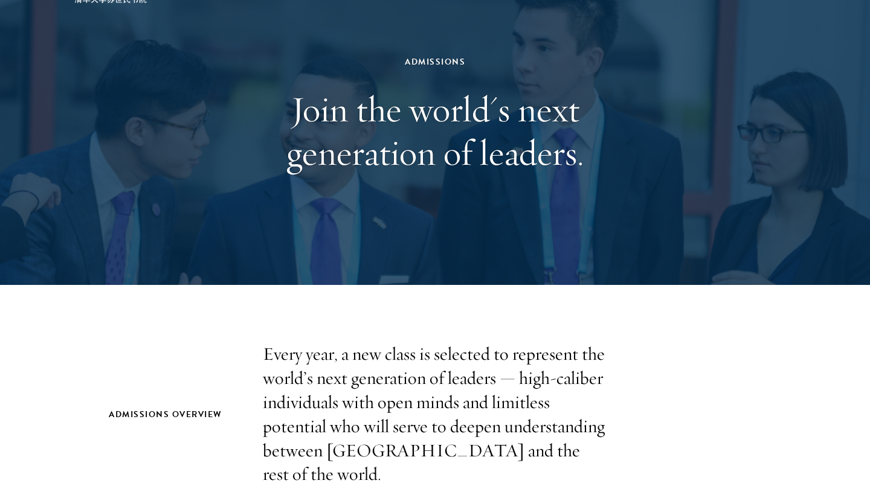
scroll to position [91, 0]
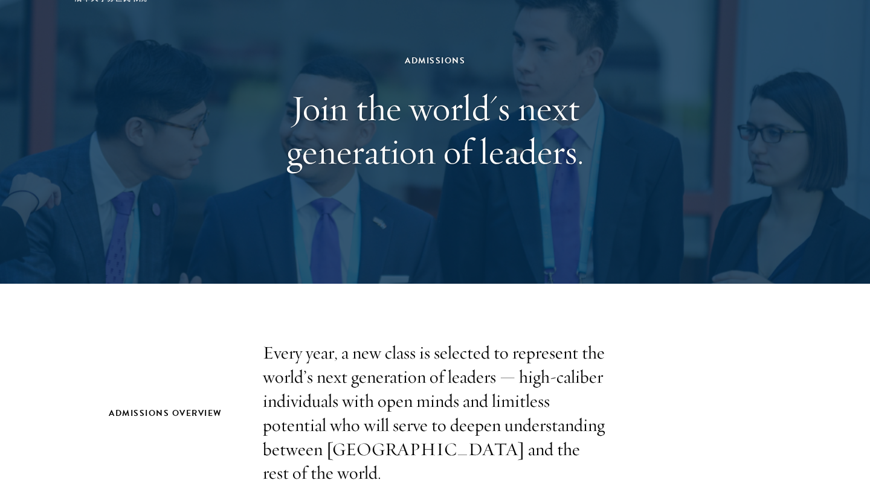
click at [587, 365] on p "Every year, a new class is selected to represent the world’s next generation of…" at bounding box center [435, 413] width 344 height 144
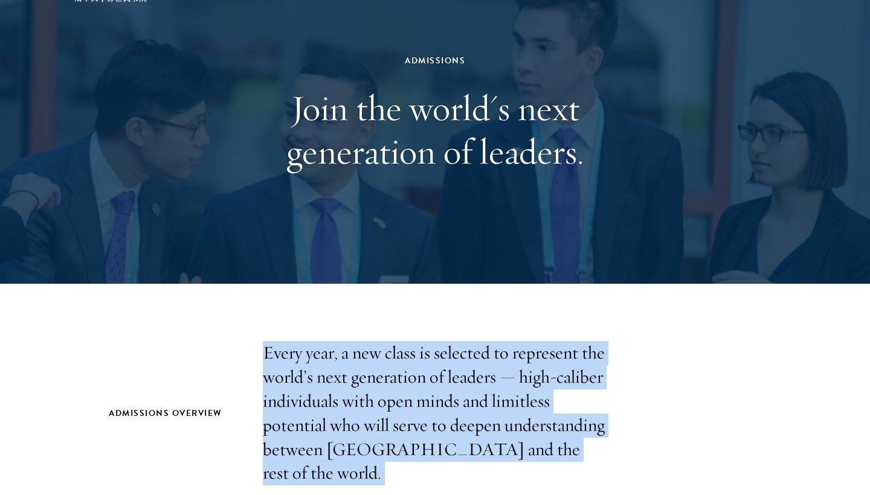
click at [587, 365] on p "Every year, a new class is selected to represent the world’s next generation of…" at bounding box center [435, 413] width 344 height 144
click at [591, 409] on p "Every year, a new class is selected to represent the world’s next generation of…" at bounding box center [435, 413] width 344 height 144
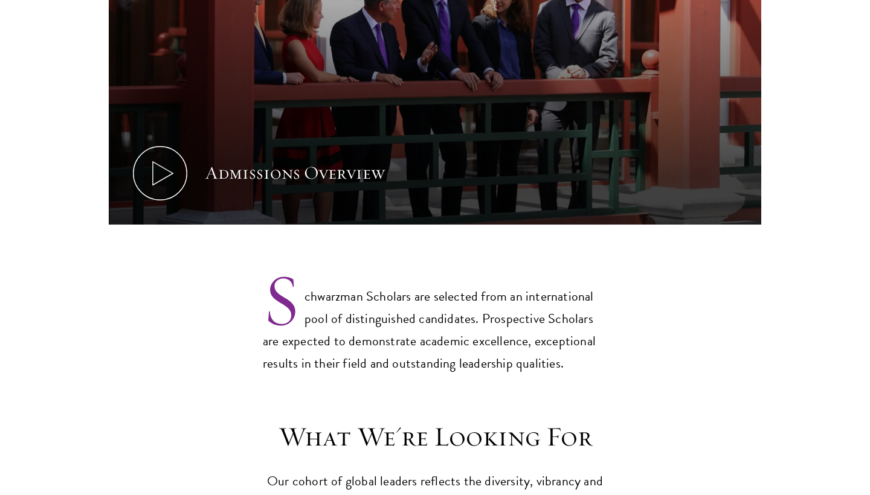
scroll to position [773, 0]
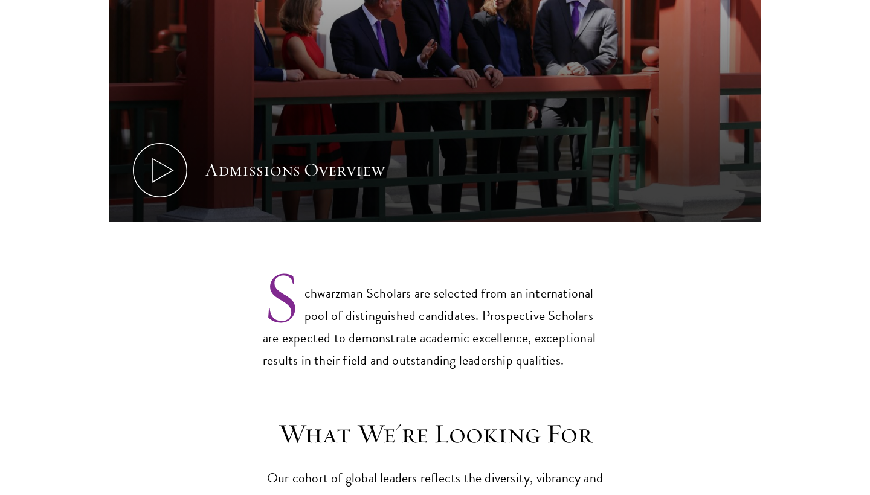
click at [514, 359] on div "Admissions Overview Every year, a new class is selected to represent the world’…" at bounding box center [435, 27] width 870 height 736
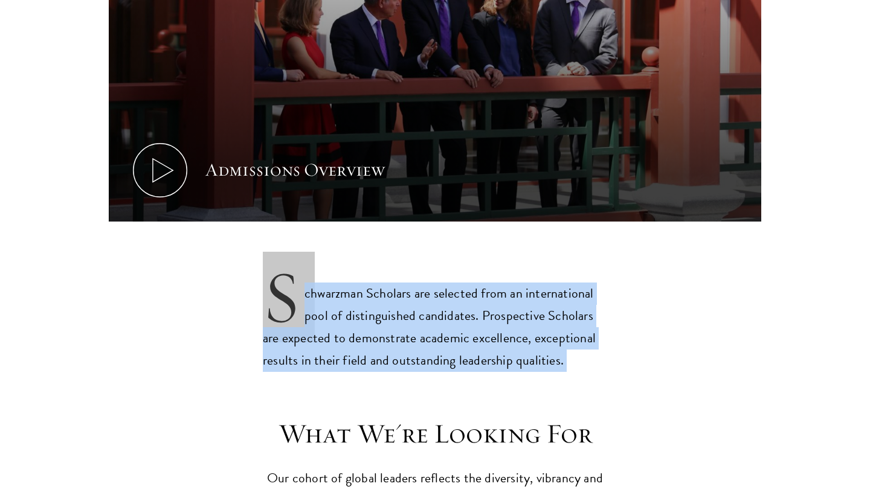
click at [518, 344] on div "Admissions Overview Every year, a new class is selected to represent the world’…" at bounding box center [435, 27] width 870 height 736
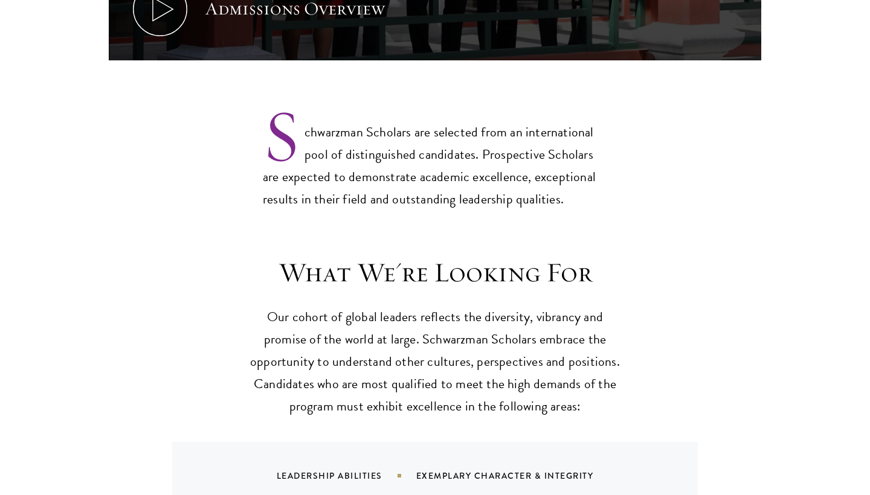
scroll to position [939, 0]
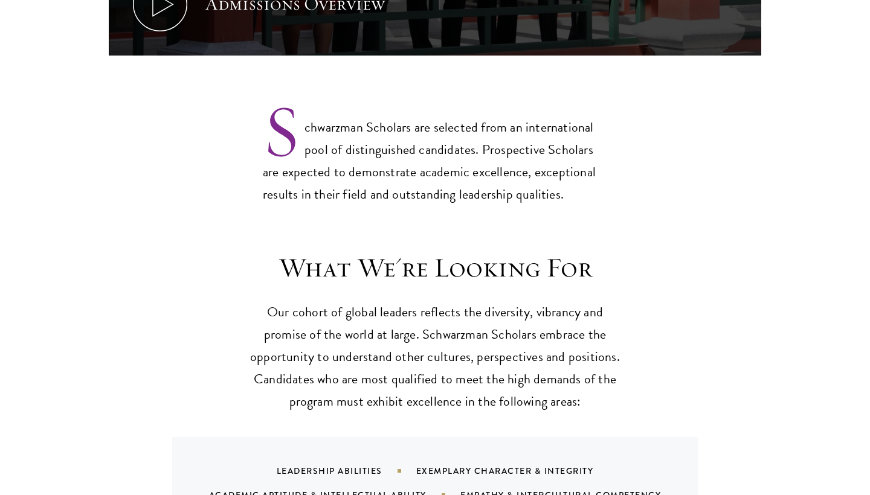
click at [518, 344] on p "Our cohort of global leaders reflects the diversity, vibrancy and promise of th…" at bounding box center [435, 357] width 375 height 112
click at [568, 251] on h3 "What We're Looking For" at bounding box center [435, 268] width 375 height 34
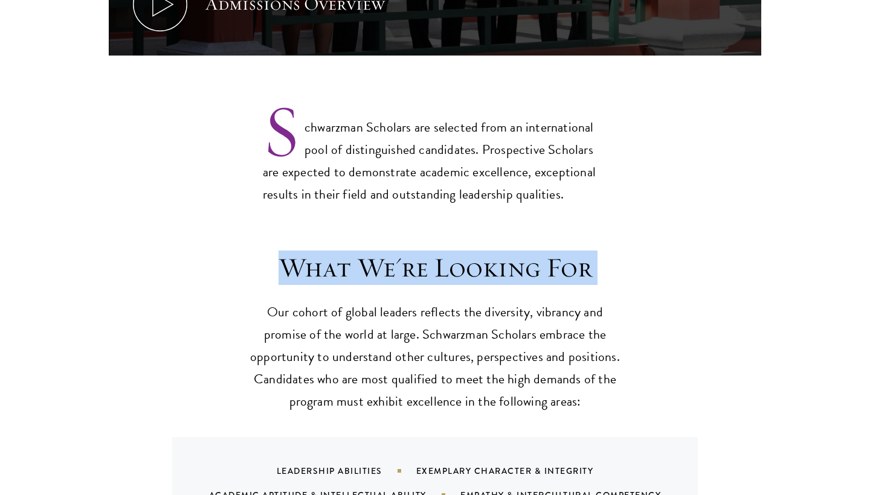
click at [605, 144] on p "Schwarzman Scholars are selected from an international pool of distinguished ca…" at bounding box center [435, 151] width 344 height 109
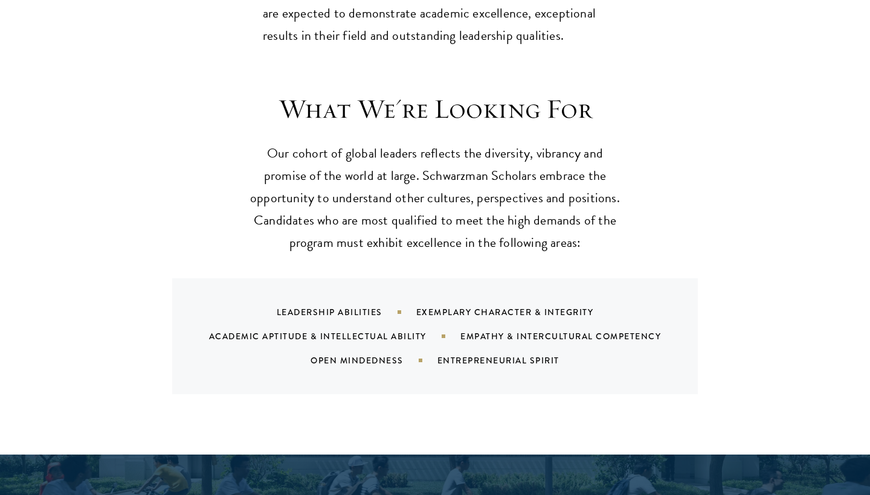
scroll to position [1100, 0]
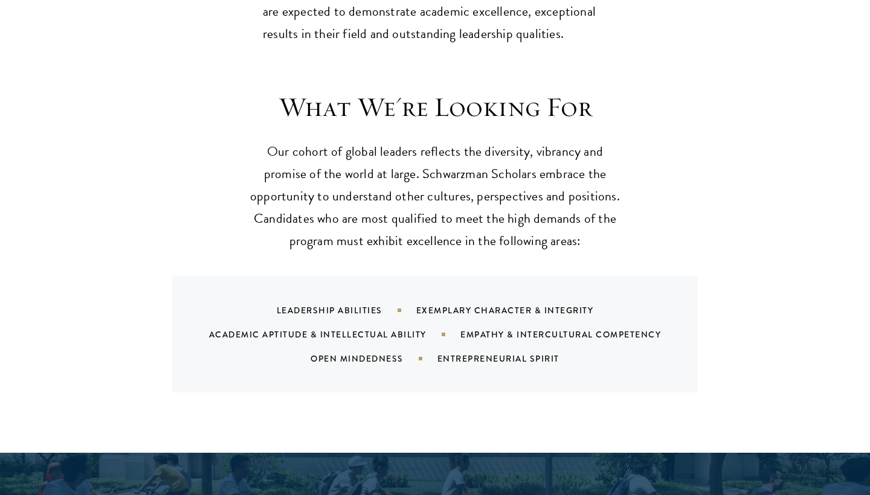
click at [605, 144] on p "Our cohort of global leaders reflects the diversity, vibrancy and promise of th…" at bounding box center [435, 197] width 375 height 112
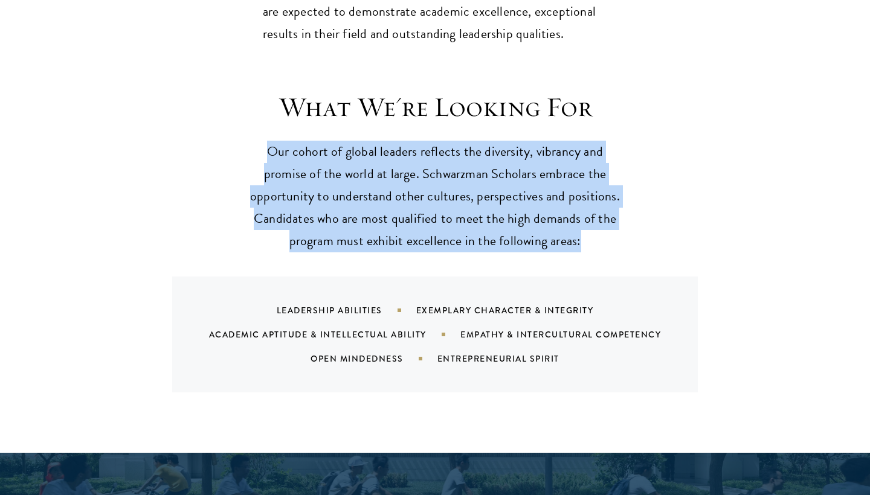
click at [605, 144] on p "Our cohort of global leaders reflects the diversity, vibrancy and promise of th…" at bounding box center [435, 197] width 375 height 112
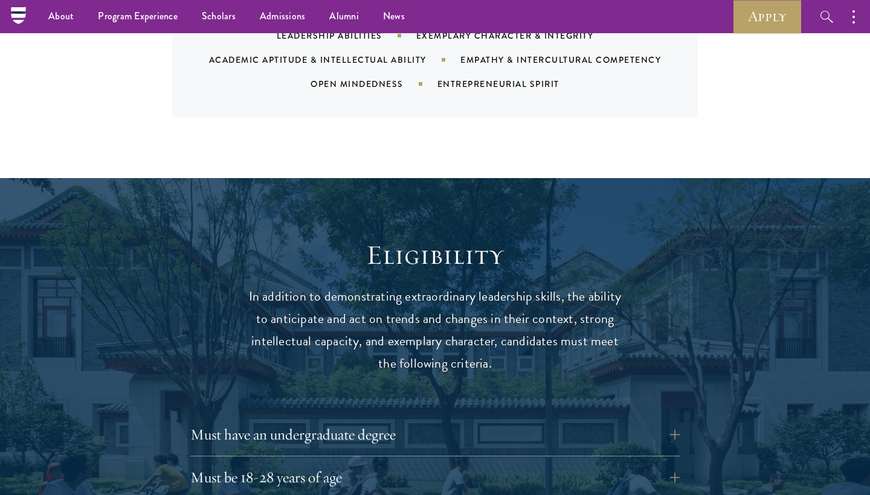
scroll to position [1375, 0]
click at [602, 286] on p "In addition to demonstrating extraordinary leadership skills, the ability to an…" at bounding box center [435, 330] width 375 height 89
click at [607, 239] on h2 "Eligibility" at bounding box center [435, 256] width 375 height 34
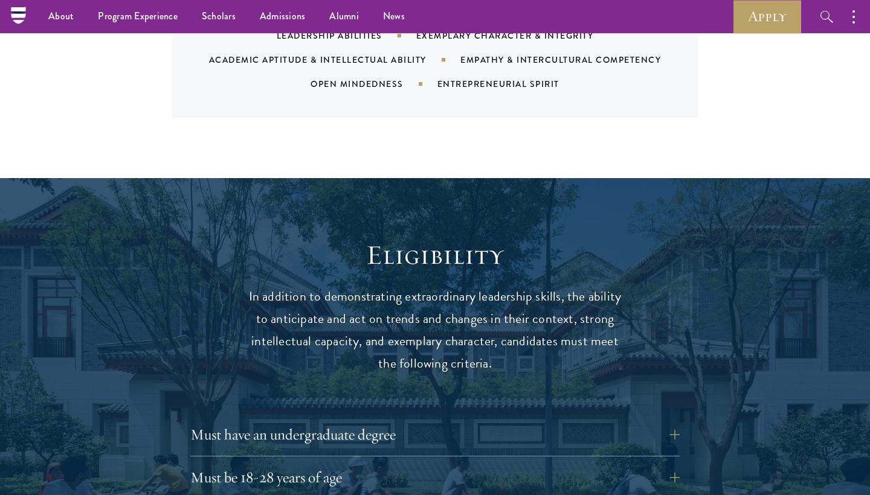
click at [607, 239] on h2 "Eligibility" at bounding box center [435, 256] width 375 height 34
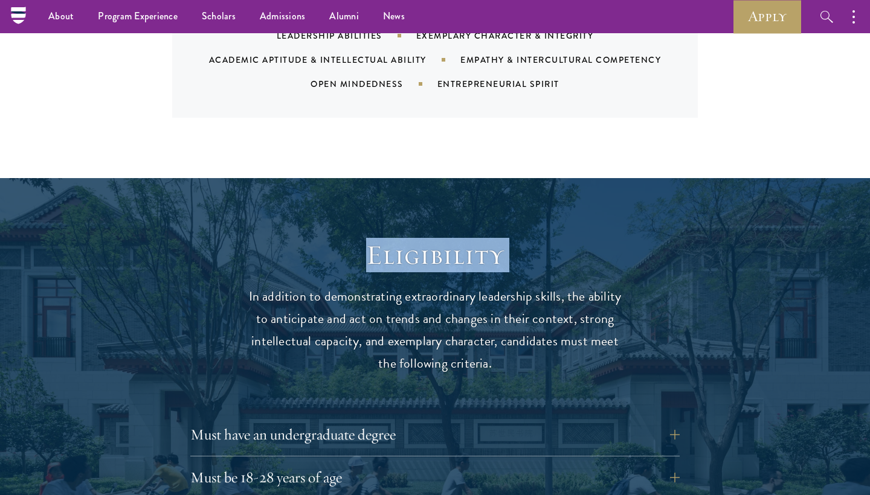
click at [599, 286] on p "In addition to demonstrating extraordinary leadership skills, the ability to an…" at bounding box center [435, 330] width 375 height 89
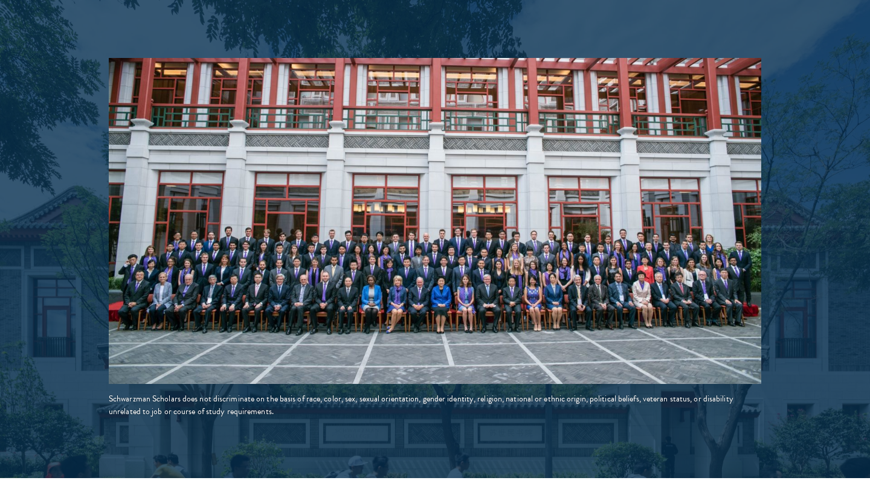
scroll to position [2076, 0]
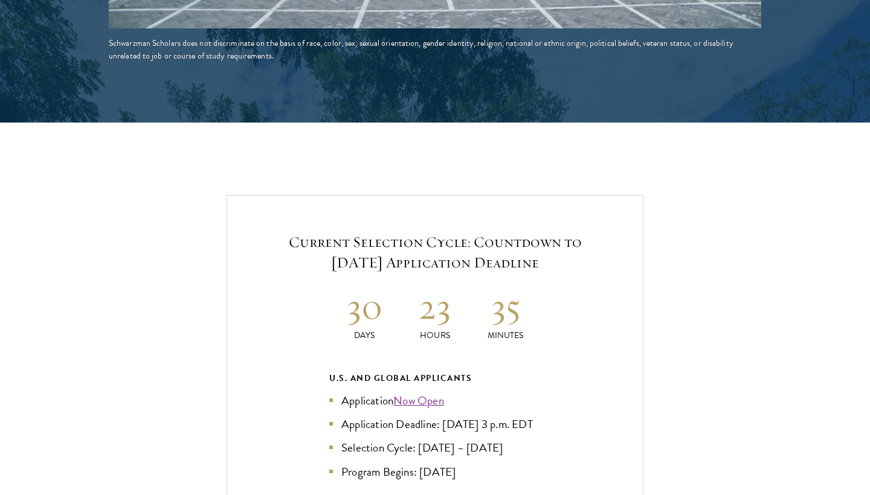
scroll to position [2426, 0]
click at [461, 232] on h5 "Current Selection Cycle: Countdown to September 10, 2025 Application Deadline" at bounding box center [434, 252] width 343 height 41
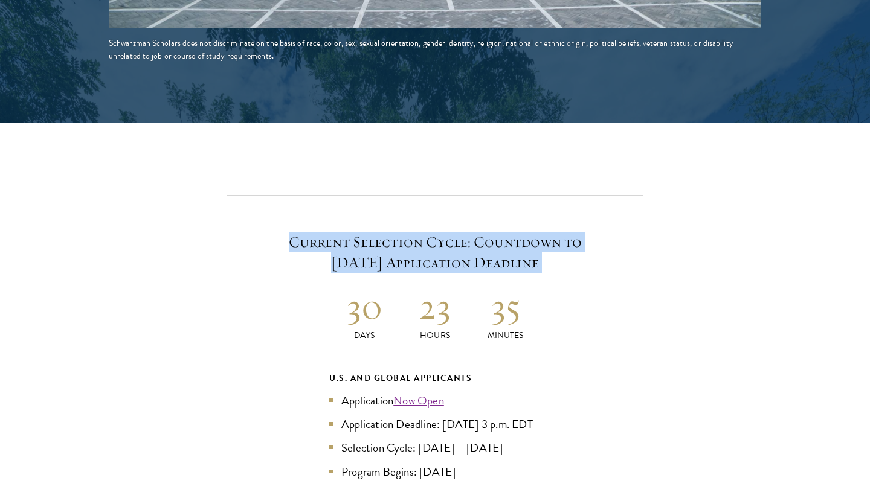
click at [461, 232] on h5 "Current Selection Cycle: Countdown to September 10, 2025 Application Deadline" at bounding box center [434, 252] width 343 height 41
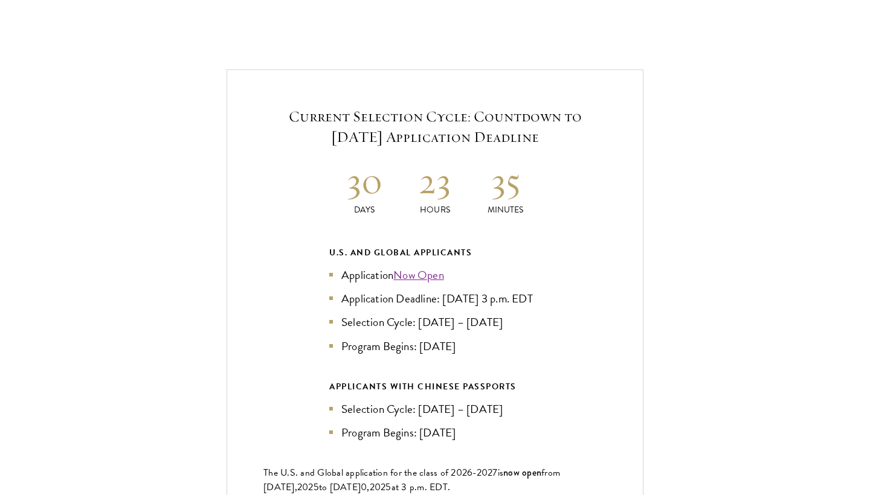
scroll to position [2553, 0]
click at [497, 289] on li "Application Deadline: Sept 10, 2025 at 3 p.m. EDT" at bounding box center [434, 298] width 211 height 18
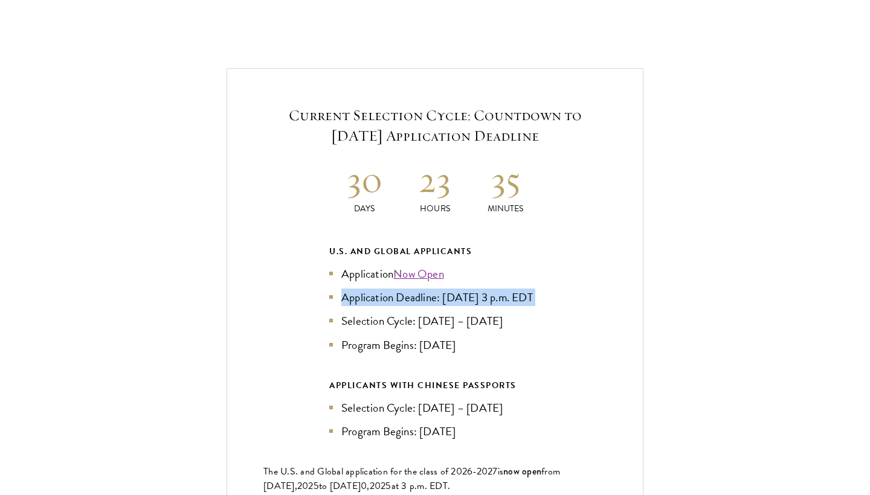
click at [489, 289] on li "Application Deadline: Sept 10, 2025 at 3 p.m. EDT" at bounding box center [434, 298] width 211 height 18
click at [481, 312] on li "Selection Cycle: Oct – Nov 2025" at bounding box center [434, 321] width 211 height 18
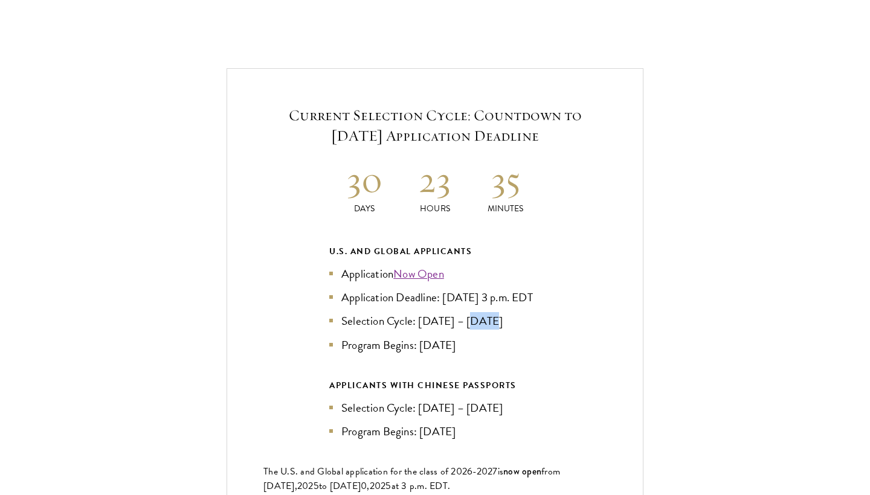
click at [481, 312] on li "Selection Cycle: Oct – Nov 2025" at bounding box center [434, 321] width 211 height 18
click at [473, 336] on div "U.S. and Global Applicants Application Now Open Application Deadline: Sept 10, …" at bounding box center [434, 342] width 211 height 196
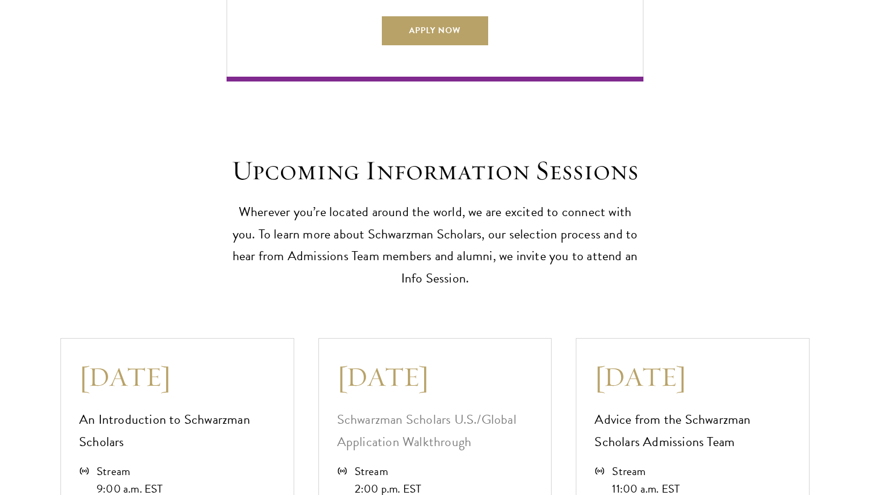
scroll to position [3055, 0]
click at [489, 226] on p "Wherever you’re located around the world, we are excited to connect with you. T…" at bounding box center [435, 245] width 417 height 89
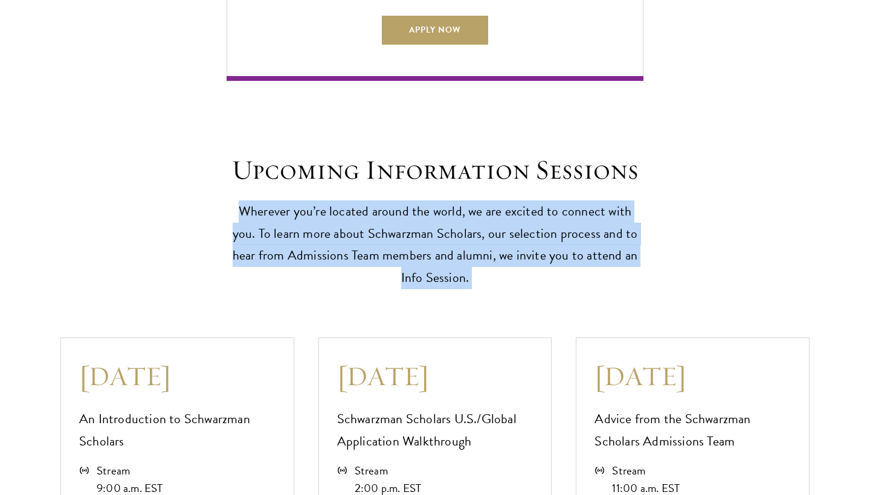
click at [501, 157] on h2 "Upcoming Information Sessions" at bounding box center [435, 170] width 417 height 34
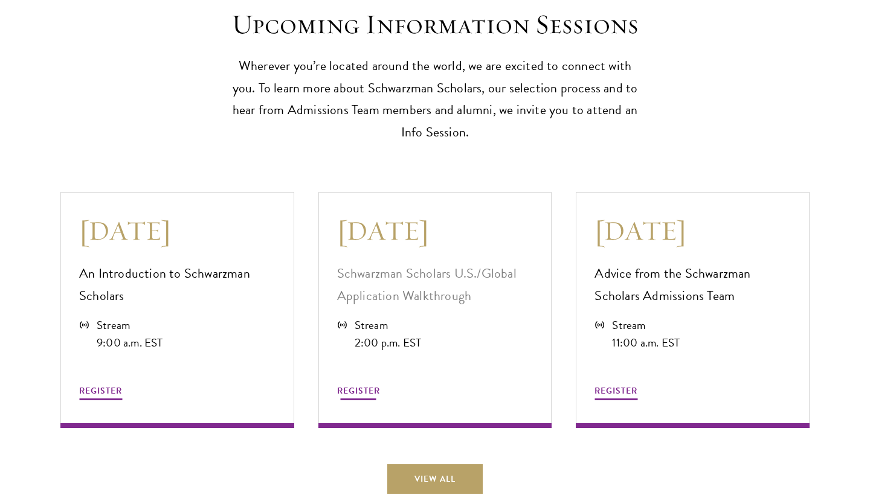
scroll to position [3202, 0]
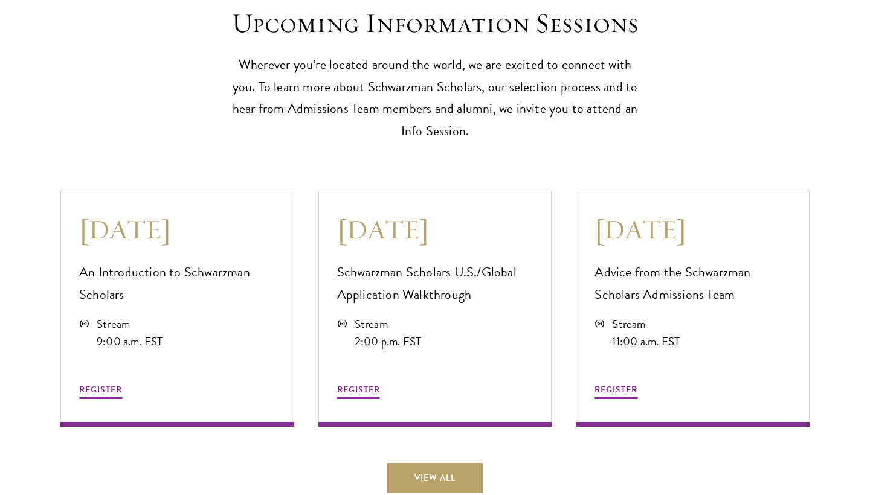
click at [354, 106] on p "Wherever you’re located around the world, we are excited to connect with you. T…" at bounding box center [435, 98] width 417 height 89
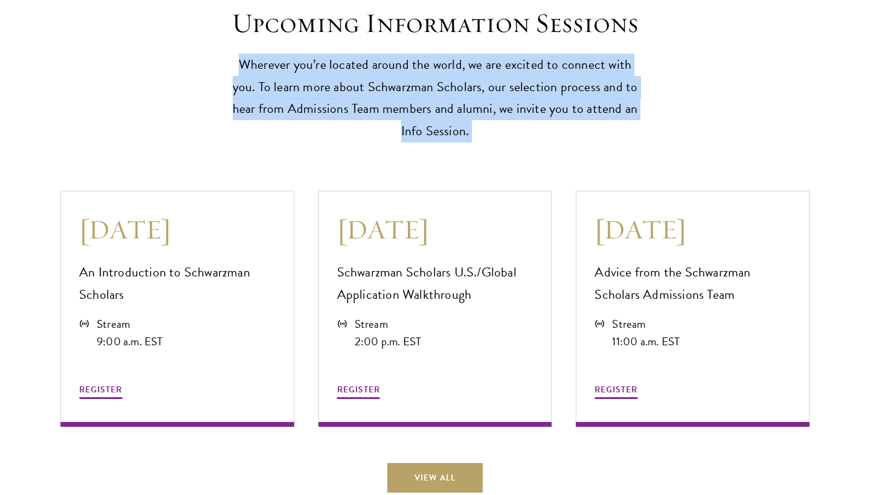
click at [354, 106] on p "Wherever you’re located around the world, we are excited to connect with you. T…" at bounding box center [435, 98] width 417 height 89
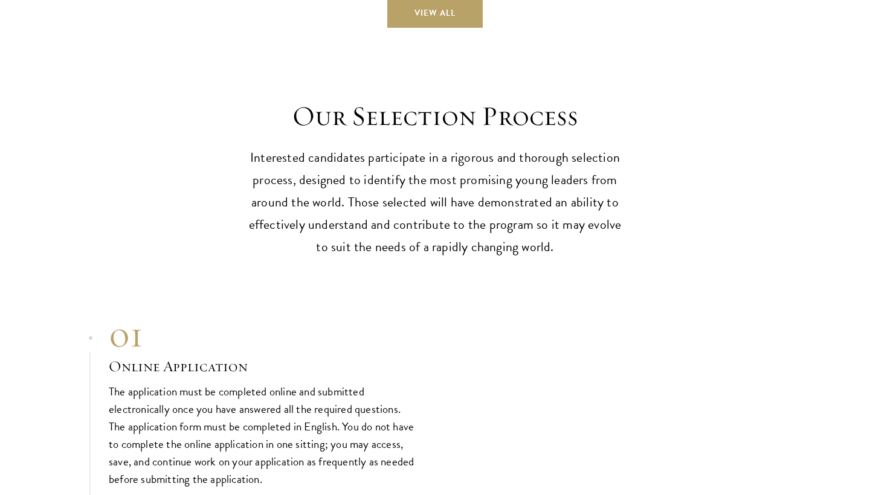
scroll to position [3671, 0]
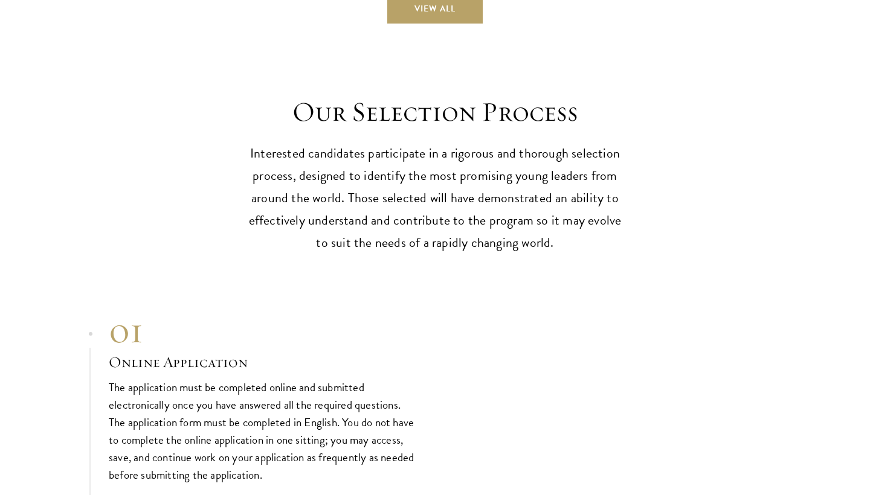
click at [346, 166] on p "Interested candidates participate in a rigorous and thorough selection process,…" at bounding box center [435, 199] width 375 height 112
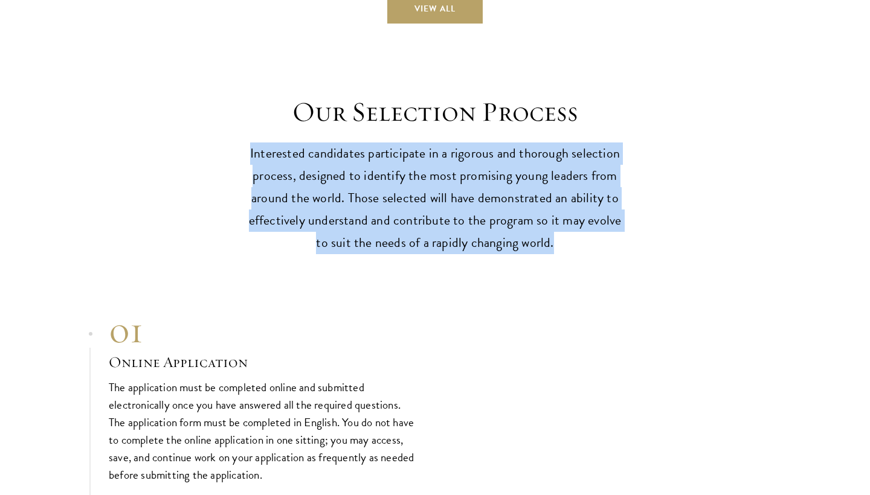
click at [346, 166] on p "Interested candidates participate in a rigorous and thorough selection process,…" at bounding box center [435, 199] width 375 height 112
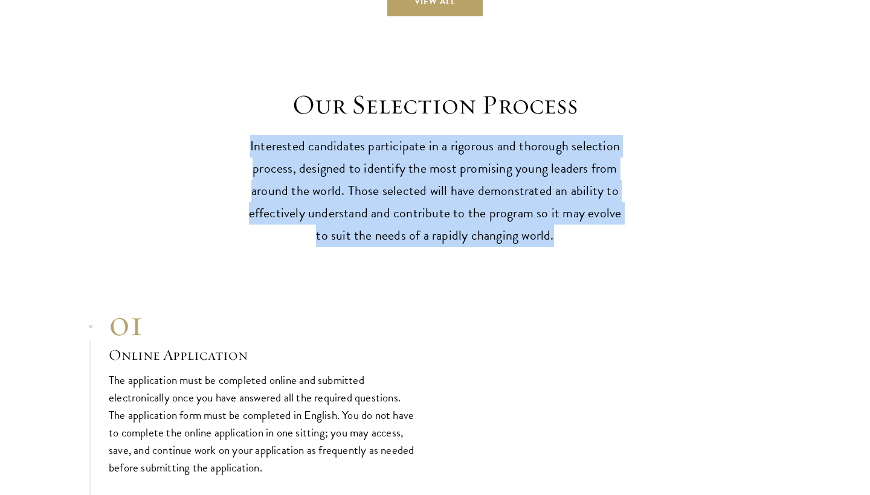
click at [346, 166] on p "Interested candidates participate in a rigorous and thorough selection process,…" at bounding box center [435, 191] width 375 height 112
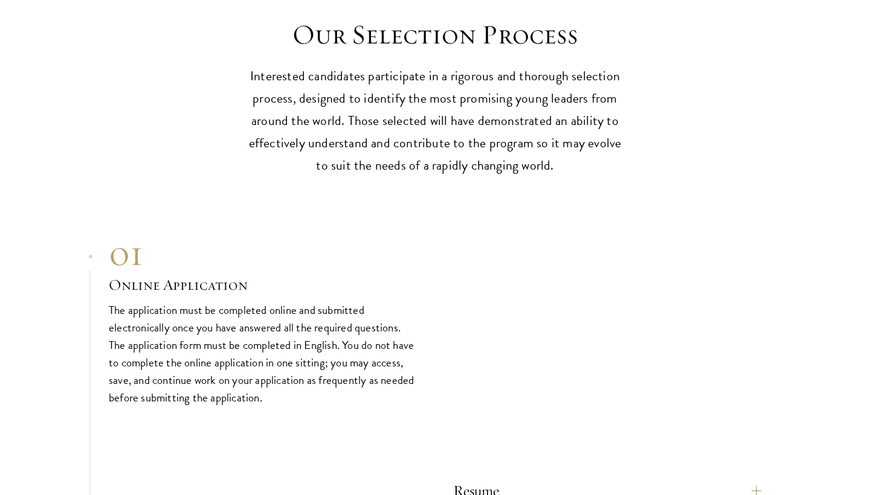
scroll to position [3750, 0]
click at [330, 274] on h3 "Online Application" at bounding box center [263, 284] width 308 height 21
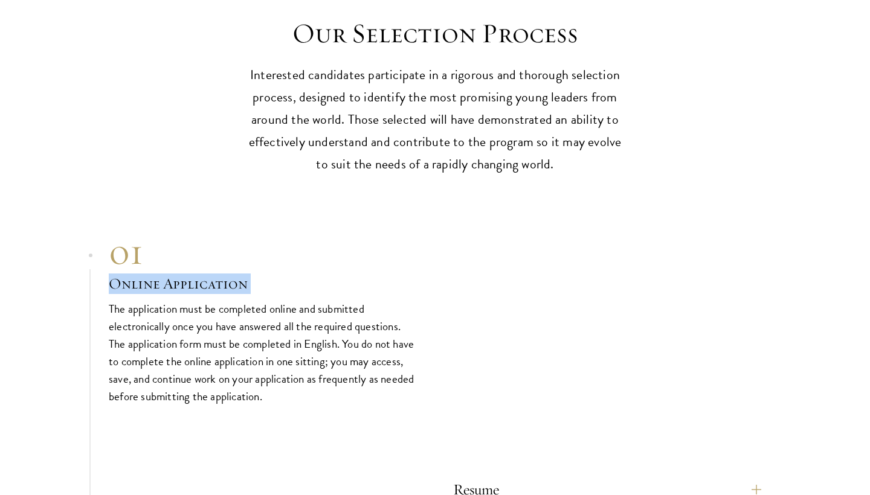
click at [330, 274] on h3 "Online Application" at bounding box center [263, 284] width 308 height 21
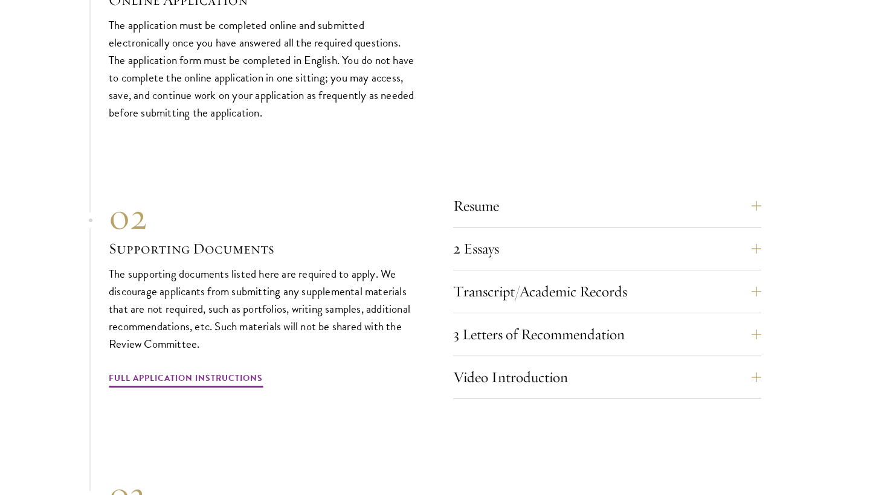
scroll to position [4036, 0]
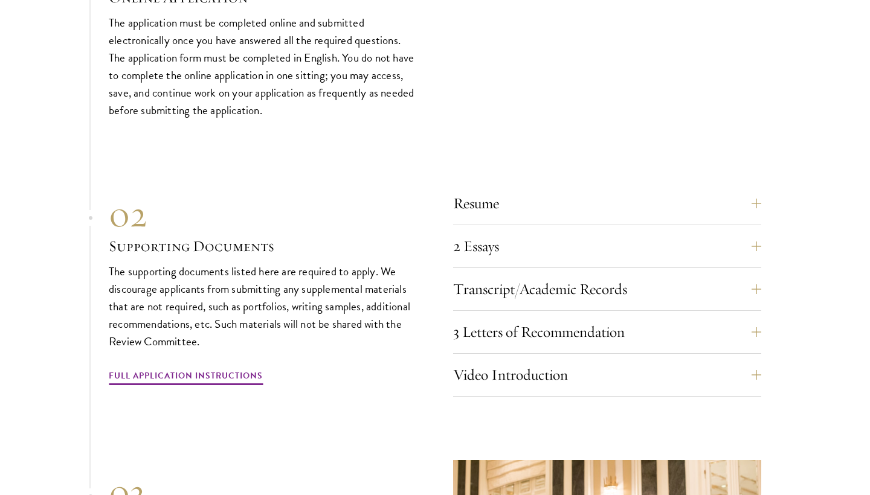
click at [330, 263] on p "The supporting documents listed here are required to apply. We discourage appli…" at bounding box center [263, 307] width 308 height 88
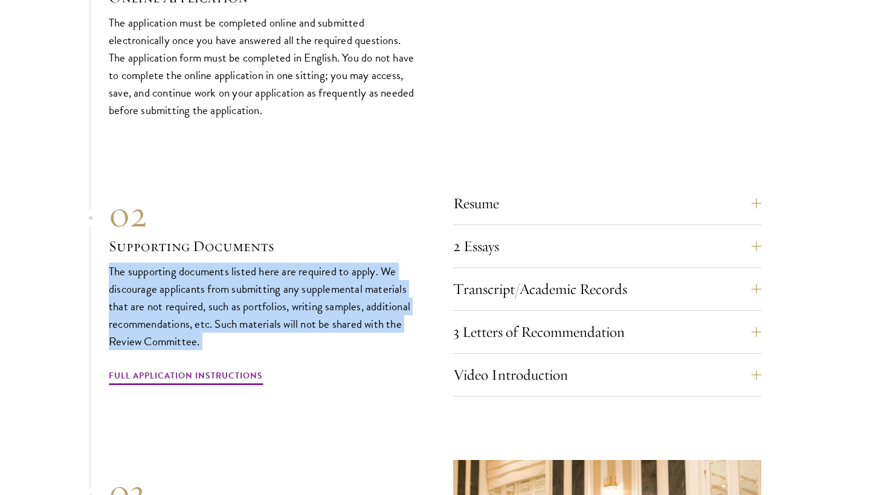
click at [330, 263] on p "The supporting documents listed here are required to apply. We discourage appli…" at bounding box center [263, 307] width 308 height 88
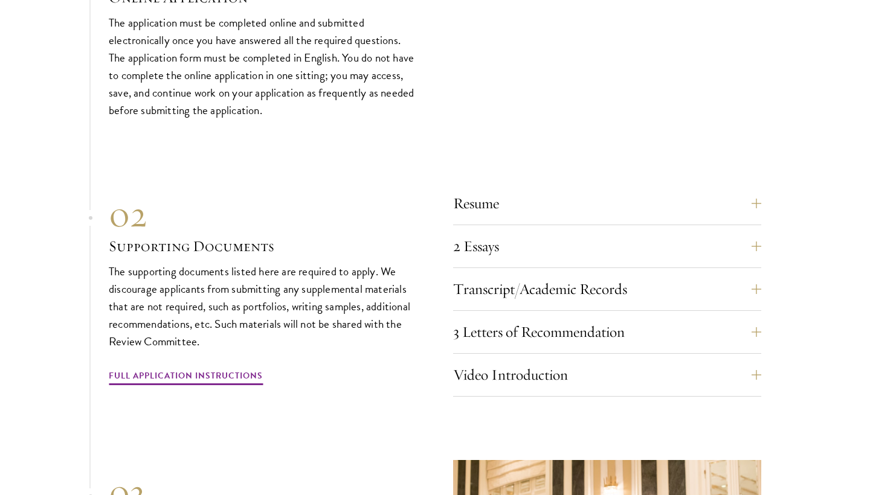
click at [335, 236] on h3 "Supporting Documents" at bounding box center [263, 246] width 308 height 21
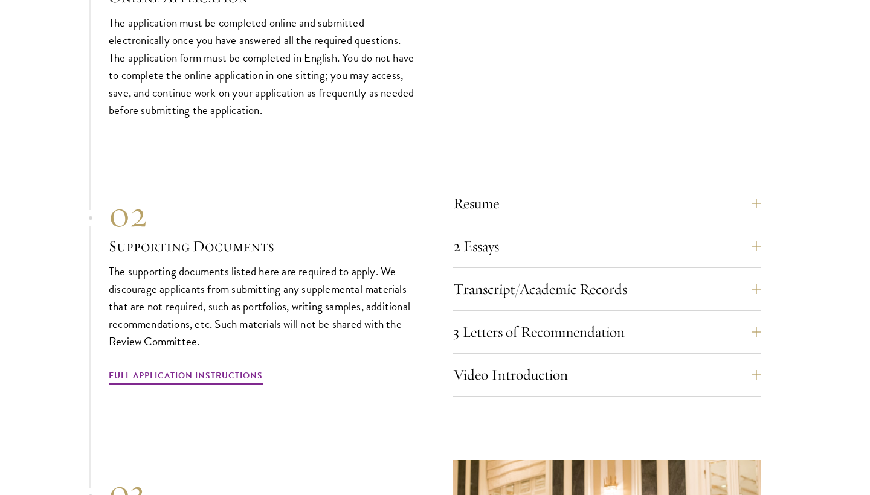
click at [335, 236] on h3 "Supporting Documents" at bounding box center [263, 246] width 308 height 21
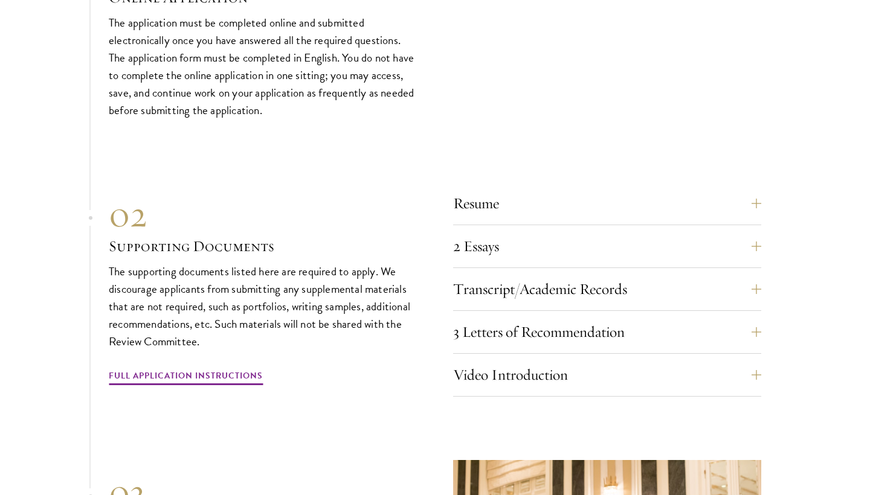
click at [335, 236] on h3 "Supporting Documents" at bounding box center [263, 246] width 308 height 21
click at [501, 232] on button "2 Essays" at bounding box center [616, 246] width 308 height 29
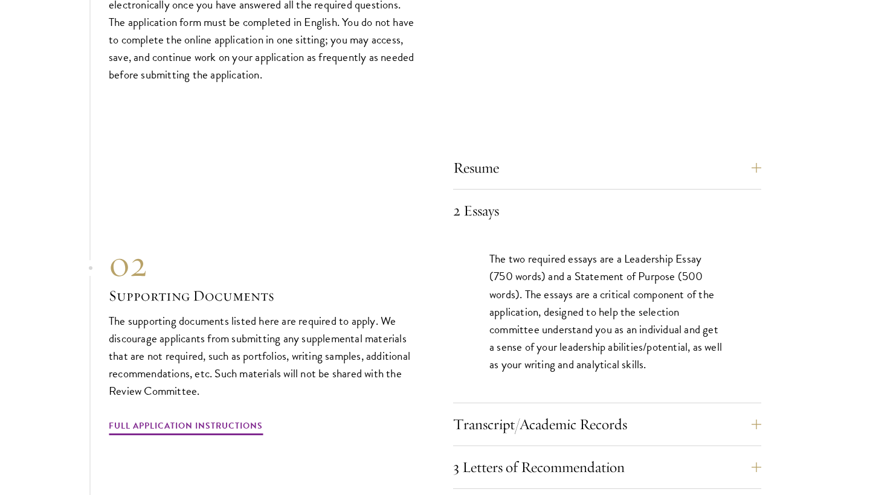
scroll to position [4074, 0]
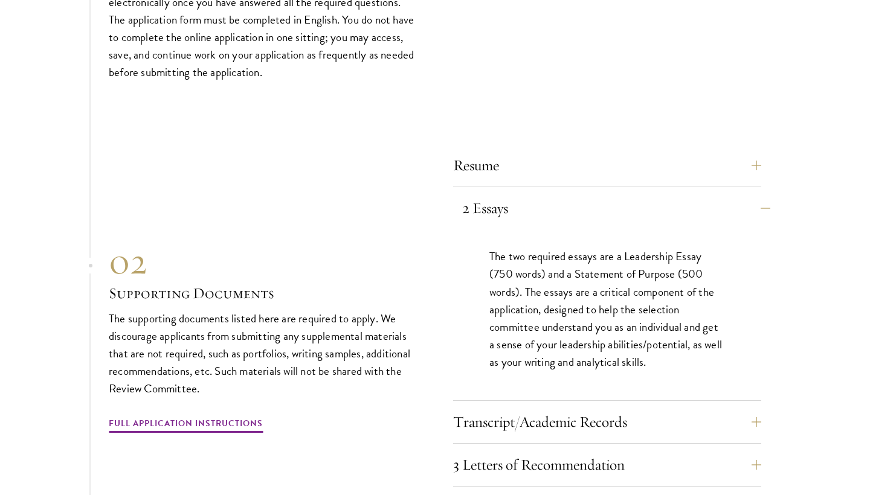
click at [531, 194] on button "2 Essays" at bounding box center [616, 208] width 308 height 29
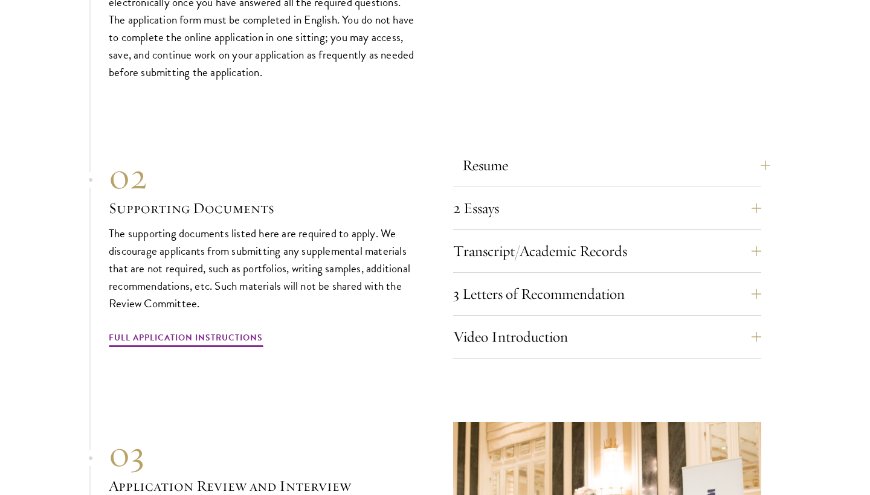
click at [528, 151] on button "Resume" at bounding box center [616, 165] width 308 height 29
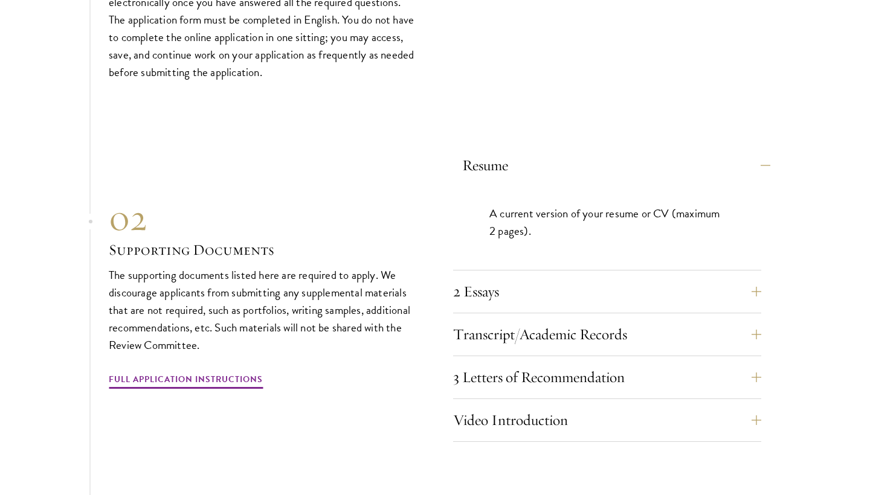
click at [528, 151] on button "Resume" at bounding box center [616, 165] width 308 height 29
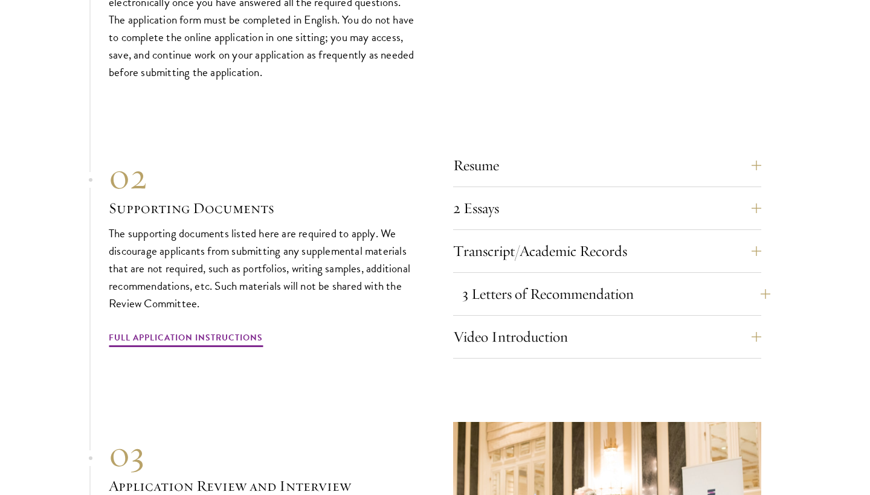
click at [493, 280] on button "3 Letters of Recommendation" at bounding box center [616, 294] width 308 height 29
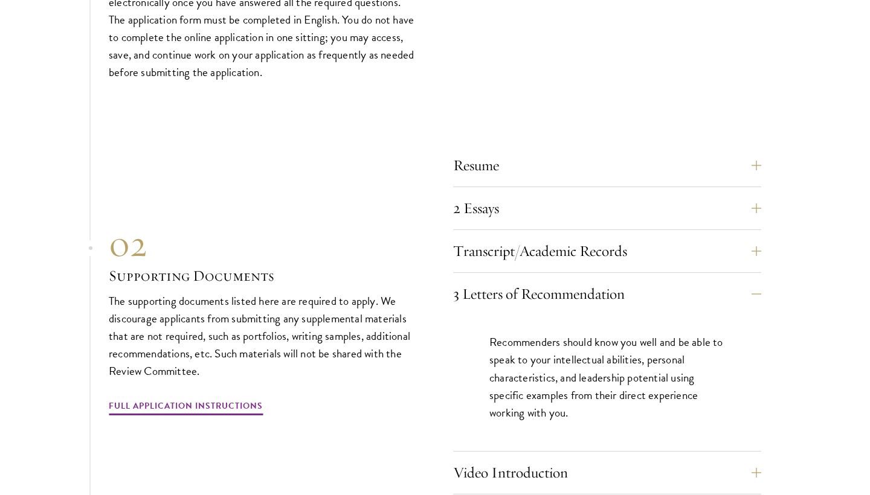
click at [398, 309] on p "The supporting documents listed here are required to apply. We discourage appli…" at bounding box center [263, 336] width 308 height 88
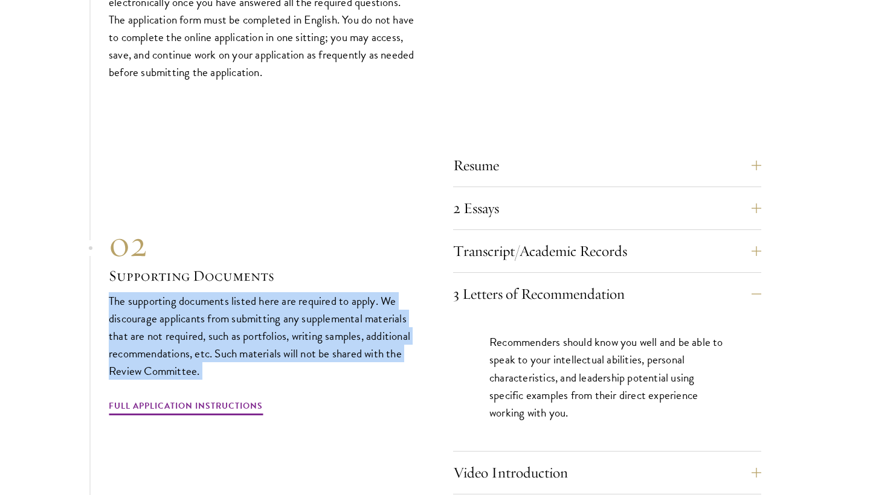
click at [389, 222] on div "02" at bounding box center [263, 243] width 308 height 43
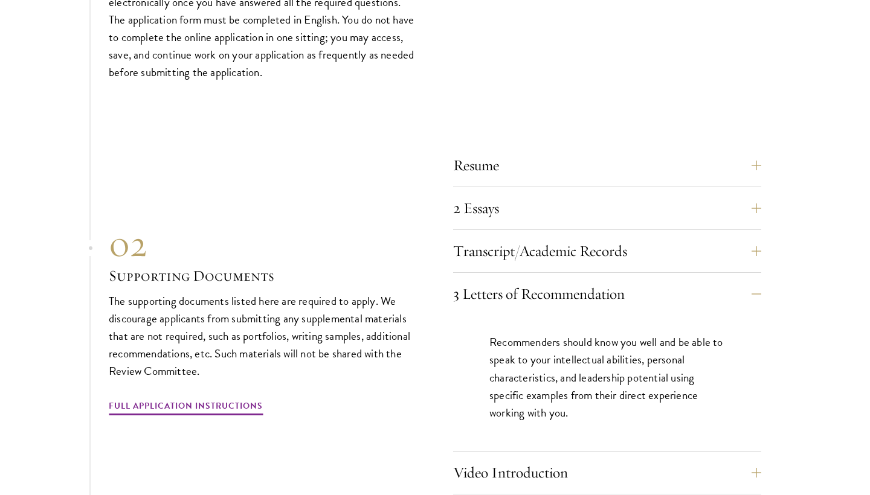
click at [389, 222] on div "02" at bounding box center [263, 243] width 308 height 43
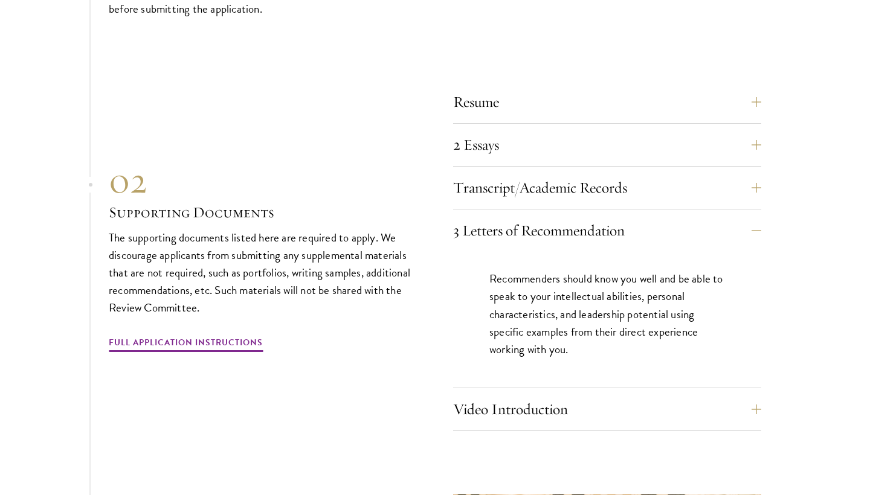
scroll to position [4144, 0]
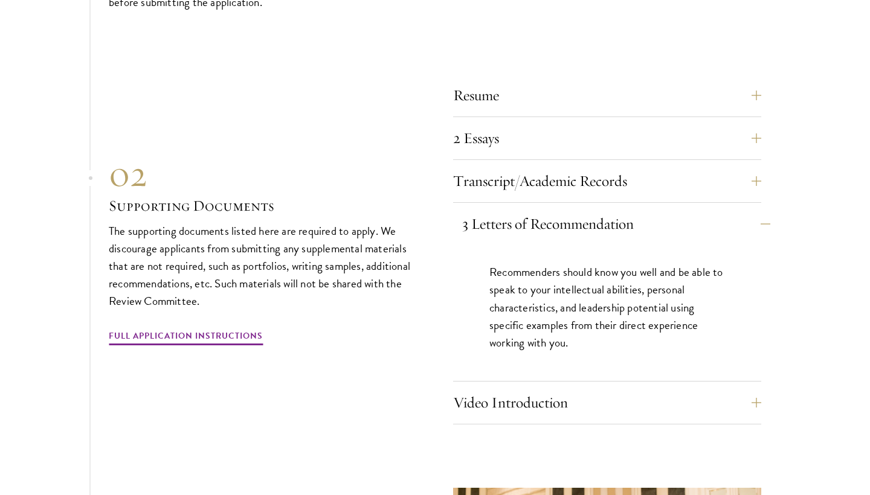
click at [517, 210] on button "3 Letters of Recommendation" at bounding box center [616, 224] width 308 height 29
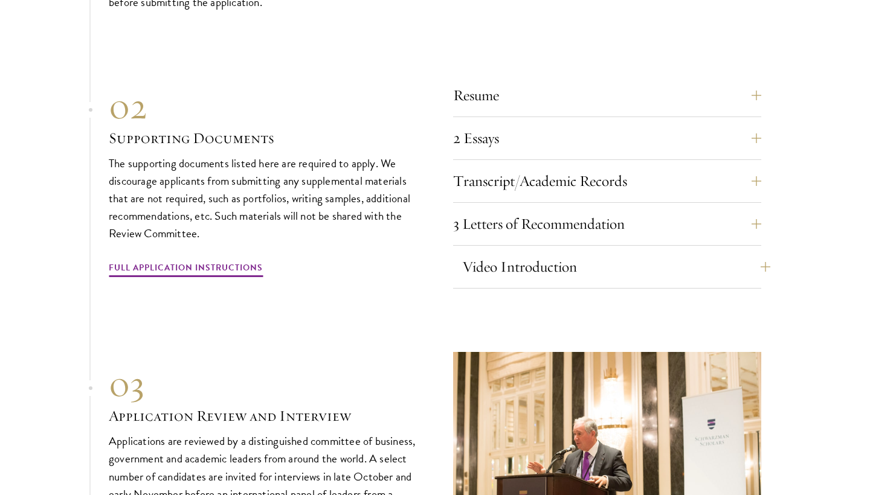
click at [514, 253] on button "Video Introduction" at bounding box center [616, 267] width 308 height 29
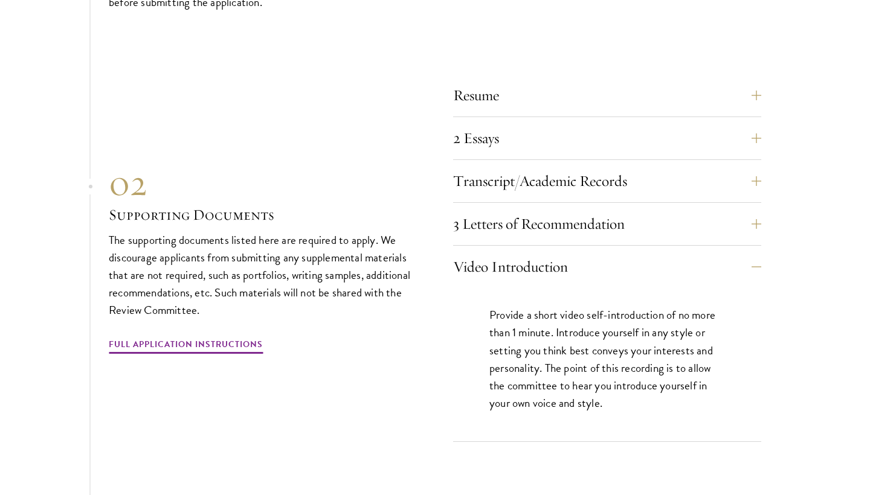
click at [369, 231] on p "The supporting documents listed here are required to apply. We discourage appli…" at bounding box center [263, 275] width 308 height 88
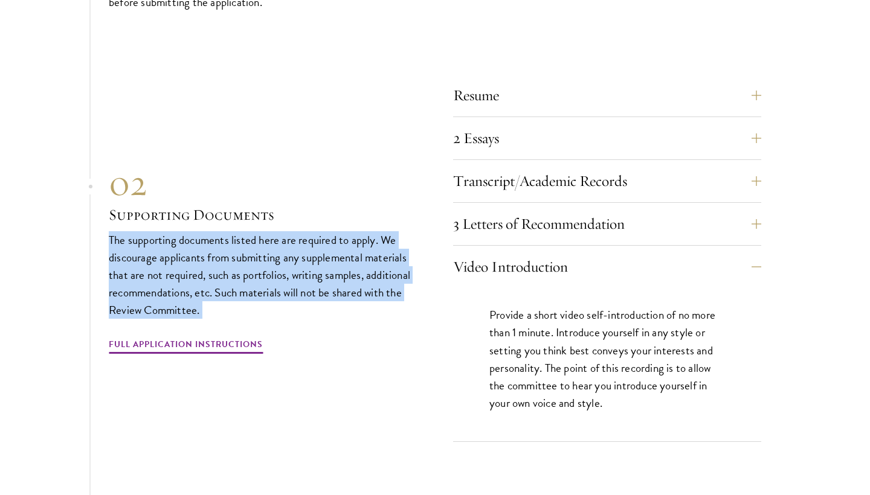
click at [369, 231] on p "The supporting documents listed here are required to apply. We discourage appli…" at bounding box center [263, 275] width 308 height 88
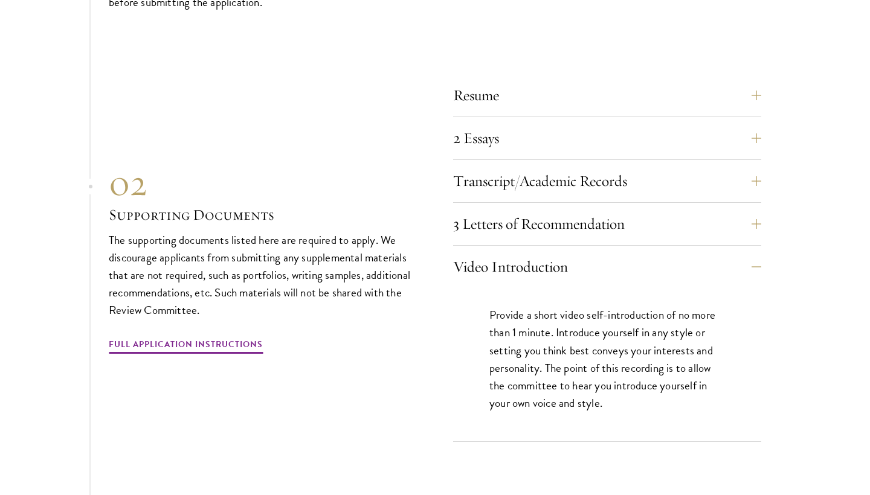
click at [369, 231] on p "The supporting documents listed here are required to apply. We discourage appli…" at bounding box center [263, 275] width 308 height 88
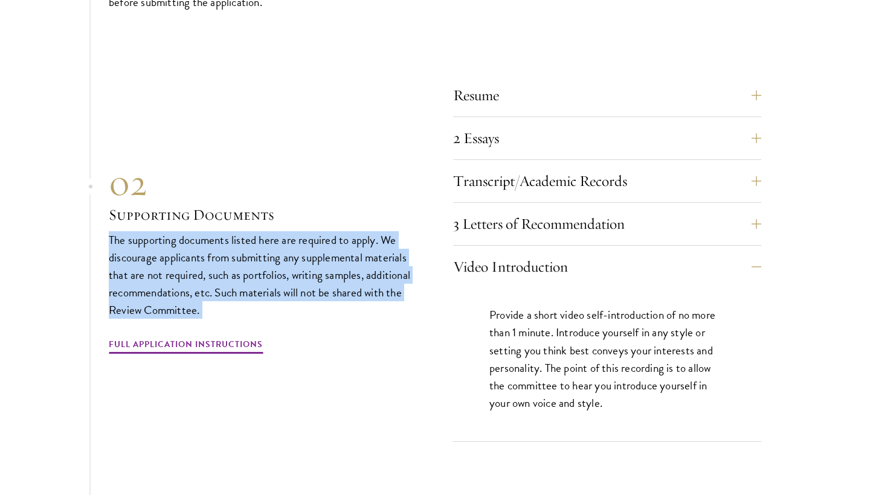
click at [369, 231] on p "The supporting documents listed here are required to apply. We discourage appli…" at bounding box center [263, 275] width 308 height 88
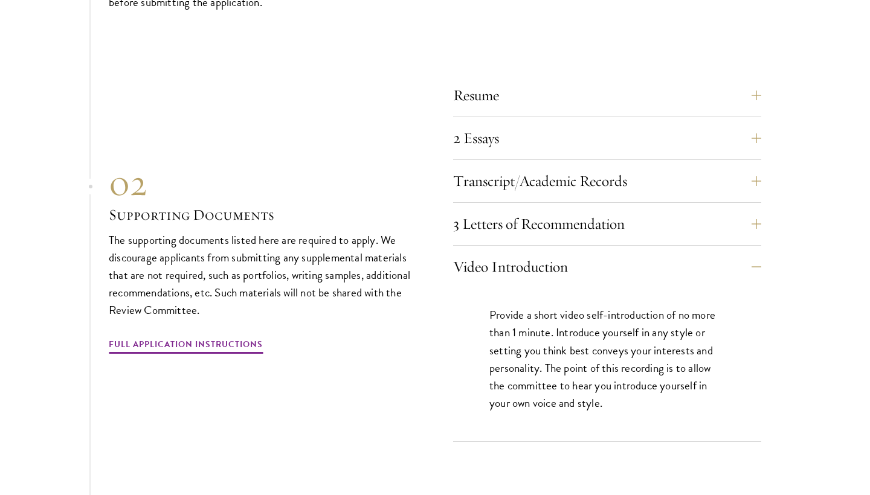
click at [369, 231] on p "The supporting documents listed here are required to apply. We discourage appli…" at bounding box center [263, 275] width 308 height 88
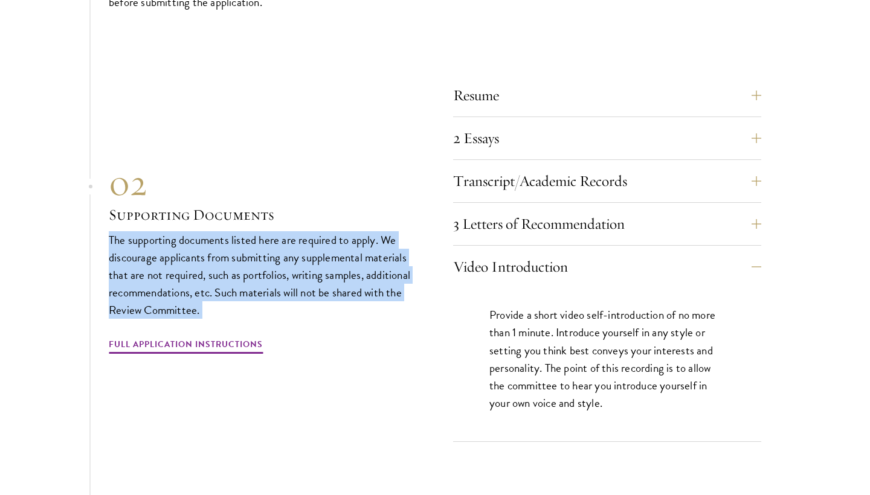
click at [354, 163] on div "02" at bounding box center [263, 182] width 308 height 43
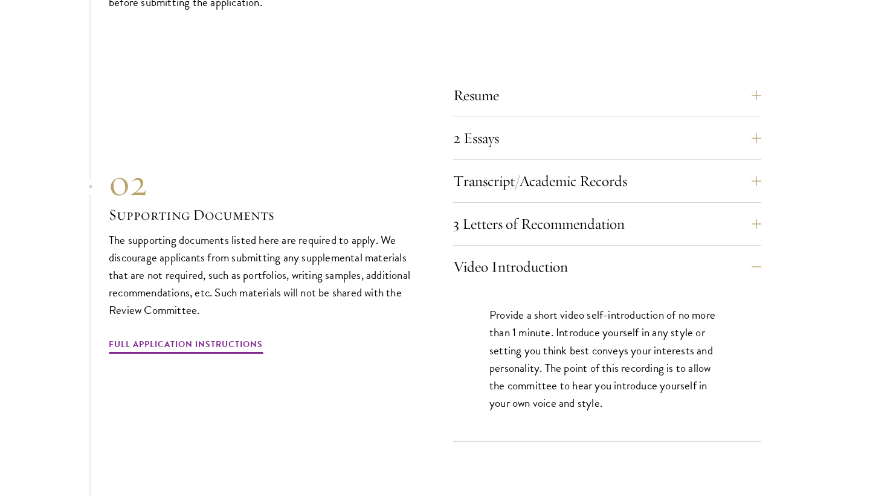
click at [354, 163] on div "02" at bounding box center [263, 182] width 308 height 43
click at [343, 205] on h3 "Supporting Documents" at bounding box center [263, 215] width 308 height 21
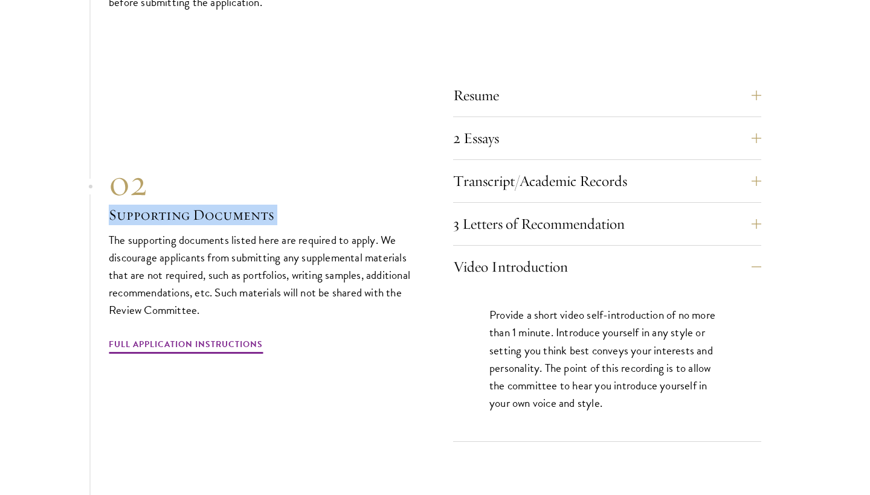
click at [350, 166] on div "02" at bounding box center [263, 182] width 308 height 43
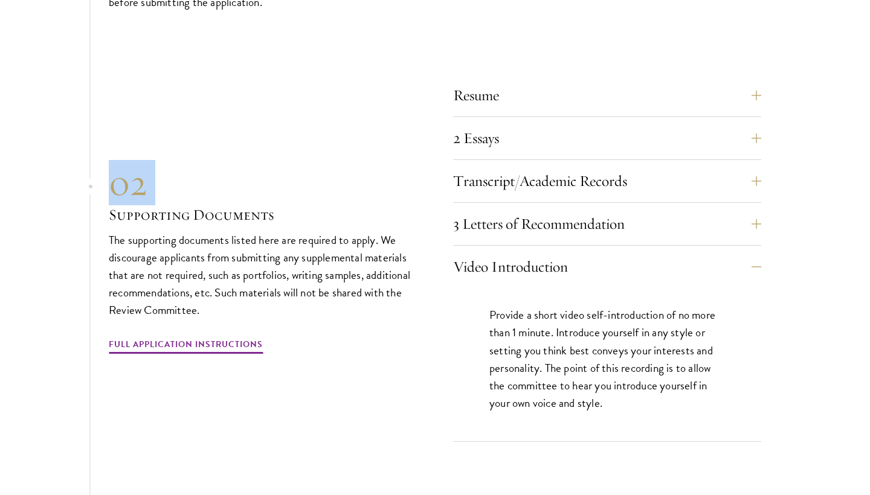
click at [350, 166] on div "02" at bounding box center [263, 182] width 308 height 43
click at [336, 205] on h3 "Supporting Documents" at bounding box center [263, 215] width 308 height 21
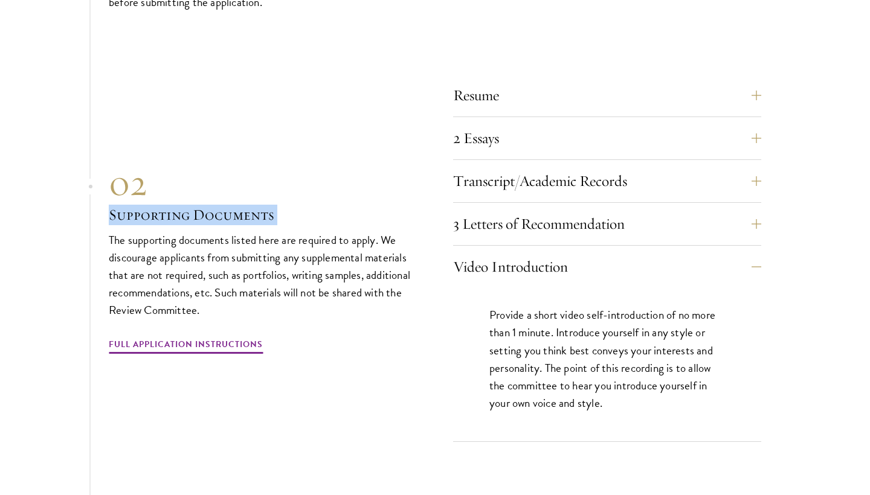
click at [336, 205] on h3 "Supporting Documents" at bounding box center [263, 215] width 308 height 21
click at [473, 288] on div "Provide a short video self-introduction of no more than 1 minute. Introduce you…" at bounding box center [607, 364] width 308 height 153
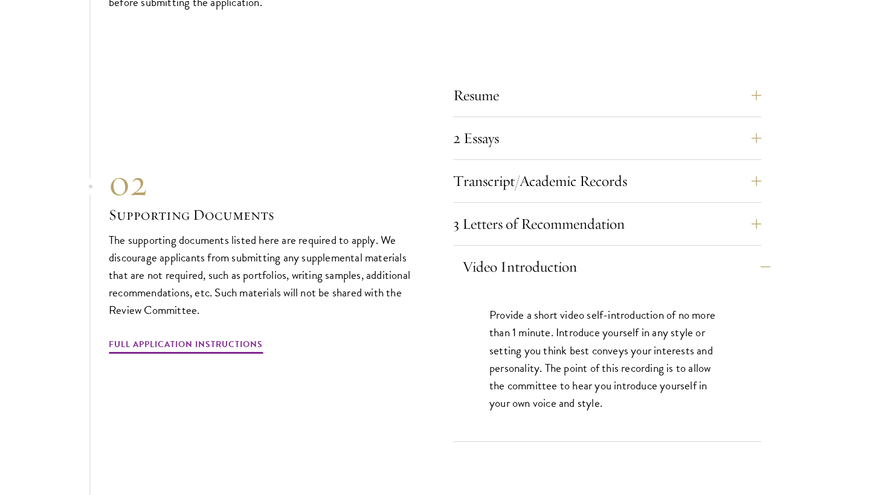
click at [477, 253] on button "Video Introduction" at bounding box center [616, 267] width 308 height 29
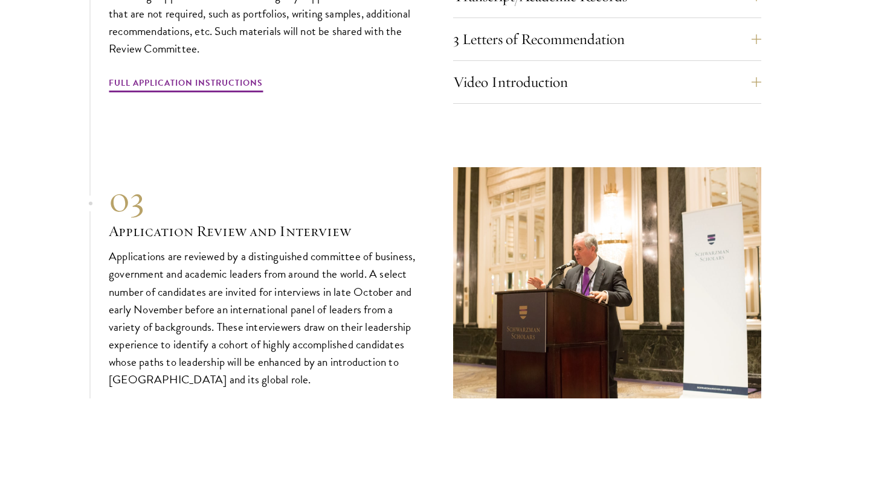
scroll to position [4331, 0]
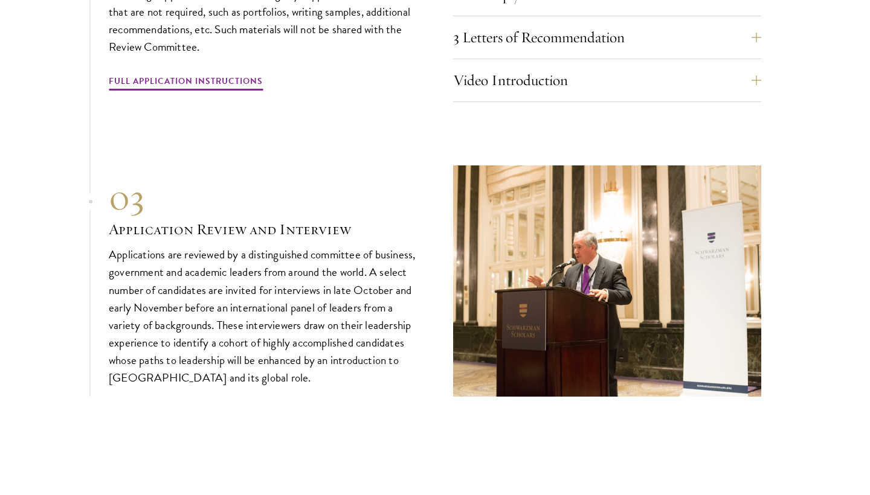
click at [333, 256] on p "Applications are reviewed by a distinguished committee of business, government …" at bounding box center [263, 316] width 308 height 141
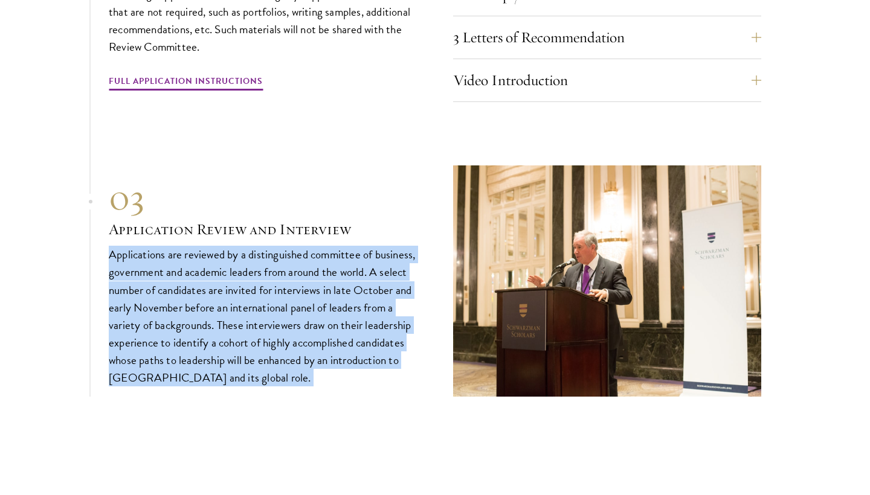
click at [333, 256] on p "Applications are reviewed by a distinguished committee of business, government …" at bounding box center [263, 316] width 308 height 141
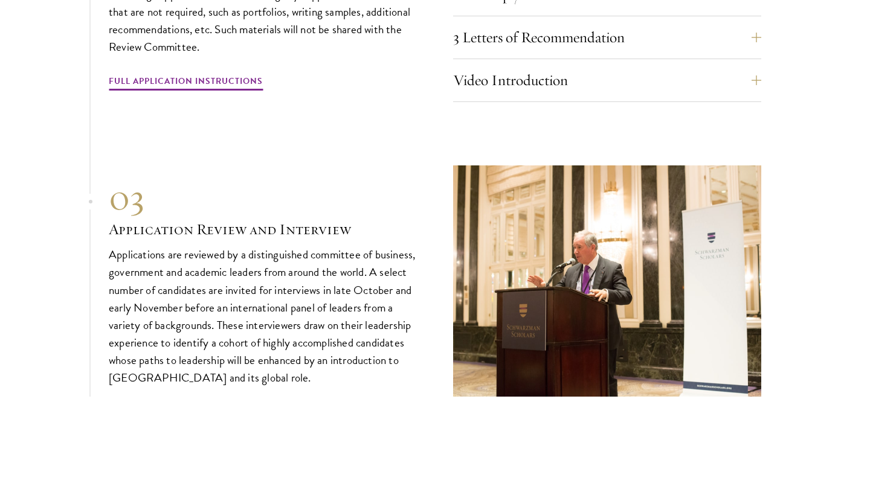
click at [352, 219] on h3 "Application Review and Interview" at bounding box center [263, 229] width 308 height 21
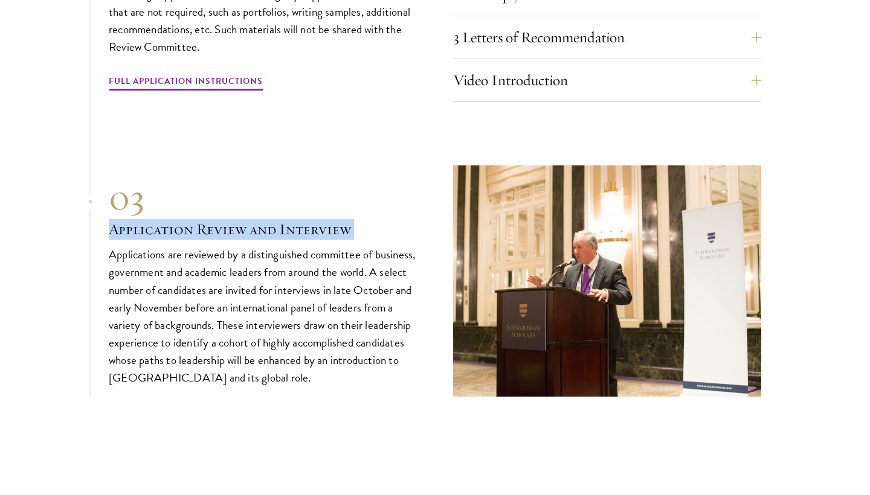
click at [352, 219] on h3 "Application Review and Interview" at bounding box center [263, 229] width 308 height 21
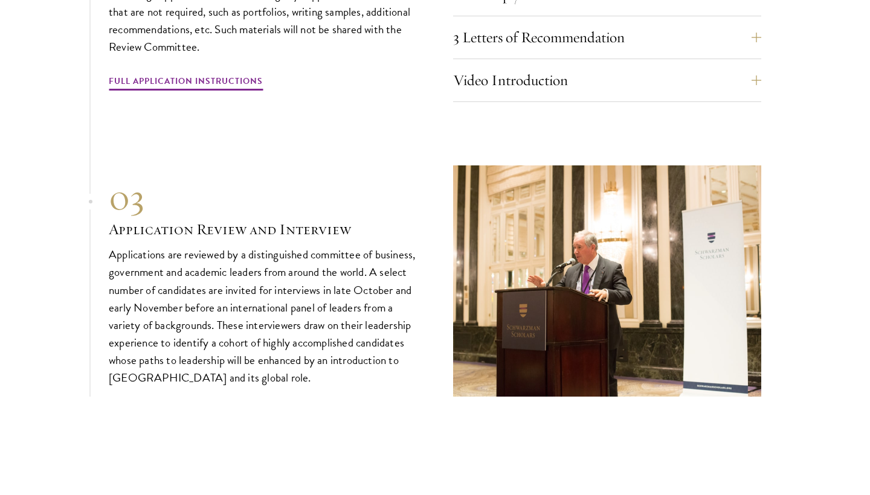
click at [352, 219] on h3 "Application Review and Interview" at bounding box center [263, 229] width 308 height 21
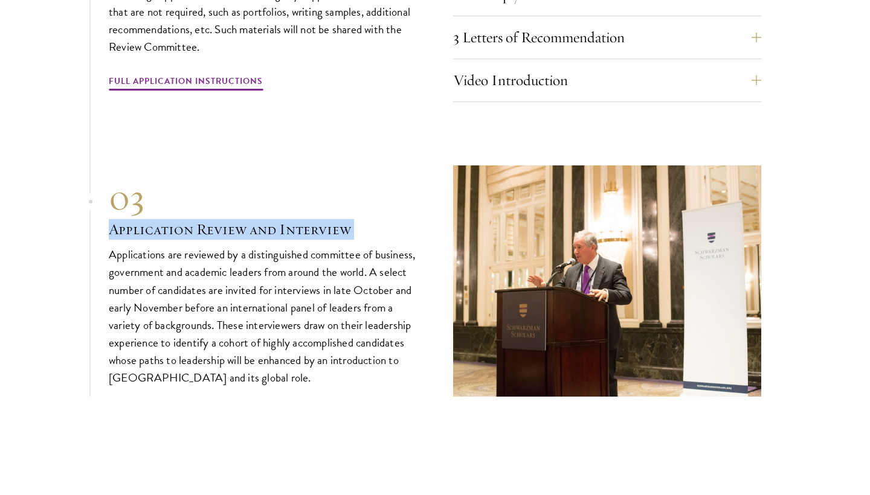
click at [352, 219] on h3 "Application Review and Interview" at bounding box center [263, 229] width 308 height 21
click at [350, 176] on div "03" at bounding box center [263, 197] width 308 height 43
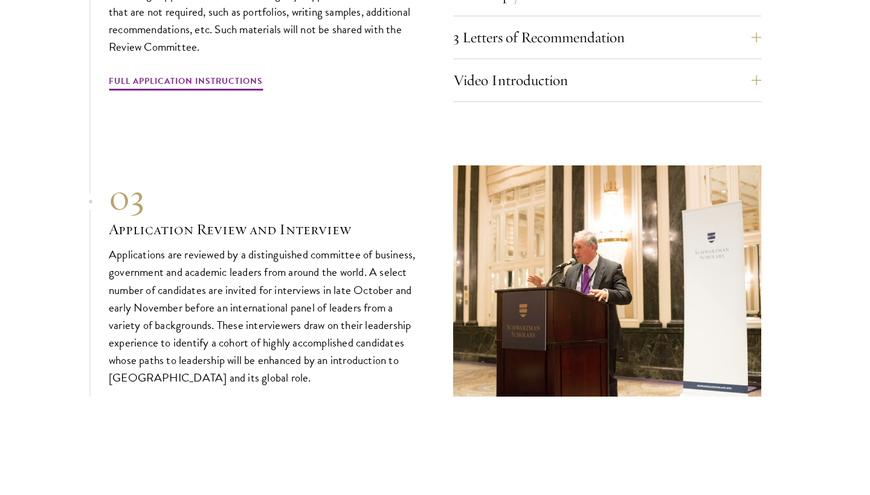
click at [350, 176] on div "03" at bounding box center [263, 197] width 308 height 43
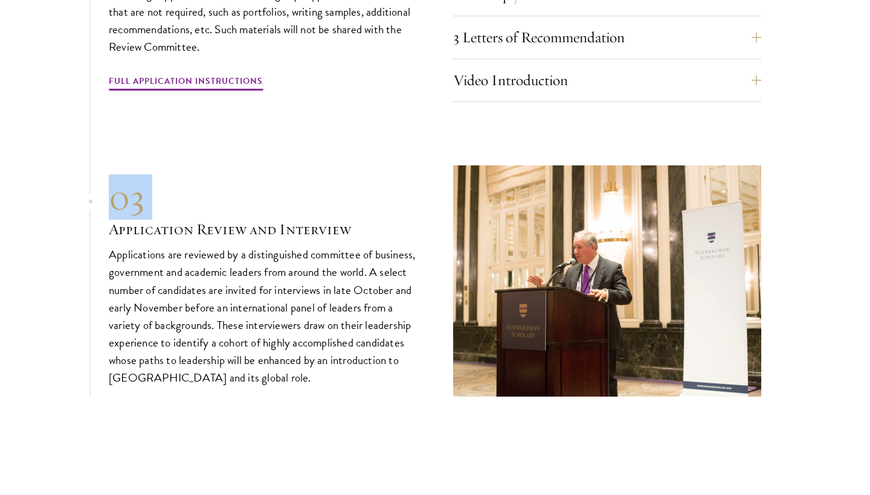
click at [350, 176] on div "03" at bounding box center [263, 197] width 308 height 43
click at [360, 219] on h3 "Application Review and Interview" at bounding box center [263, 229] width 308 height 21
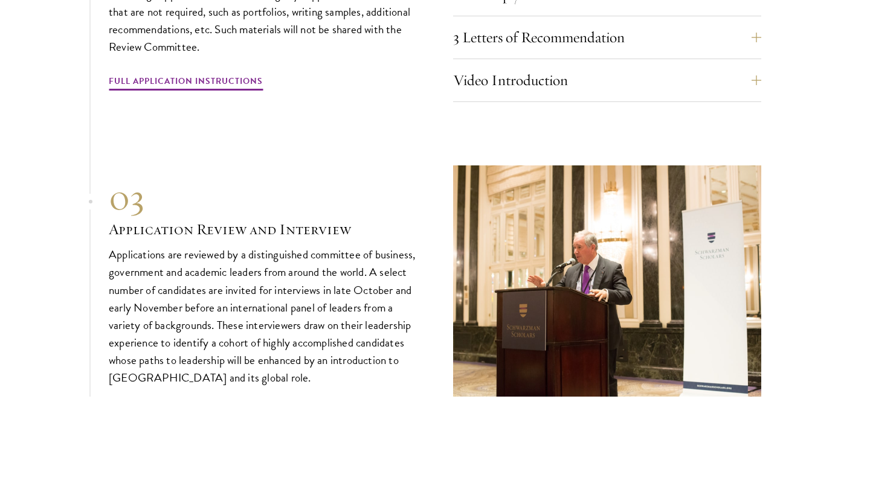
click at [360, 219] on h3 "Application Review and Interview" at bounding box center [263, 229] width 308 height 21
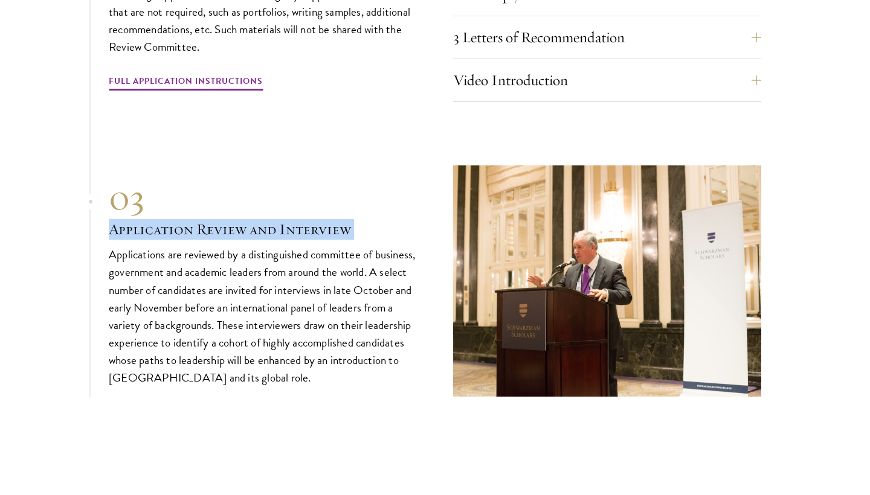
click at [336, 286] on p "Applications are reviewed by a distinguished committee of business, government …" at bounding box center [263, 316] width 308 height 141
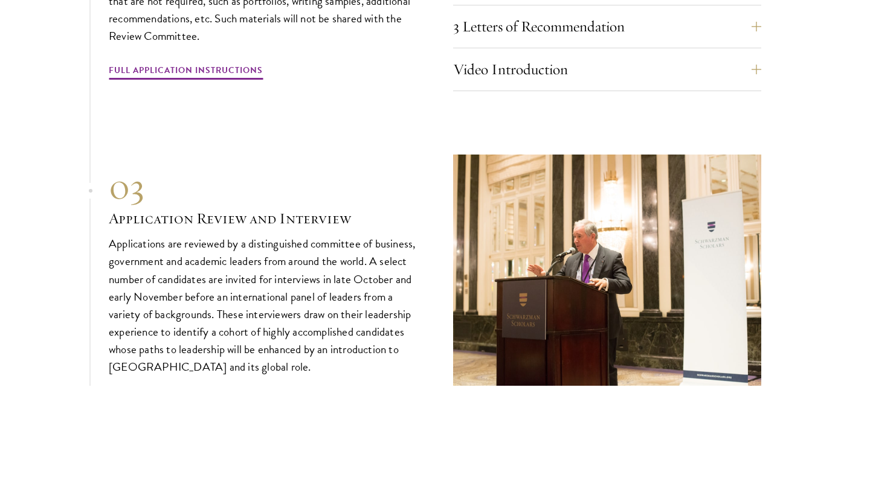
click at [336, 286] on p "Applications are reviewed by a distinguished committee of business, government …" at bounding box center [263, 305] width 308 height 141
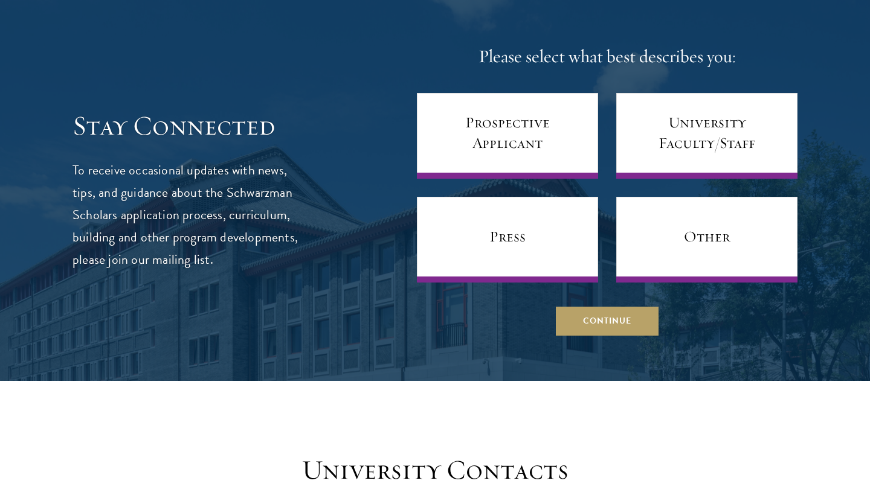
scroll to position [5140, 0]
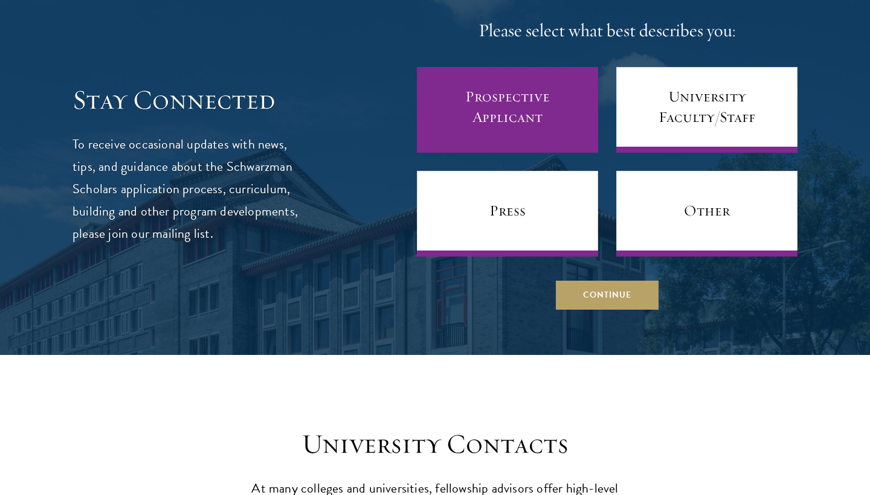
click at [533, 81] on link "Prospective Applicant" at bounding box center [507, 110] width 181 height 86
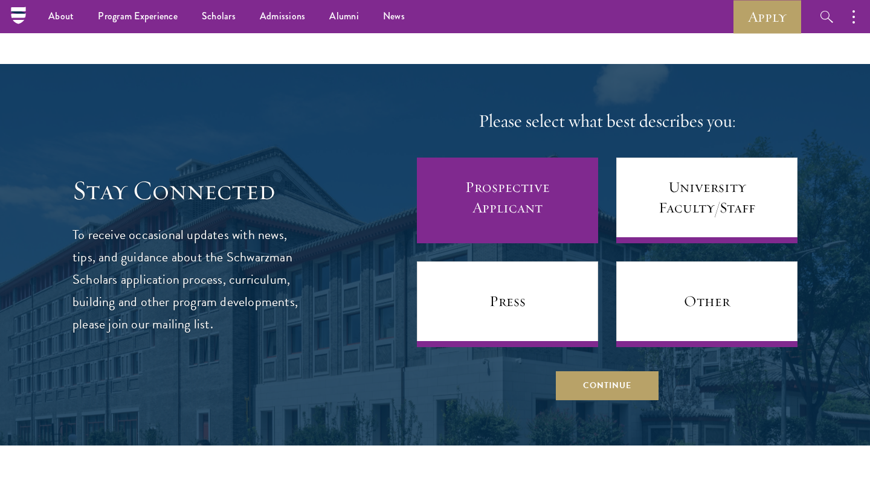
scroll to position [5048, 0]
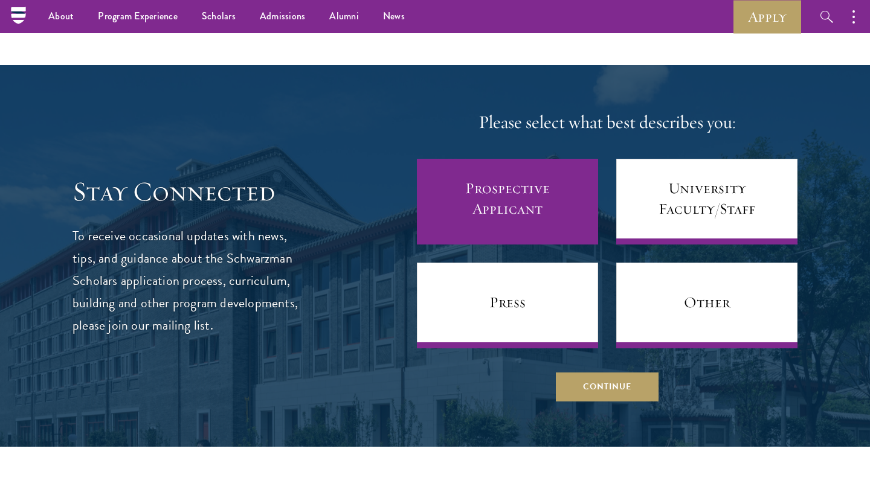
click at [517, 201] on link "Prospective Applicant" at bounding box center [507, 202] width 181 height 86
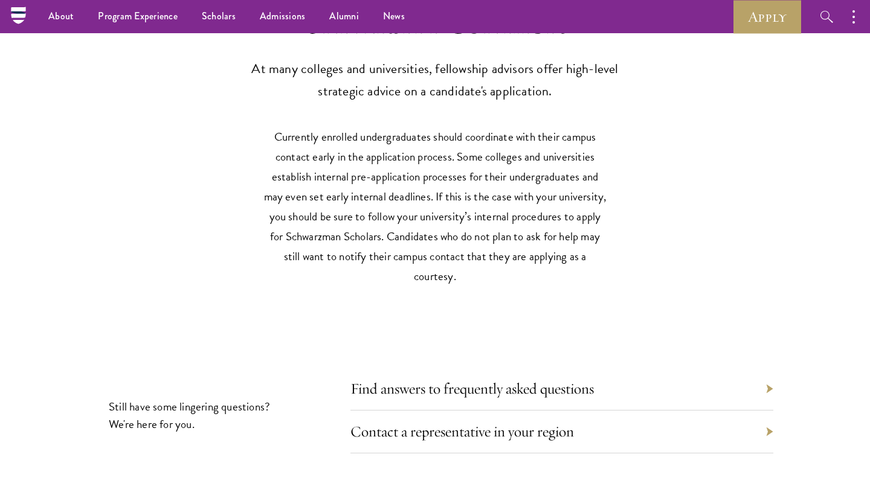
scroll to position [5558, 0]
click at [382, 381] on link "Find answers to frequently asked questions" at bounding box center [480, 390] width 243 height 19
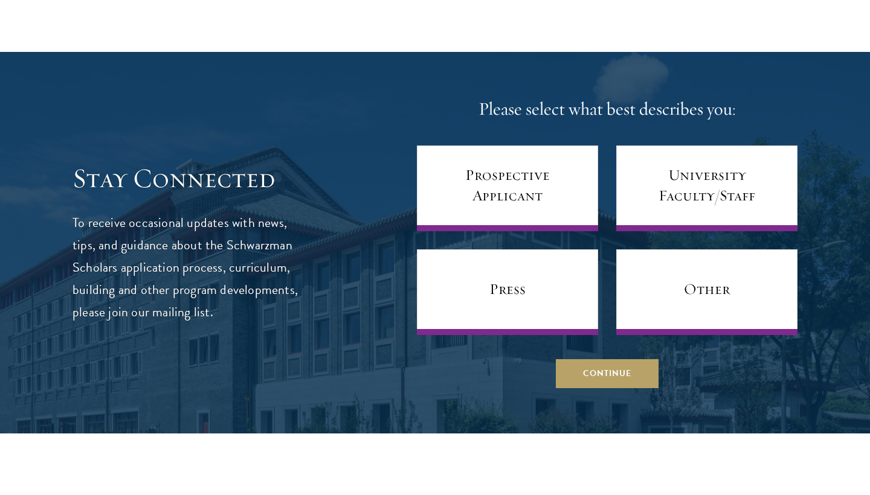
scroll to position [5070, 0]
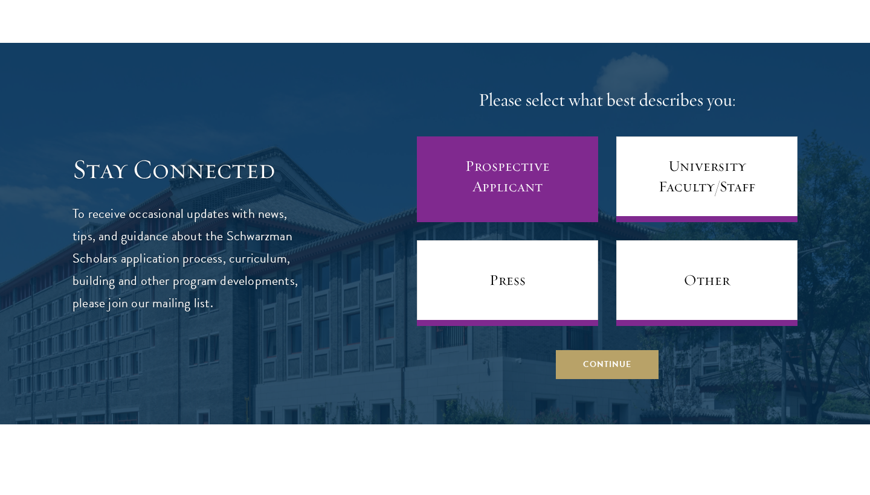
click at [502, 137] on link "Prospective Applicant" at bounding box center [507, 180] width 181 height 86
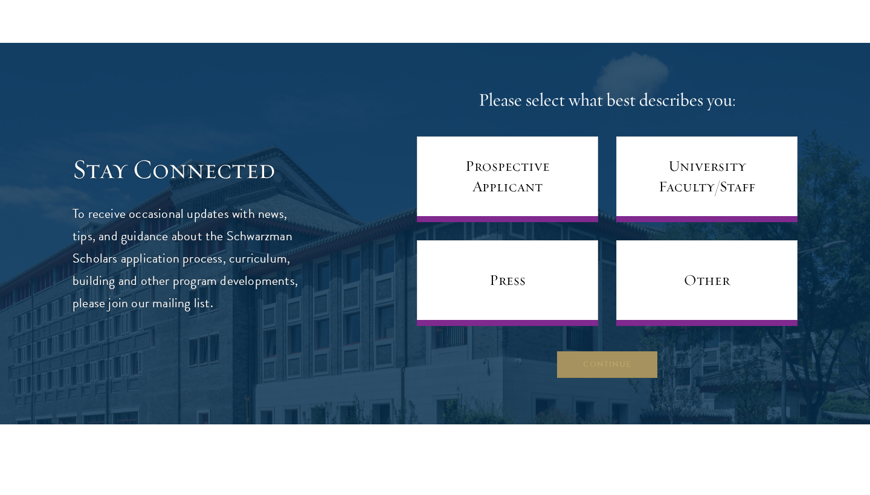
click at [596, 350] on button "Continue" at bounding box center [607, 364] width 103 height 29
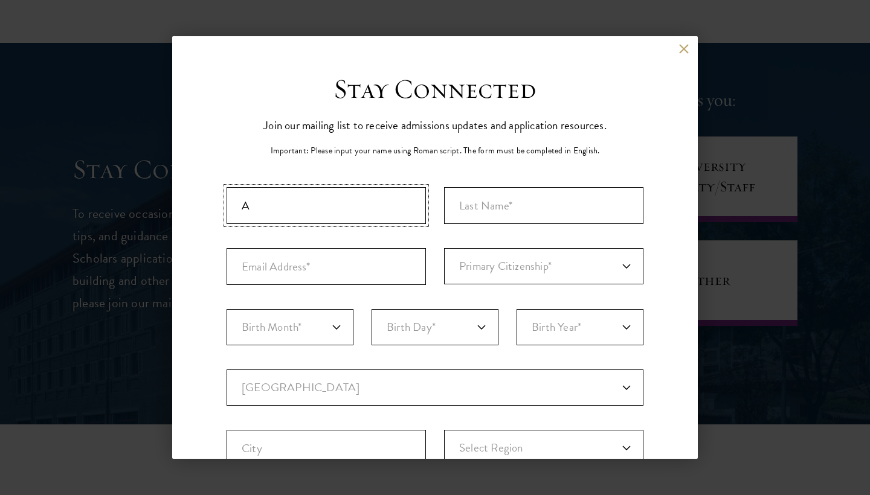
scroll to position [0, 0]
type input "Amy"
type input "Bloch"
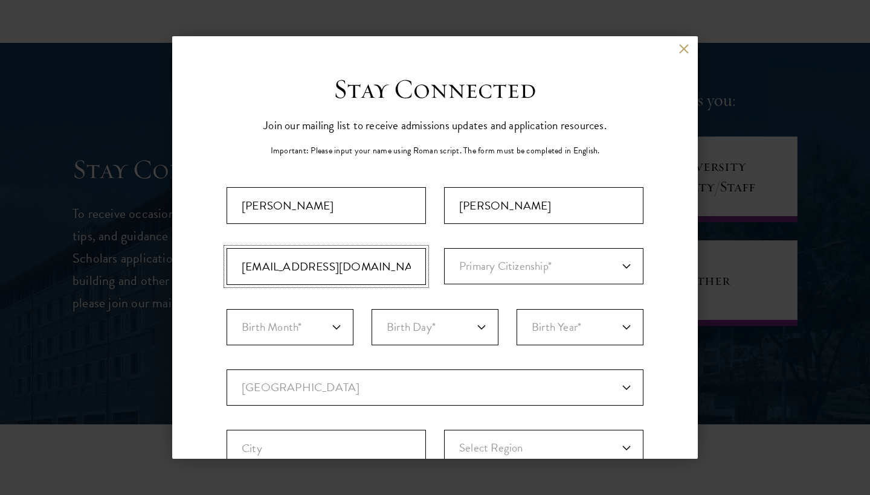
type input "amythebloch@gmail.com"
select select "UK"
select select "08"
select select "2005"
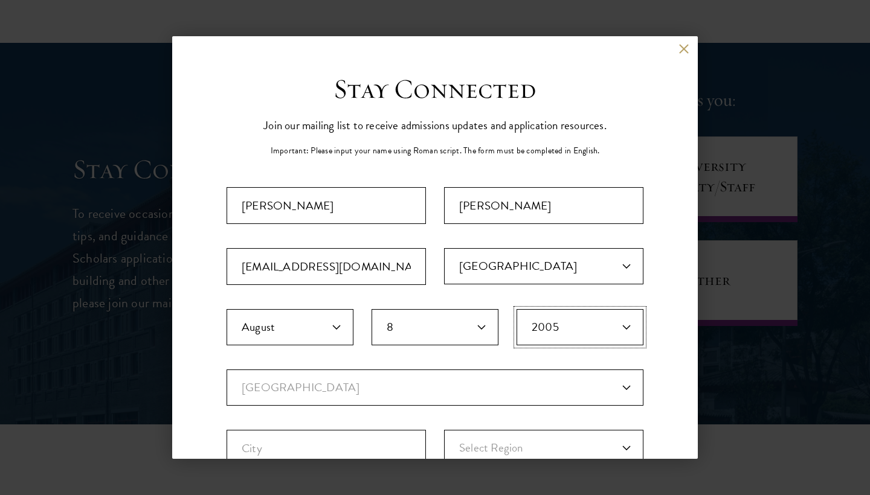
scroll to position [54, 0]
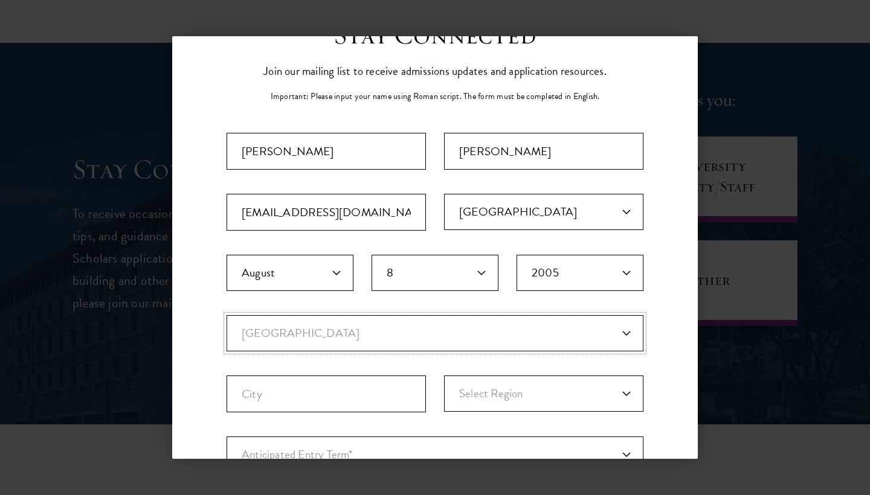
select select "UK"
select select
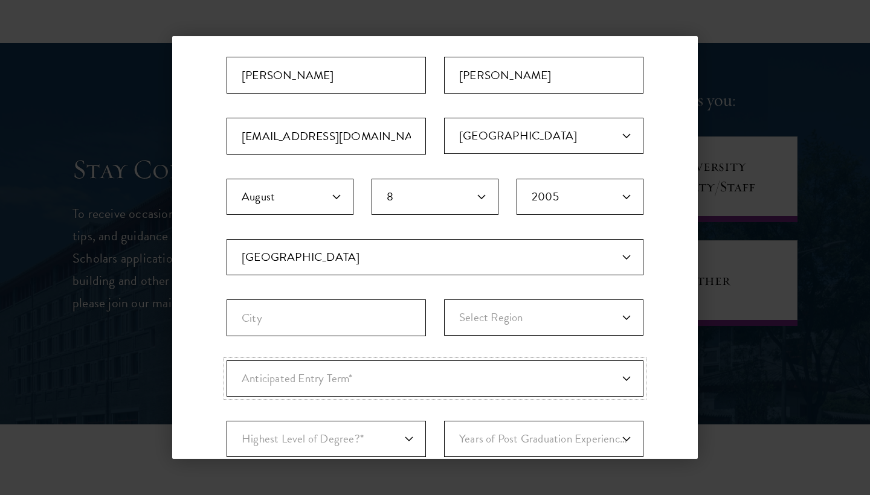
select select "e64b8ab3-eabb-4867-96d5-7e6b4840665f"
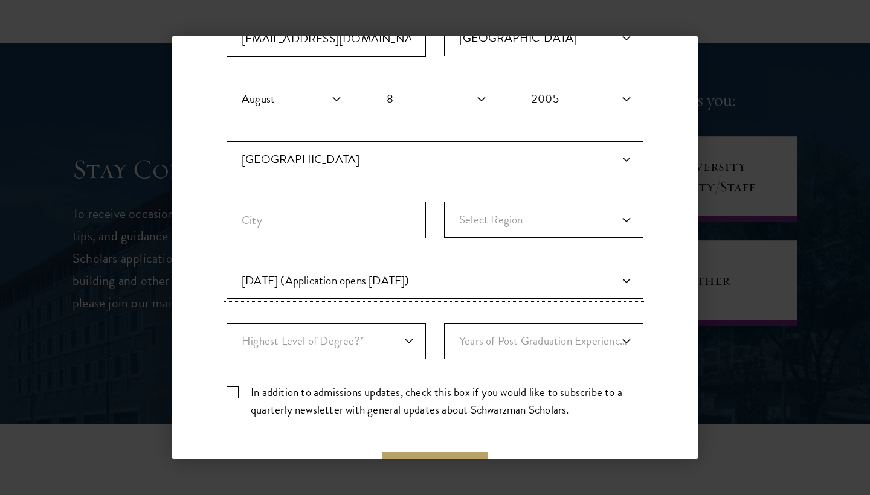
scroll to position [235, 0]
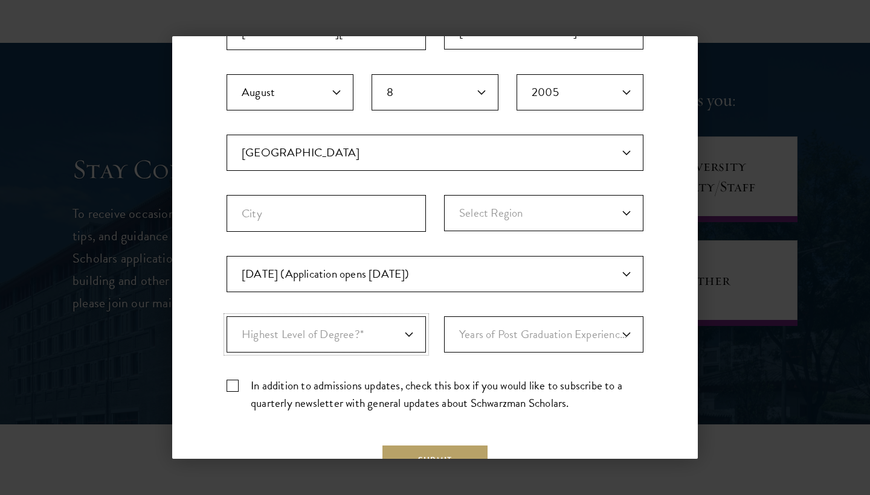
select select "bf44f490-31e9-4d16-b1d2-df861e7933aa"
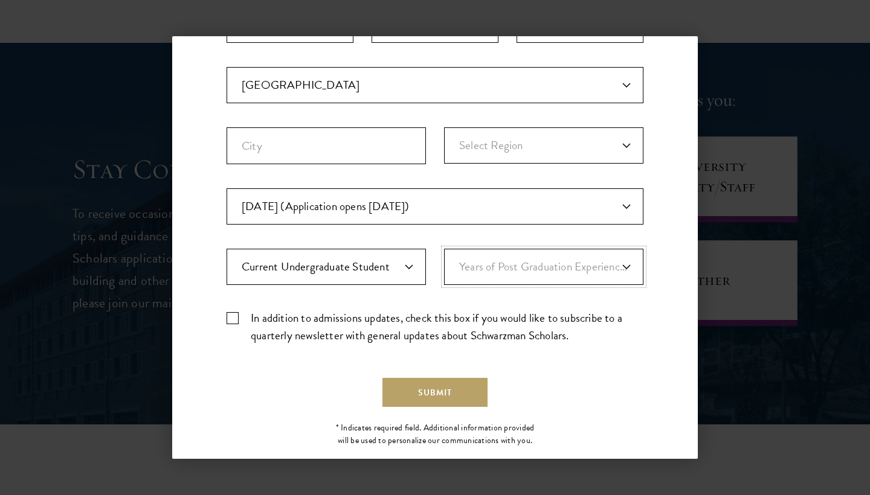
scroll to position [303, 0]
click at [231, 317] on label "In addition to admissions updates, check this box if you would like to subscrib…" at bounding box center [435, 326] width 417 height 35
click at [231, 317] on input "In addition to admissions updates, check this box if you would like to subscrib…" at bounding box center [435, 313] width 417 height 8
checkbox input "true"
click at [417, 400] on button "Submit" at bounding box center [434, 392] width 105 height 29
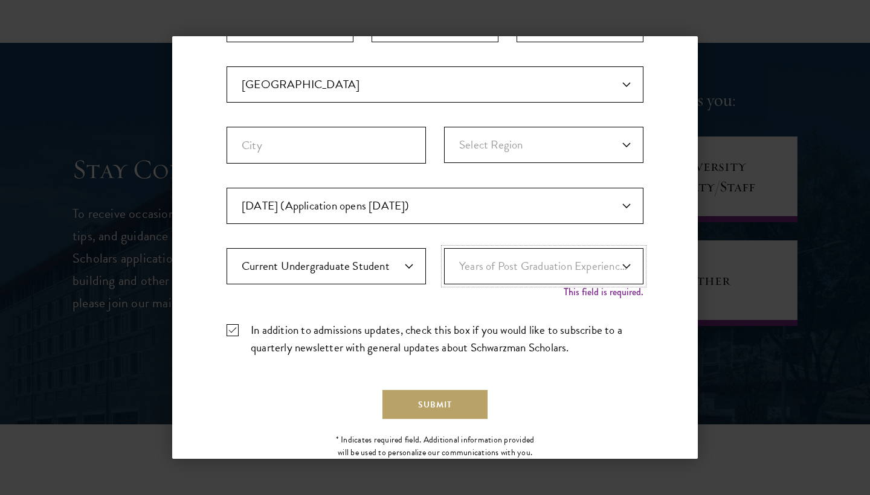
scroll to position [338, 0]
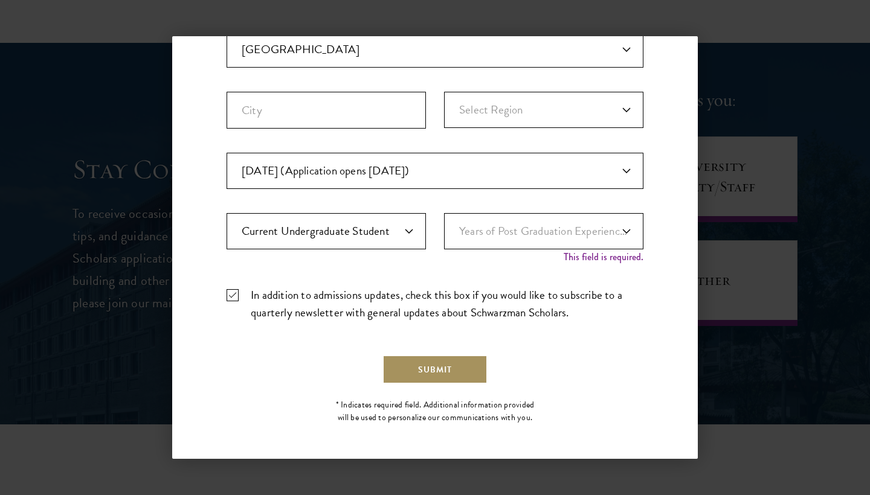
click at [404, 375] on button "Submit" at bounding box center [434, 369] width 105 height 29
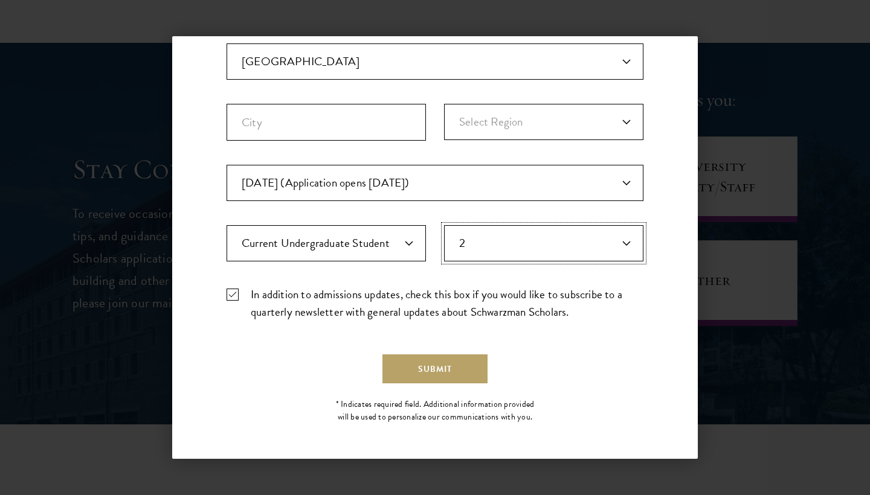
scroll to position [326, 0]
select select "1"
click at [413, 370] on button "Submit" at bounding box center [434, 369] width 105 height 29
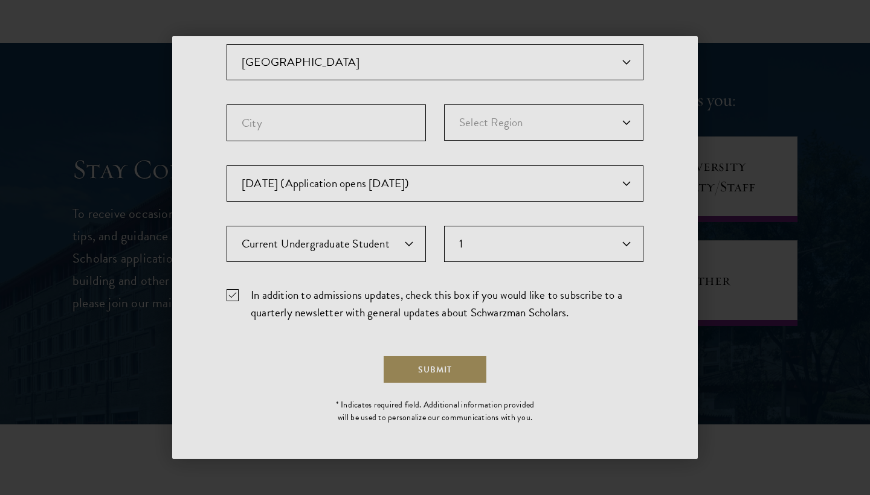
scroll to position [0, 0]
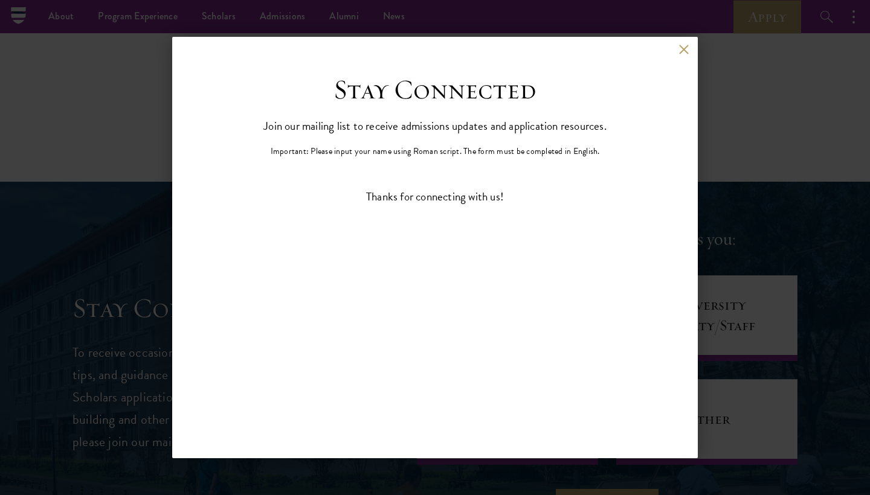
click at [685, 50] on button at bounding box center [683, 49] width 10 height 10
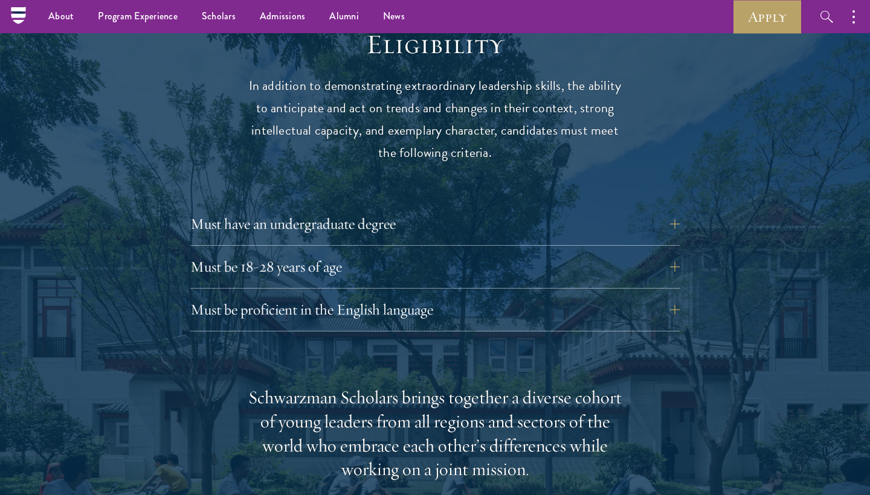
scroll to position [1583, 0]
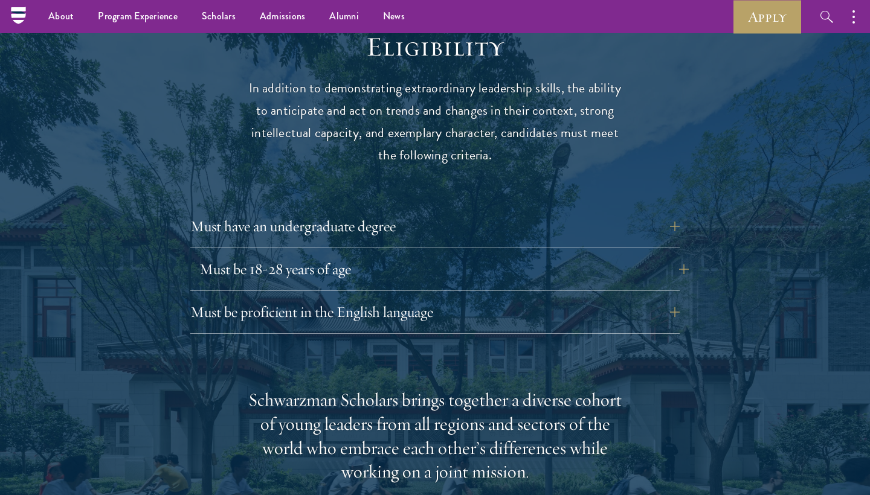
click at [302, 255] on button "Must be 18-28 years of age" at bounding box center [443, 269] width 489 height 29
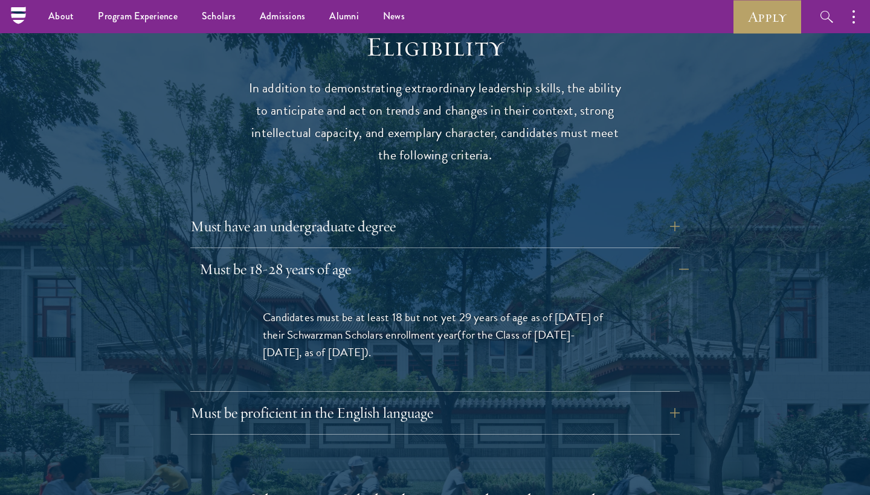
click at [302, 255] on button "Must be 18-28 years of age" at bounding box center [443, 269] width 489 height 29
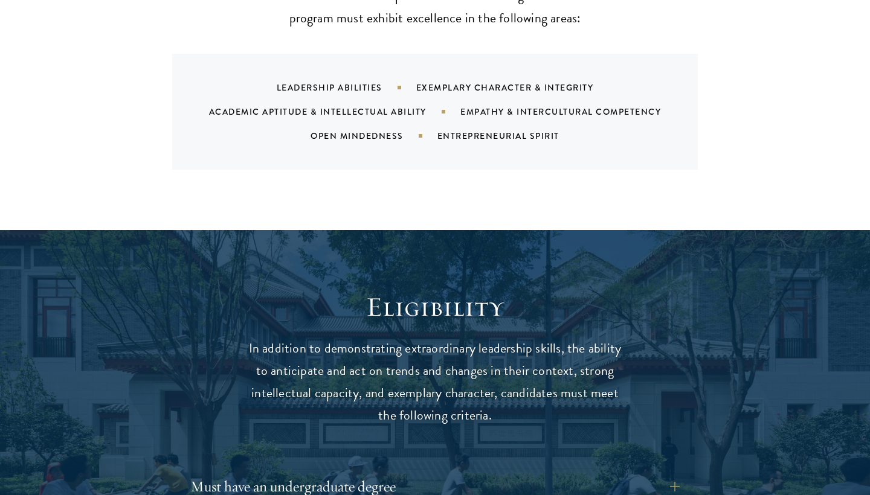
scroll to position [1354, 0]
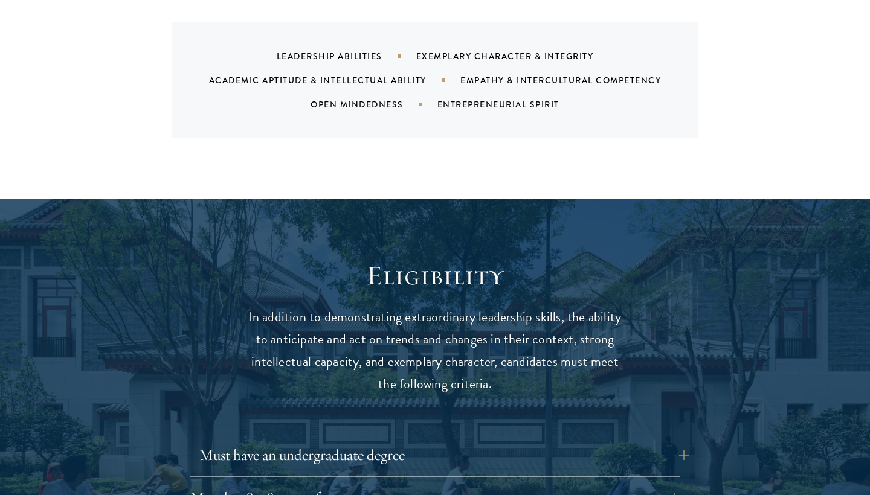
click at [283, 441] on button "Must have an undergraduate degree" at bounding box center [443, 455] width 489 height 29
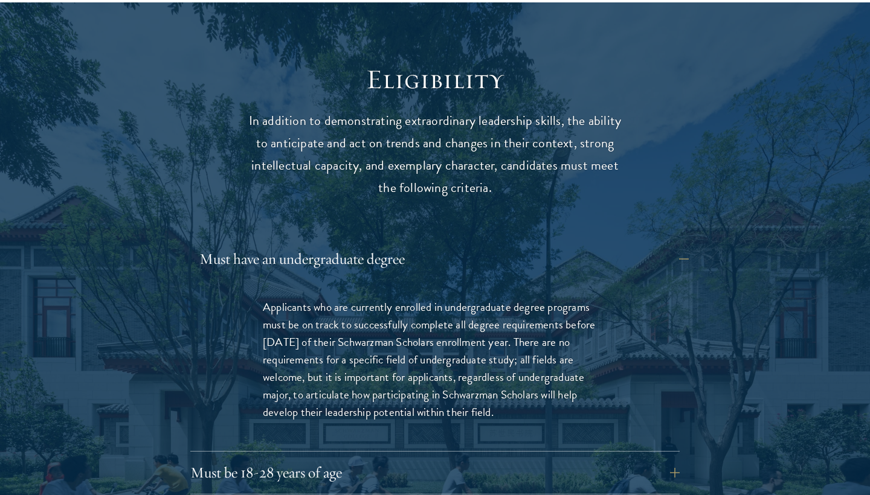
scroll to position [1553, 0]
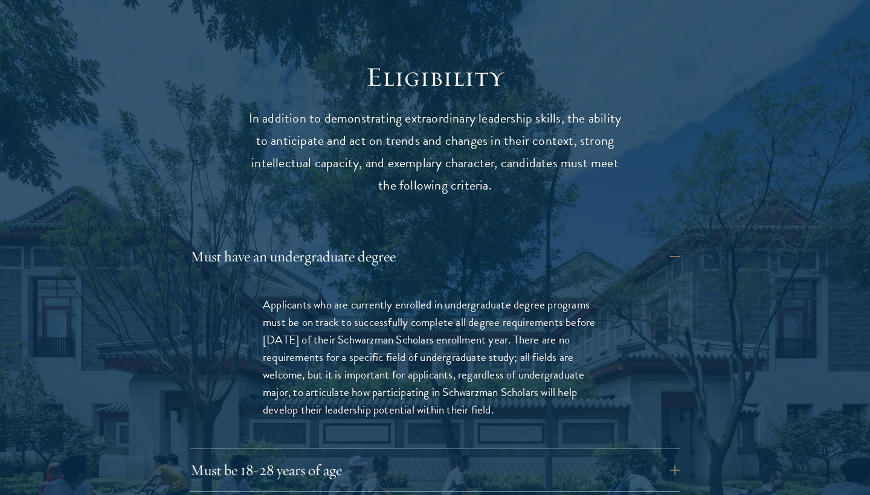
click at [334, 296] on p "Applicants who are currently enrolled in undergraduate degree programs must be …" at bounding box center [435, 357] width 344 height 123
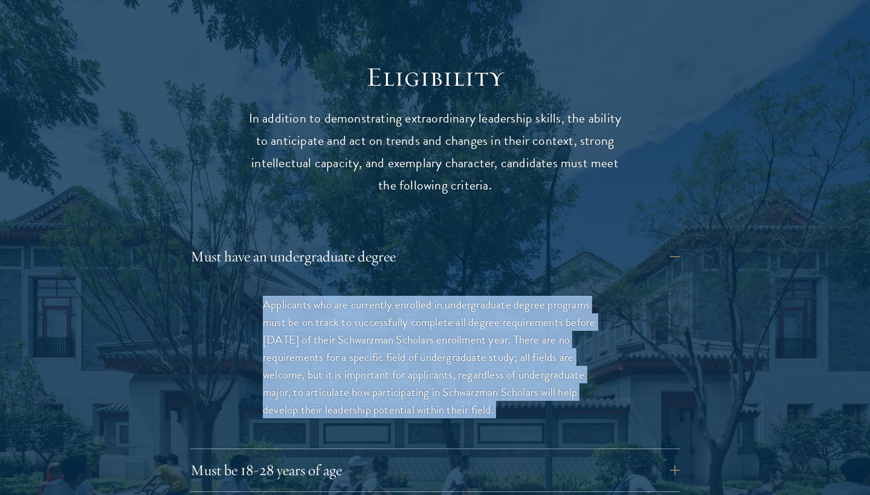
click at [334, 296] on p "Applicants who are currently enrolled in undergraduate degree programs must be …" at bounding box center [435, 357] width 344 height 123
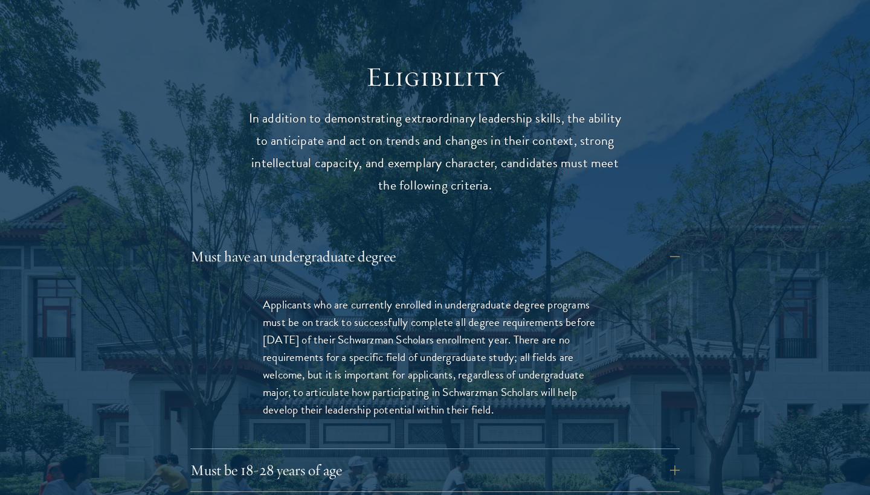
click at [334, 296] on p "Applicants who are currently enrolled in undergraduate degree programs must be …" at bounding box center [435, 357] width 344 height 123
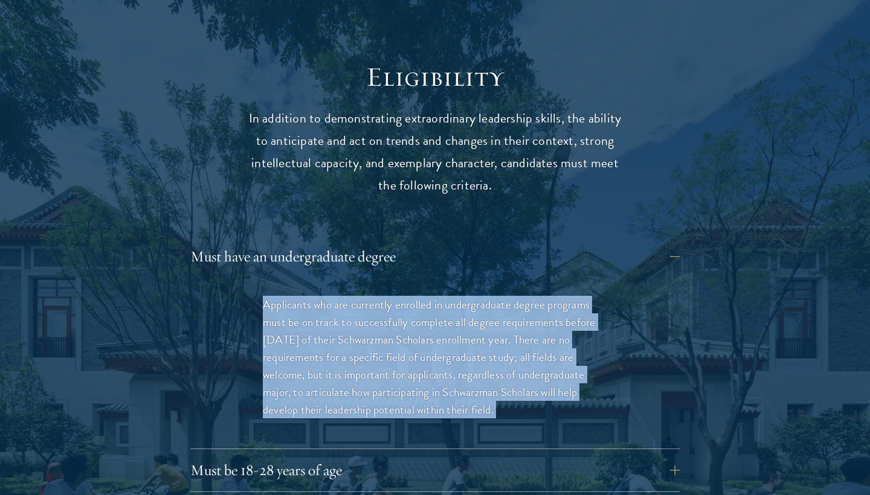
click at [334, 296] on p "Applicants who are currently enrolled in undergraduate degree programs must be …" at bounding box center [435, 357] width 344 height 123
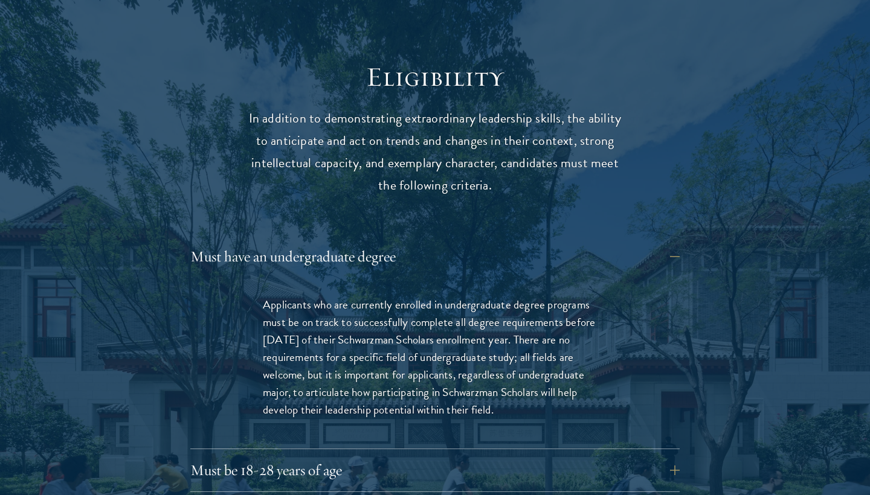
click at [334, 296] on p "Applicants who are currently enrolled in undergraduate degree programs must be …" at bounding box center [435, 357] width 344 height 123
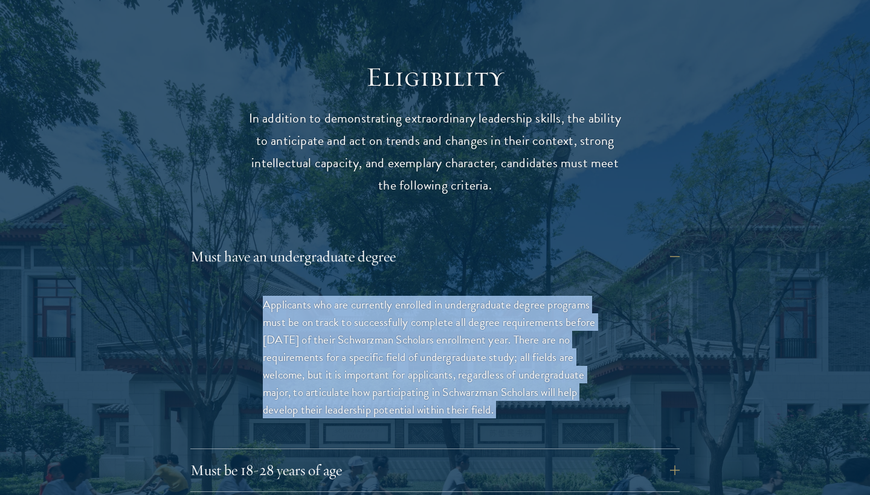
click at [334, 296] on p "Applicants who are currently enrolled in undergraduate degree programs must be …" at bounding box center [435, 357] width 344 height 123
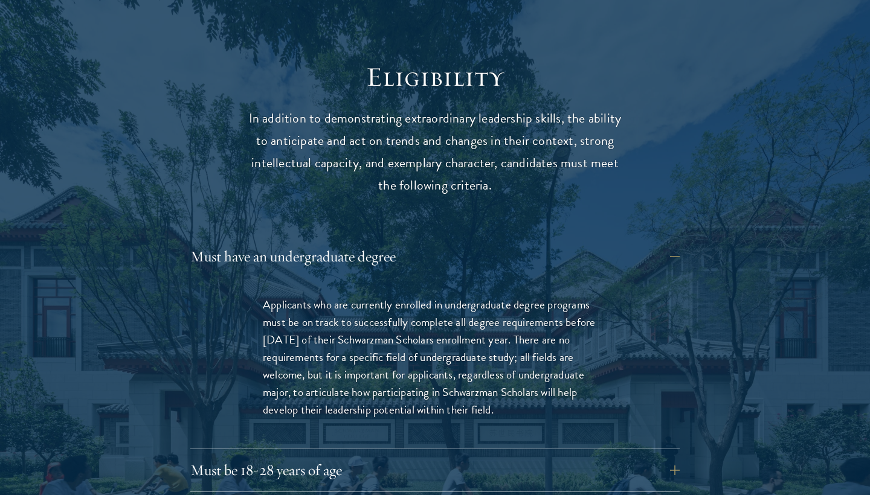
click at [334, 296] on p "Applicants who are currently enrolled in undergraduate degree programs must be …" at bounding box center [435, 357] width 344 height 123
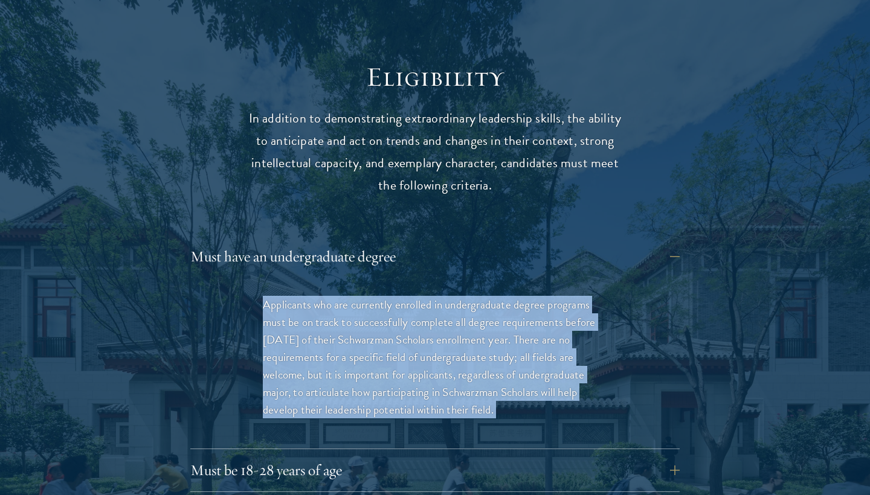
click at [334, 296] on p "Applicants who are currently enrolled in undergraduate degree programs must be …" at bounding box center [435, 357] width 344 height 123
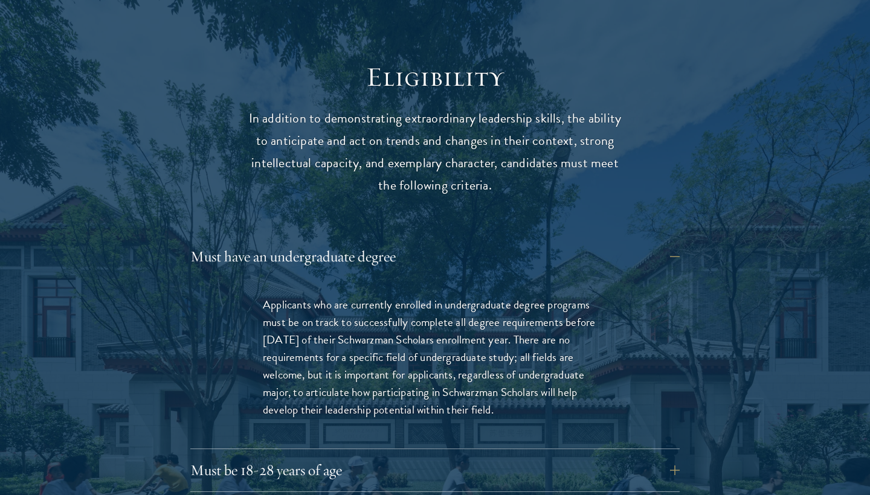
click at [334, 296] on p "Applicants who are currently enrolled in undergraduate degree programs must be …" at bounding box center [435, 357] width 344 height 123
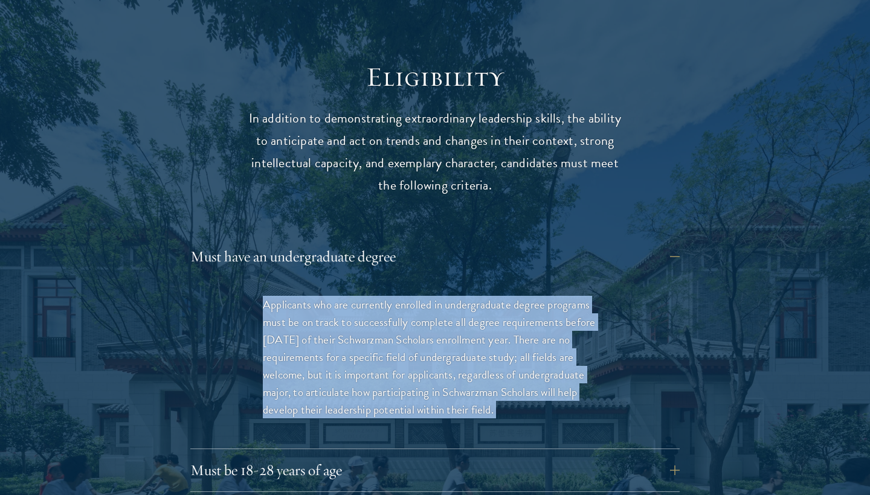
click at [334, 296] on p "Applicants who are currently enrolled in undergraduate degree programs must be …" at bounding box center [435, 357] width 344 height 123
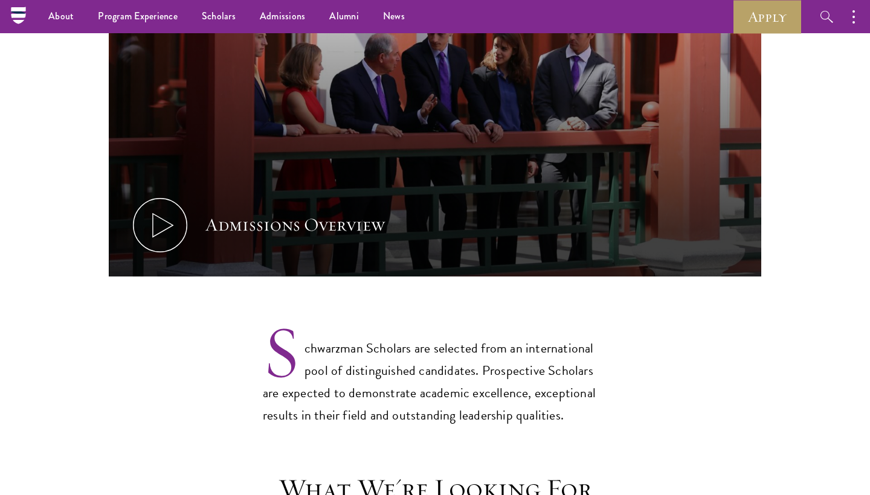
scroll to position [694, 0]
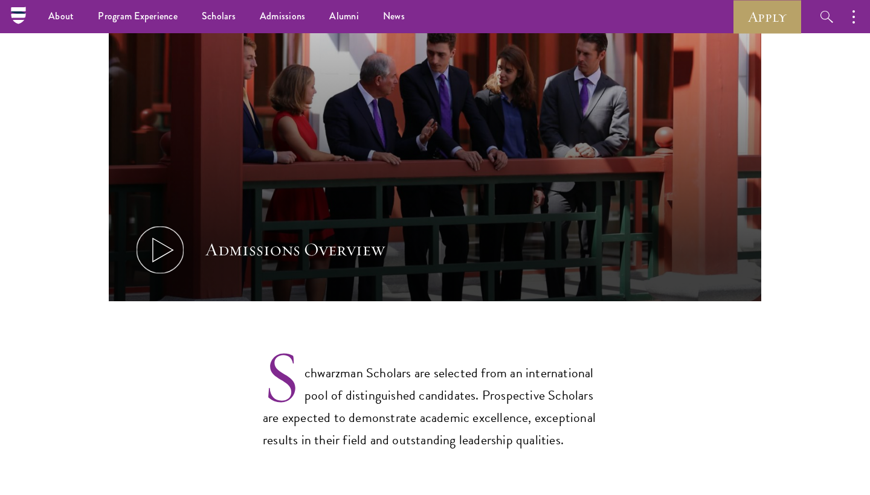
click at [175, 223] on icon at bounding box center [160, 250] width 54 height 54
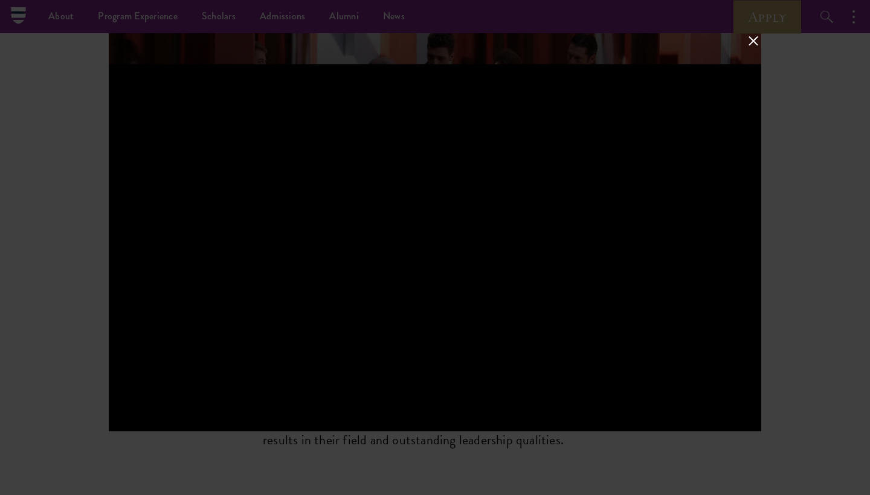
click at [750, 40] on button at bounding box center [753, 41] width 16 height 16
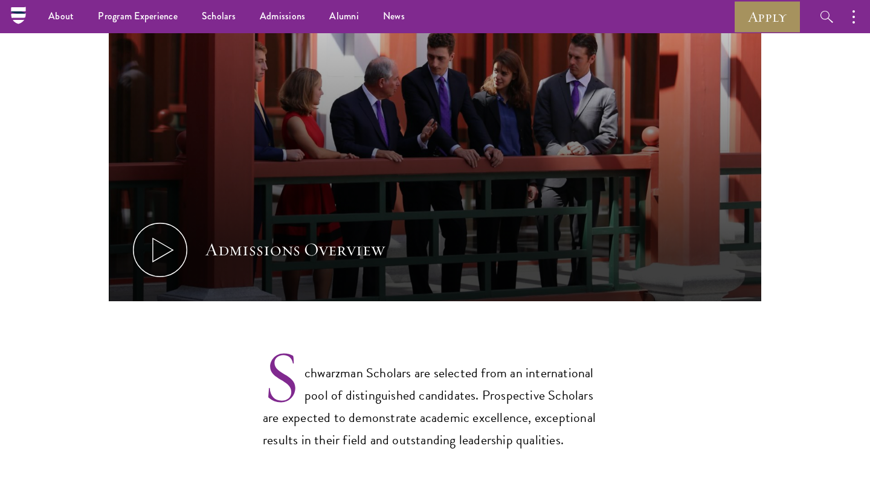
click at [777, 27] on link "Apply" at bounding box center [767, 16] width 68 height 33
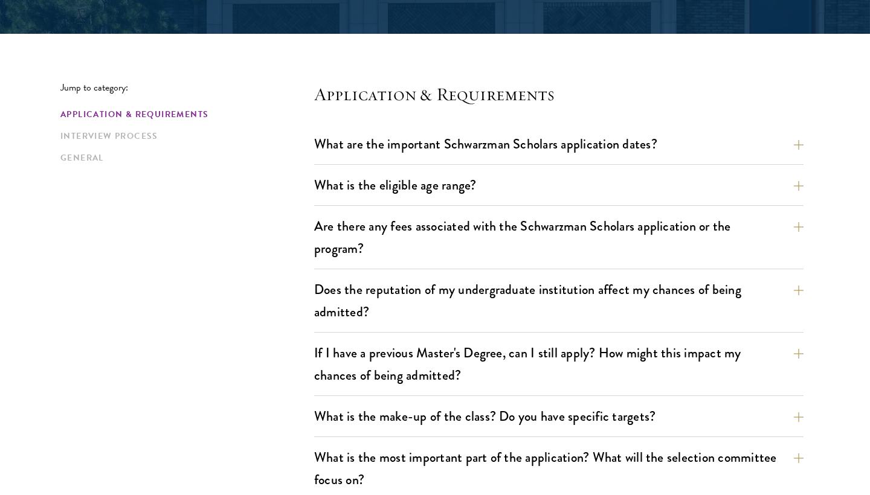
scroll to position [285, 0]
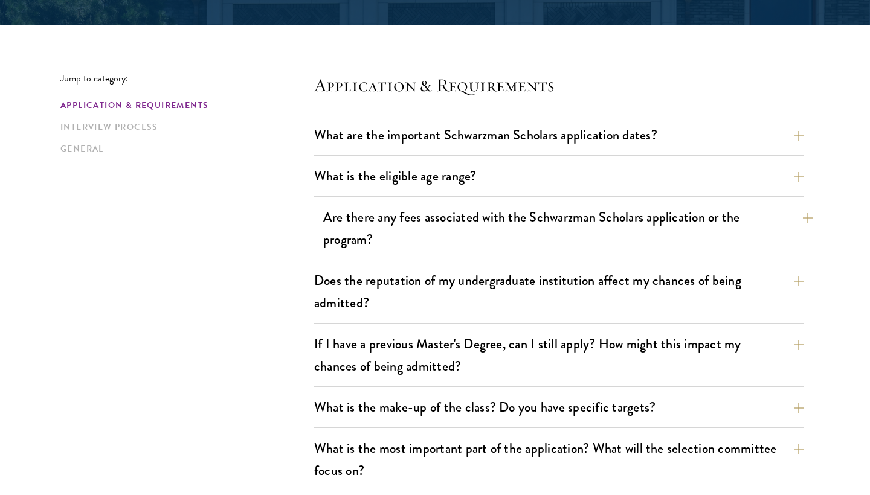
click at [459, 251] on button "Are there any fees associated with the Schwarzman Scholars application or the p…" at bounding box center [567, 229] width 489 height 50
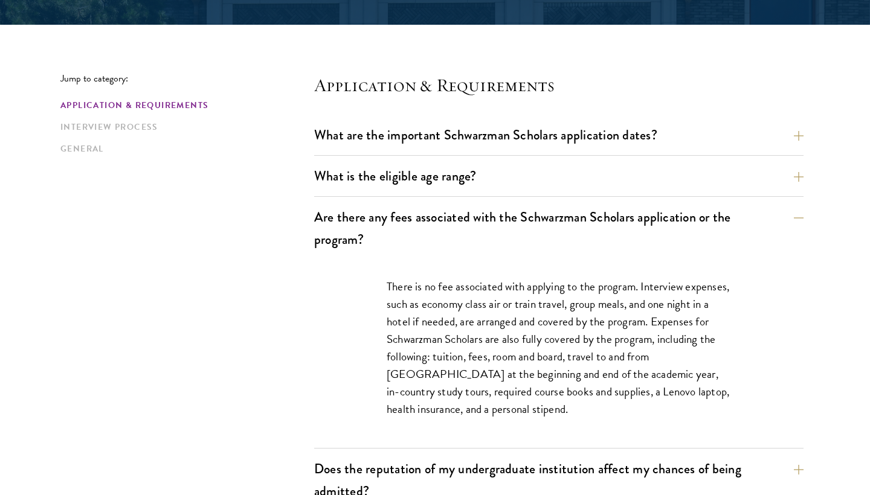
click at [461, 287] on p "There is no fee associated with applying to the program. Interview expenses, su…" at bounding box center [559, 348] width 344 height 141
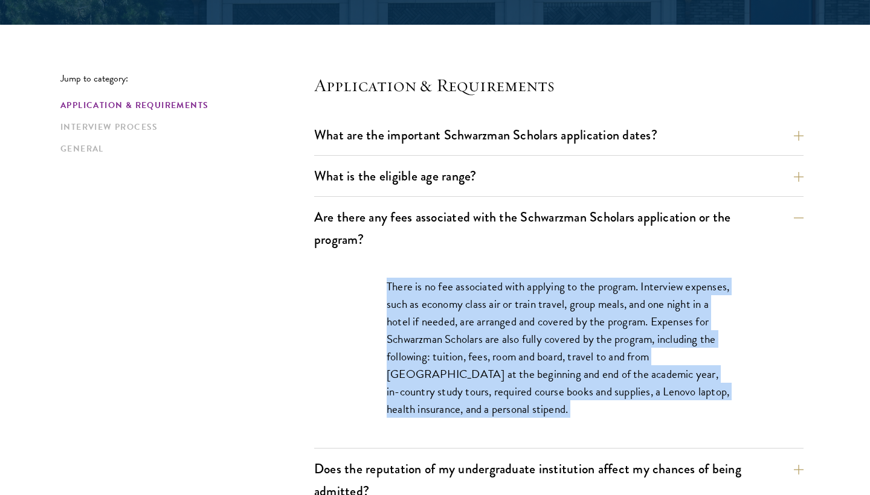
click at [461, 287] on p "There is no fee associated with applying to the program. Interview expenses, su…" at bounding box center [559, 348] width 344 height 141
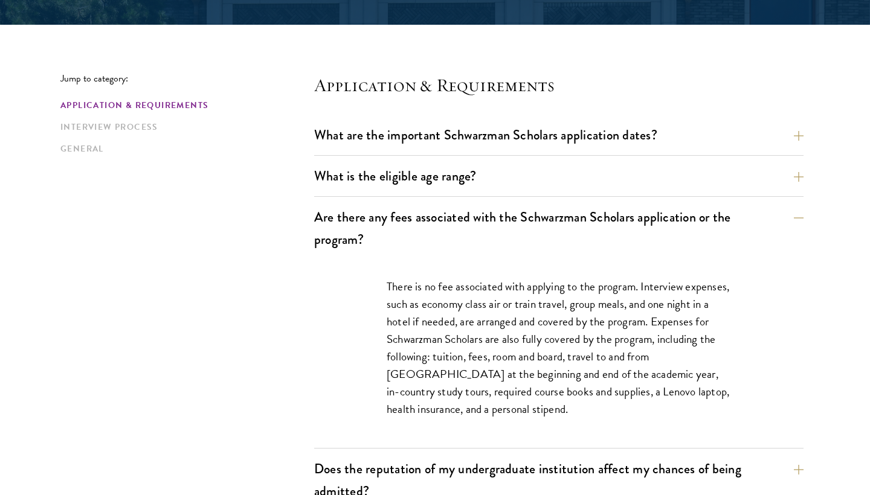
click at [461, 287] on p "There is no fee associated with applying to the program. Interview expenses, su…" at bounding box center [559, 348] width 344 height 141
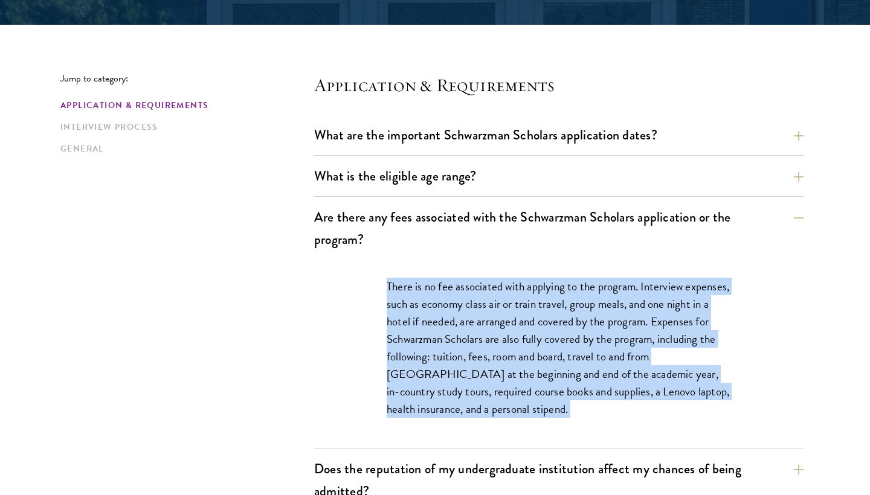
click at [461, 287] on p "There is no fee associated with applying to the program. Interview expenses, su…" at bounding box center [559, 348] width 344 height 141
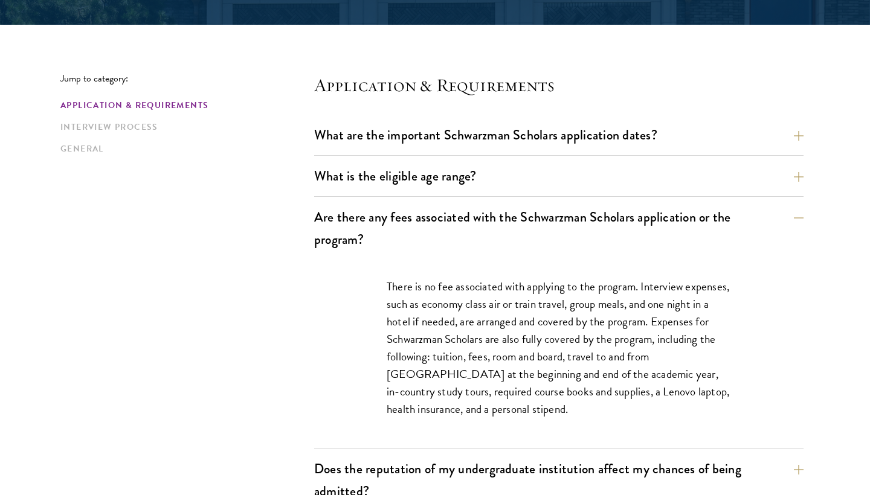
click at [461, 287] on p "There is no fee associated with applying to the program. Interview expenses, su…" at bounding box center [559, 348] width 344 height 141
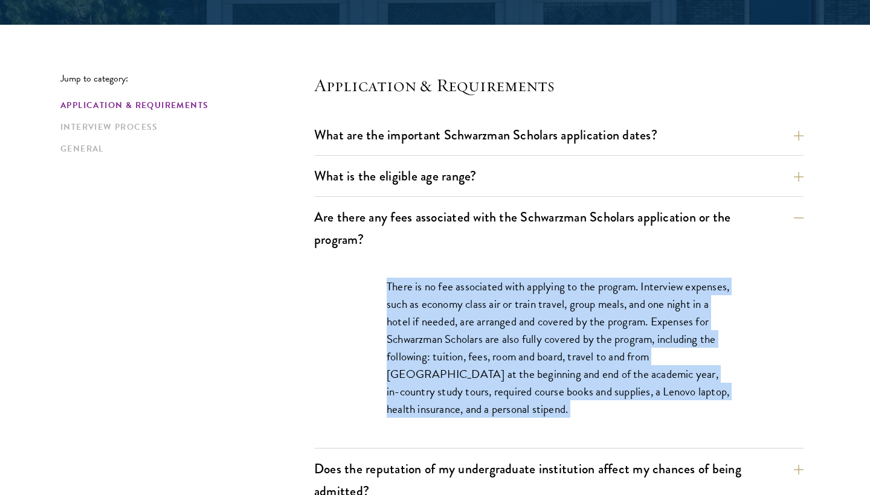
click at [461, 287] on p "There is no fee associated with applying to the program. Interview expenses, su…" at bounding box center [559, 348] width 344 height 141
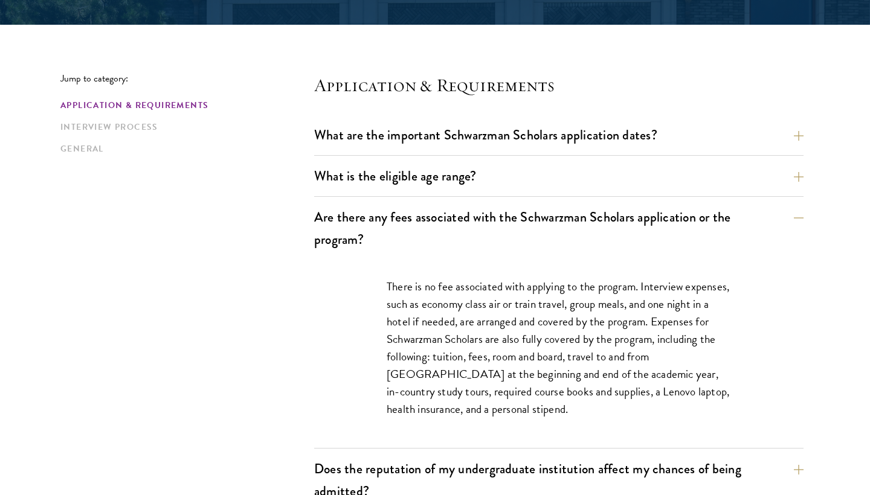
click at [461, 287] on p "There is no fee associated with applying to the program. Interview expenses, su…" at bounding box center [559, 348] width 344 height 141
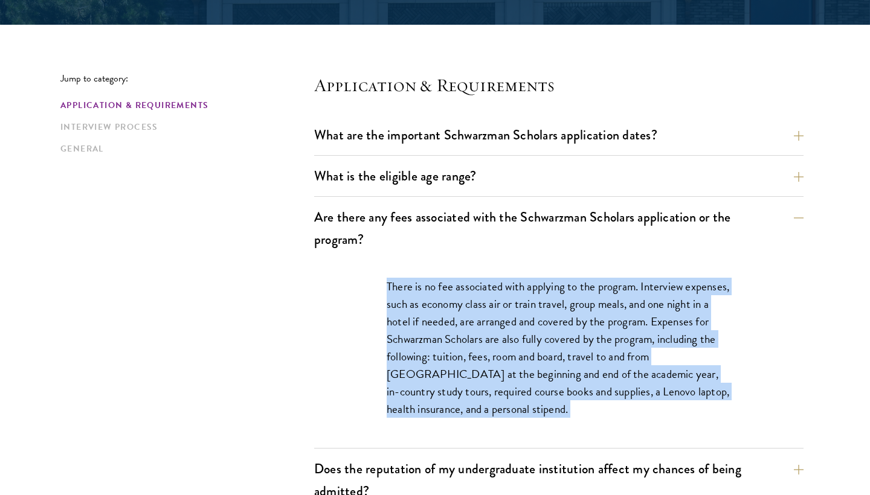
click at [461, 287] on p "There is no fee associated with applying to the program. Interview expenses, su…" at bounding box center [559, 348] width 344 height 141
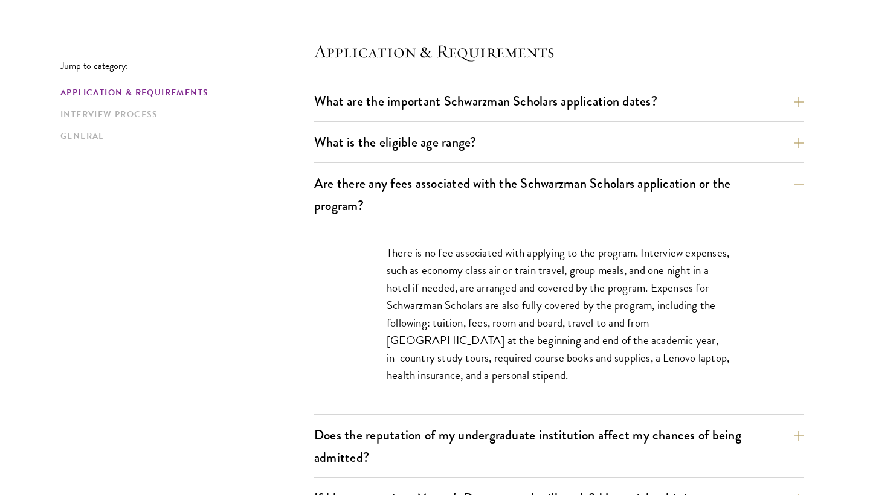
scroll to position [320, 0]
click at [461, 286] on p "There is no fee associated with applying to the program. Interview expenses, su…" at bounding box center [559, 313] width 344 height 141
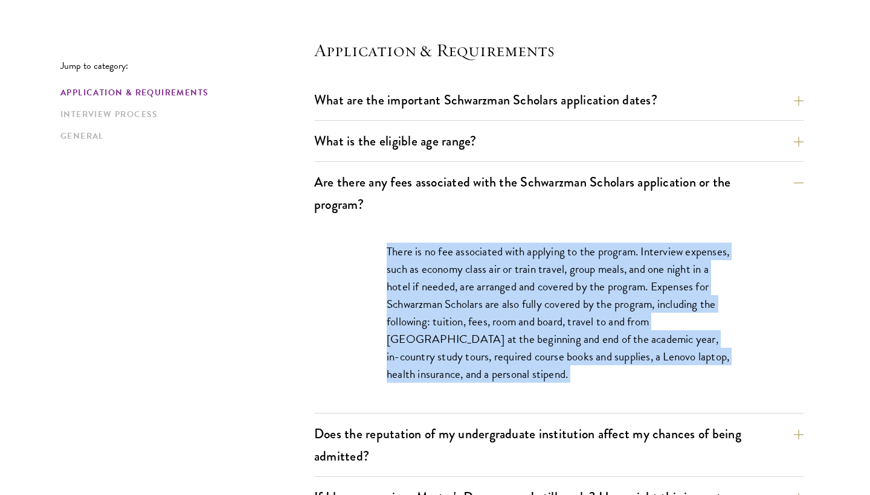
click at [461, 286] on p "There is no fee associated with applying to the program. Interview expenses, su…" at bounding box center [559, 313] width 344 height 141
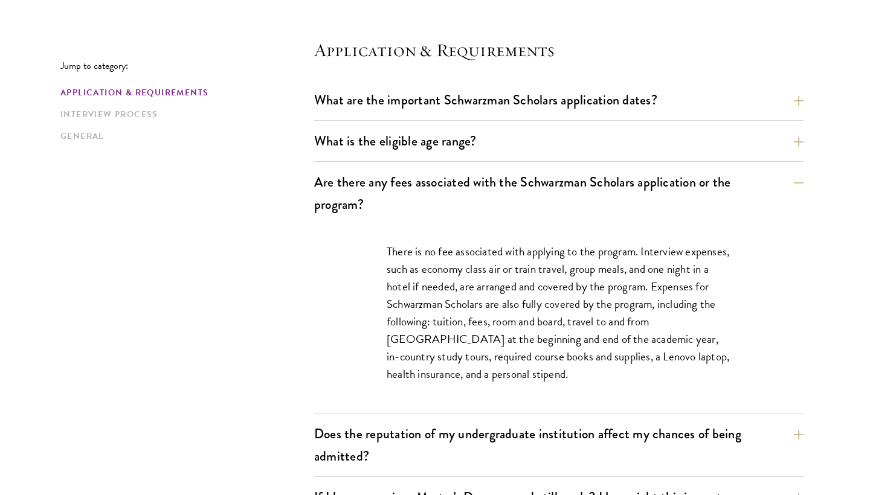
scroll to position [351, 0]
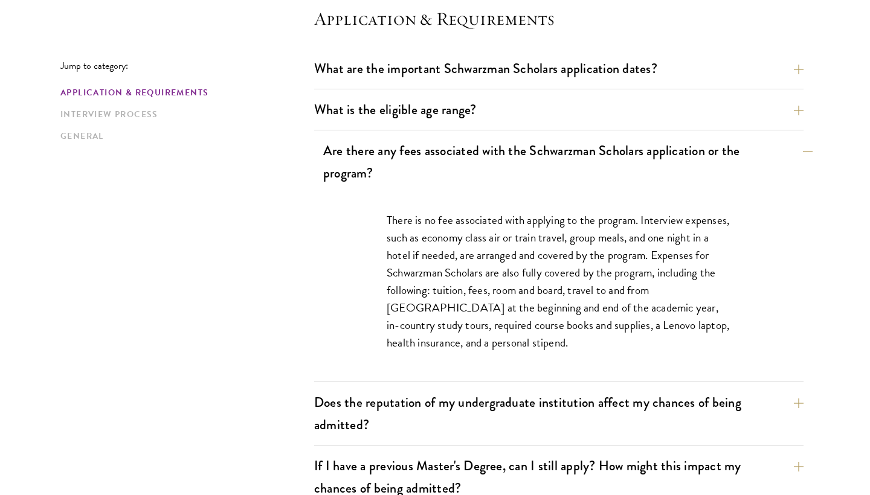
click at [466, 156] on button "Are there any fees associated with the Schwarzman Scholars application or the p…" at bounding box center [567, 162] width 489 height 50
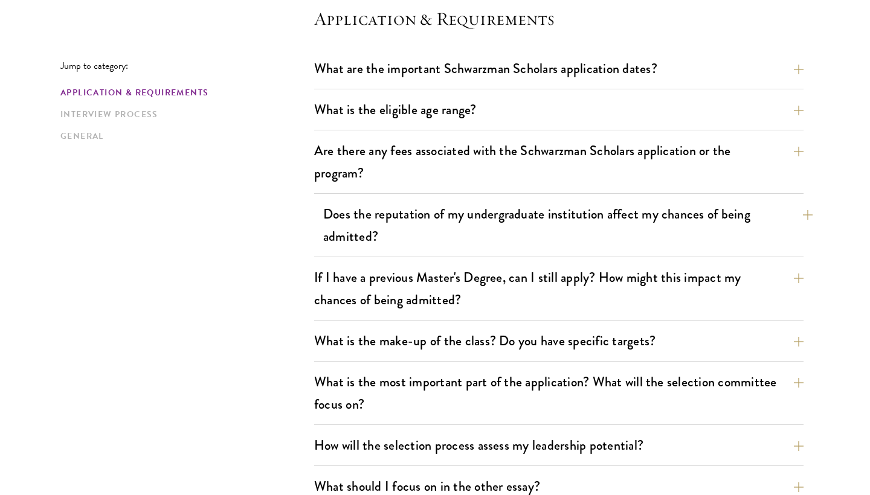
click at [450, 213] on button "Does the reputation of my undergraduate institution affect my chances of being …" at bounding box center [567, 226] width 489 height 50
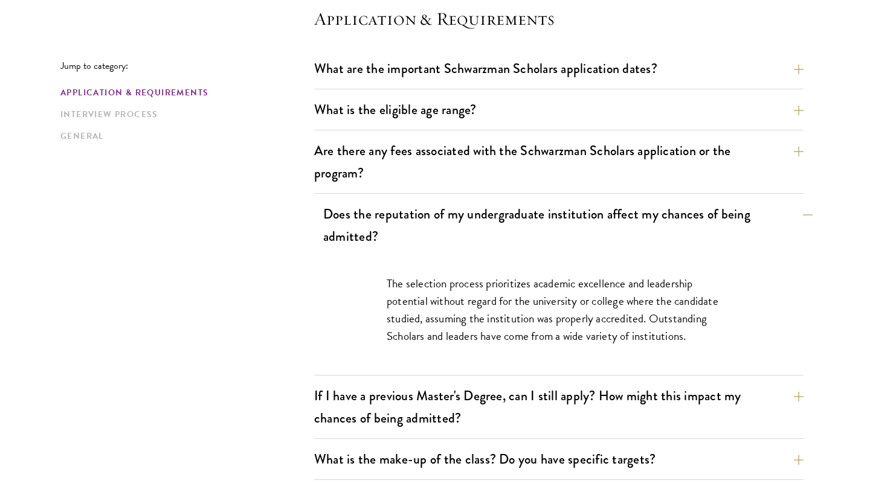
click at [450, 213] on button "Does the reputation of my undergraduate institution affect my chances of being …" at bounding box center [567, 226] width 489 height 50
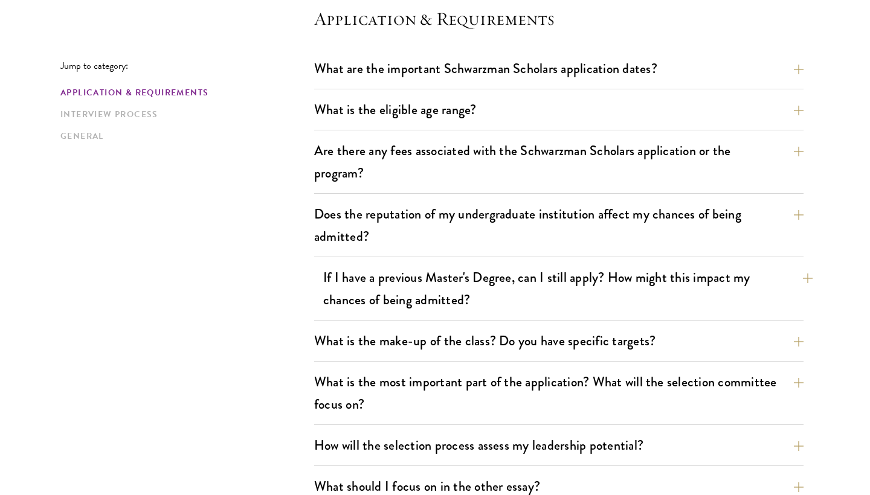
click at [445, 308] on button "If I have a previous Master's Degree, can I still apply? How might this impact …" at bounding box center [567, 289] width 489 height 50
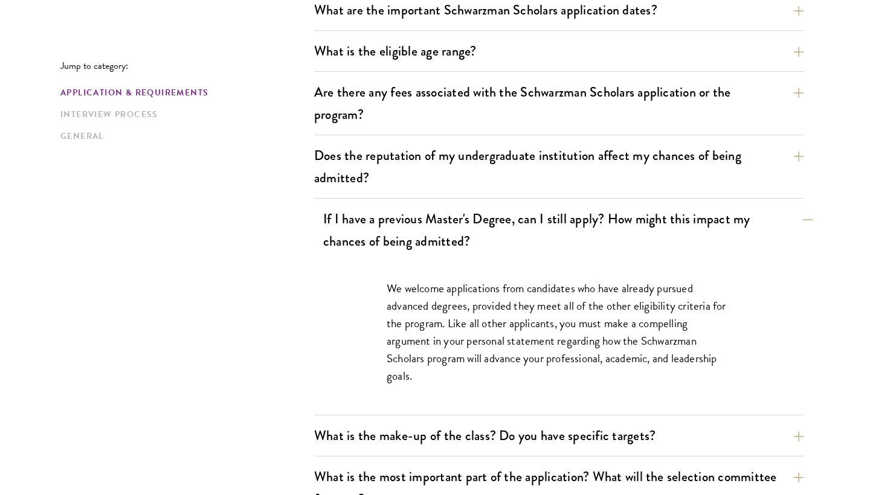
scroll to position [419, 0]
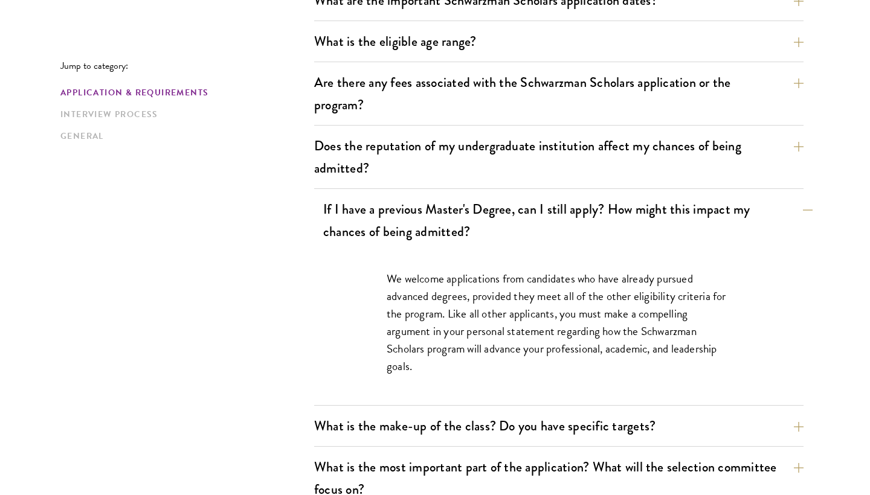
click at [492, 241] on button "If I have a previous Master's Degree, can I still apply? How might this impact …" at bounding box center [567, 221] width 489 height 50
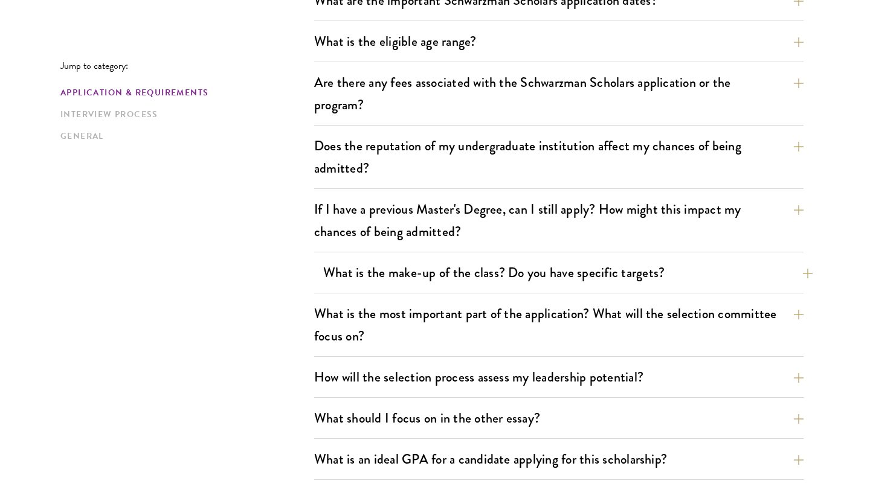
click at [480, 276] on button "What is the make-up of the class? Do you have specific targets?" at bounding box center [567, 272] width 489 height 27
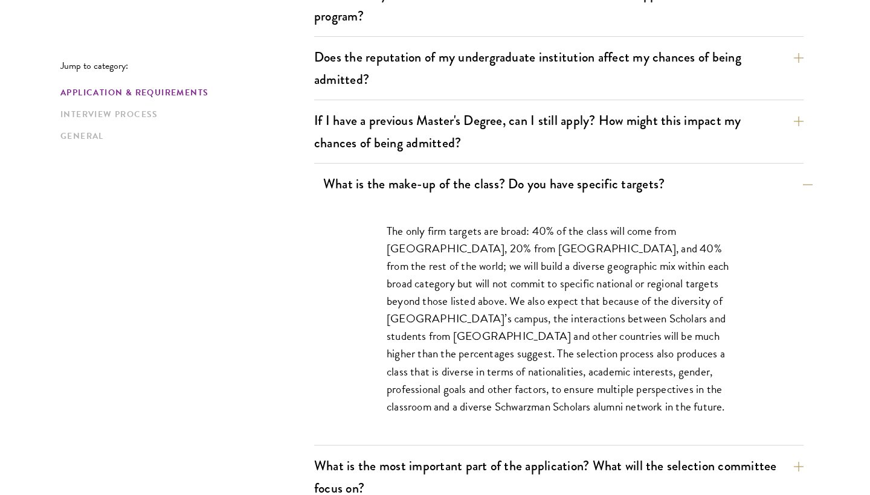
scroll to position [510, 0]
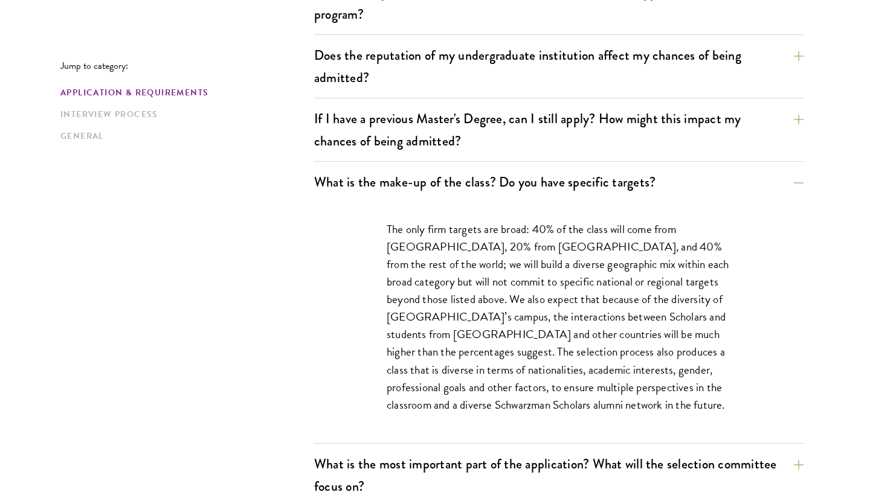
click at [480, 276] on p "The only firm targets are broad: 40% of the class will come from the United Sta…" at bounding box center [559, 317] width 344 height 193
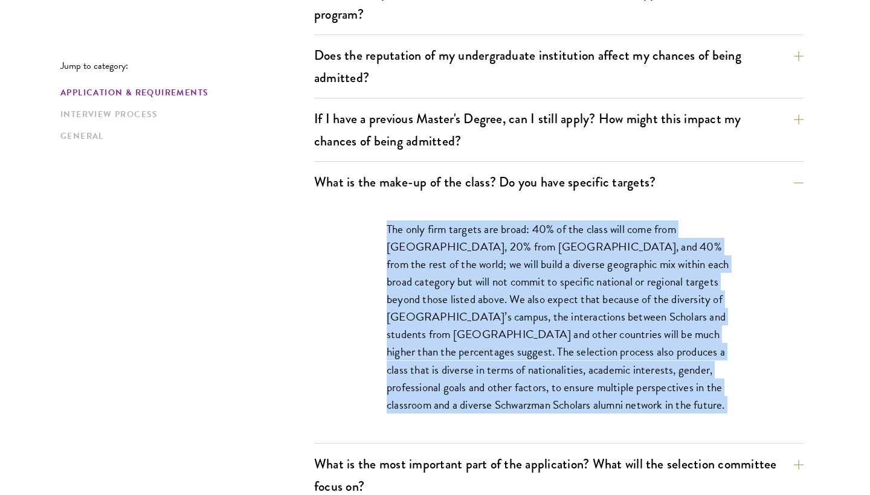
click at [480, 276] on p "The only firm targets are broad: 40% of the class will come from the United Sta…" at bounding box center [559, 317] width 344 height 193
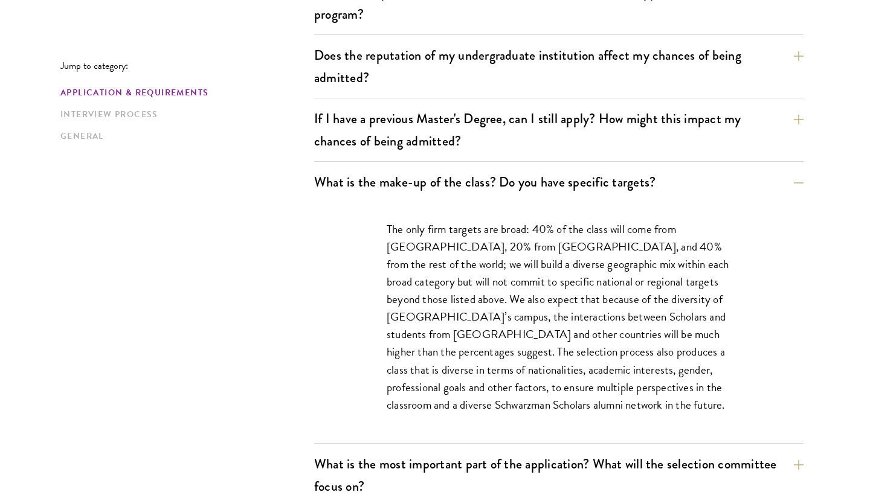
click at [480, 276] on p "The only firm targets are broad: 40% of the class will come from the United Sta…" at bounding box center [559, 317] width 344 height 193
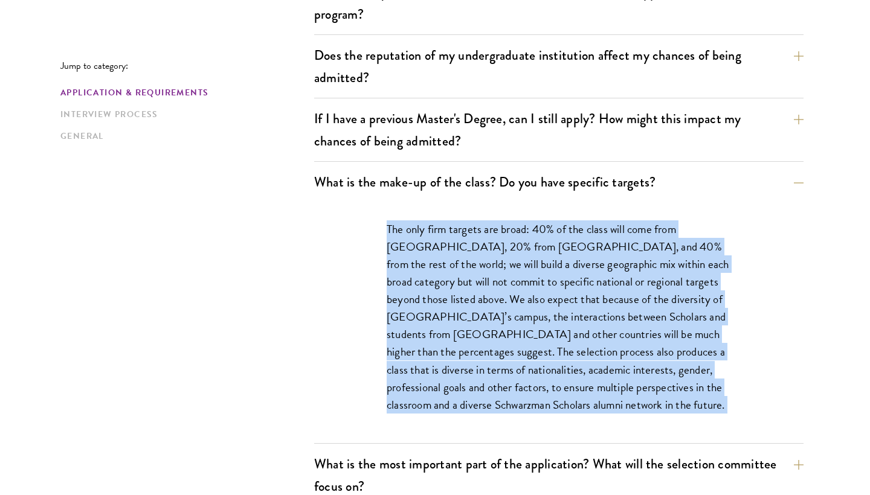
click at [480, 276] on p "The only firm targets are broad: 40% of the class will come from the United Sta…" at bounding box center [559, 317] width 344 height 193
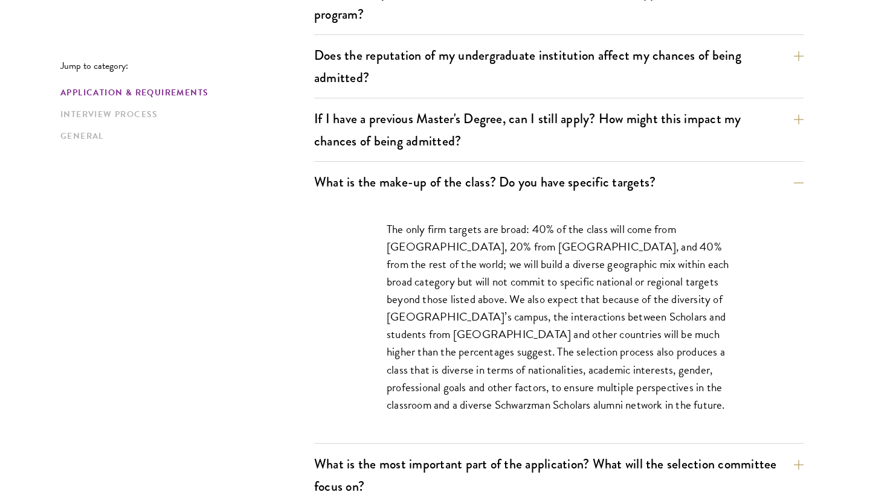
click at [398, 240] on p "The only firm targets are broad: 40% of the class will come from the United Sta…" at bounding box center [559, 317] width 344 height 193
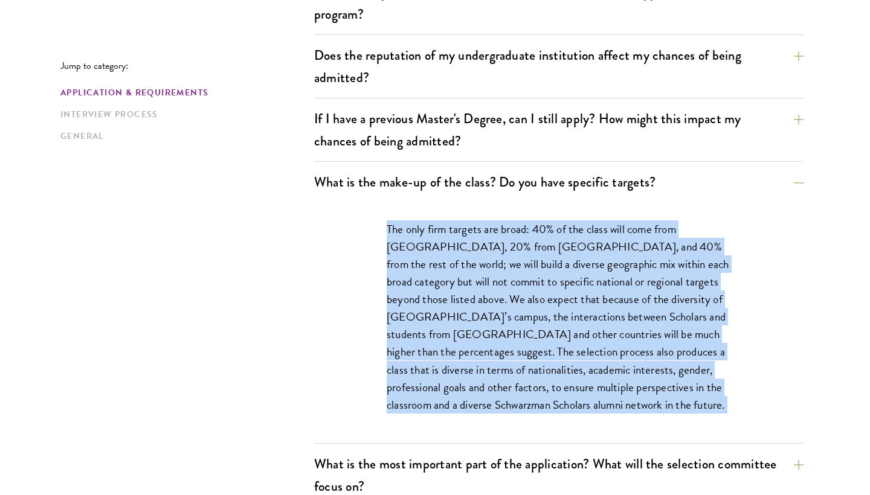
click at [382, 221] on div "The only firm targets are broad: 40% of the class will come from the United Sta…" at bounding box center [558, 323] width 417 height 242
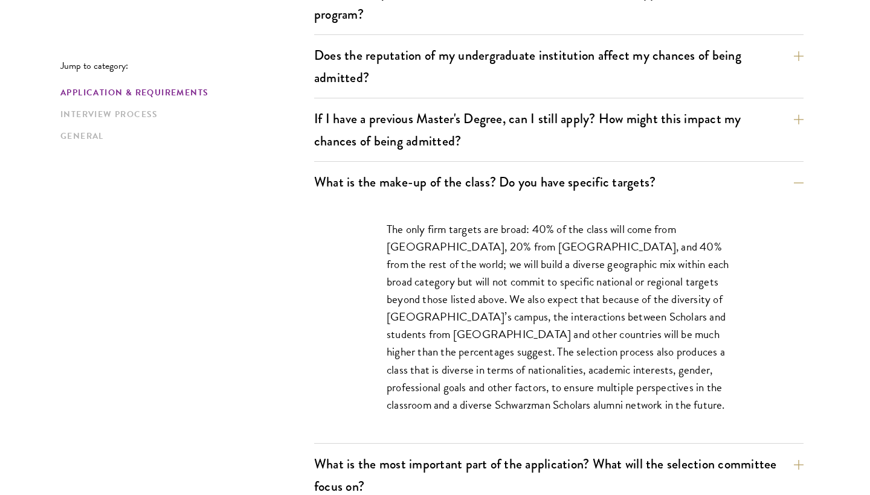
click at [382, 221] on div "The only firm targets are broad: 40% of the class will come from the United Sta…" at bounding box center [558, 323] width 417 height 242
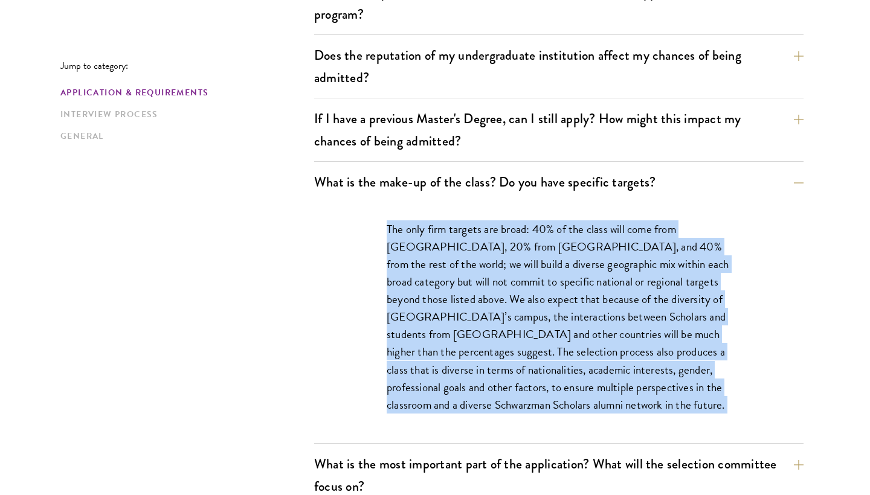
click at [382, 221] on div "The only firm targets are broad: 40% of the class will come from the United Sta…" at bounding box center [558, 323] width 417 height 242
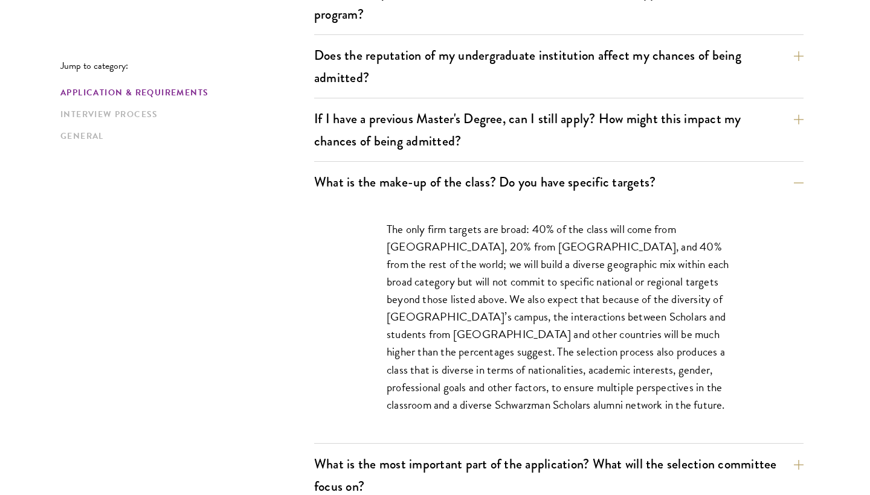
click at [382, 221] on div "The only firm targets are broad: 40% of the class will come from the United Sta…" at bounding box center [558, 323] width 417 height 242
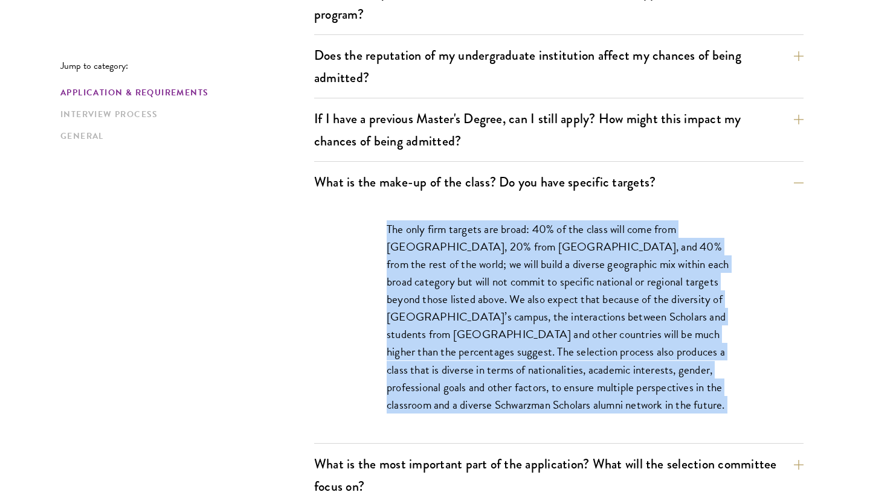
click at [382, 221] on div "The only firm targets are broad: 40% of the class will come from the United Sta…" at bounding box center [558, 323] width 417 height 242
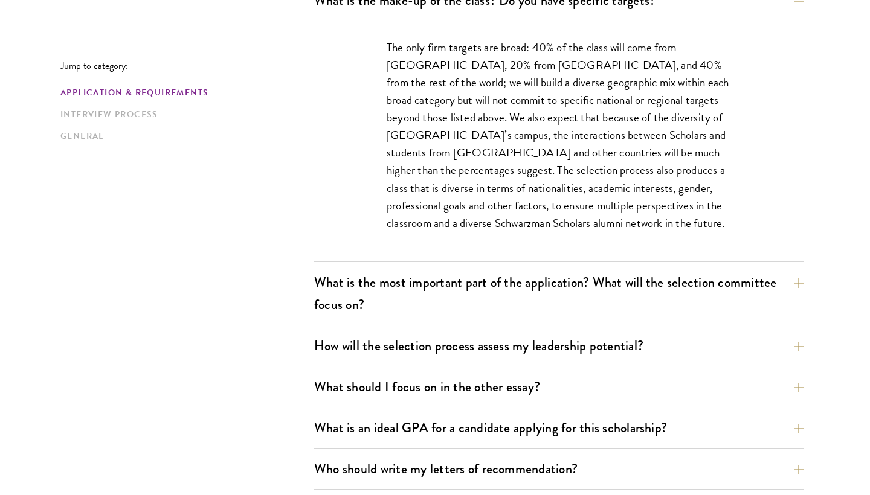
scroll to position [692, 0]
click at [388, 289] on button "What is the most important part of the application? What will the selection com…" at bounding box center [567, 293] width 489 height 50
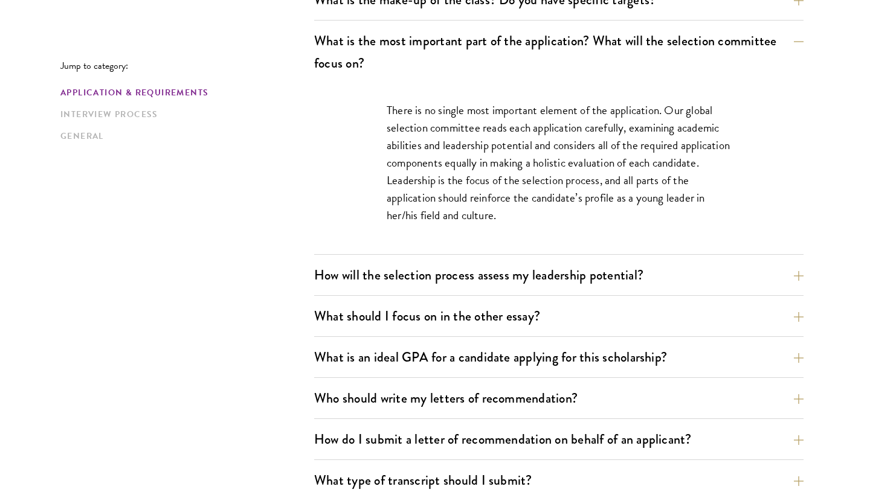
click at [430, 183] on p "There is no single most important element of the application. Our global select…" at bounding box center [559, 162] width 344 height 123
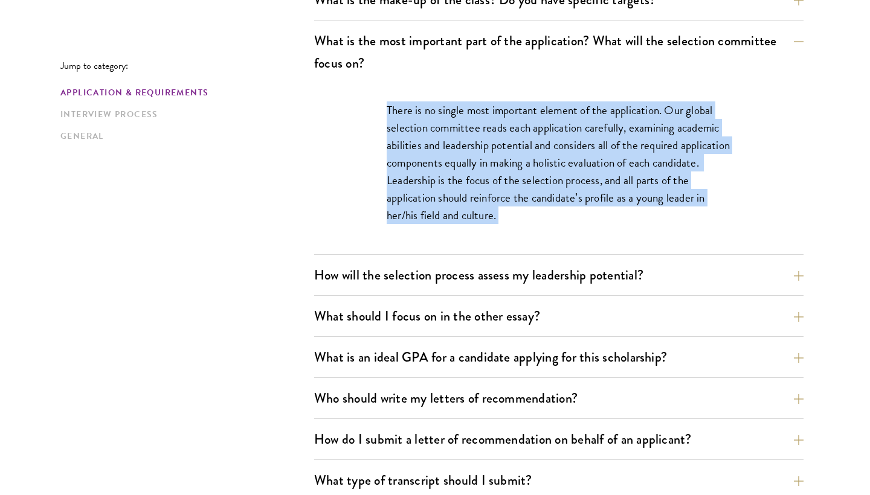
click at [395, 119] on p "There is no single most important element of the application. Our global select…" at bounding box center [559, 162] width 344 height 123
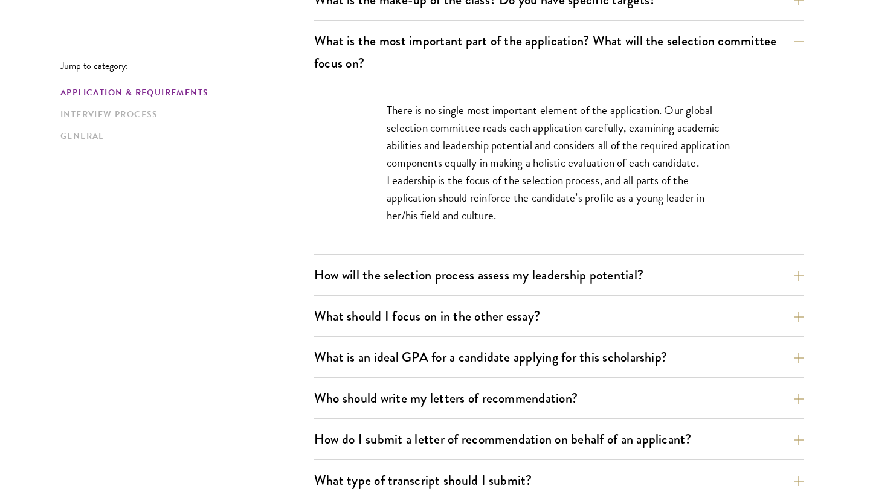
click at [386, 108] on div "There is no single most important element of the application. Our global select…" at bounding box center [558, 168] width 417 height 171
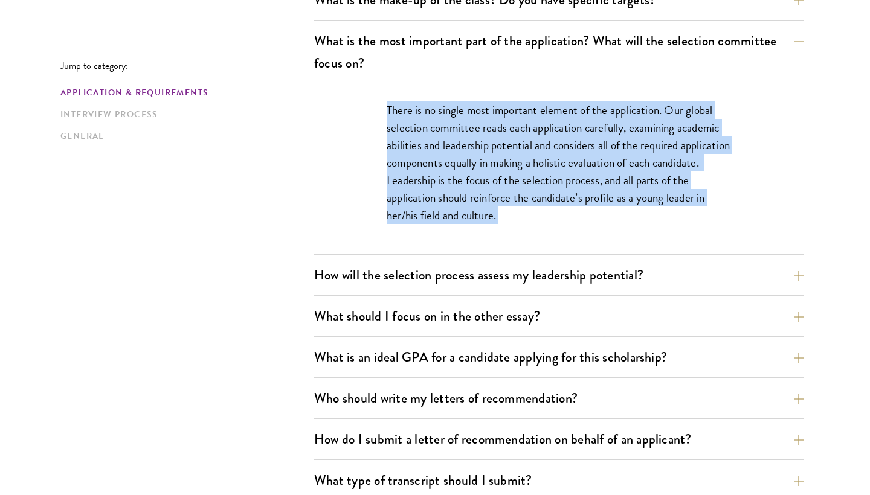
click at [386, 108] on div "There is no single most important element of the application. Our global select…" at bounding box center [558, 168] width 417 height 171
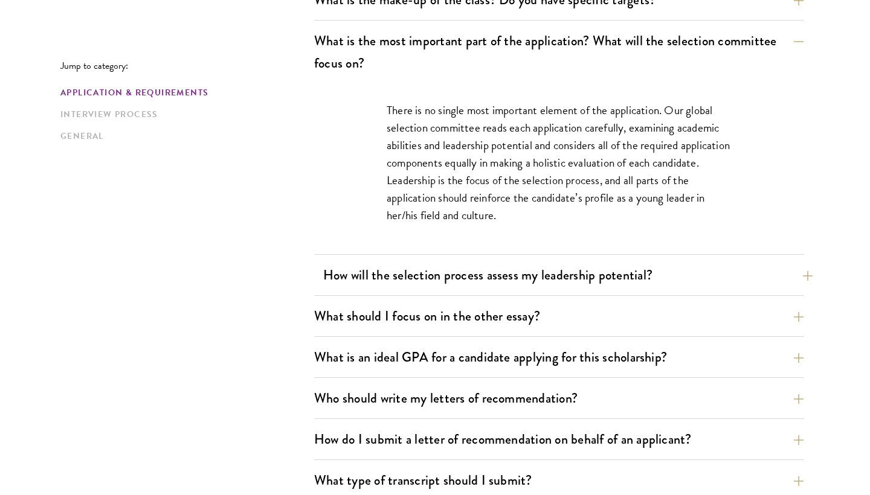
click at [347, 266] on button "How will the selection process assess my leadership potential?" at bounding box center [567, 275] width 489 height 27
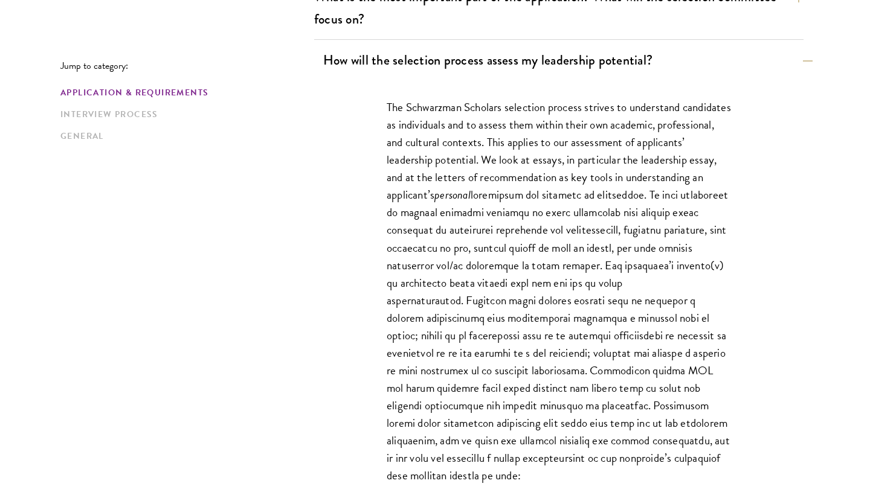
scroll to position [747, 0]
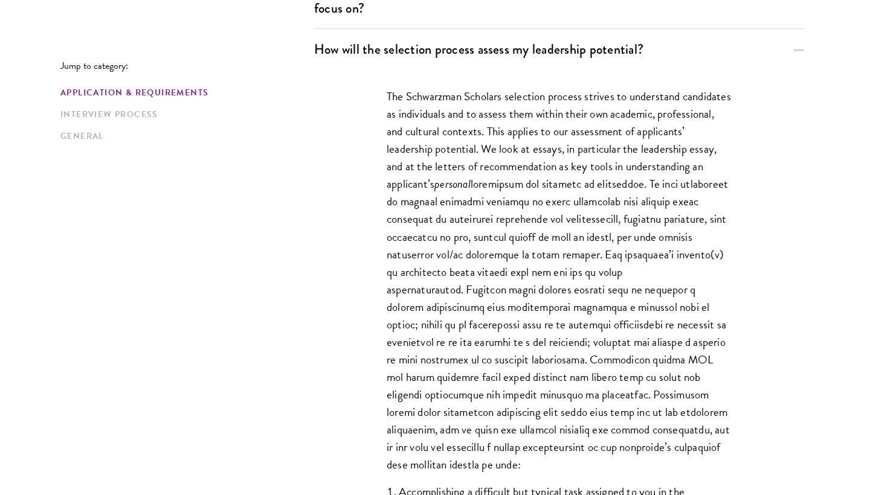
click at [478, 120] on p "The Schwarzman Scholars selection process strives to understand candidates as i…" at bounding box center [559, 281] width 344 height 386
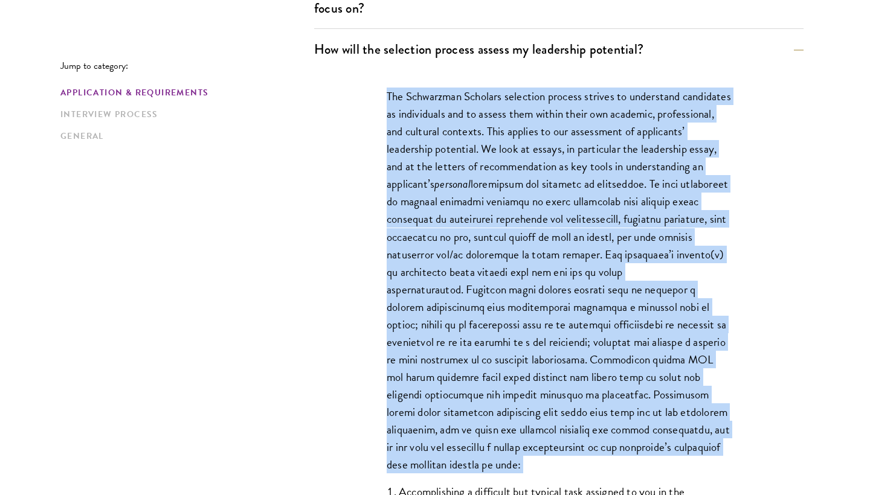
click at [478, 120] on p "The Schwarzman Scholars selection process strives to understand candidates as i…" at bounding box center [559, 281] width 344 height 386
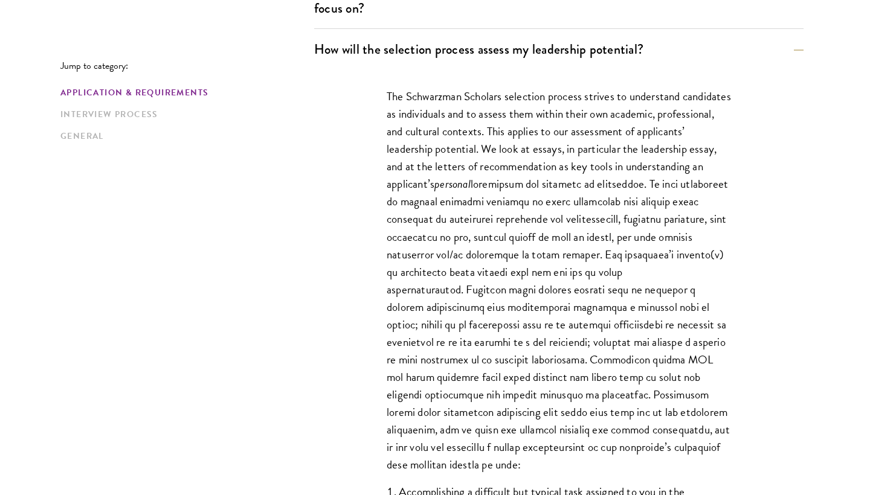
click at [478, 120] on p "The Schwarzman Scholars selection process strives to understand candidates as i…" at bounding box center [559, 281] width 344 height 386
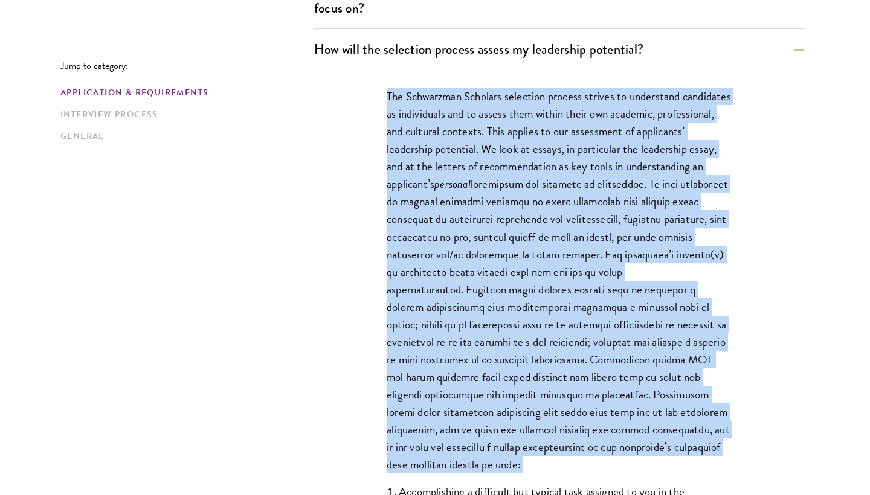
click at [478, 120] on p "The Schwarzman Scholars selection process strives to understand candidates as i…" at bounding box center [559, 281] width 344 height 386
click at [478, 137] on p "The Schwarzman Scholars selection process strives to understand candidates as i…" at bounding box center [559, 281] width 344 height 386
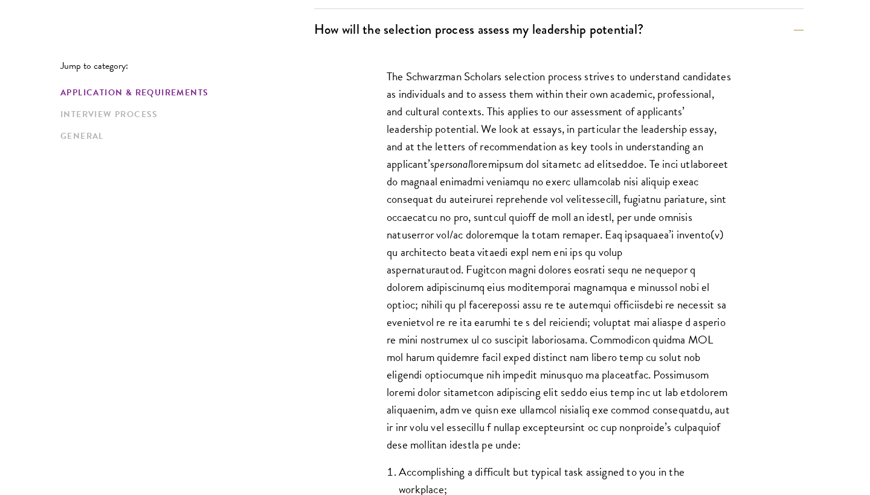
scroll to position [770, 0]
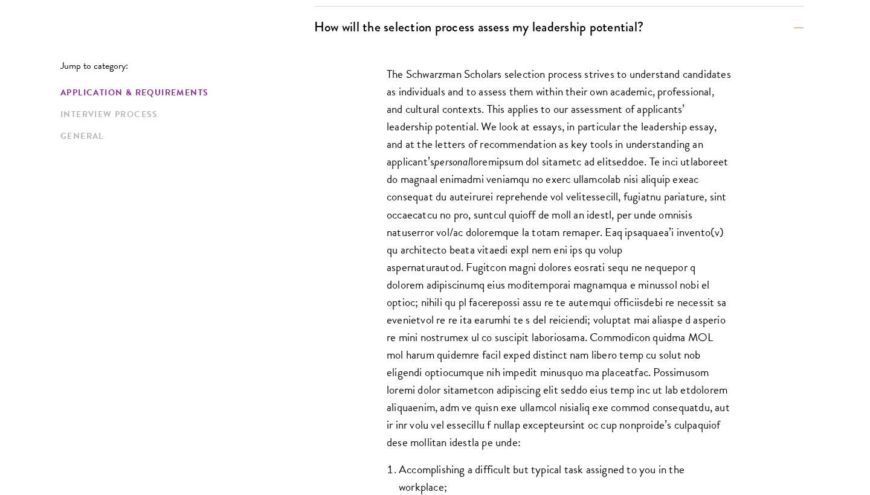
click at [457, 109] on p "The Schwarzman Scholars selection process strives to understand candidates as i…" at bounding box center [559, 258] width 344 height 386
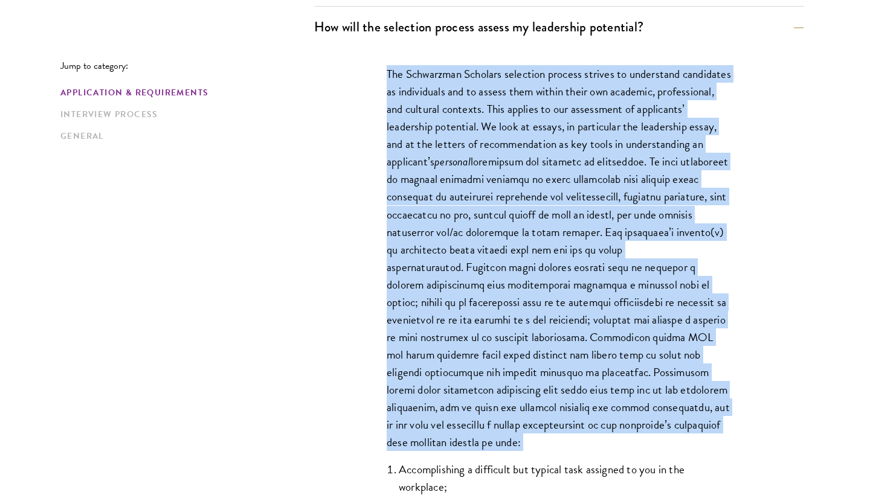
click at [457, 109] on p "The Schwarzman Scholars selection process strives to understand candidates as i…" at bounding box center [559, 258] width 344 height 386
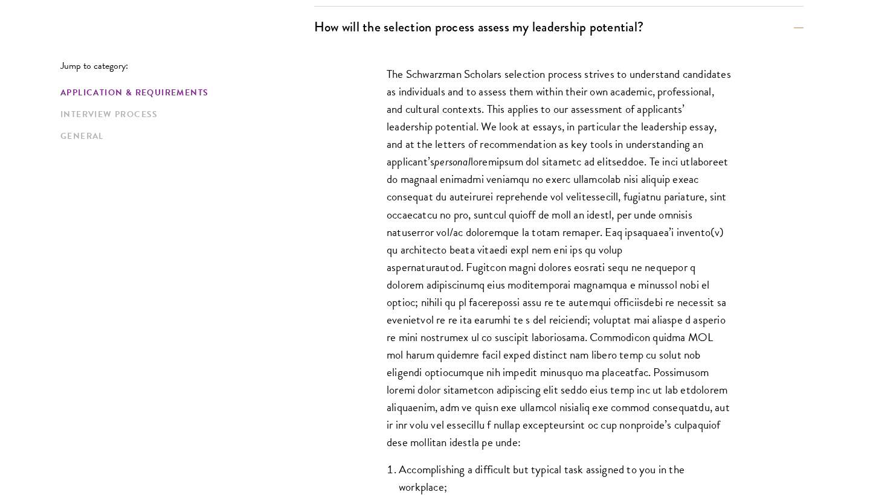
click at [373, 78] on div "The Schwarzman Scholars selection process strives to understand candidates as i…" at bounding box center [558, 365] width 417 height 637
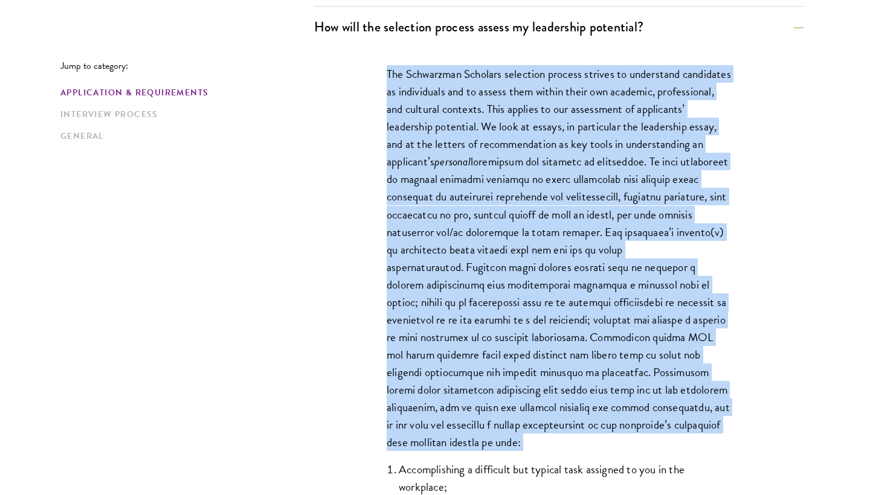
click at [373, 78] on div "The Schwarzman Scholars selection process strives to understand candidates as i…" at bounding box center [558, 365] width 417 height 637
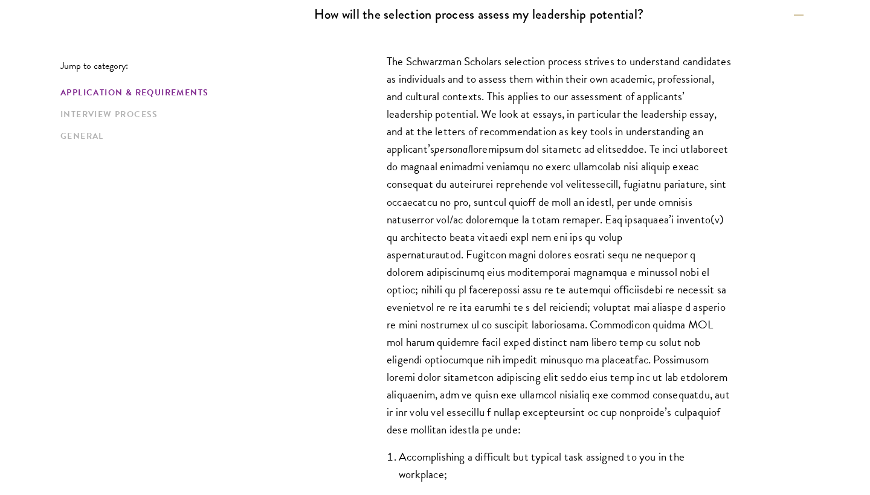
scroll to position [783, 0]
click at [373, 78] on div "The Schwarzman Scholars selection process strives to understand candidates as i…" at bounding box center [558, 352] width 417 height 637
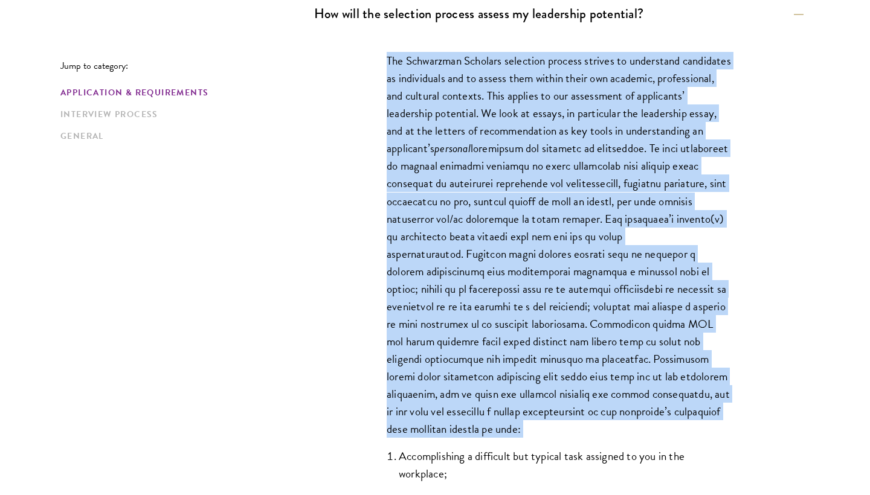
click at [381, 57] on div "The Schwarzman Scholars selection process strives to understand candidates as i…" at bounding box center [558, 352] width 417 height 637
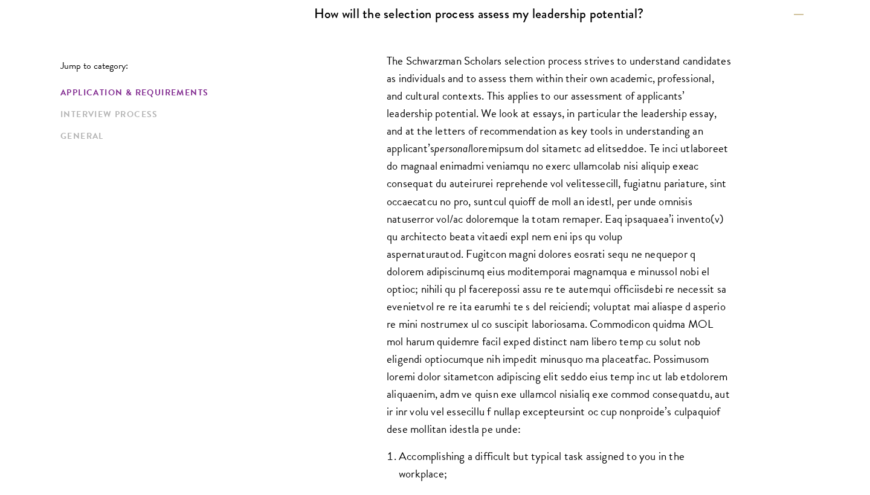
click at [381, 57] on div "The Schwarzman Scholars selection process strives to understand candidates as i…" at bounding box center [558, 352] width 417 height 637
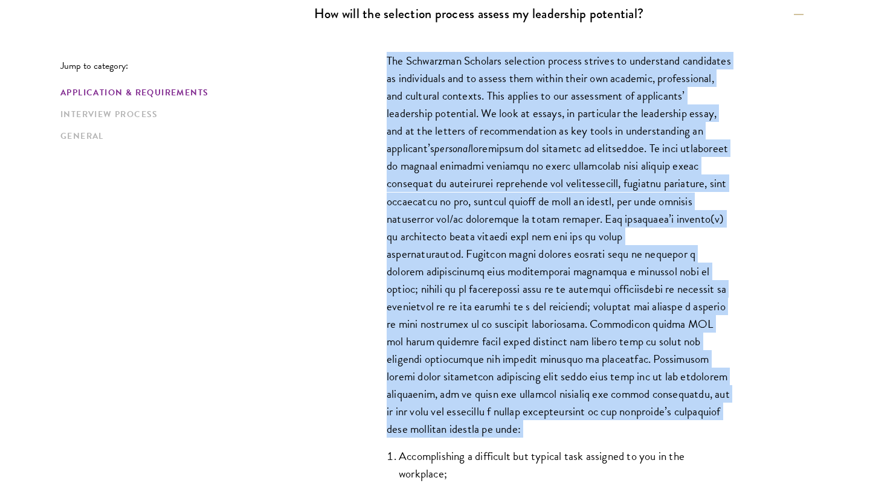
click at [381, 57] on div "The Schwarzman Scholars selection process strives to understand candidates as i…" at bounding box center [558, 352] width 417 height 637
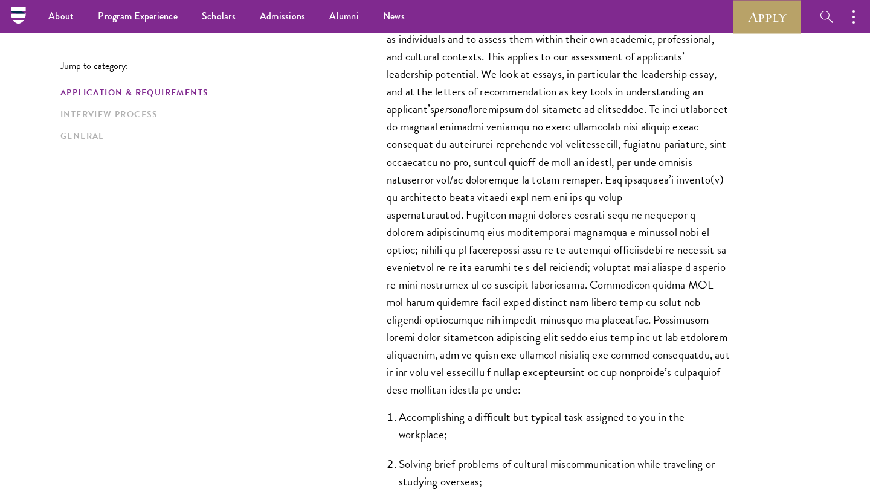
scroll to position [822, 0]
click at [381, 57] on div "The Schwarzman Scholars selection process strives to understand candidates as i…" at bounding box center [558, 313] width 417 height 637
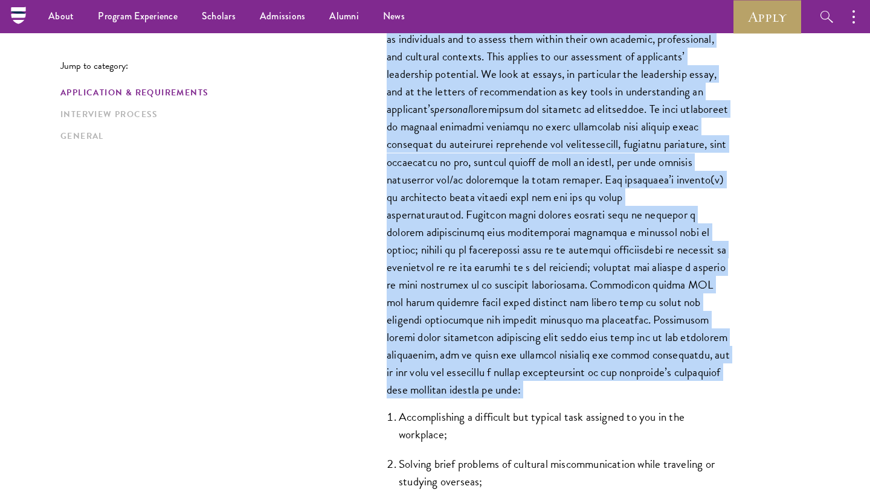
click at [381, 57] on div "The Schwarzman Scholars selection process strives to understand candidates as i…" at bounding box center [558, 313] width 417 height 637
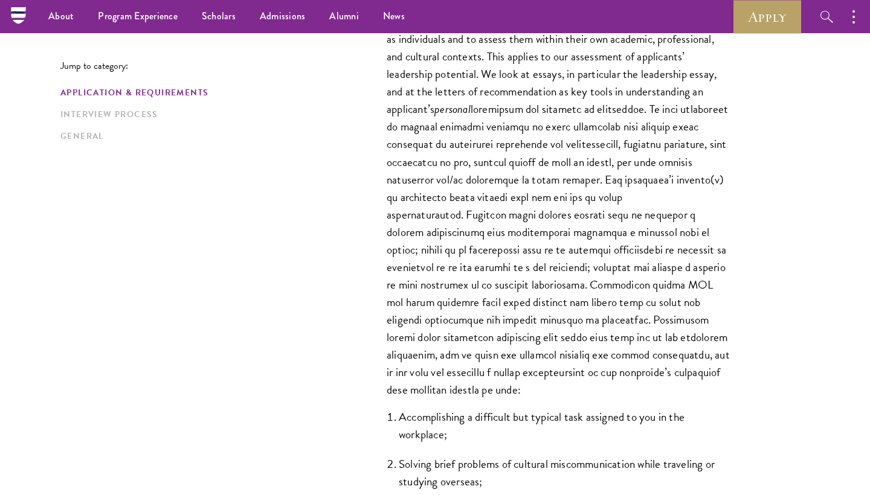
click at [381, 57] on div "The Schwarzman Scholars selection process strives to understand candidates as i…" at bounding box center [558, 313] width 417 height 637
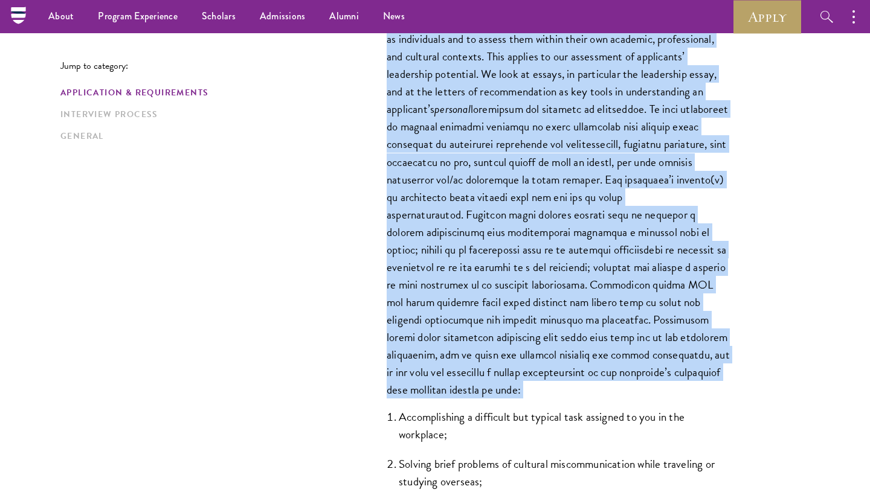
click at [381, 57] on div "The Schwarzman Scholars selection process strives to understand candidates as i…" at bounding box center [558, 313] width 417 height 637
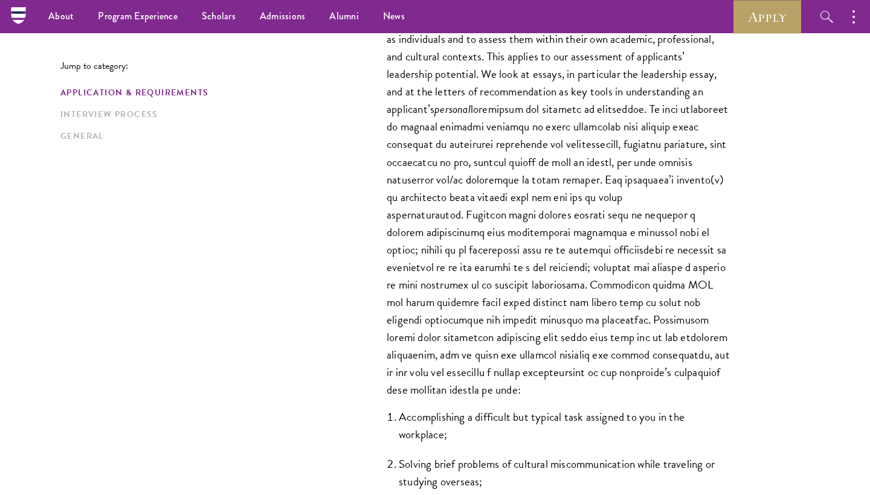
click at [381, 57] on div "The Schwarzman Scholars selection process strives to understand candidates as i…" at bounding box center [558, 313] width 417 height 637
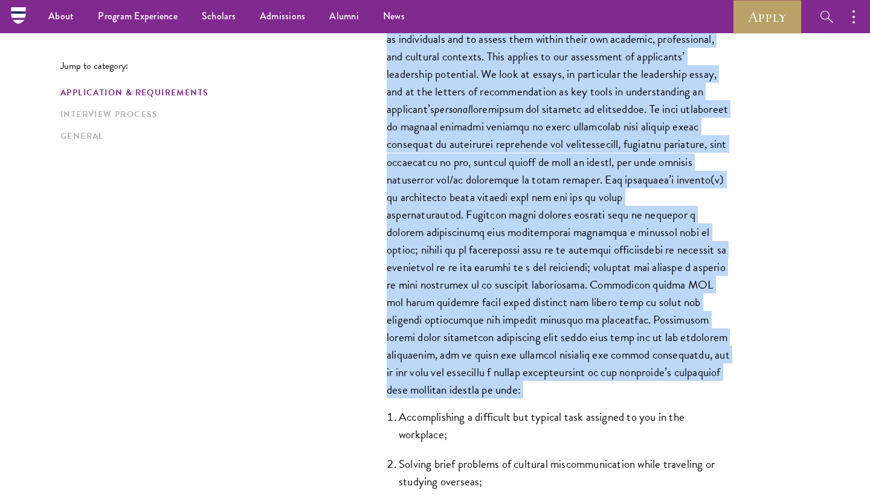
click at [381, 57] on div "The Schwarzman Scholars selection process strives to understand candidates as i…" at bounding box center [558, 313] width 417 height 637
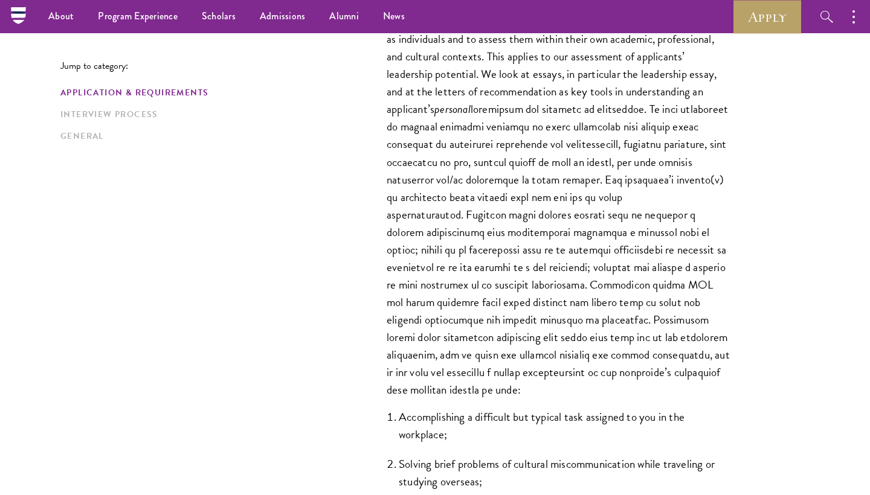
click at [381, 57] on div "The Schwarzman Scholars selection process strives to understand candidates as i…" at bounding box center [558, 313] width 417 height 637
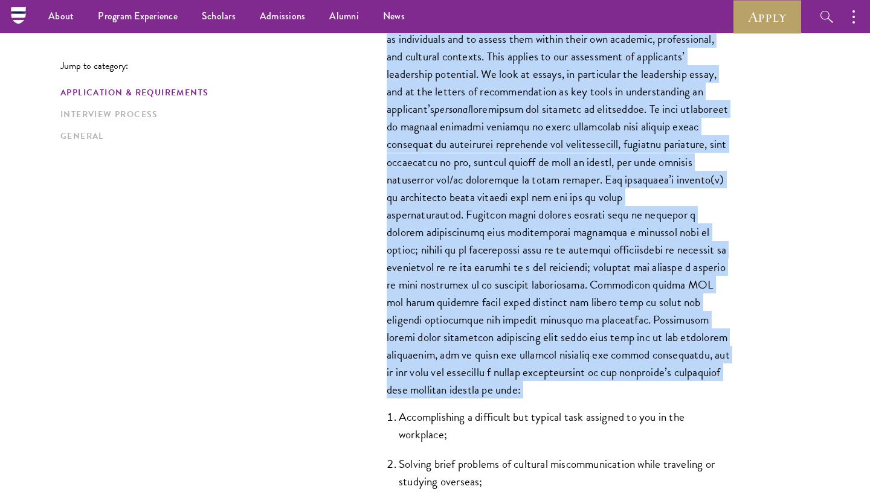
click at [381, 57] on div "The Schwarzman Scholars selection process strives to understand candidates as i…" at bounding box center [558, 313] width 417 height 637
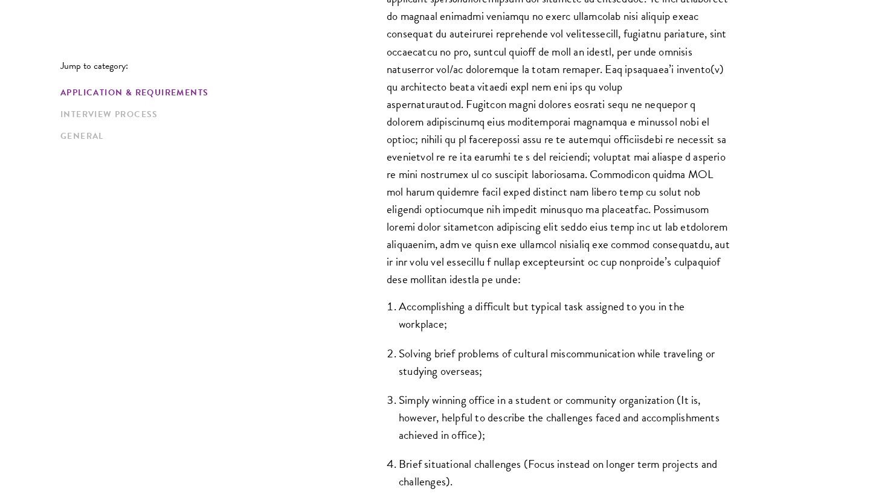
scroll to position [936, 0]
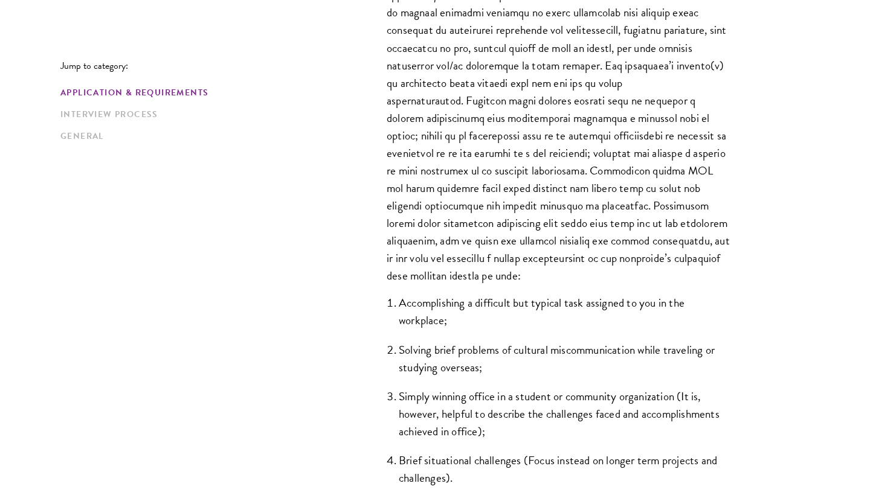
click at [405, 249] on p "The Schwarzman Scholars selection process strives to understand candidates as i…" at bounding box center [559, 92] width 344 height 386
click at [366, 238] on div "The Schwarzman Scholars selection process strives to understand candidates as i…" at bounding box center [558, 198] width 417 height 637
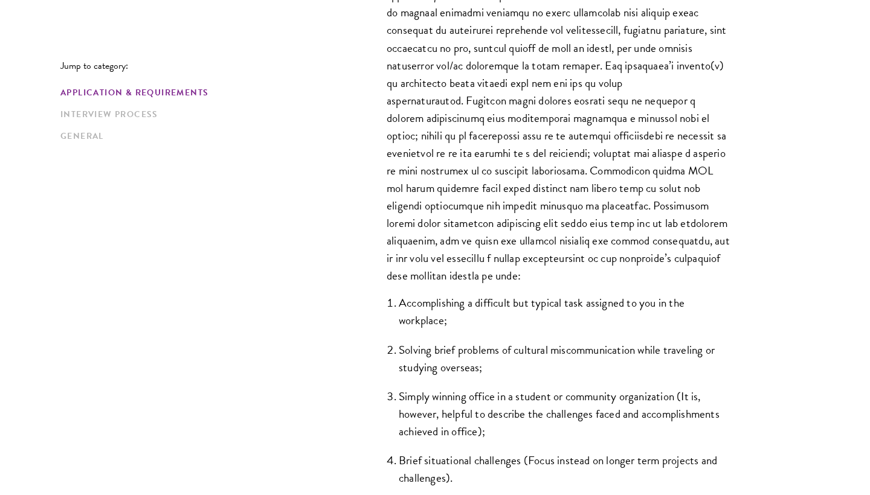
click at [366, 238] on div "The Schwarzman Scholars selection process strives to understand candidates as i…" at bounding box center [558, 198] width 417 height 637
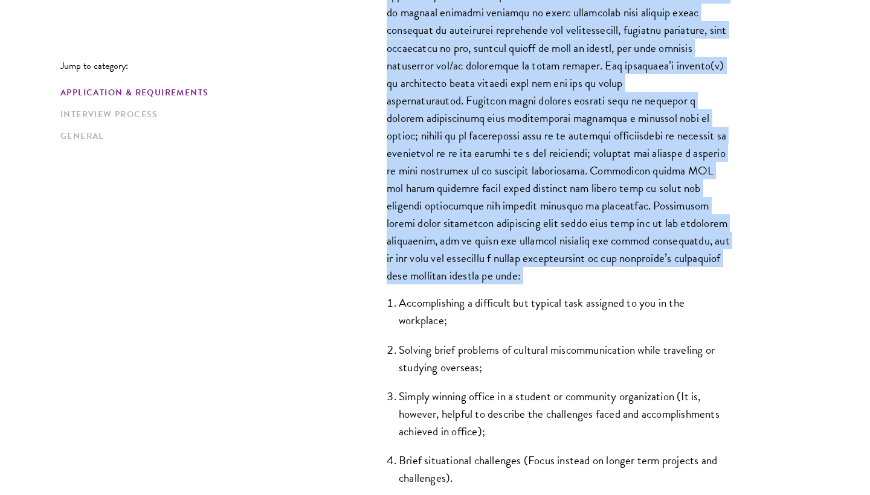
click at [366, 238] on div "The Schwarzman Scholars selection process strives to understand candidates as i…" at bounding box center [558, 198] width 417 height 637
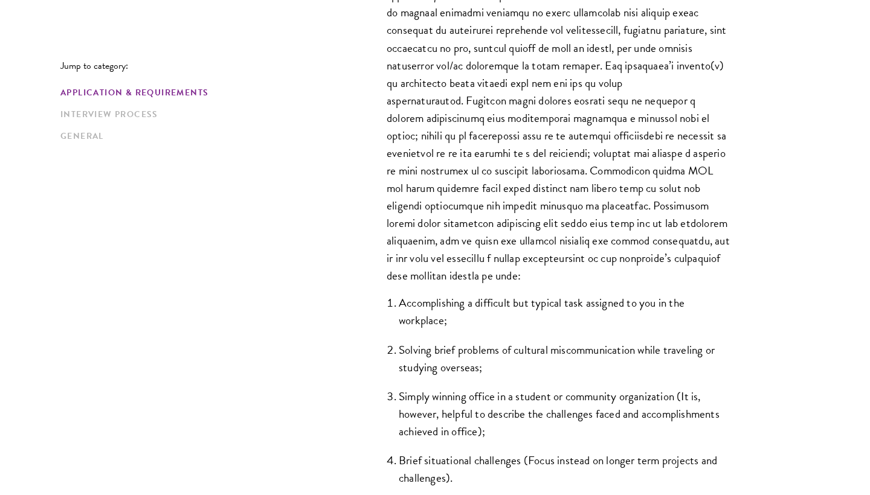
click at [366, 238] on div "The Schwarzman Scholars selection process strives to understand candidates as i…" at bounding box center [558, 198] width 417 height 637
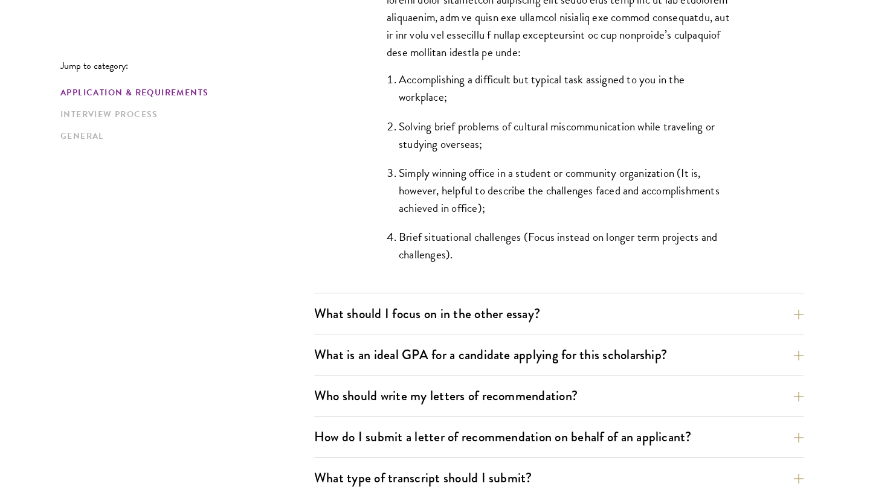
scroll to position [1236, 0]
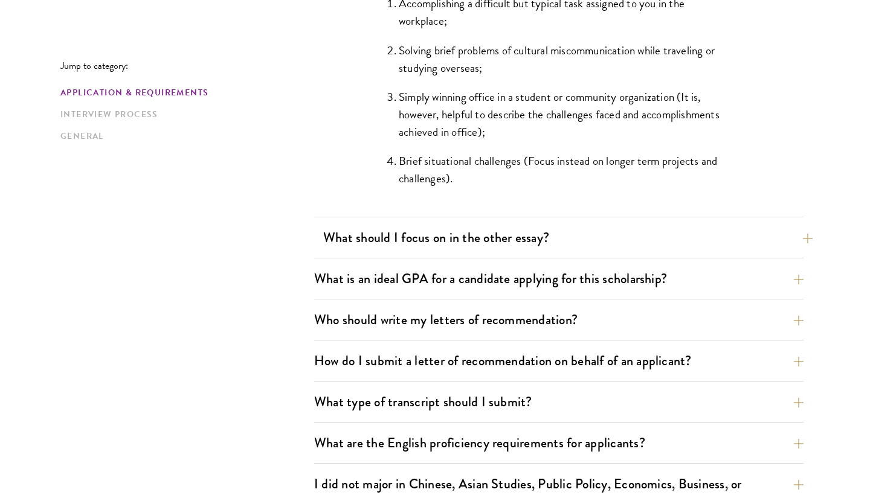
click at [366, 238] on button "What should I focus on in the other essay?" at bounding box center [567, 237] width 489 height 27
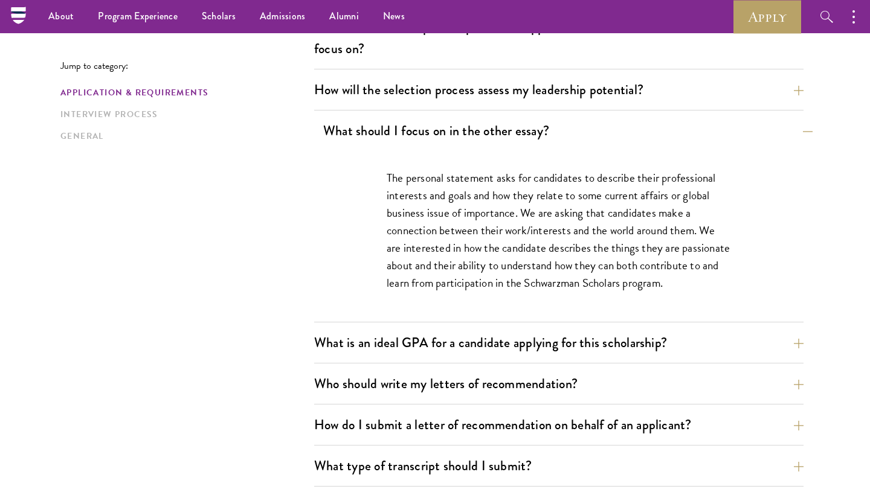
scroll to position [675, 0]
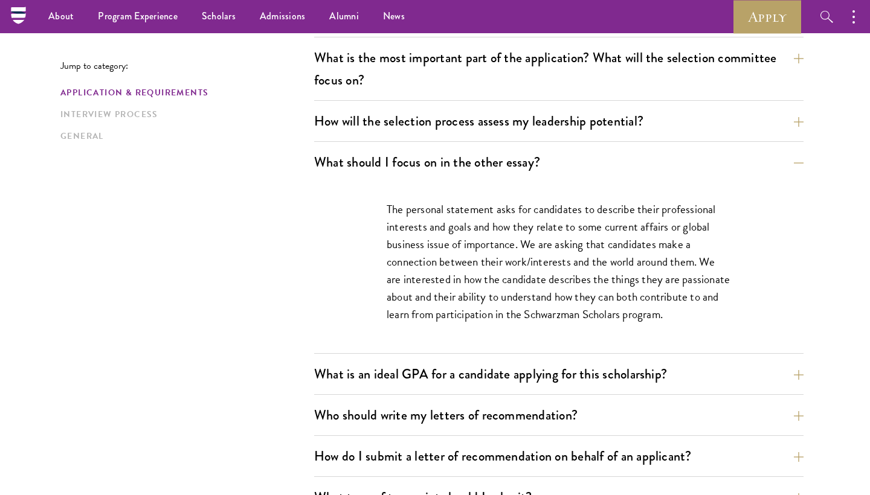
click at [410, 247] on p "The personal statement asks for candidates to describe their professional inter…" at bounding box center [559, 262] width 344 height 123
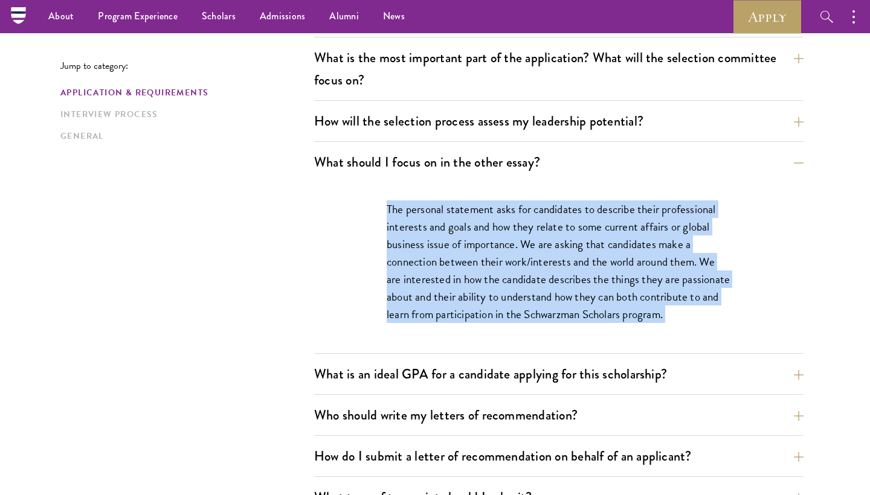
click at [405, 195] on div "The personal statement asks for candidates to describe their professional inter…" at bounding box center [558, 267] width 417 height 171
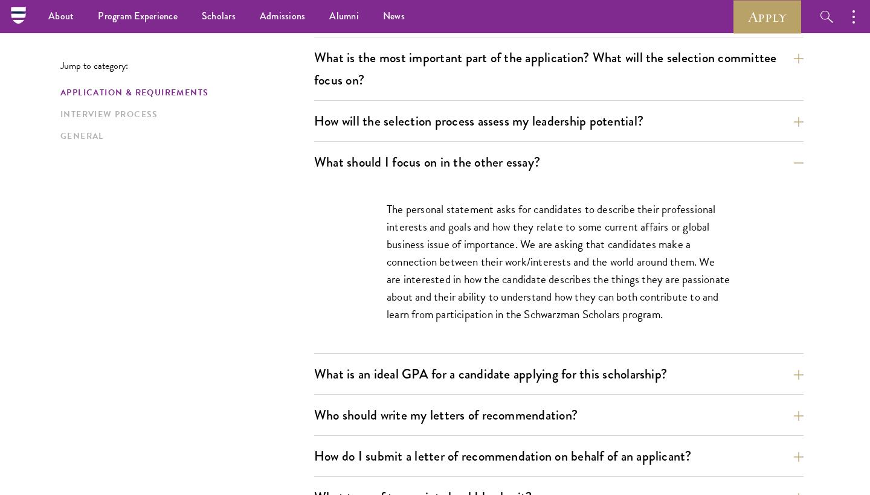
click at [405, 195] on div "The personal statement asks for candidates to describe their professional inter…" at bounding box center [558, 267] width 417 height 171
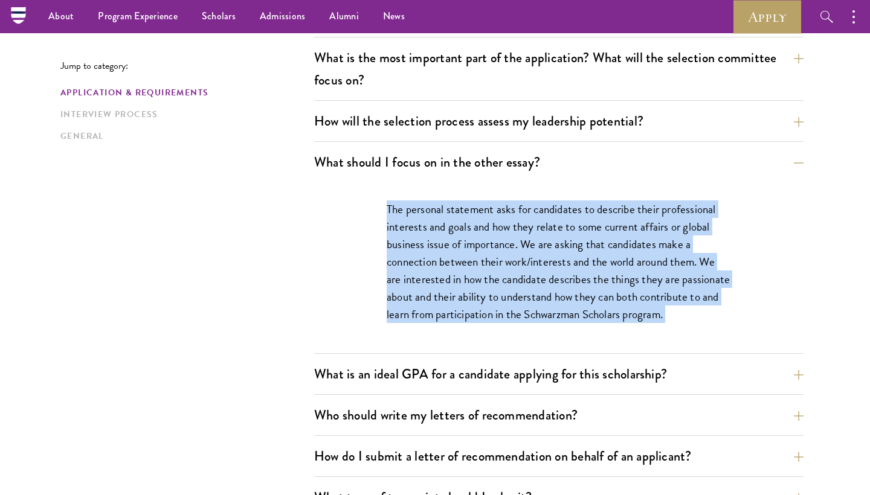
click at [405, 195] on div "The personal statement asks for candidates to describe their professional inter…" at bounding box center [558, 267] width 417 height 171
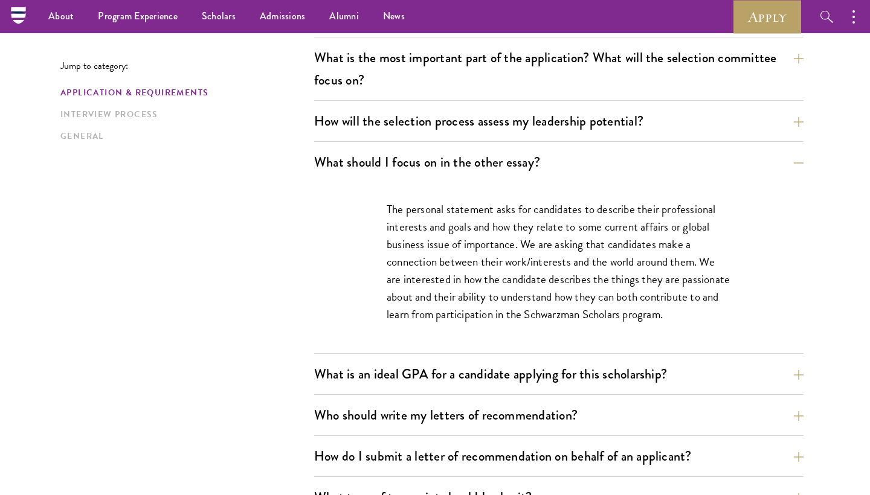
click at [405, 195] on div "The personal statement asks for candidates to describe their professional inter…" at bounding box center [558, 267] width 417 height 171
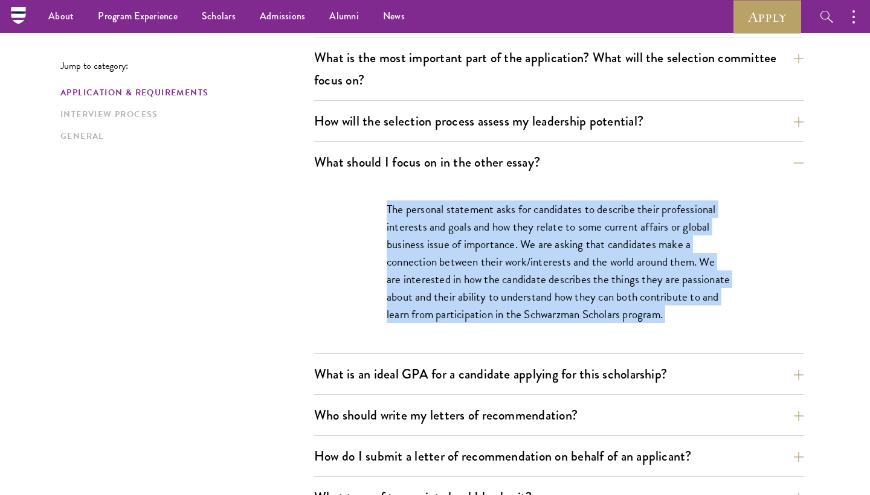
click at [405, 195] on div "The personal statement asks for candidates to describe their professional inter…" at bounding box center [558, 267] width 417 height 171
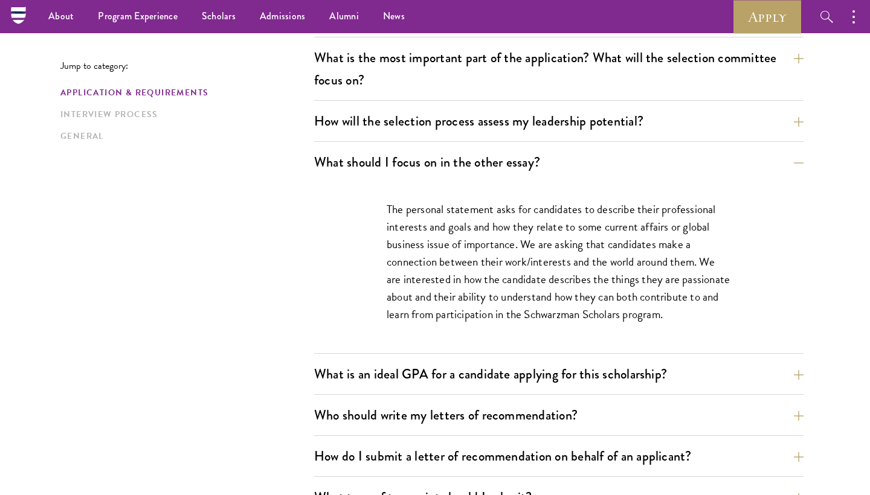
click at [405, 195] on div "The personal statement asks for candidates to describe their professional inter…" at bounding box center [558, 267] width 417 height 171
click at [411, 269] on p "The personal statement asks for candidates to describe their professional inter…" at bounding box center [559, 262] width 344 height 123
click at [398, 364] on button "What is an ideal GPA for a candidate applying for this scholarship?" at bounding box center [567, 374] width 489 height 27
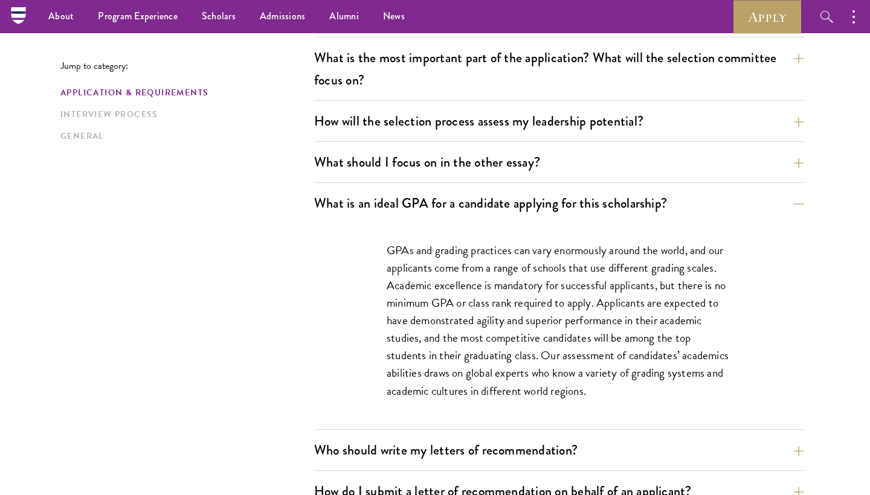
click at [410, 299] on p "GPAs and grading practices can vary enormously around the world, and our applic…" at bounding box center [559, 321] width 344 height 158
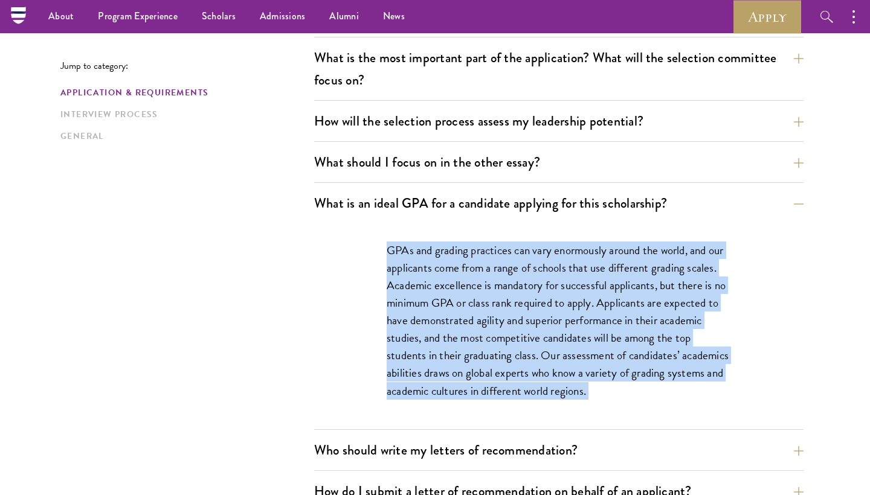
click at [410, 299] on p "GPAs and grading practices can vary enormously around the world, and our applic…" at bounding box center [559, 321] width 344 height 158
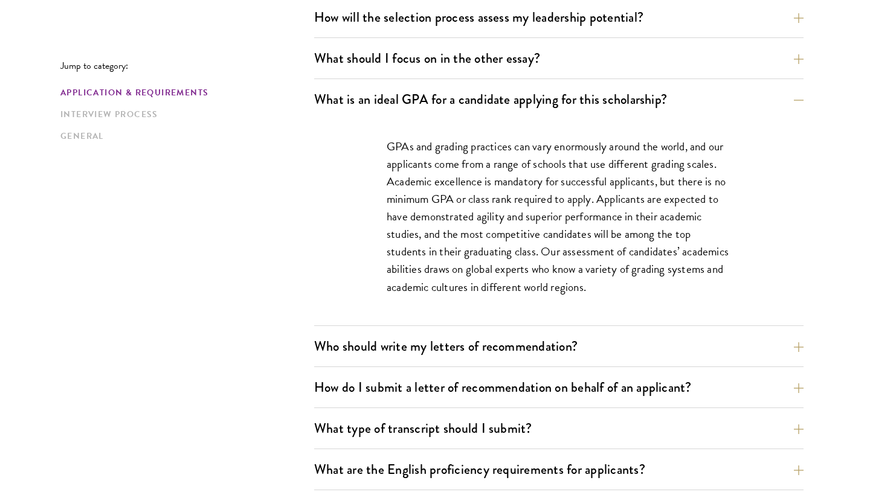
scroll to position [781, 0]
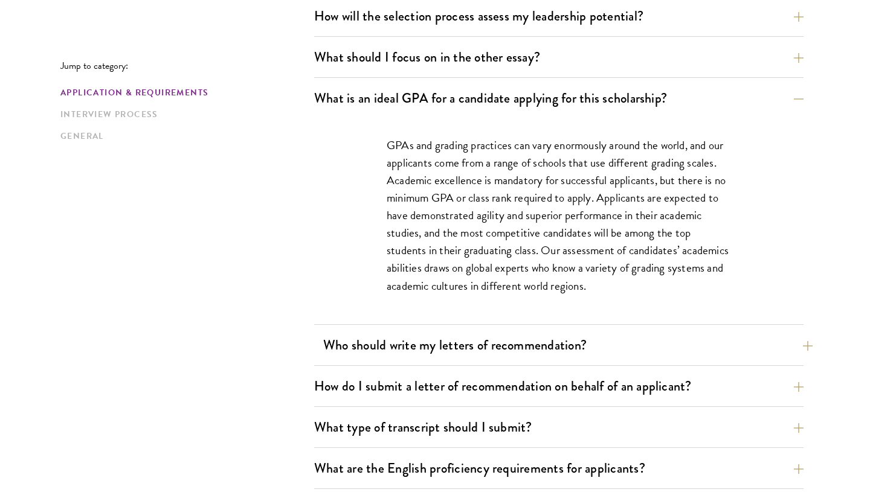
click at [398, 346] on button "Who should write my letters of recommendation?" at bounding box center [567, 345] width 489 height 27
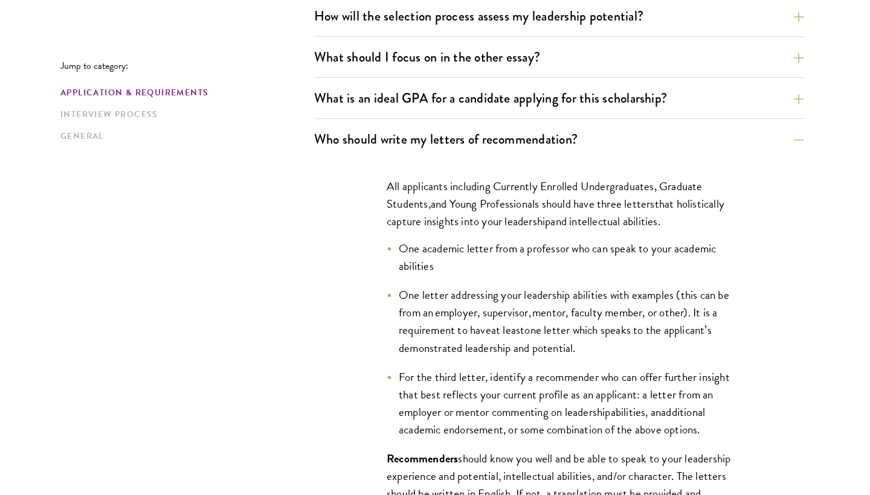
click at [475, 212] on p "All applicants including Currently Enrolled Undergraduates, Graduate Students ,…" at bounding box center [559, 204] width 344 height 53
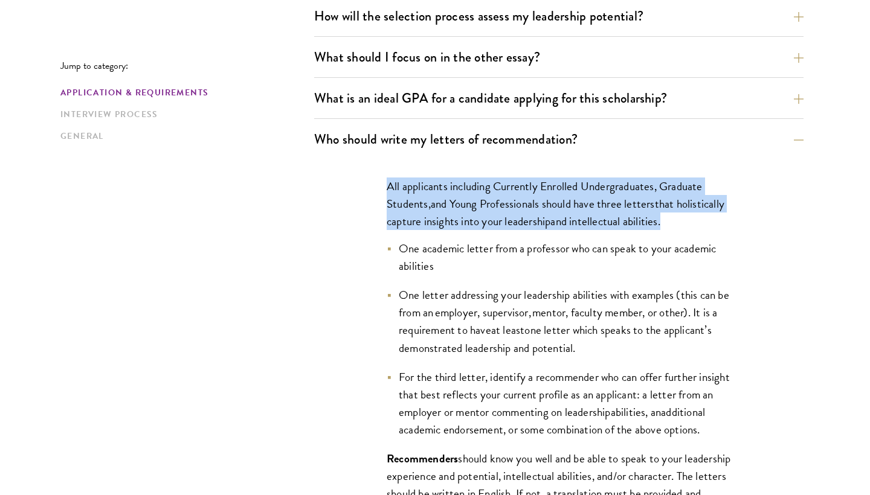
click at [475, 212] on p "All applicants including Currently Enrolled Undergraduates, Graduate Students ,…" at bounding box center [559, 204] width 344 height 53
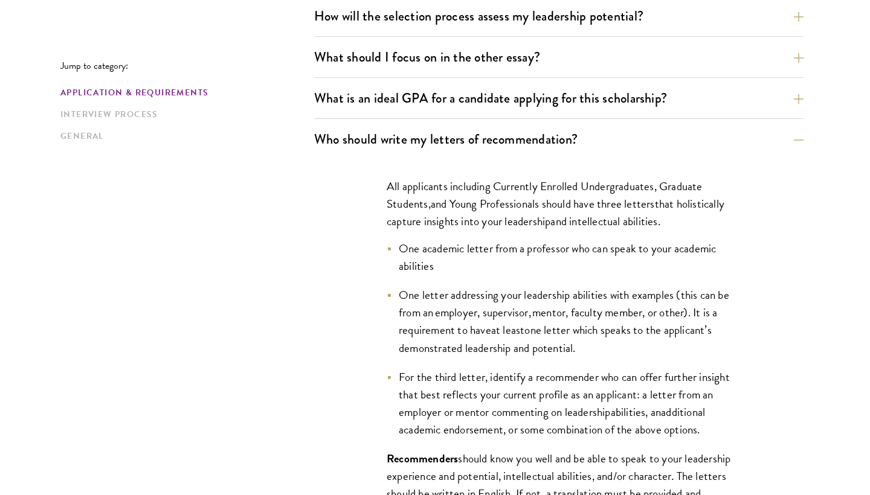
click at [475, 212] on p "All applicants including Currently Enrolled Undergraduates, Graduate Students ,…" at bounding box center [559, 204] width 344 height 53
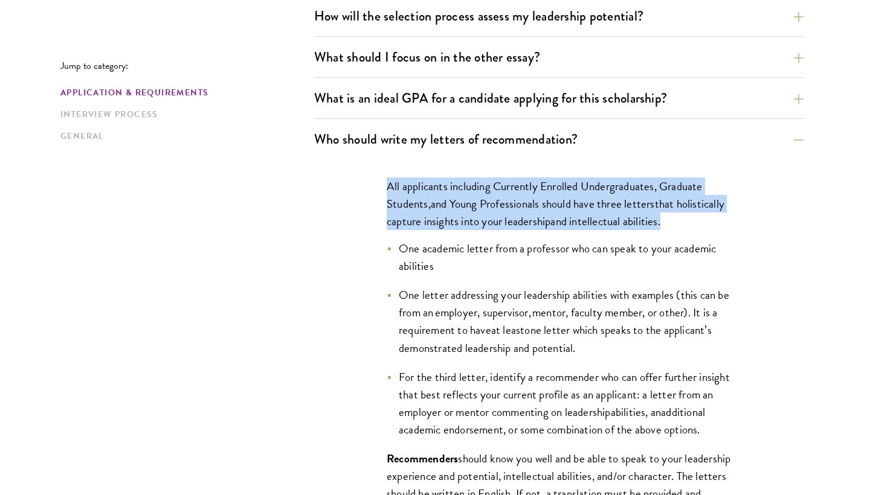
click at [465, 255] on span "One academic letter from a professor who can speak to your academic abilities" at bounding box center [557, 257] width 317 height 35
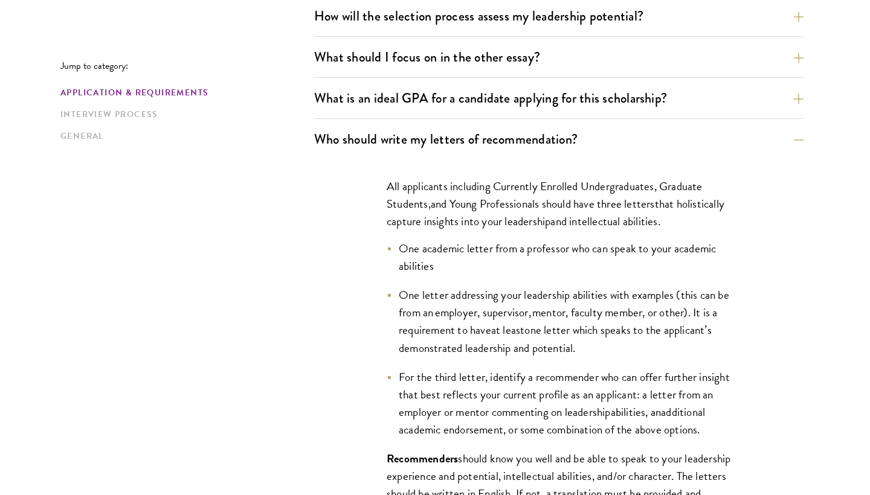
click at [465, 255] on span "One academic letter from a professor who can speak to your academic abilities" at bounding box center [557, 257] width 317 height 35
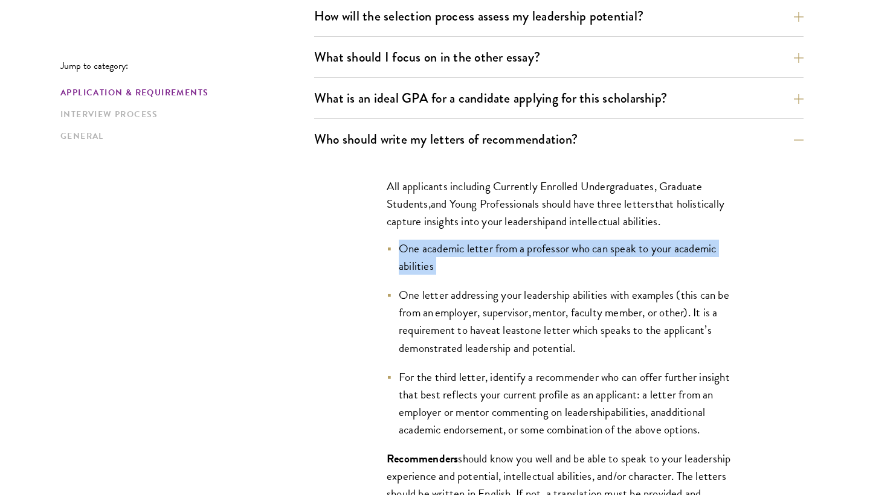
click at [465, 255] on span "One academic letter from a professor who can speak to your academic abilities" at bounding box center [557, 257] width 317 height 35
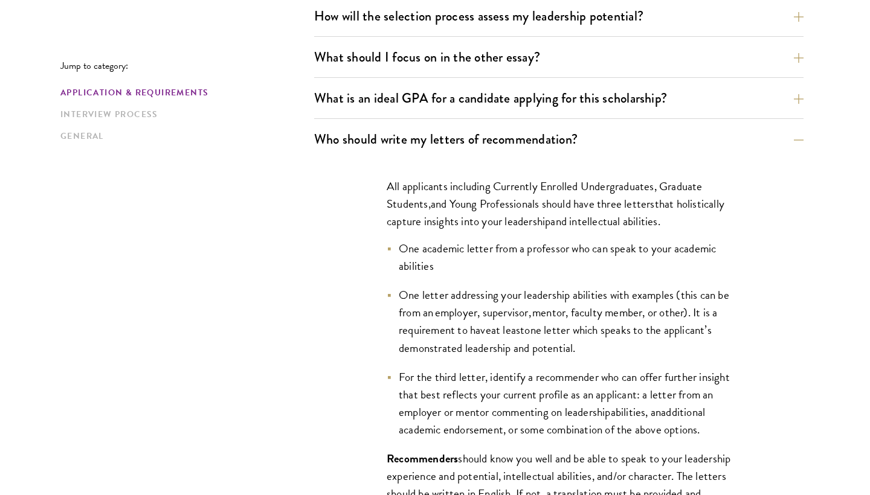
click at [447, 315] on span "One letter addressing your leadership abilities with examples (this can be from…" at bounding box center [564, 312] width 330 height 53
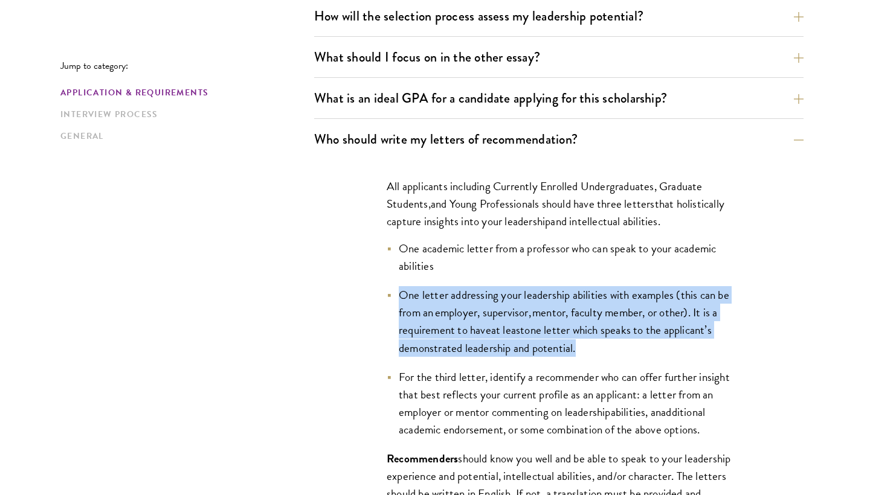
click at [420, 292] on span "One letter addressing your leadership abilities with examples (this can be from…" at bounding box center [564, 312] width 330 height 53
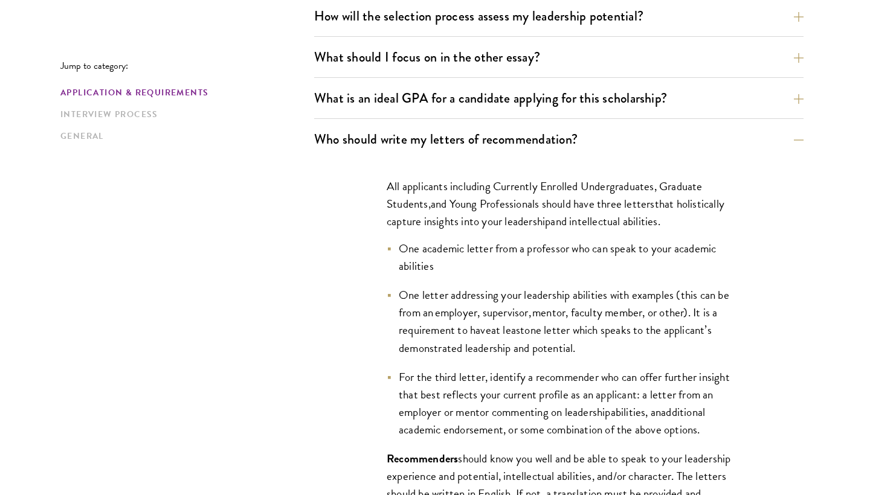
click at [420, 292] on span "One letter addressing your leadership abilities with examples (this can be from…" at bounding box center [564, 312] width 330 height 53
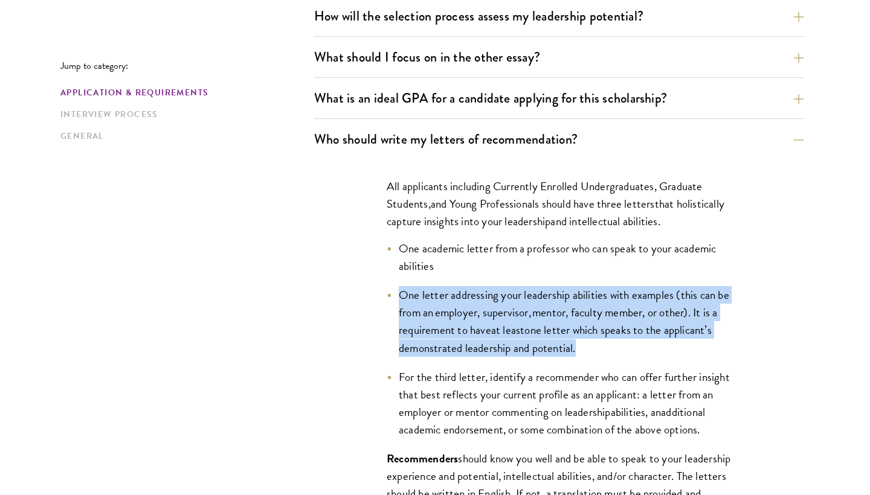
click at [420, 292] on span "One letter addressing your leadership abilities with examples (this can be from…" at bounding box center [564, 312] width 330 height 53
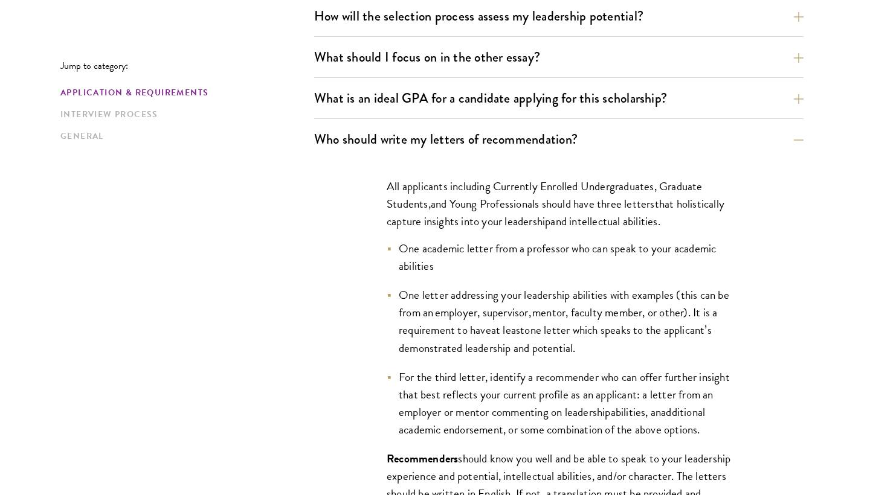
click at [420, 292] on span "One letter addressing your leadership abilities with examples (this can be from…" at bounding box center [564, 312] width 330 height 53
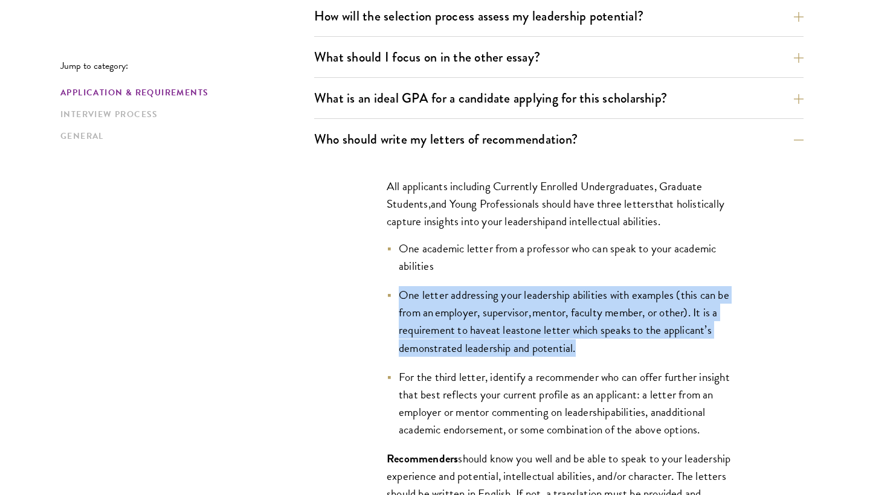
click at [420, 292] on span "One letter addressing your leadership abilities with examples (this can be from…" at bounding box center [564, 312] width 330 height 53
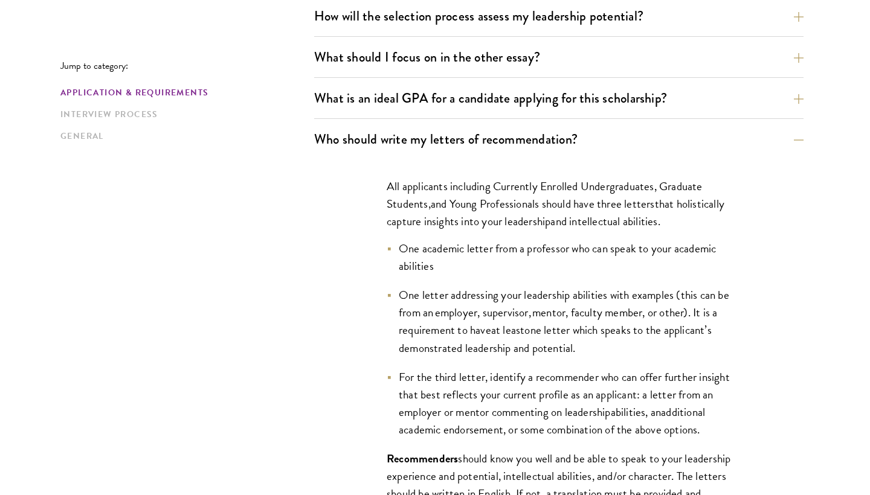
click at [396, 286] on ul "One academic letter from a professor who can speak to your academic abilities O…" at bounding box center [559, 339] width 344 height 199
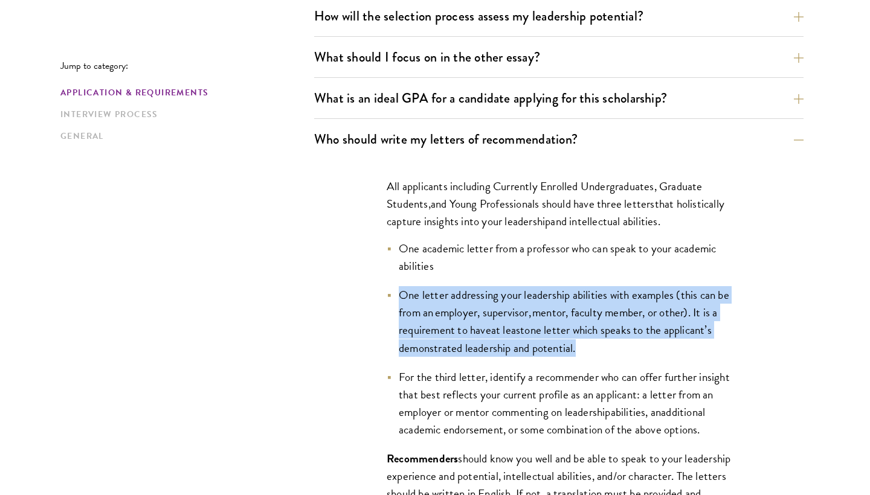
click at [396, 286] on ul "One academic letter from a professor who can speak to your academic abilities O…" at bounding box center [559, 339] width 344 height 199
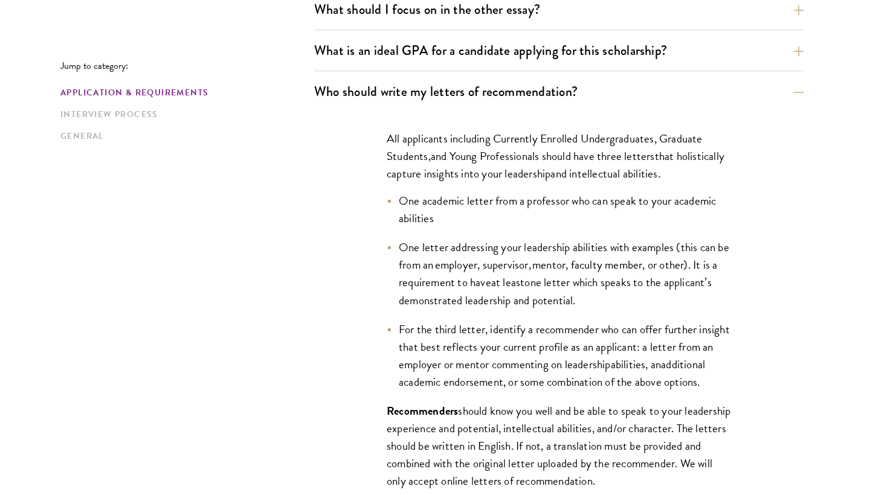
scroll to position [831, 0]
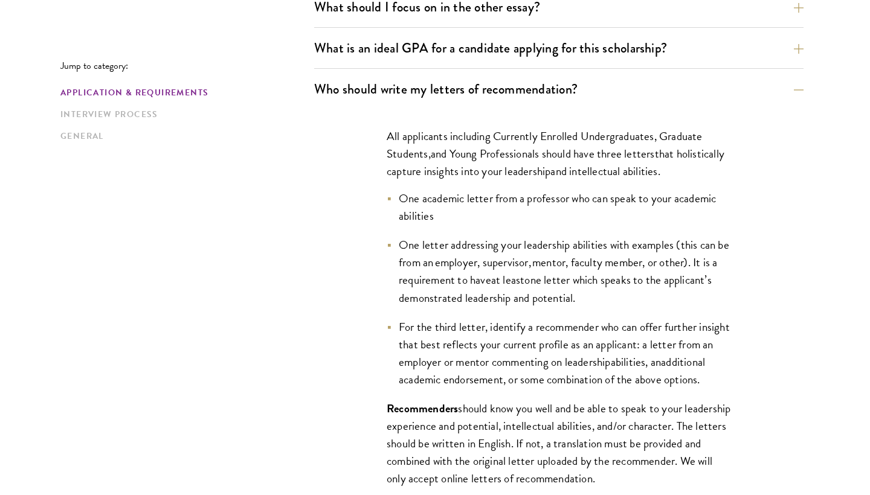
click at [393, 334] on li "For the third letter, identify a recommender who can offer further insight that…" at bounding box center [559, 353] width 344 height 70
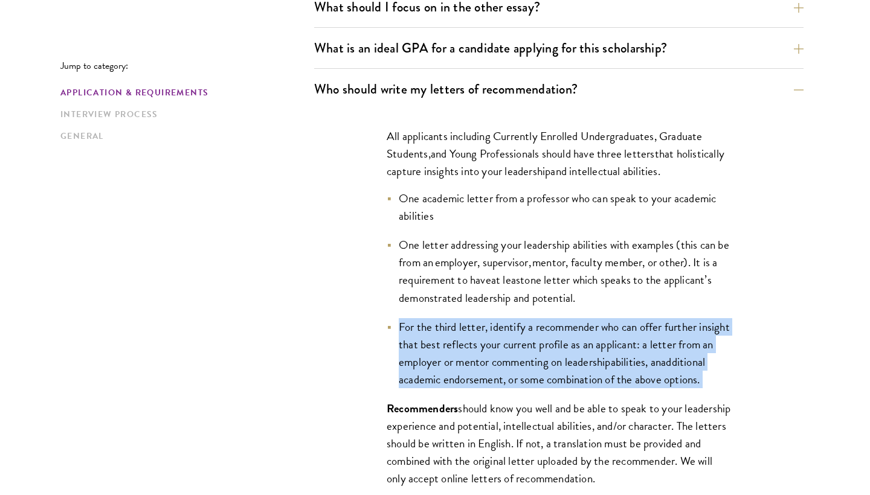
click at [393, 334] on li "For the third letter, identify a recommender who can offer further insight that…" at bounding box center [559, 353] width 344 height 70
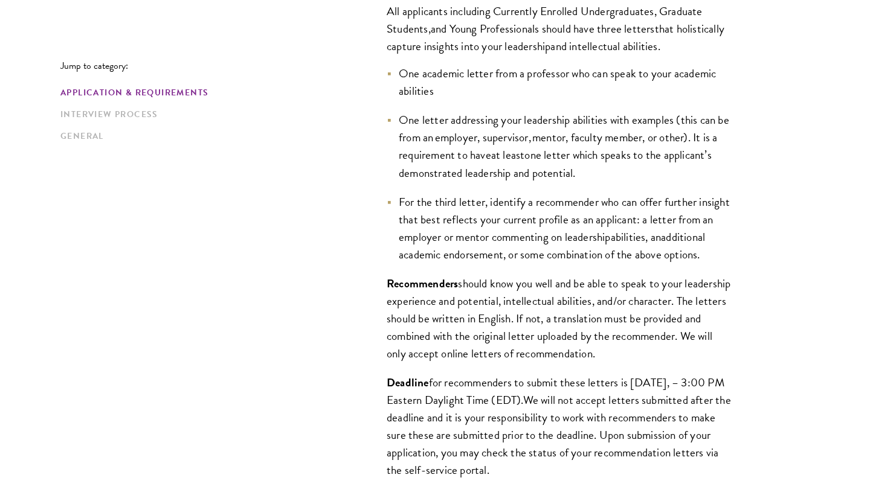
scroll to position [956, 0]
click at [393, 334] on span "should know you well and be able to speak to your leadership experience and pot…" at bounding box center [559, 318] width 344 height 88
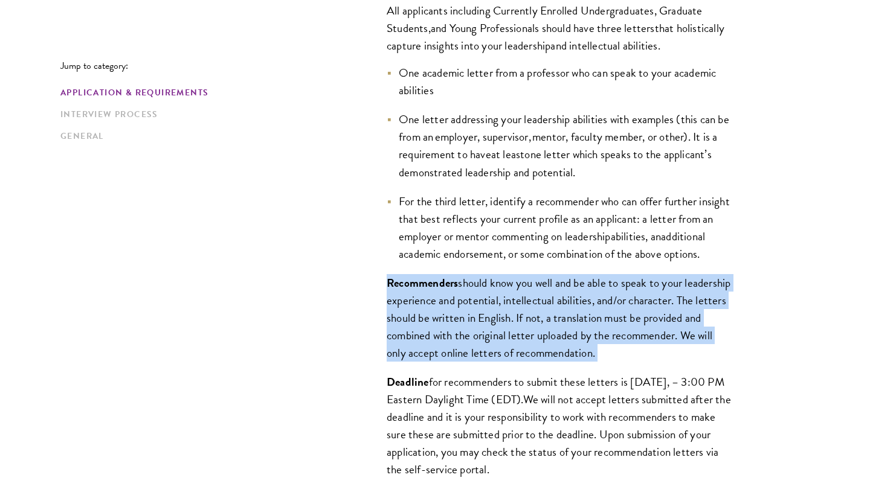
click at [393, 334] on span "should know you well and be able to speak to your leadership experience and pot…" at bounding box center [559, 318] width 344 height 88
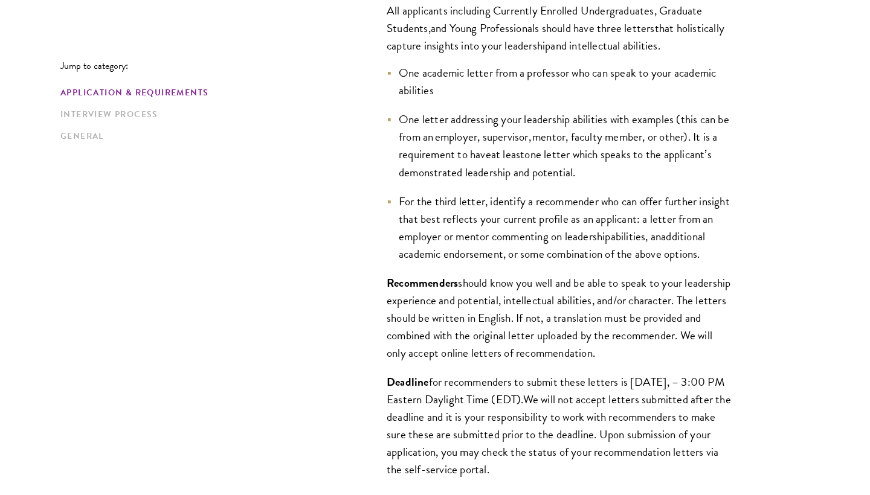
click at [381, 292] on div "All applicants including Currently Enrolled Undergraduates, Graduate Students ,…" at bounding box center [558, 247] width 417 height 526
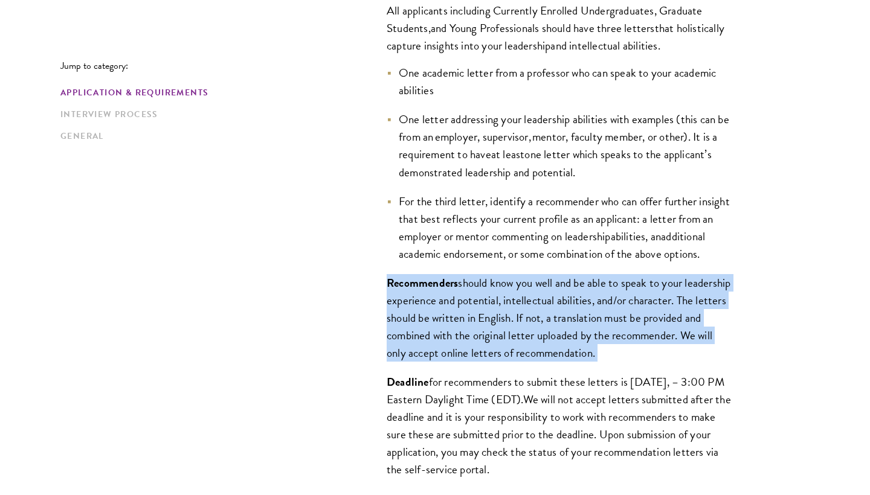
click at [381, 292] on div "All applicants including Currently Enrolled Undergraduates, Graduate Students ,…" at bounding box center [558, 247] width 417 height 526
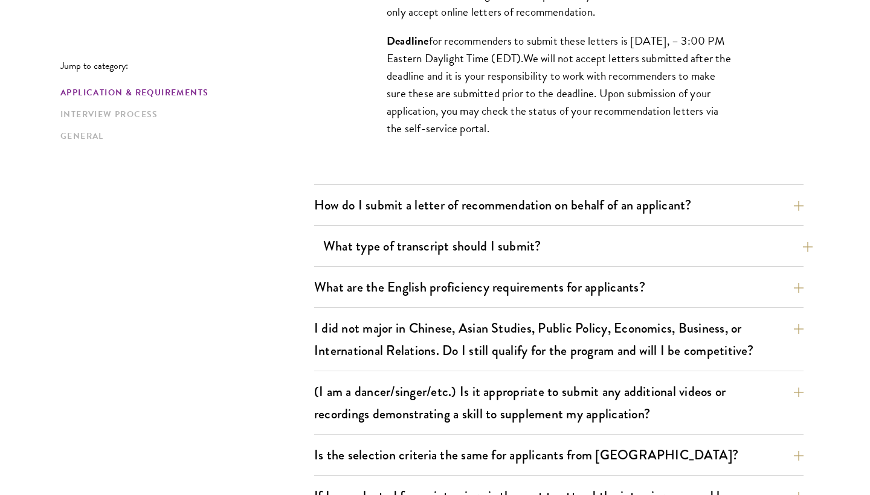
scroll to position [1301, 0]
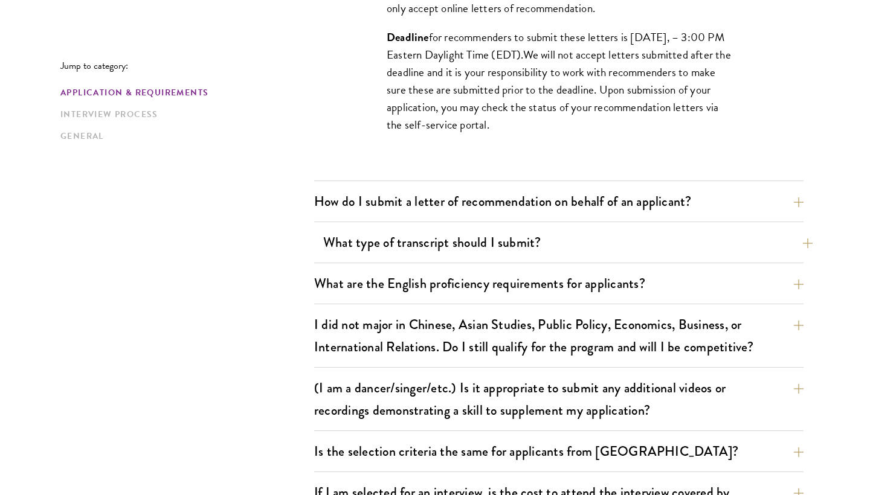
click at [391, 256] on button "What type of transcript should I submit?" at bounding box center [567, 242] width 489 height 27
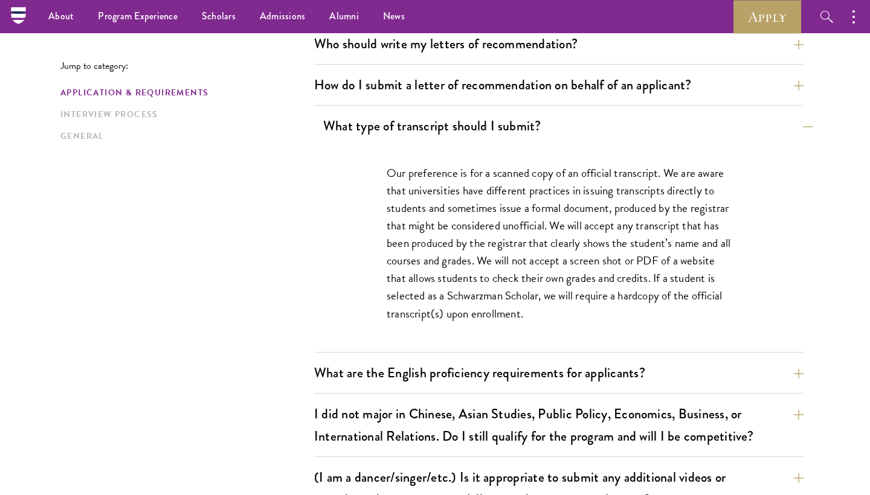
scroll to position [817, 0]
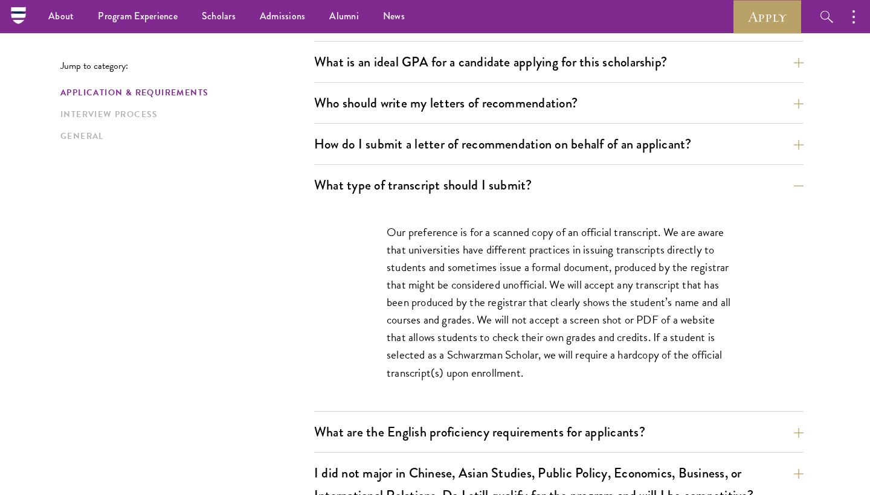
click at [391, 256] on p "Our preference is for a scanned copy of an official transcript. We are aware th…" at bounding box center [559, 303] width 344 height 158
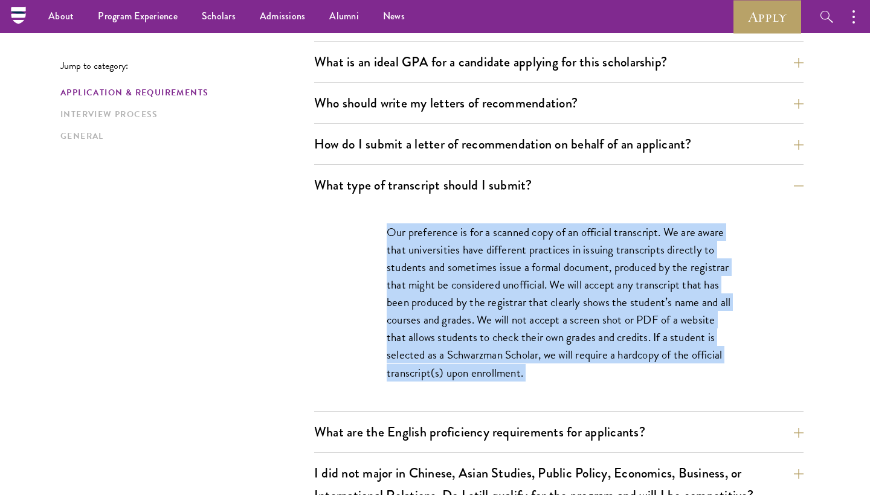
click at [391, 256] on p "Our preference is for a scanned copy of an official transcript. We are aware th…" at bounding box center [559, 303] width 344 height 158
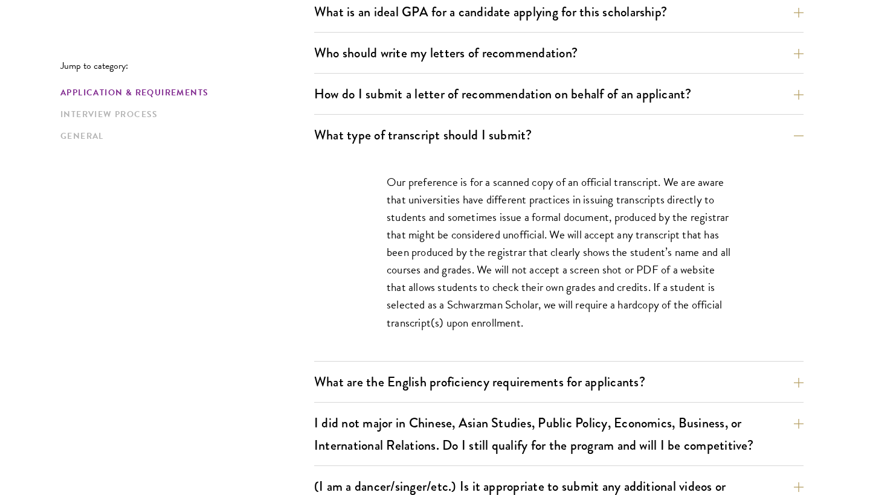
scroll to position [872, 0]
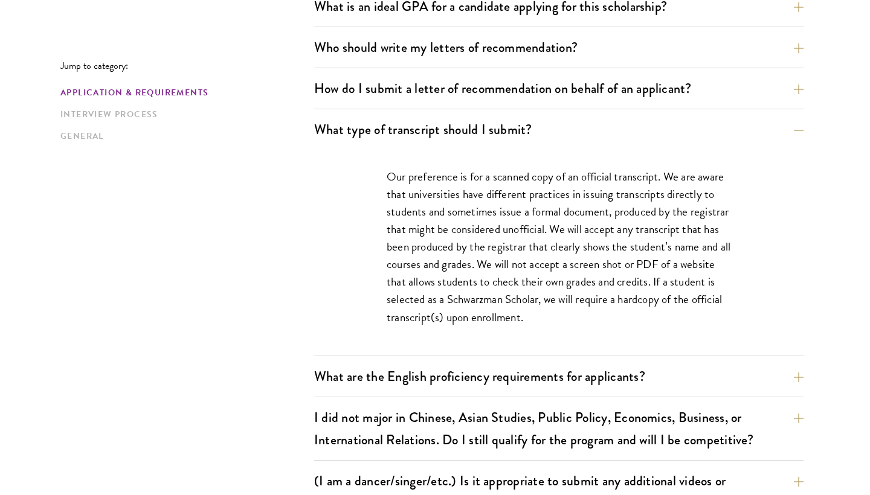
click at [391, 256] on p "Our preference is for a scanned copy of an official transcript. We are aware th…" at bounding box center [559, 247] width 344 height 158
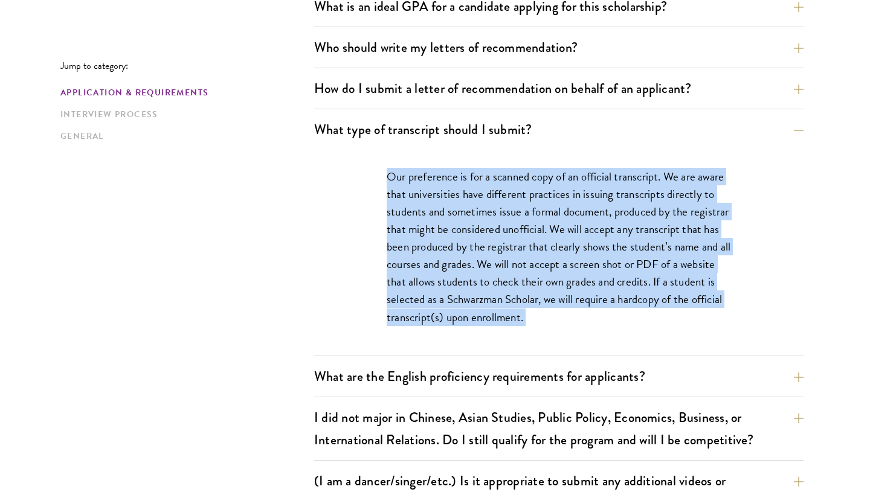
click at [391, 256] on p "Our preference is for a scanned copy of an official transcript. We are aware th…" at bounding box center [559, 247] width 344 height 158
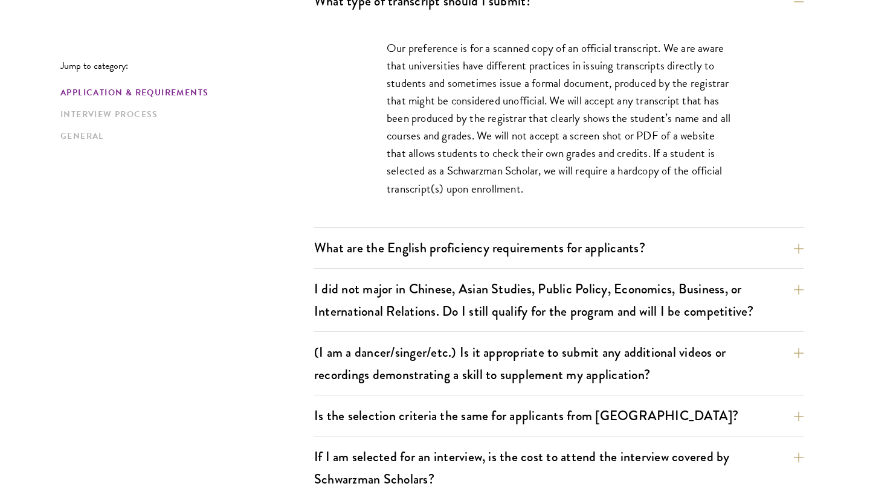
scroll to position [1003, 0]
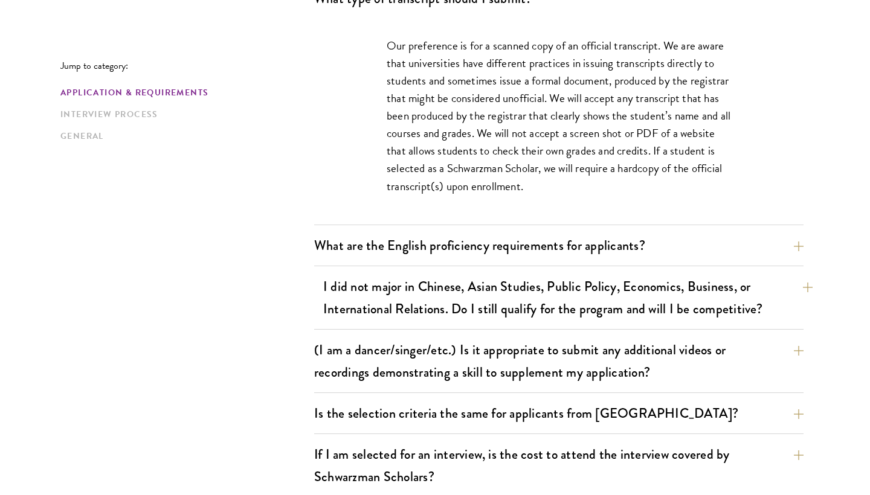
click at [388, 297] on button "I did not major in Chinese, Asian Studies, Public Policy, Economics, Business, …" at bounding box center [567, 298] width 489 height 50
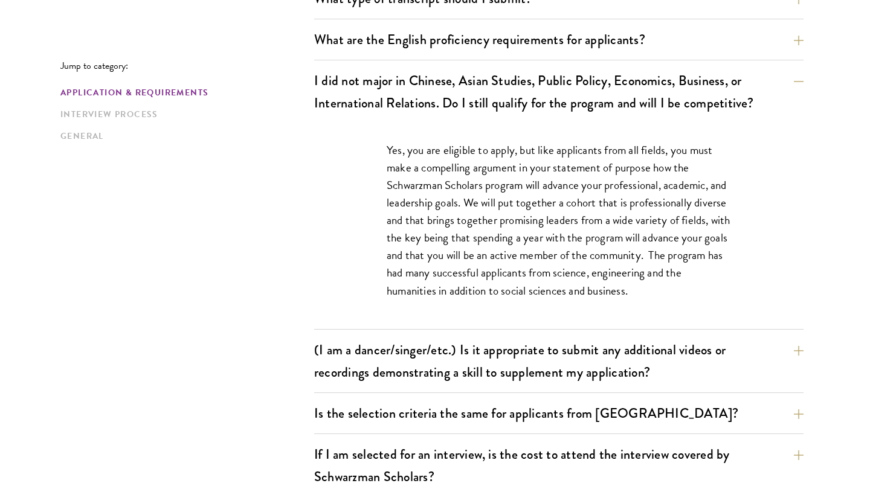
click at [420, 230] on p "Yes, you are eligible to apply, but like applicants from all fields, you must m…" at bounding box center [559, 220] width 344 height 158
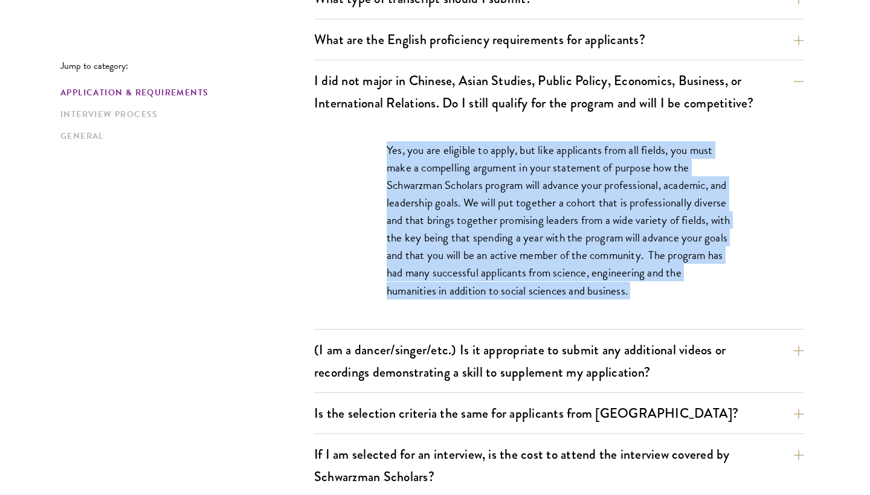
click at [420, 230] on p "Yes, you are eligible to apply, but like applicants from all fields, you must m…" at bounding box center [559, 220] width 344 height 158
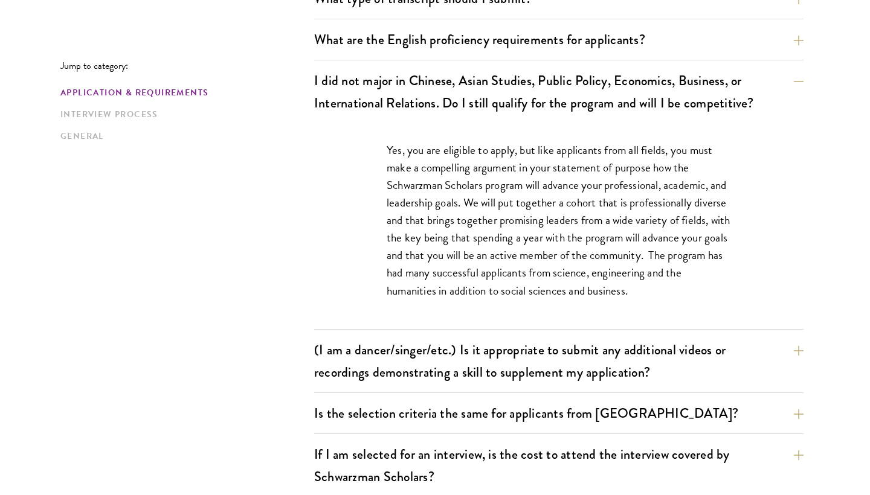
click at [420, 230] on p "Yes, you are eligible to apply, but like applicants from all fields, you must m…" at bounding box center [559, 220] width 344 height 158
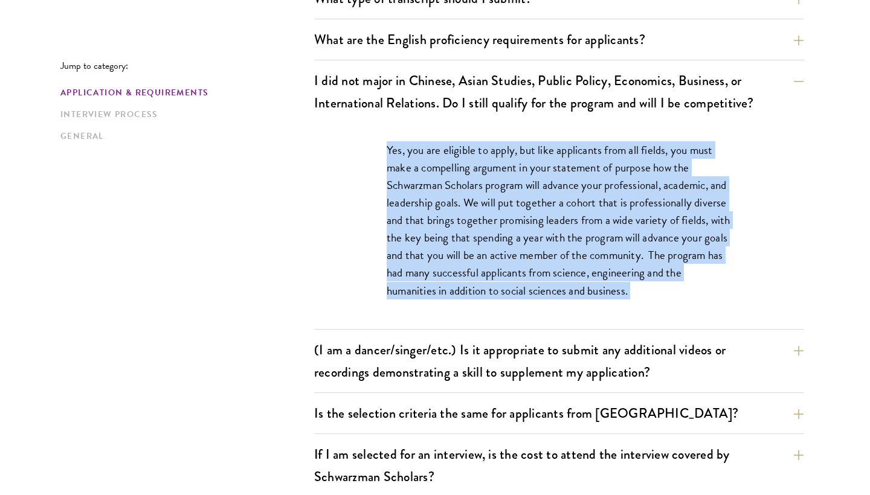
click at [420, 230] on p "Yes, you are eligible to apply, but like applicants from all fields, you must m…" at bounding box center [559, 220] width 344 height 158
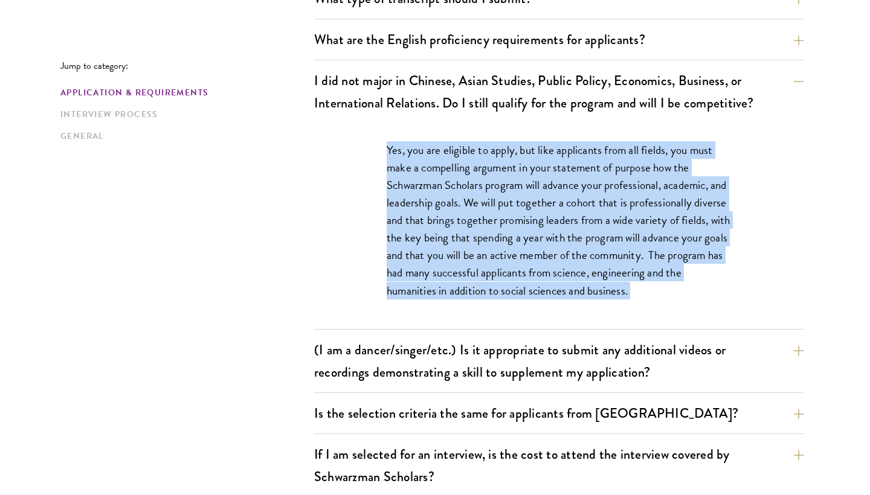
click at [420, 230] on p "Yes, you are eligible to apply, but like applicants from all fields, you must m…" at bounding box center [559, 220] width 344 height 158
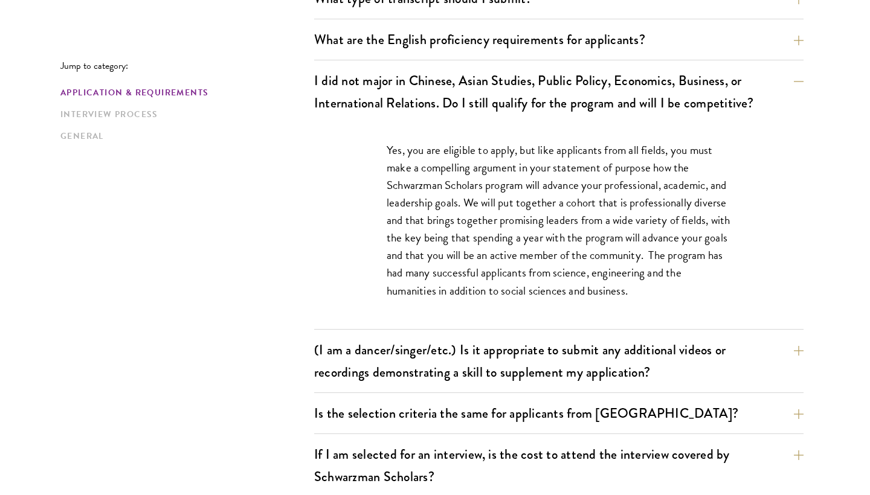
click at [420, 230] on p "Yes, you are eligible to apply, but like applicants from all fields, you must m…" at bounding box center [559, 220] width 344 height 158
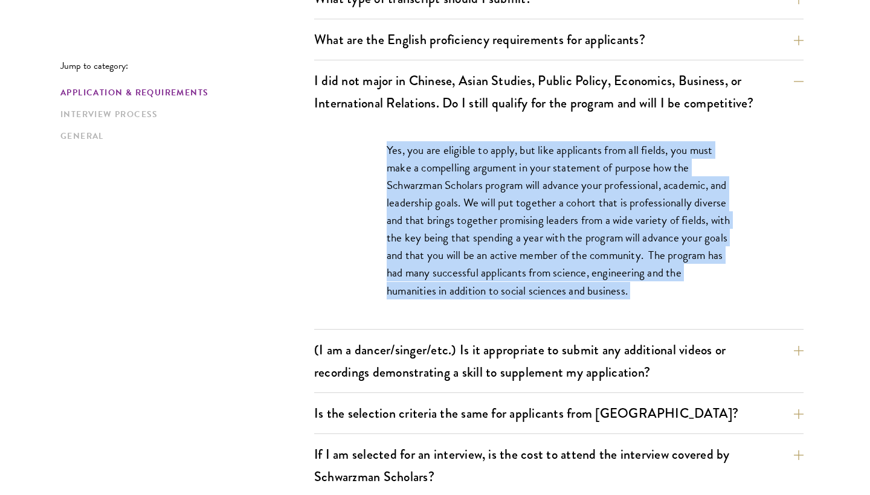
click at [420, 230] on p "Yes, you are eligible to apply, but like applicants from all fields, you must m…" at bounding box center [559, 220] width 344 height 158
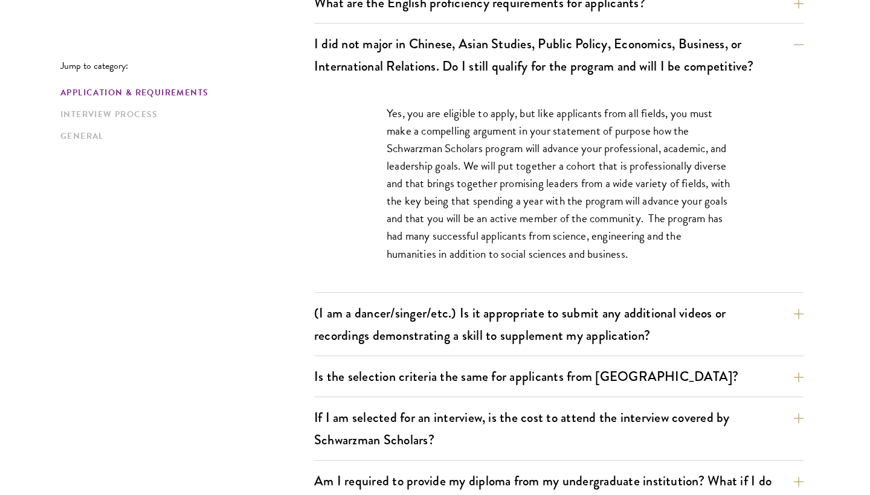
scroll to position [1043, 0]
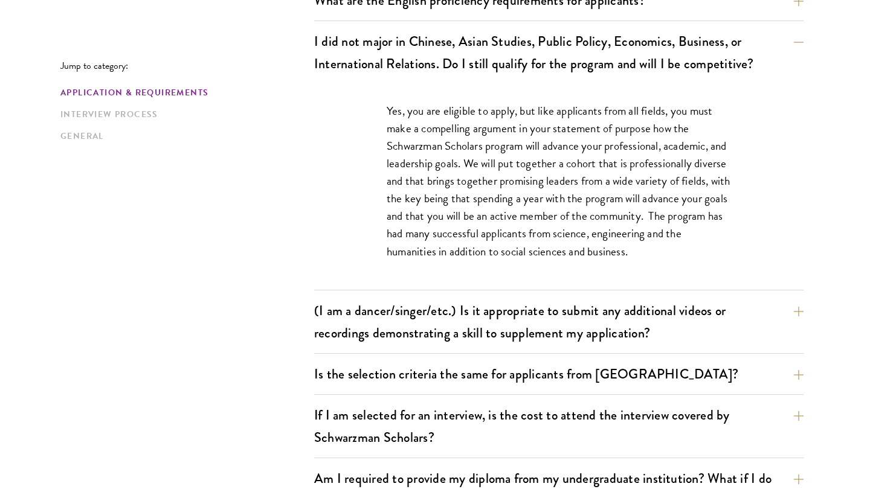
click at [423, 314] on button "(I am a dancer/singer/etc.) Is it appropriate to submit any additional videos o…" at bounding box center [567, 322] width 489 height 50
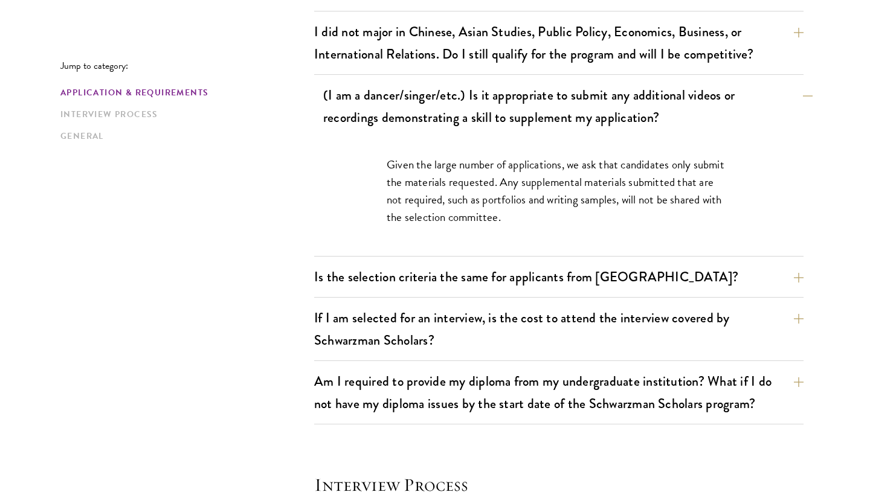
scroll to position [1058, 0]
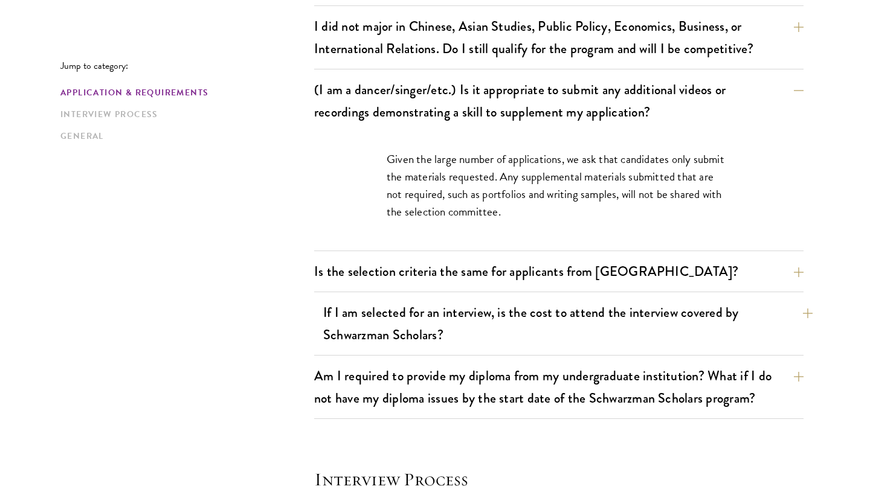
click at [424, 318] on button "If I am selected for an interview, is the cost to attend the interview covered …" at bounding box center [567, 324] width 489 height 50
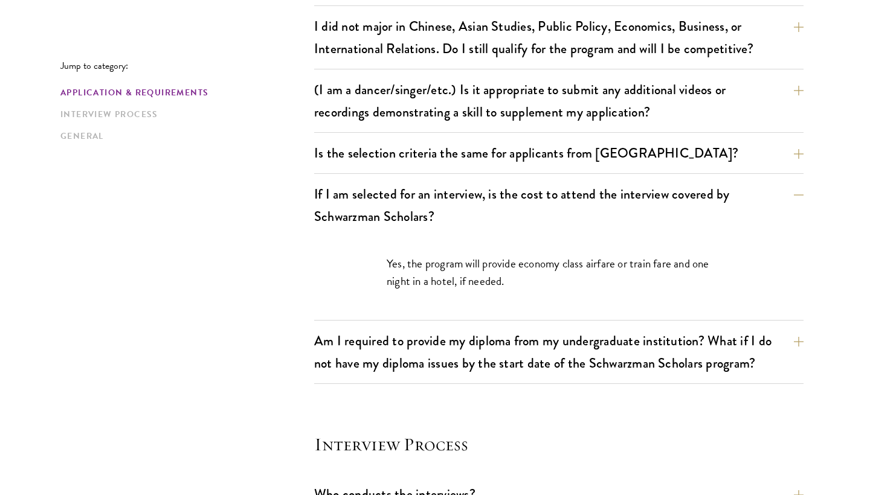
click at [440, 278] on p "Yes, the program will provide economy class airfare or train fare and one night…" at bounding box center [559, 272] width 344 height 35
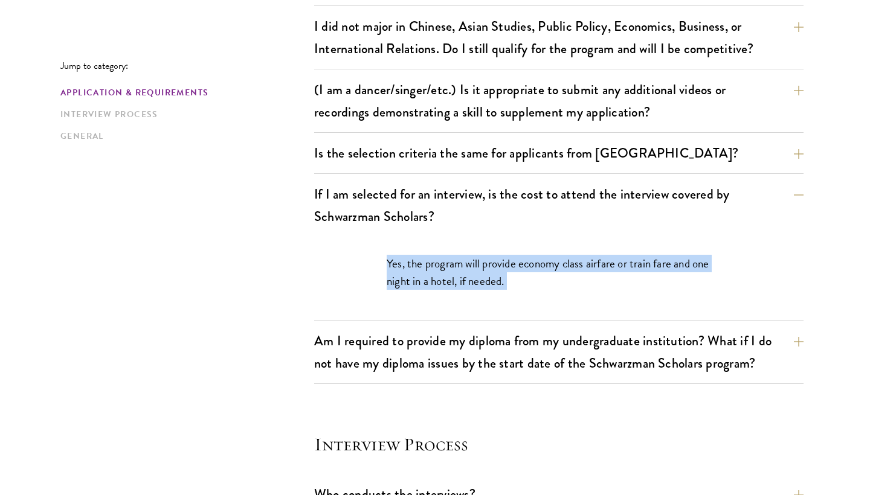
click at [440, 278] on p "Yes, the program will provide economy class airfare or train fare and one night…" at bounding box center [559, 272] width 344 height 35
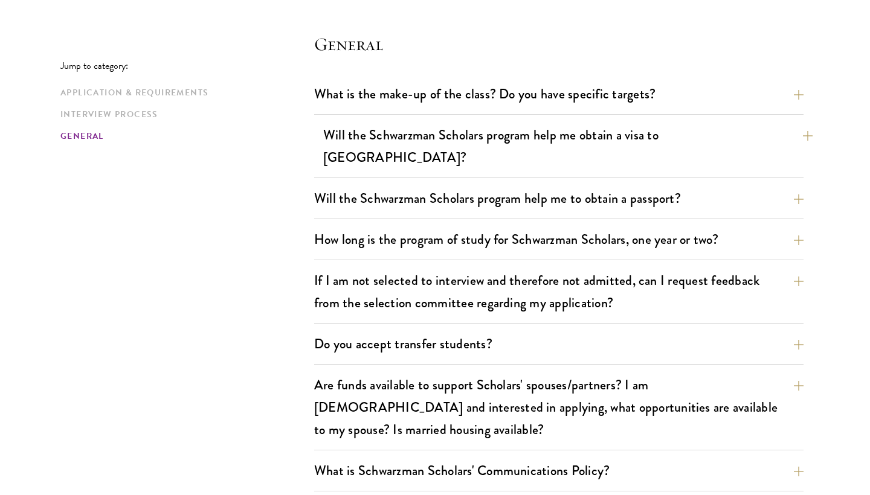
scroll to position [1843, 0]
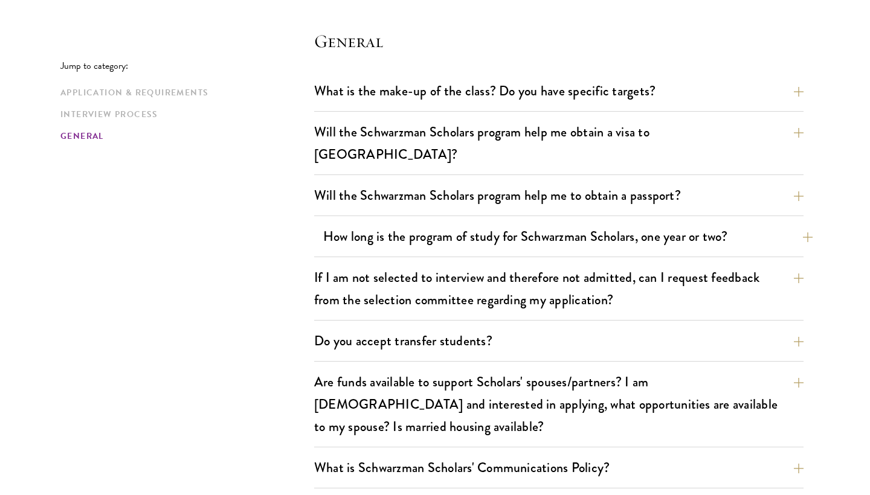
click at [414, 223] on button "How long is the program of study for Schwarzman Scholars, one year or two?" at bounding box center [567, 236] width 489 height 27
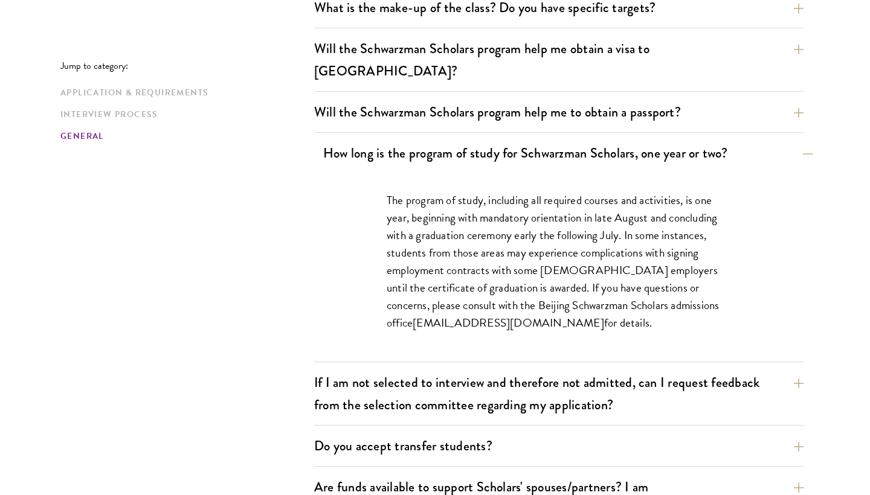
click at [414, 207] on p "The program of study, including all required courses and activities, is one yea…" at bounding box center [559, 262] width 344 height 141
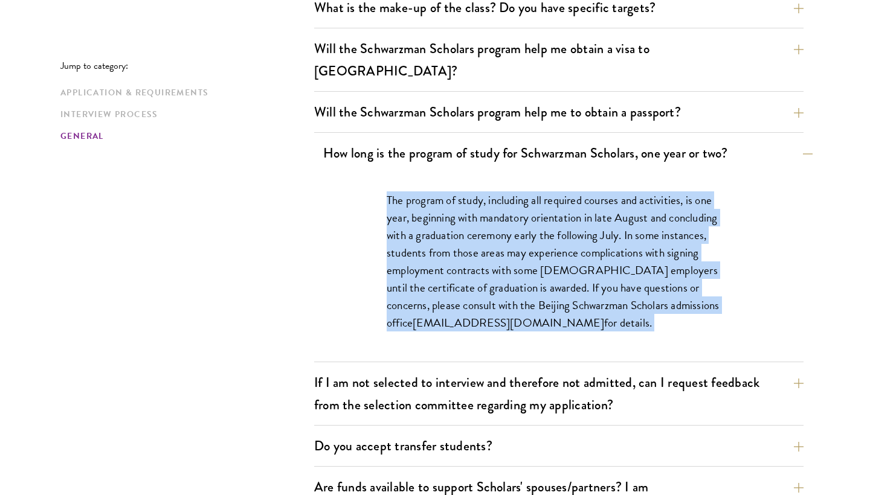
click at [414, 207] on p "The program of study, including all required courses and activities, is one yea…" at bounding box center [559, 262] width 344 height 141
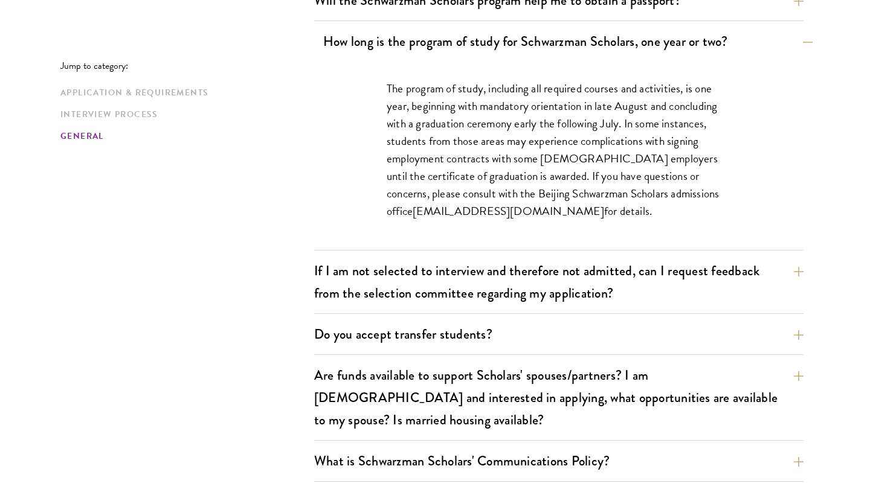
scroll to position [1960, 0]
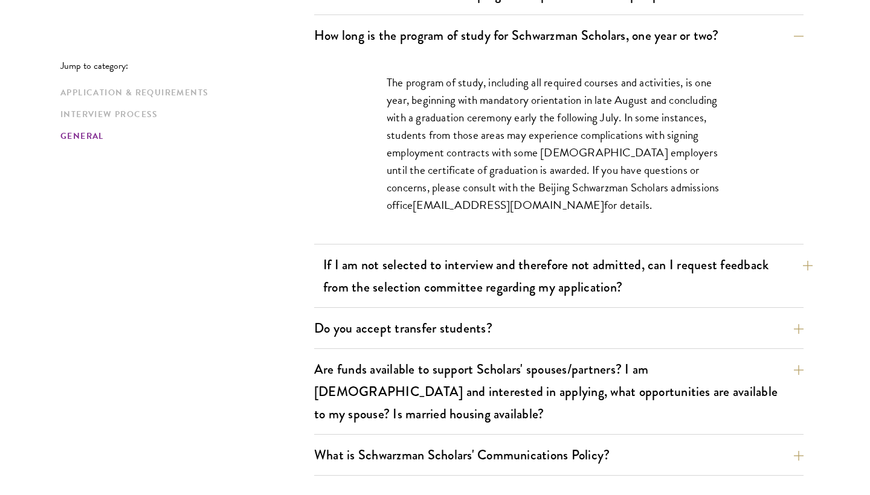
click at [448, 260] on button "If I am not selected to interview and therefore not admitted, can I request fee…" at bounding box center [567, 276] width 489 height 50
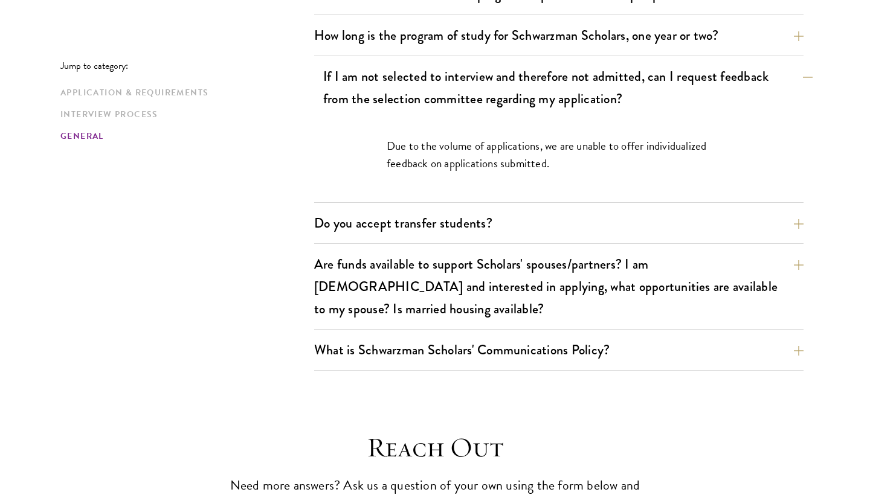
click at [478, 63] on button "If I am not selected to interview and therefore not admitted, can I request fee…" at bounding box center [567, 88] width 489 height 50
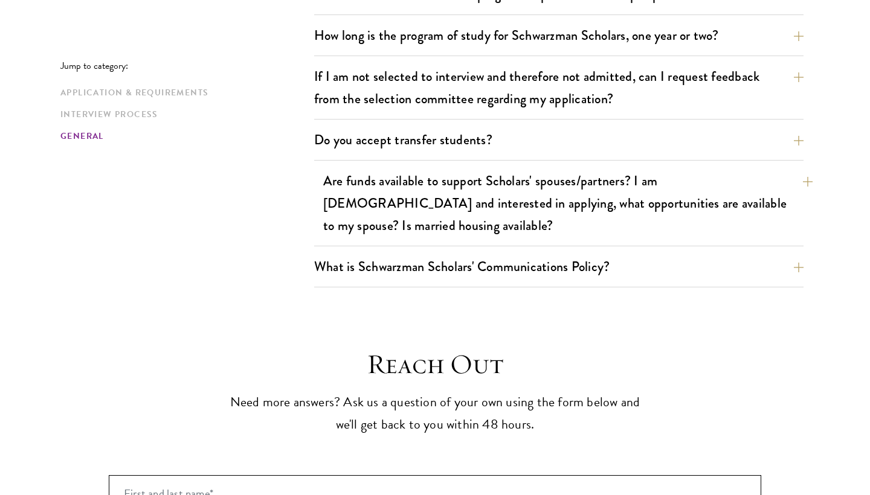
click at [463, 167] on button "Are funds available to support Scholars' spouses/partners? I am married and int…" at bounding box center [567, 203] width 489 height 72
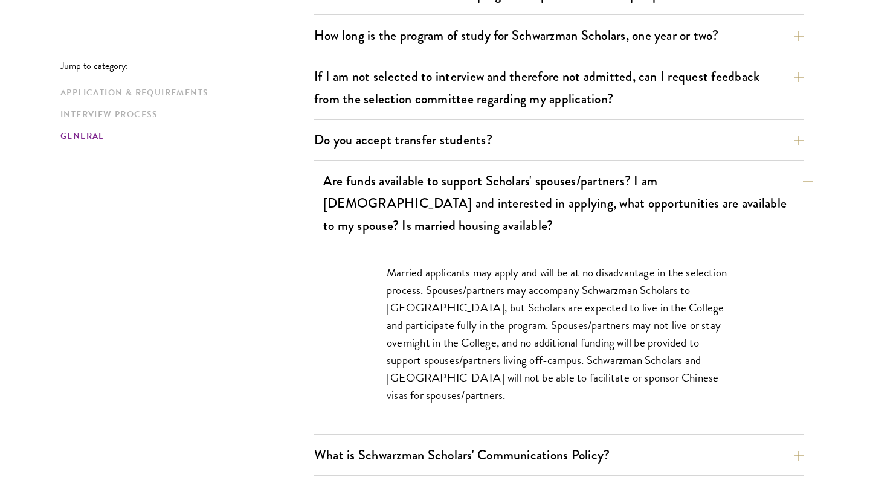
click at [361, 173] on button "Are funds available to support Scholars' spouses/partners? I am married and int…" at bounding box center [567, 203] width 489 height 72
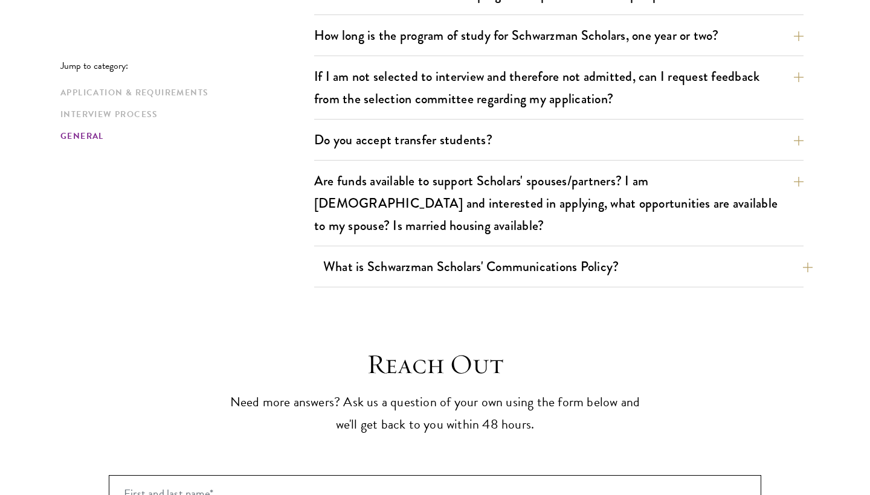
click at [362, 253] on button "What is Schwarzman Scholars' Communications Policy?" at bounding box center [567, 266] width 489 height 27
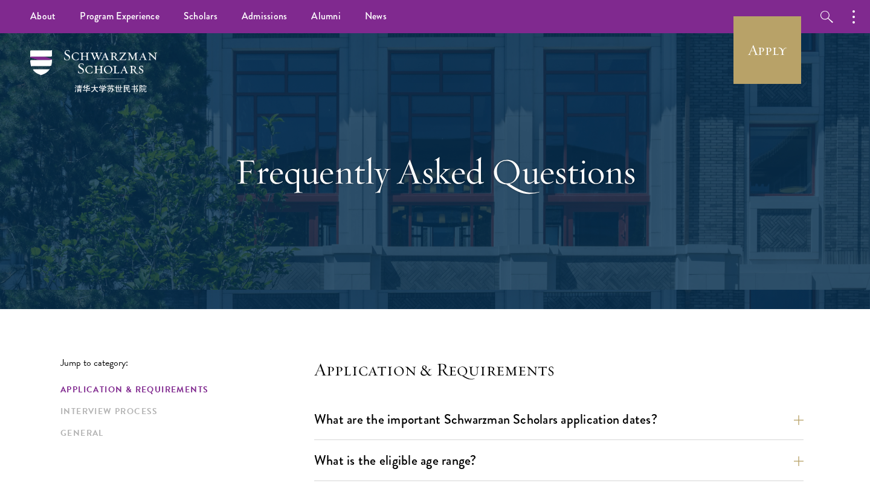
scroll to position [0, 0]
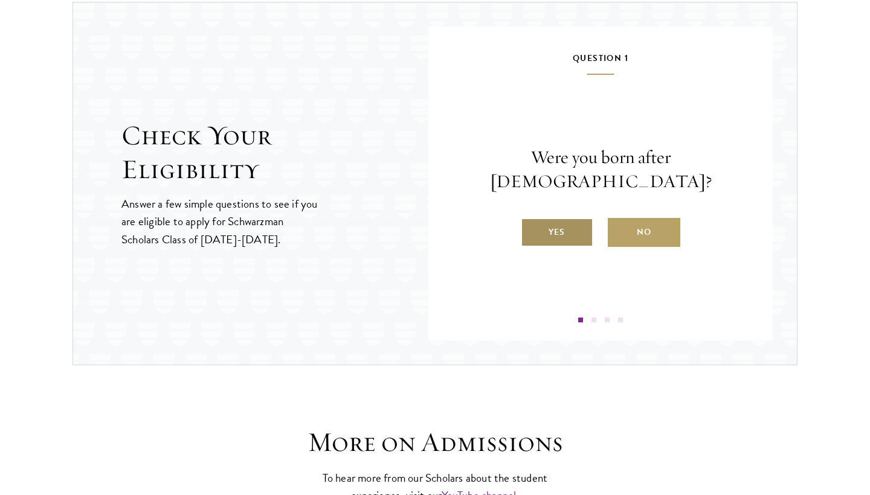
click at [562, 218] on label "Yes" at bounding box center [557, 232] width 72 height 29
click at [532, 219] on input "Yes" at bounding box center [526, 224] width 11 height 11
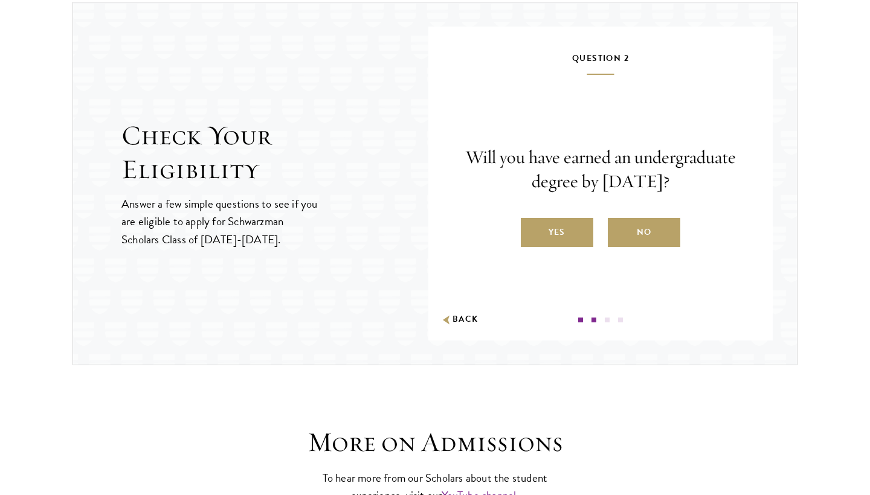
click at [559, 247] on label "Yes" at bounding box center [557, 232] width 72 height 29
click at [532, 230] on input "Yes" at bounding box center [526, 224] width 11 height 11
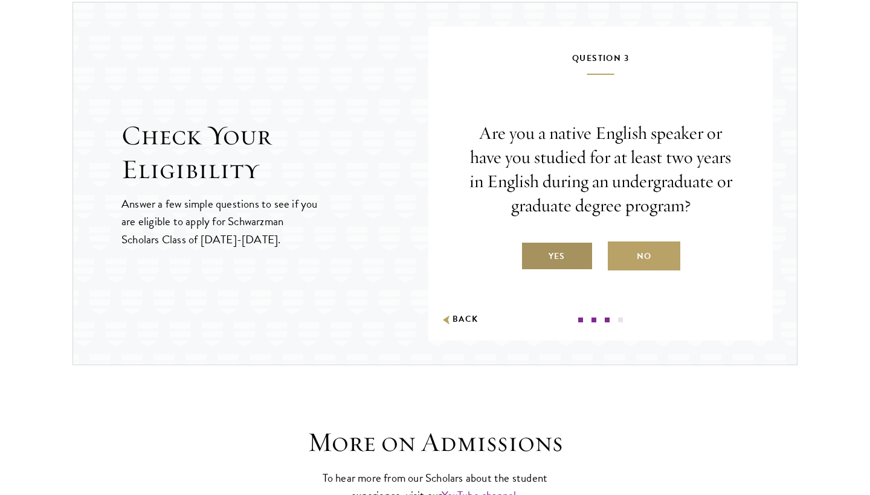
click at [557, 259] on label "Yes" at bounding box center [557, 256] width 72 height 29
click at [532, 254] on input "Yes" at bounding box center [526, 248] width 11 height 11
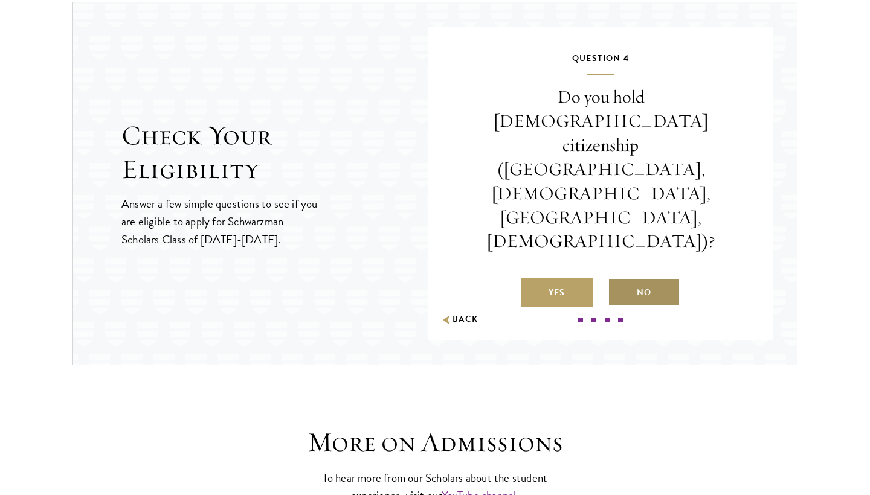
click at [657, 278] on label "No" at bounding box center [644, 292] width 72 height 29
click at [619, 280] on input "No" at bounding box center [613, 285] width 11 height 11
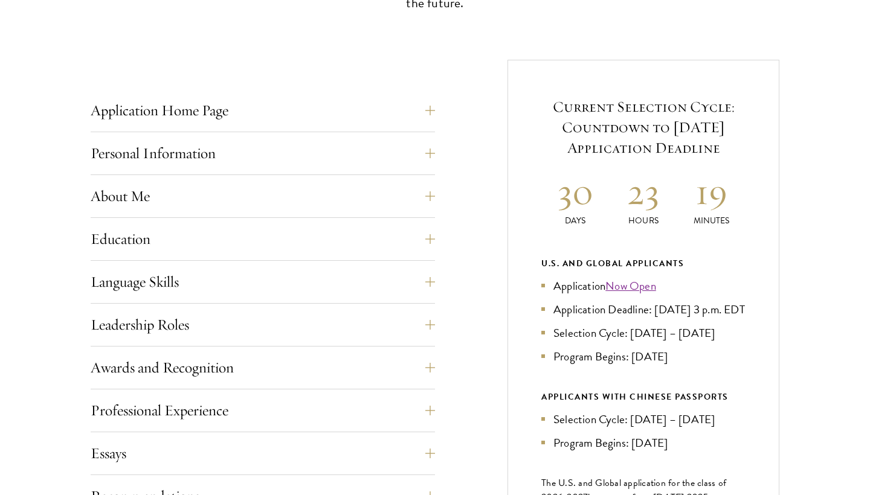
scroll to position [452, 0]
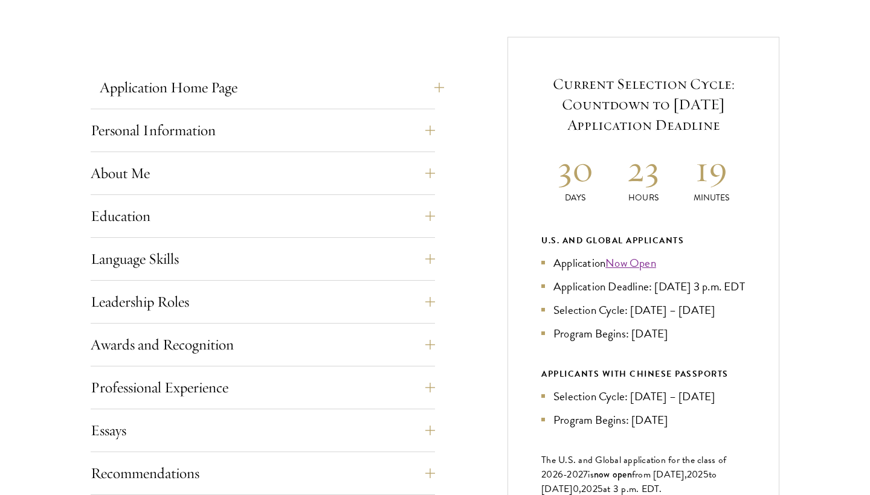
click at [404, 83] on button "Application Home Page" at bounding box center [272, 87] width 344 height 29
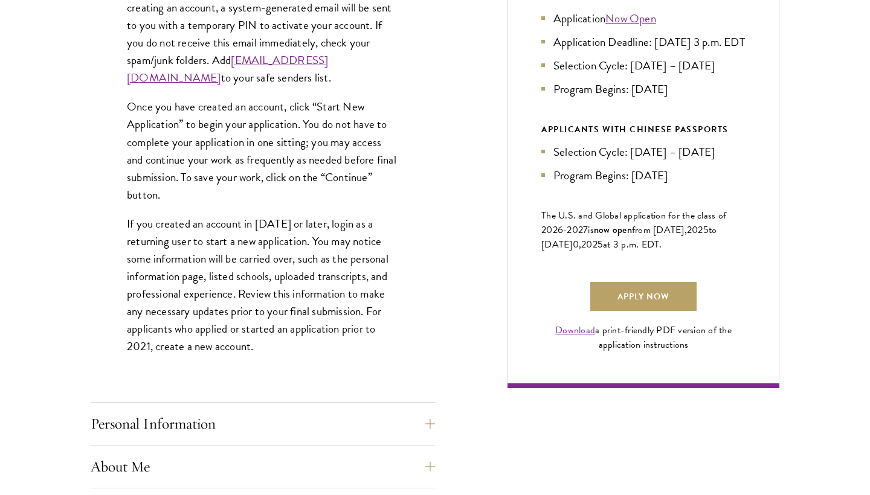
scroll to position [710, 0]
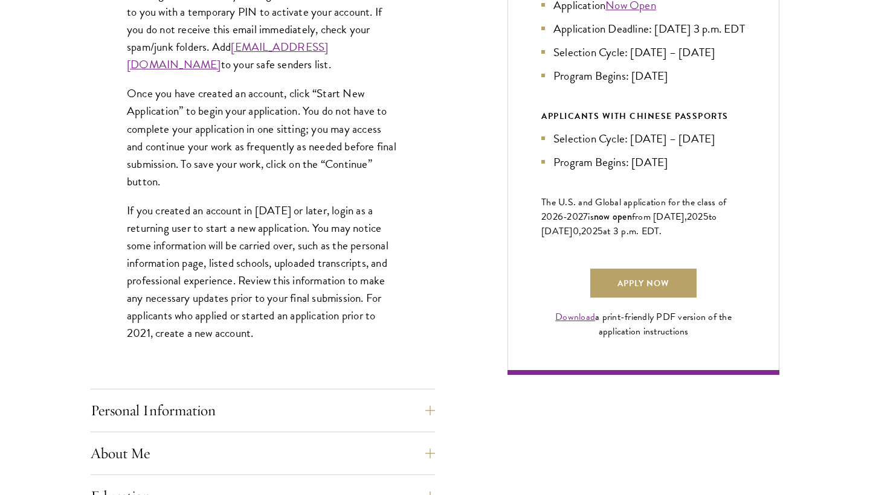
click at [288, 394] on div "Application Home Page The online application form must be completed in English.…" at bounding box center [263, 424] width 344 height 1218
click at [288, 406] on button "Personal Information" at bounding box center [272, 410] width 344 height 29
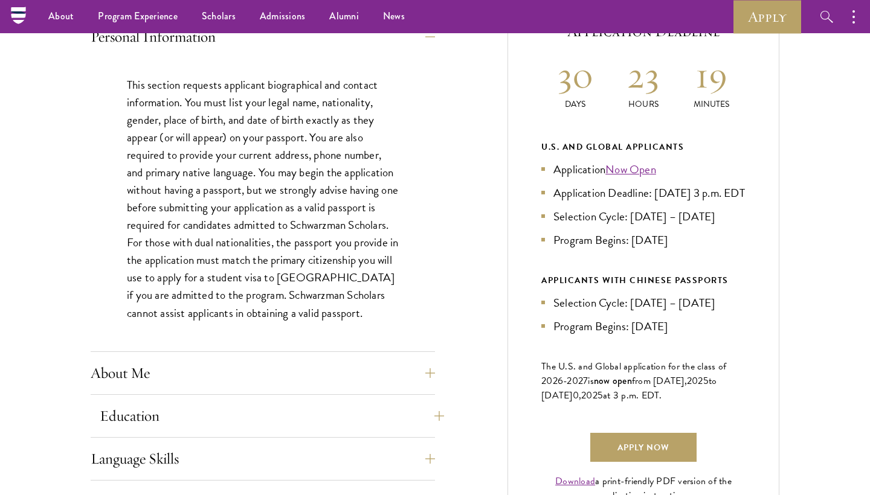
scroll to position [546, 0]
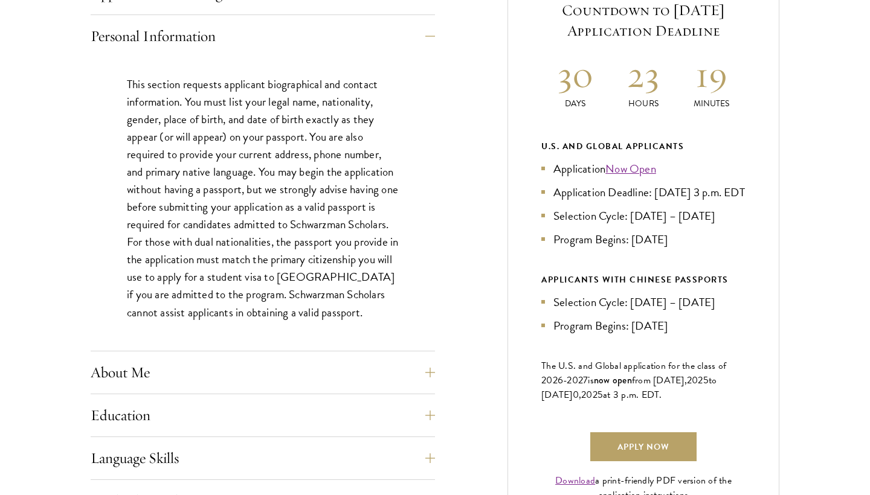
click at [301, 282] on p "This section requests applicant biographical and contact information. You must …" at bounding box center [263, 199] width 272 height 246
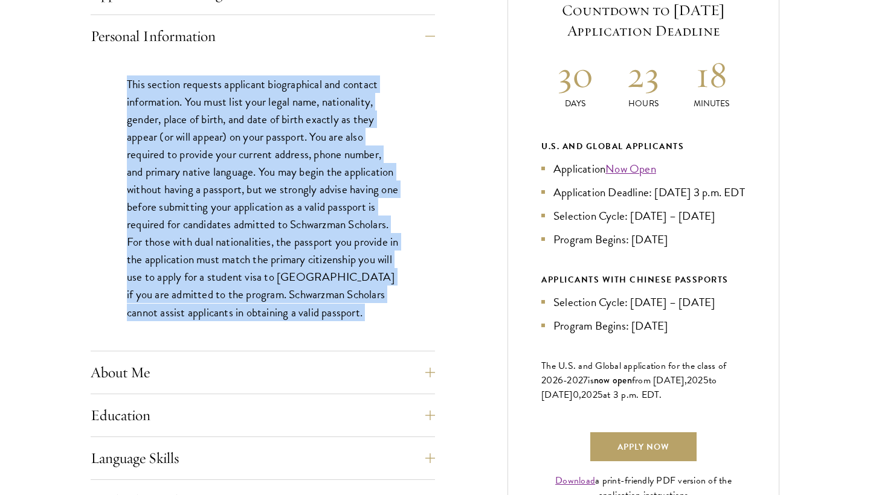
click at [301, 282] on p "This section requests applicant biographical and contact information. You must …" at bounding box center [263, 199] width 272 height 246
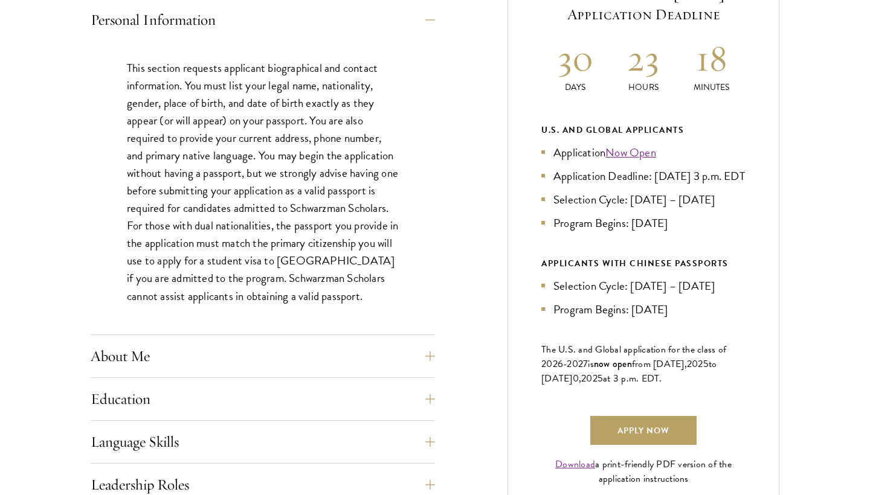
scroll to position [564, 0]
click at [301, 282] on p "This section requests applicant biographical and contact information. You must …" at bounding box center [263, 181] width 272 height 246
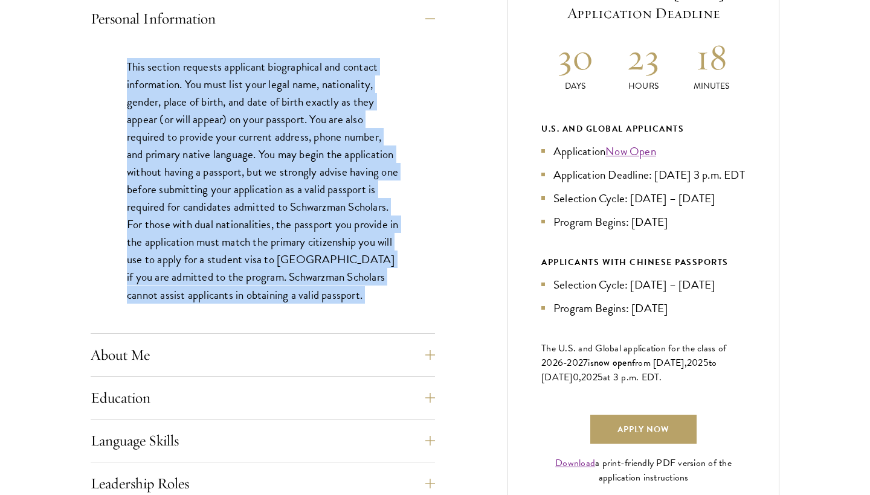
click at [301, 282] on p "This section requests applicant biographical and contact information. You must …" at bounding box center [263, 181] width 272 height 246
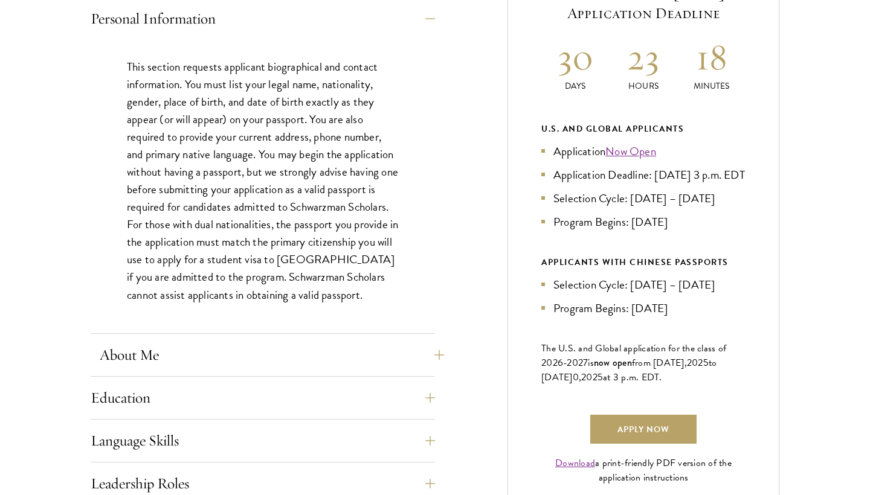
click at [331, 350] on button "About Me" at bounding box center [272, 355] width 344 height 29
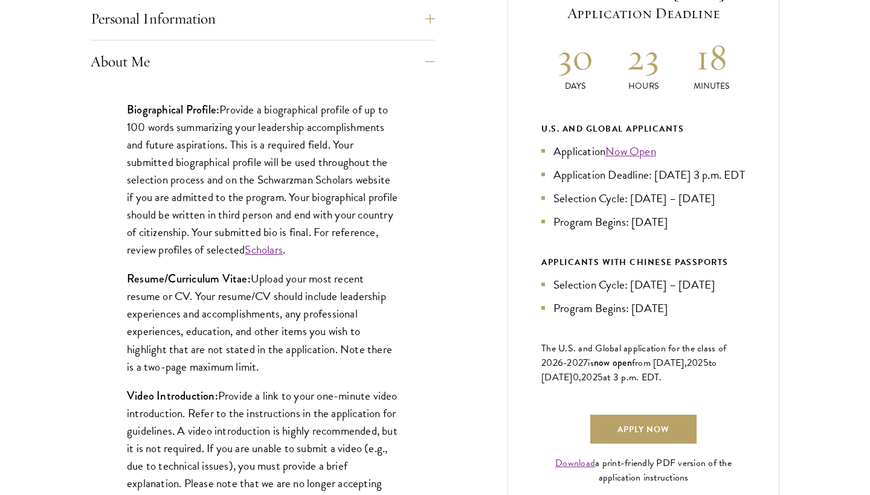
click at [272, 158] on p "Biographical Profile: Provide a biographical profile of up to 100 words summari…" at bounding box center [263, 180] width 272 height 158
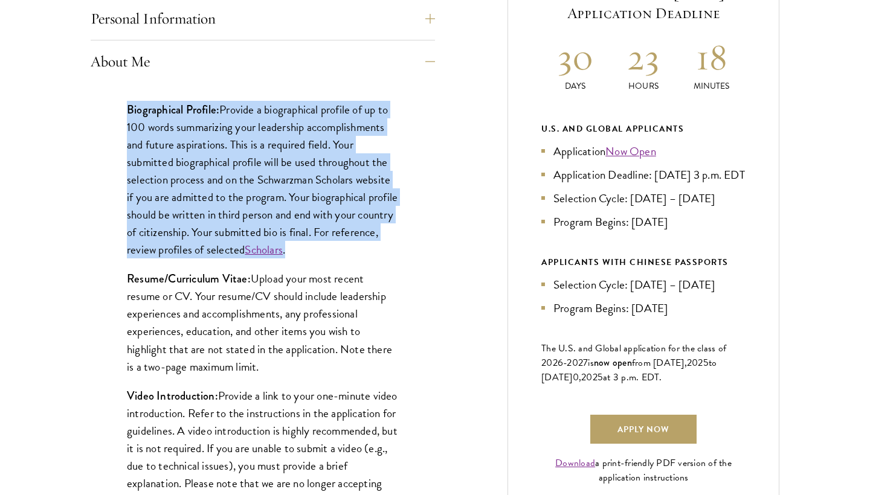
click at [272, 158] on p "Biographical Profile: Provide a biographical profile of up to 100 words summari…" at bounding box center [263, 180] width 272 height 158
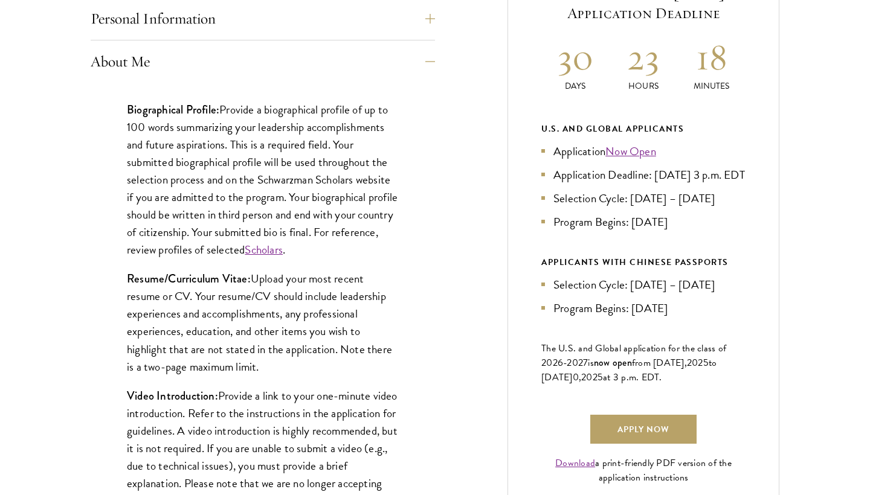
scroll to position [569, 0]
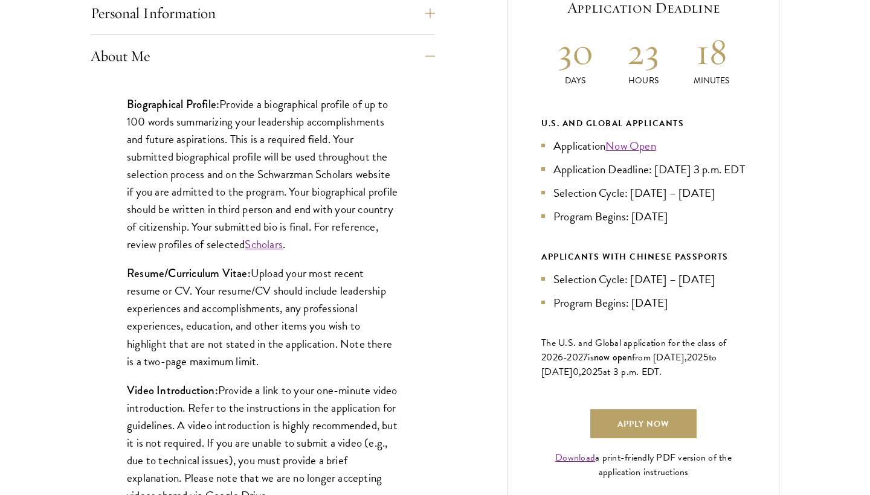
click at [283, 245] on link "Scholars" at bounding box center [264, 245] width 38 height 18
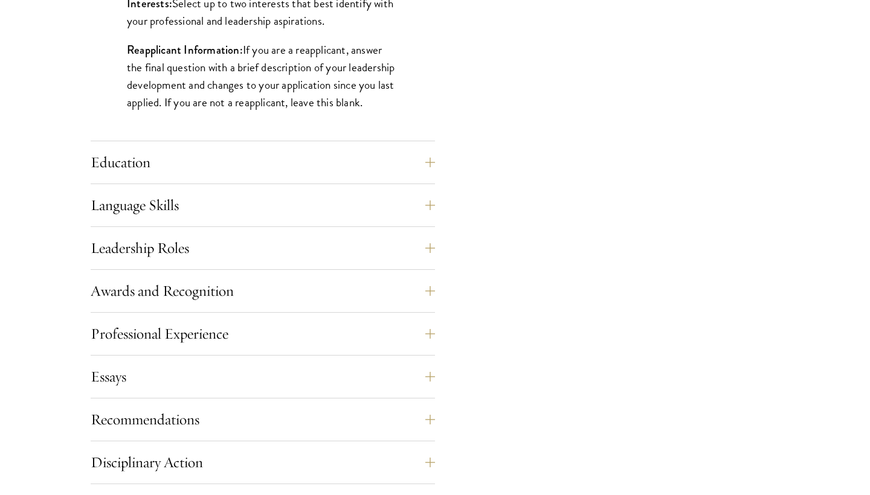
scroll to position [1094, 0]
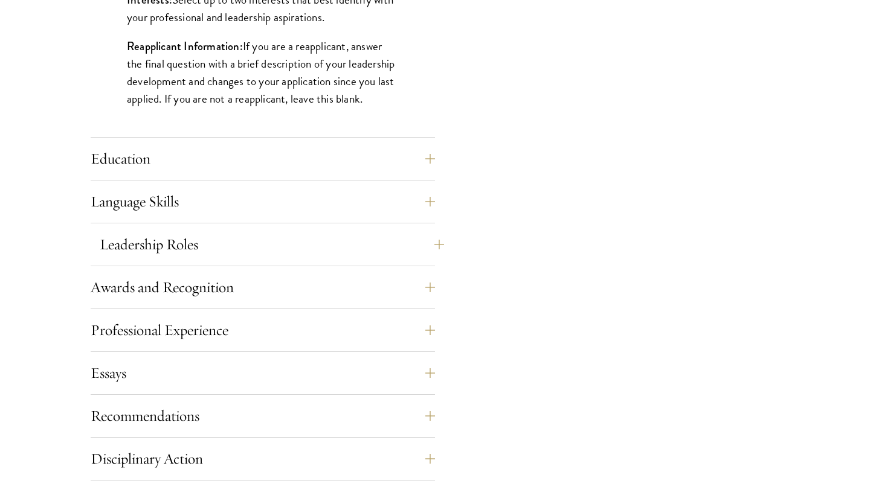
click at [161, 249] on button "Leadership Roles" at bounding box center [272, 244] width 344 height 29
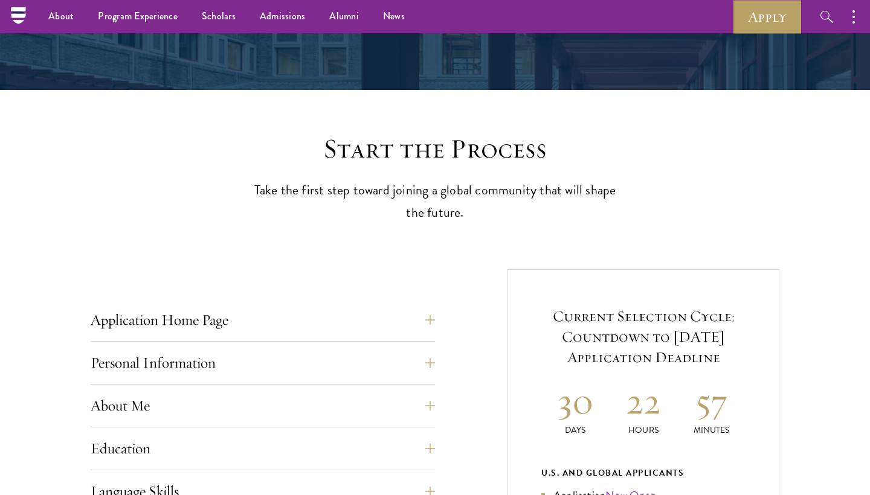
scroll to position [98, 0]
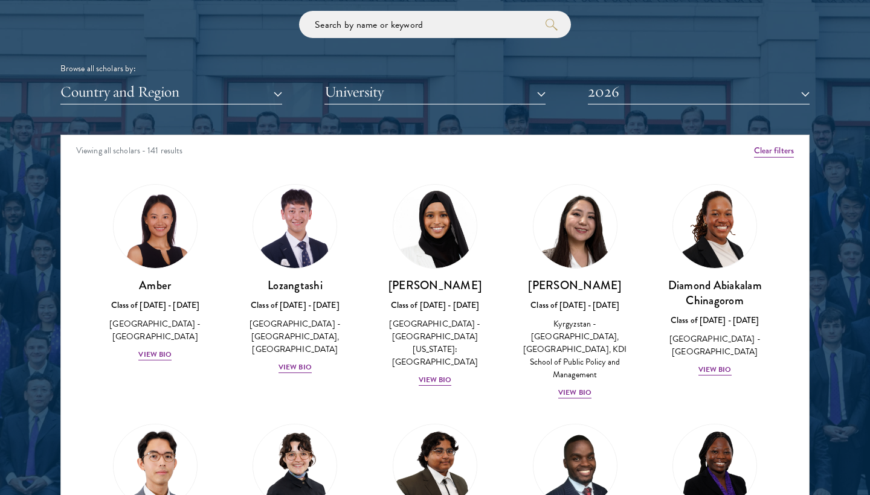
scroll to position [1, 0]
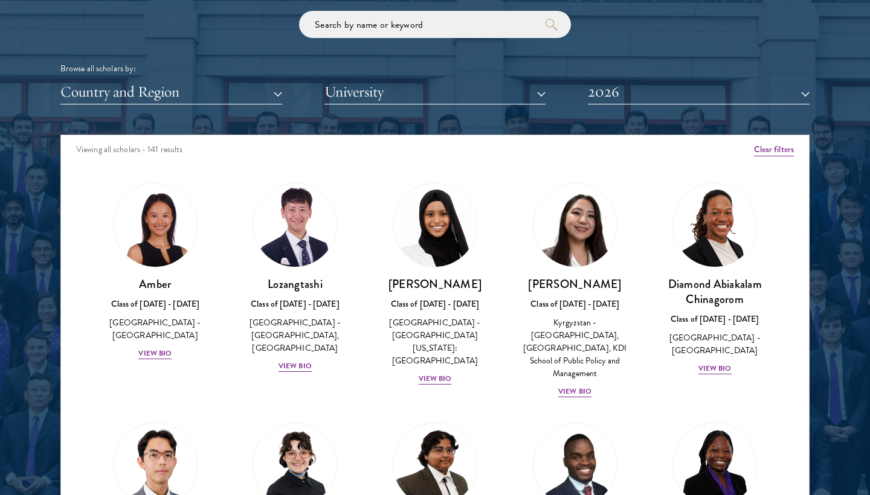
click at [223, 87] on button "Country and Region" at bounding box center [171, 92] width 222 height 25
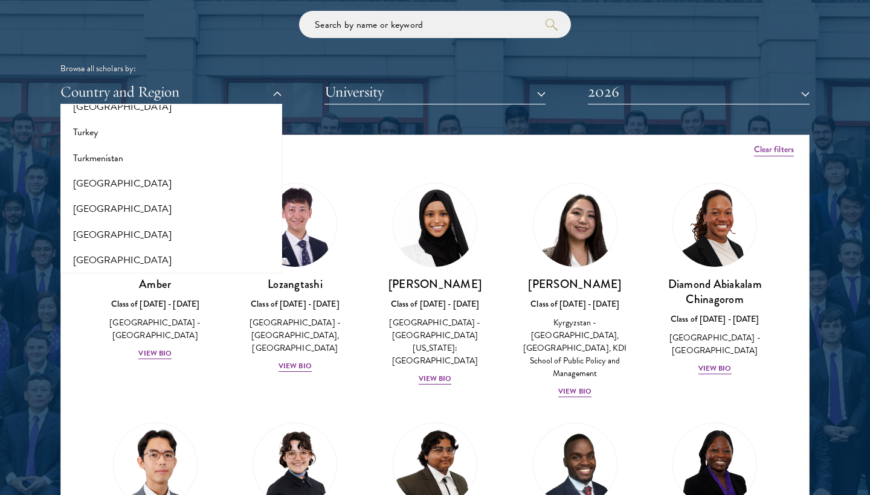
scroll to position [2412, 0]
click at [115, 224] on button "[GEOGRAPHIC_DATA]" at bounding box center [171, 236] width 214 height 25
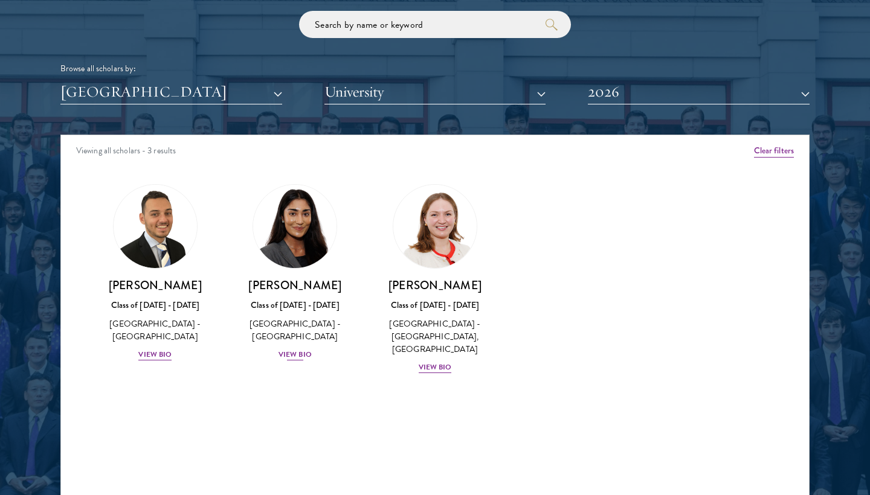
click at [298, 350] on div "View Bio" at bounding box center [294, 354] width 33 height 11
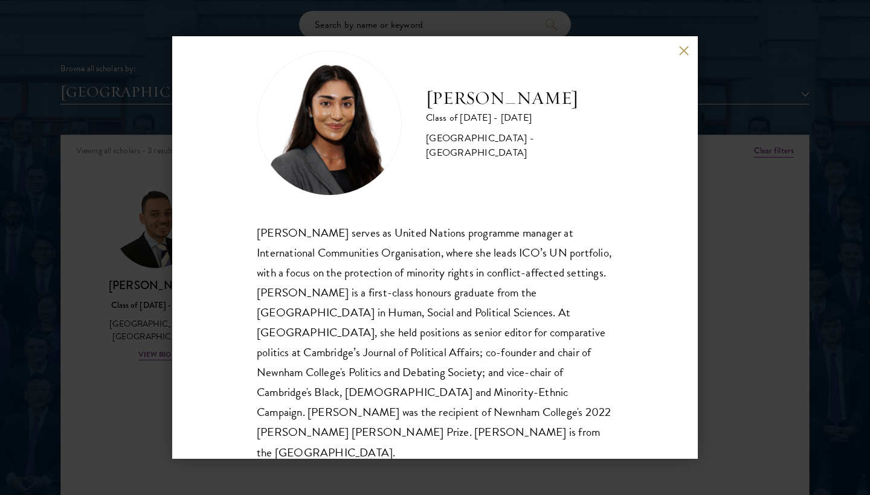
scroll to position [21, 0]
click at [546, 254] on div "[PERSON_NAME] serves as United Nations programme manager at International Commu…" at bounding box center [435, 344] width 356 height 240
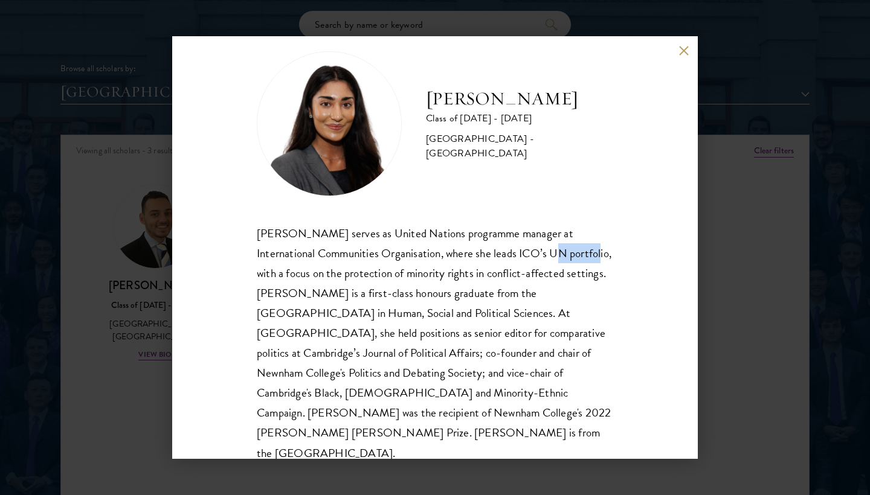
click at [546, 254] on div "Mia Sawjani serves as United Nations programme manager at International Communi…" at bounding box center [435, 344] width 356 height 240
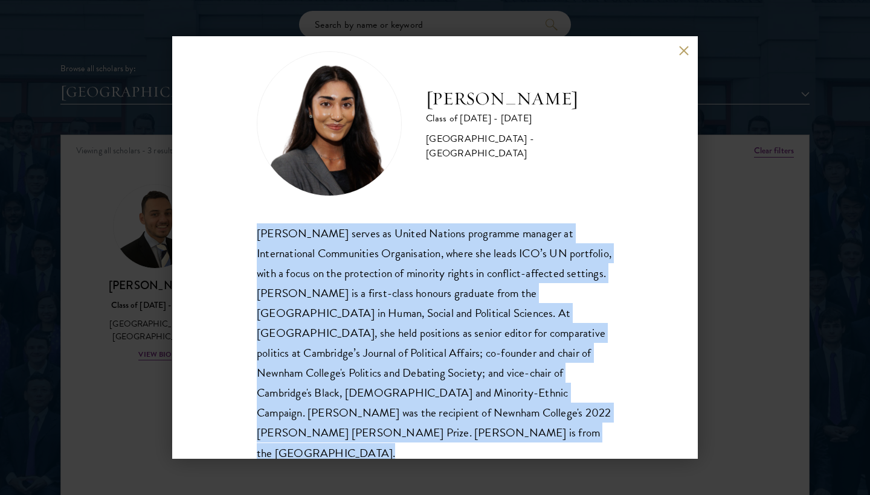
click at [546, 254] on div "Mia Sawjani serves as United Nations programme manager at International Communi…" at bounding box center [435, 344] width 356 height 240
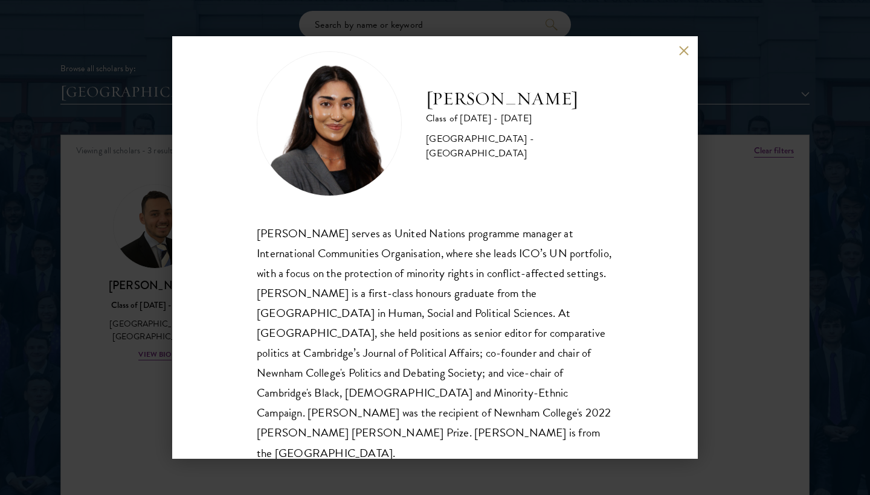
click at [553, 240] on div "Mia Sawjani serves as United Nations programme manager at International Communi…" at bounding box center [435, 344] width 356 height 240
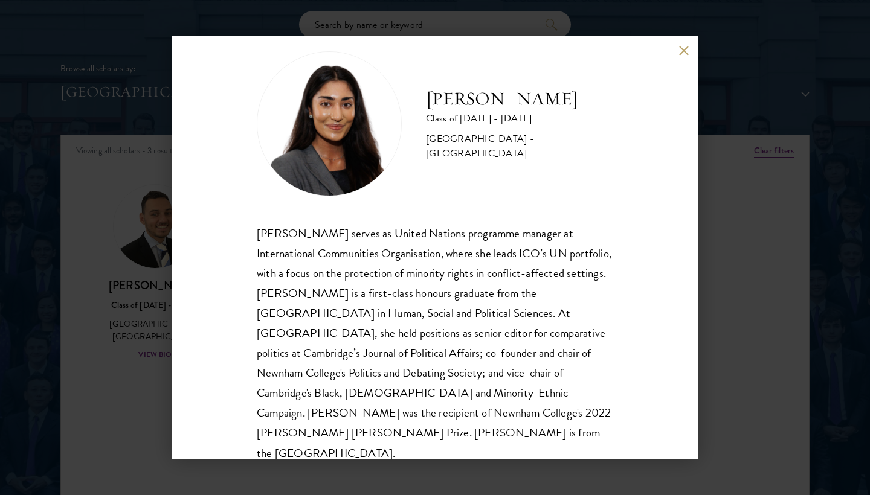
click at [553, 240] on div "Mia Sawjani serves as United Nations programme manager at International Communi…" at bounding box center [435, 344] width 356 height 240
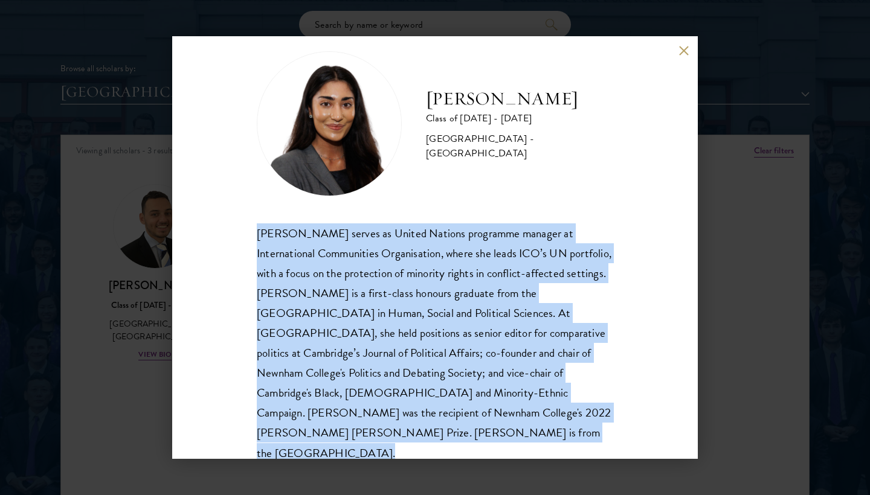
click at [553, 240] on div "Mia Sawjani serves as United Nations programme manager at International Communi…" at bounding box center [435, 344] width 356 height 240
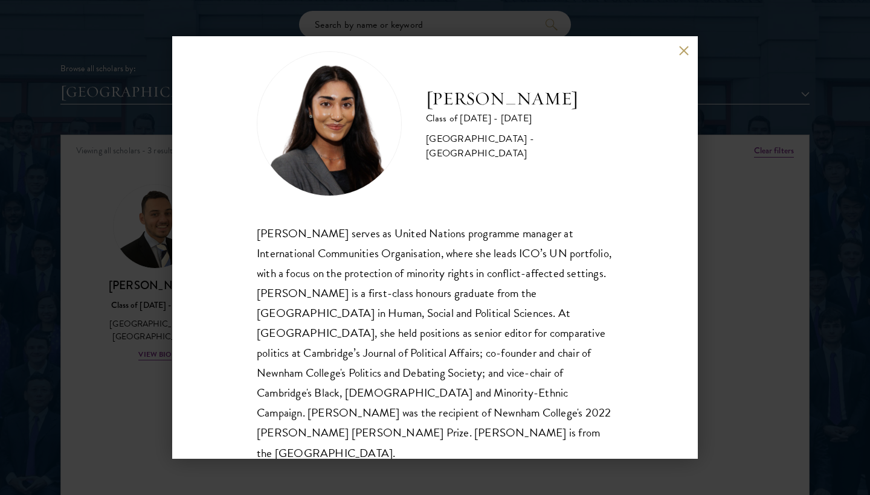
click at [553, 240] on div "Mia Sawjani serves as United Nations programme manager at International Communi…" at bounding box center [435, 344] width 356 height 240
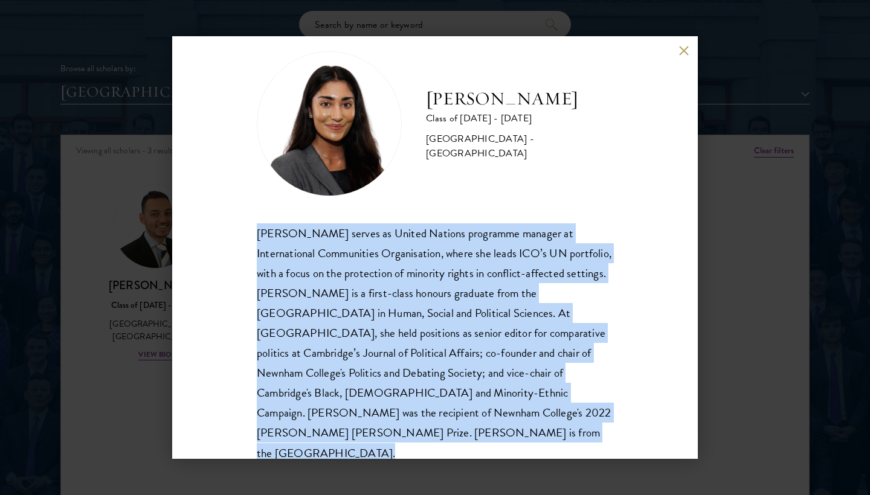
click at [553, 240] on div "Mia Sawjani serves as United Nations programme manager at International Communi…" at bounding box center [435, 344] width 356 height 240
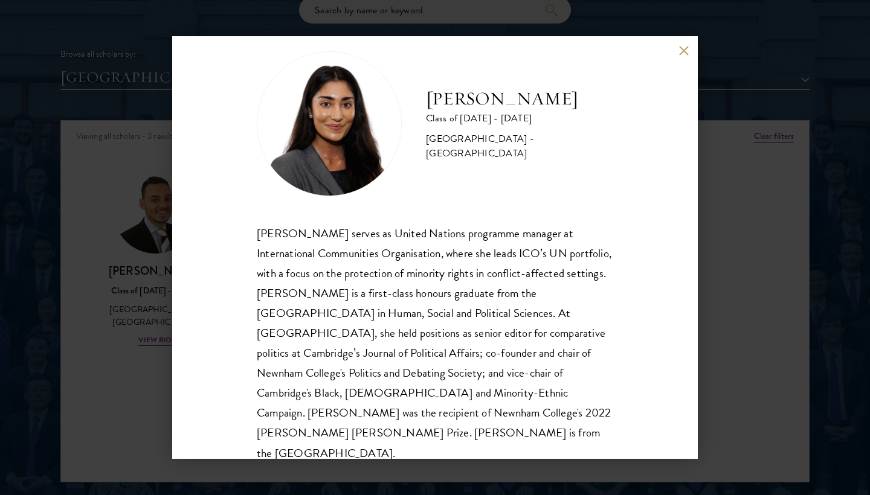
scroll to position [1489, 0]
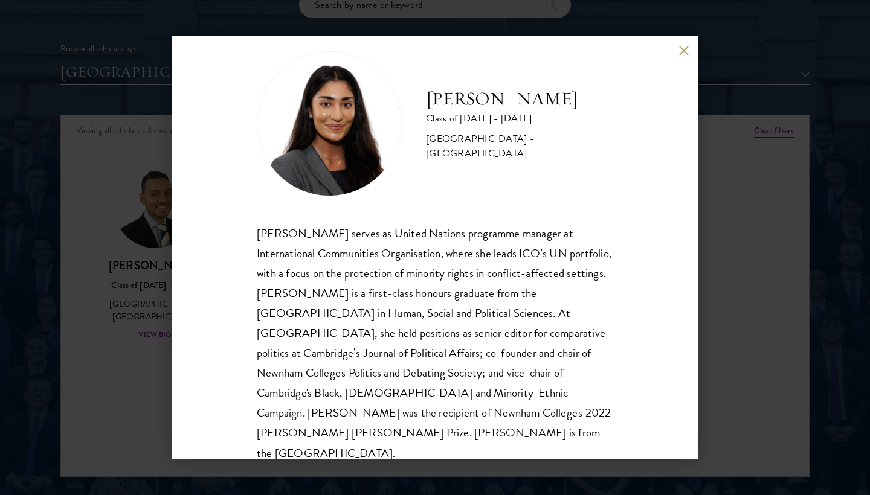
click at [681, 49] on button at bounding box center [683, 50] width 10 height 10
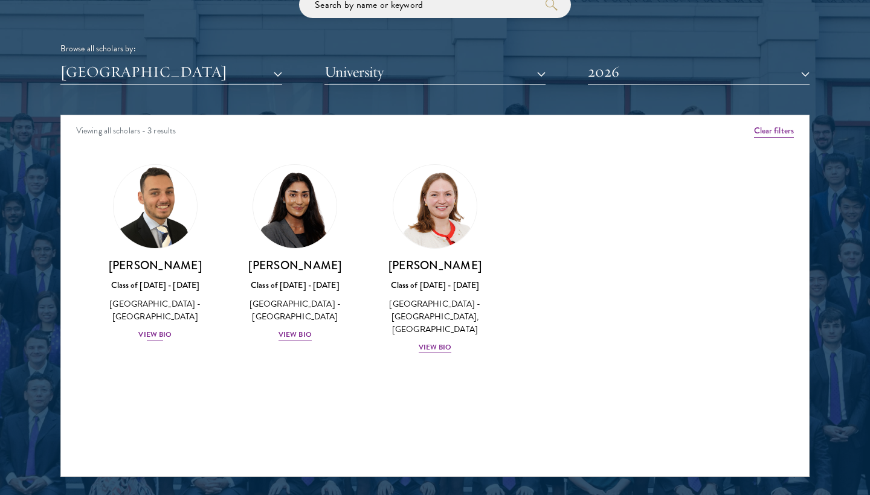
click at [155, 330] on div "View Bio" at bounding box center [154, 334] width 33 height 11
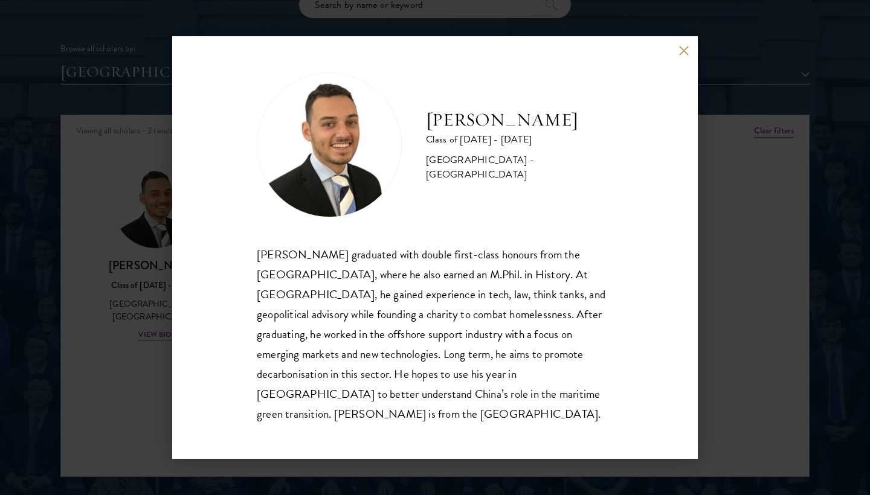
click at [326, 312] on div "Jacob Keisner graduated with double first-class honours from the University of …" at bounding box center [435, 334] width 356 height 179
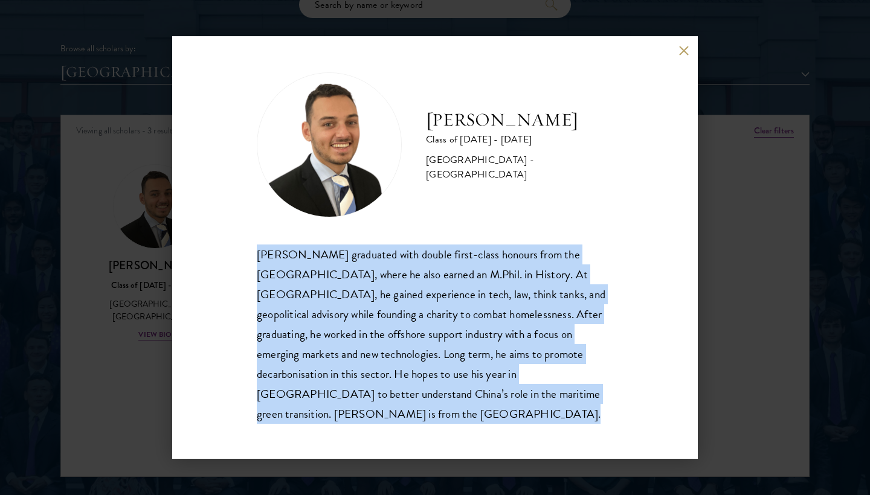
click at [326, 312] on div "Jacob Keisner graduated with double first-class honours from the University of …" at bounding box center [435, 334] width 356 height 179
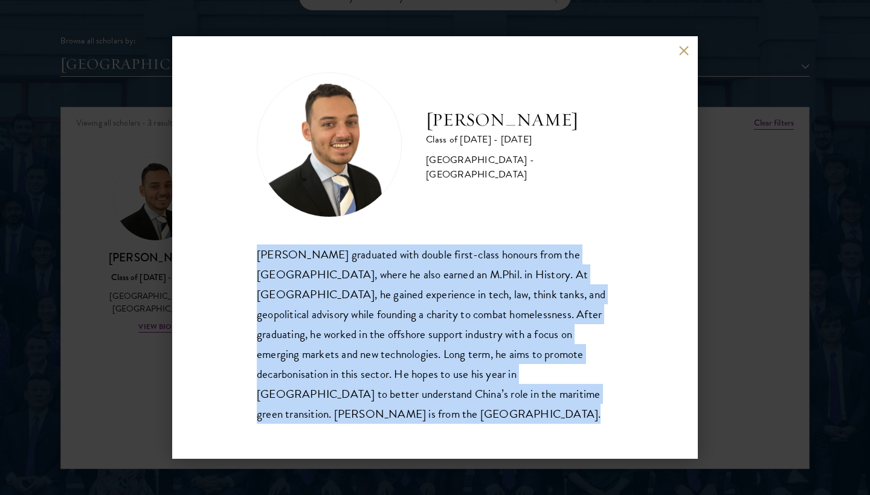
scroll to position [1498, 0]
click at [326, 312] on div "Jacob Keisner graduated with double first-class honours from the University of …" at bounding box center [435, 334] width 356 height 179
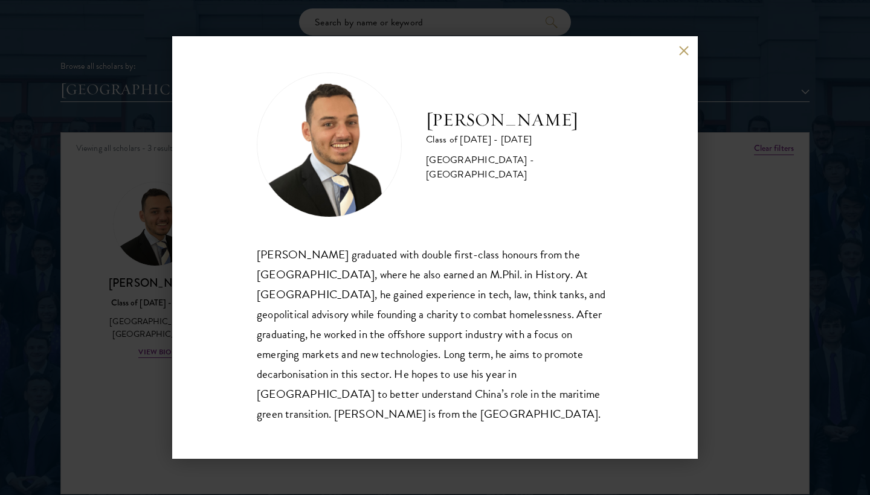
scroll to position [1471, 0]
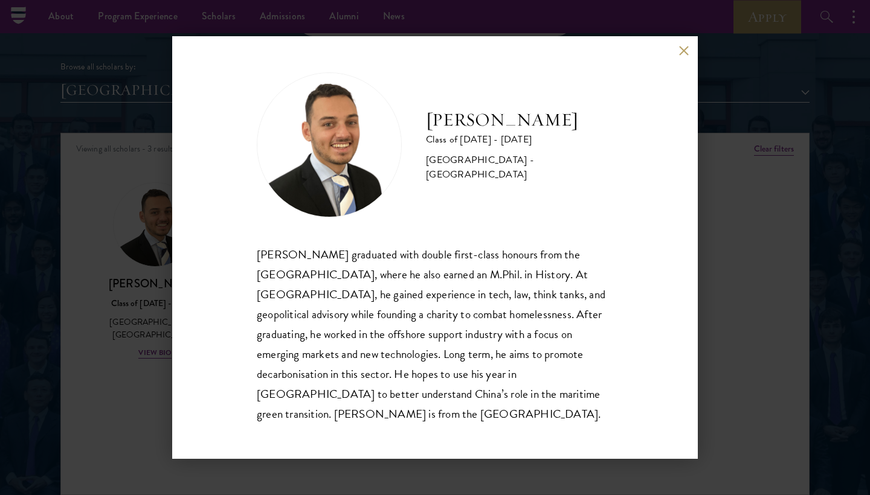
click at [683, 56] on button at bounding box center [683, 50] width 10 height 10
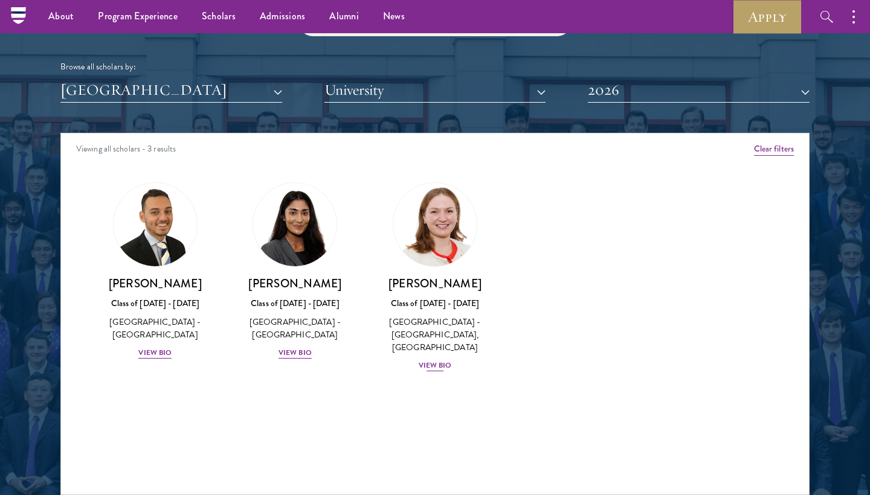
click at [436, 372] on div "View Bio" at bounding box center [435, 365] width 33 height 11
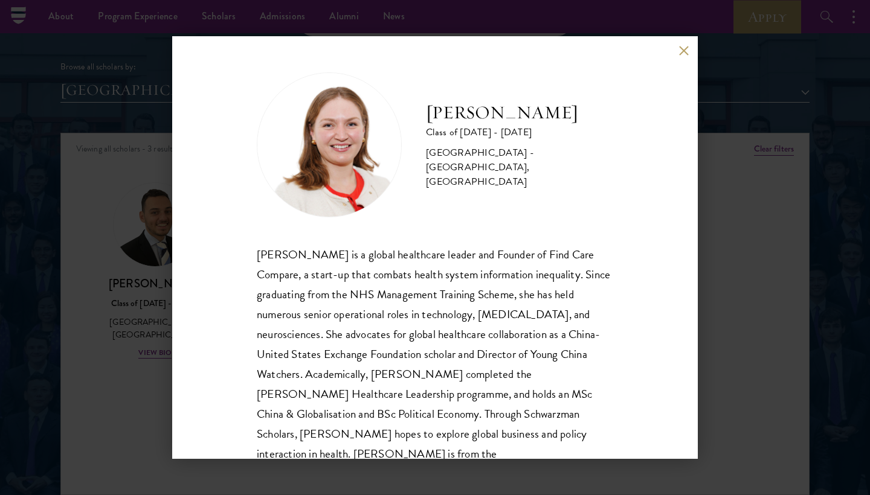
click at [436, 377] on div "Roxanne Stevenson-Brown is a global healthcare leader and Founder of Find Care …" at bounding box center [435, 365] width 356 height 240
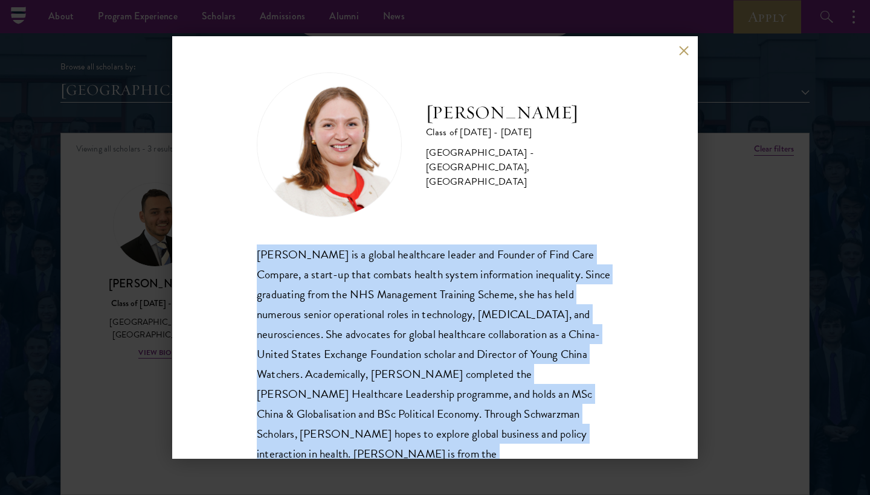
click at [436, 377] on div "Roxanne Stevenson-Brown is a global healthcare leader and Founder of Find Care …" at bounding box center [435, 365] width 356 height 240
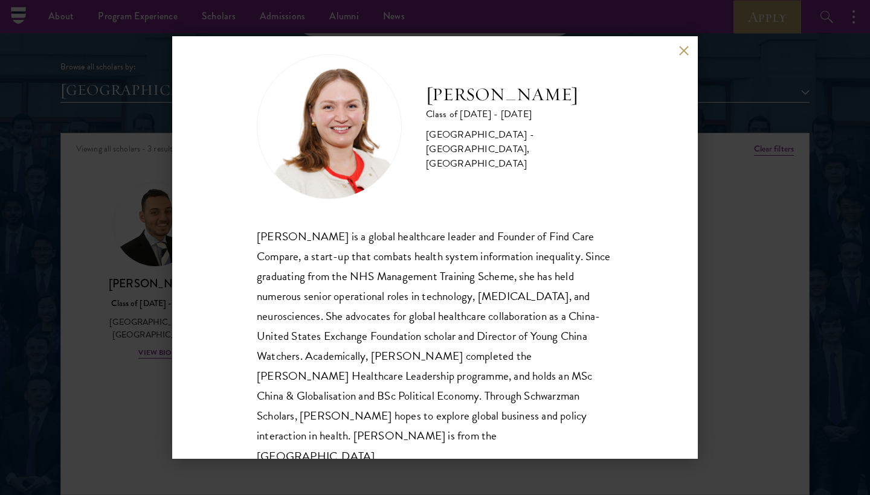
scroll to position [19, 0]
click at [680, 49] on button at bounding box center [683, 50] width 10 height 10
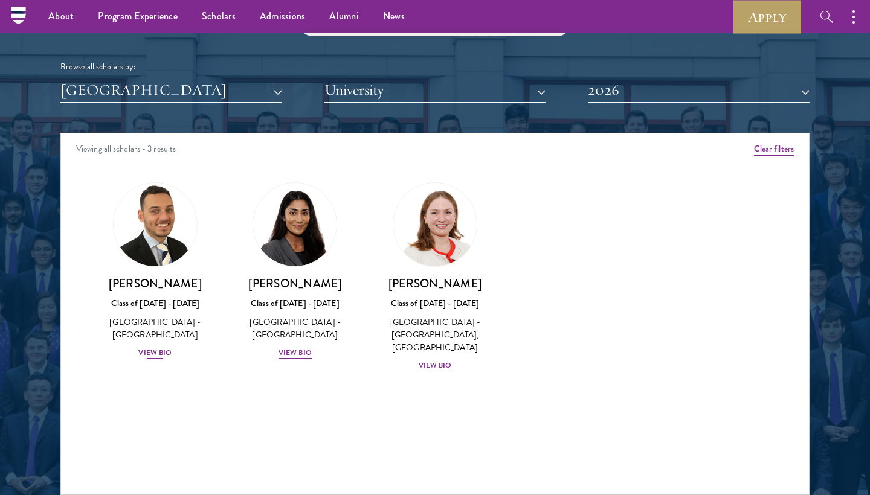
click at [153, 350] on div "View Bio" at bounding box center [154, 352] width 33 height 11
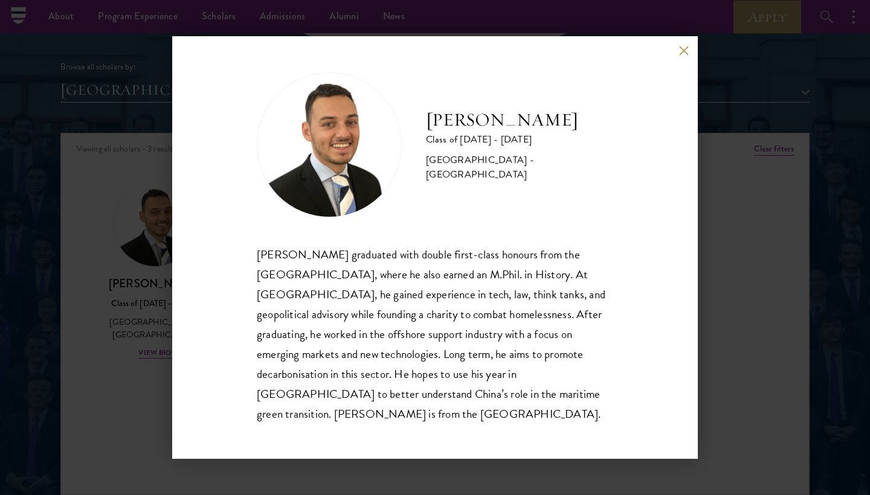
click at [355, 293] on div "Jacob Keisner graduated with double first-class honours from the University of …" at bounding box center [435, 334] width 356 height 179
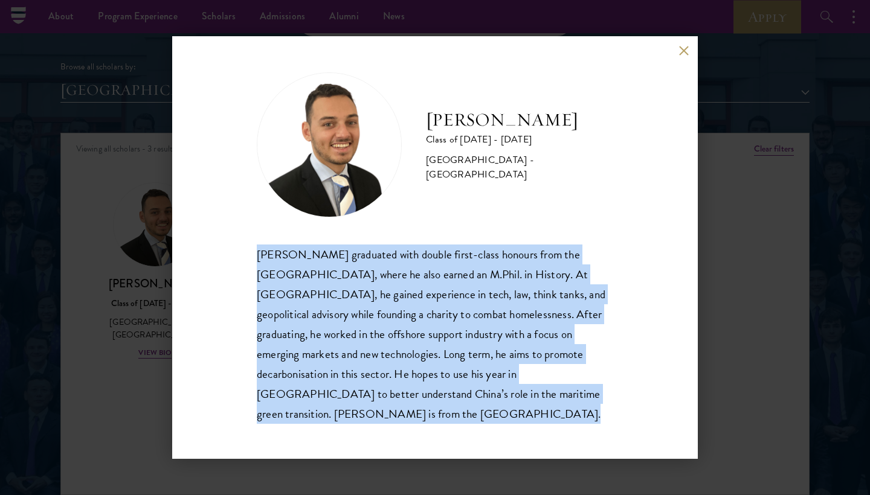
click at [355, 293] on div "Jacob Keisner graduated with double first-class honours from the University of …" at bounding box center [435, 334] width 356 height 179
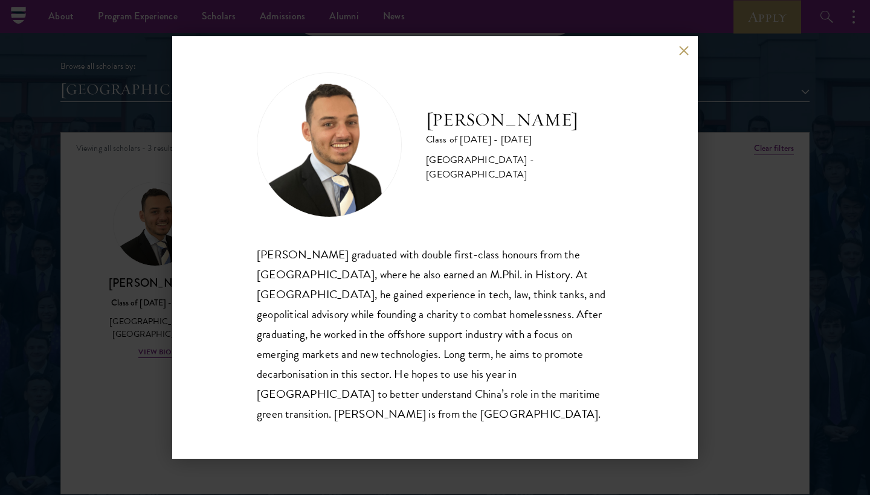
scroll to position [1470, 0]
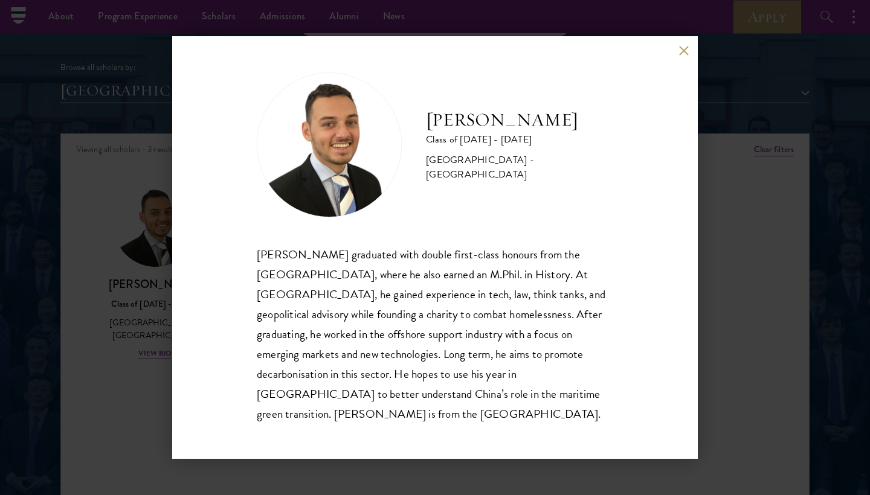
click at [355, 293] on div "Jacob Keisner graduated with double first-class honours from the University of …" at bounding box center [435, 334] width 356 height 179
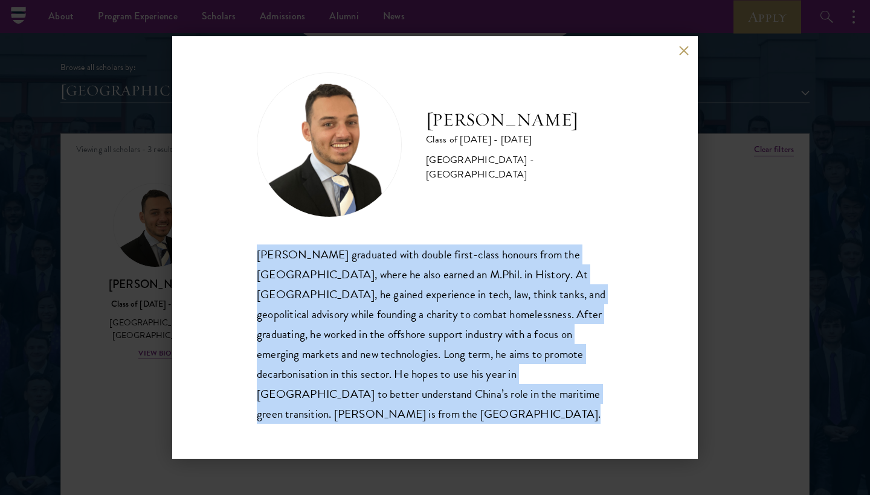
click at [355, 293] on div "Jacob Keisner graduated with double first-class honours from the University of …" at bounding box center [435, 334] width 356 height 179
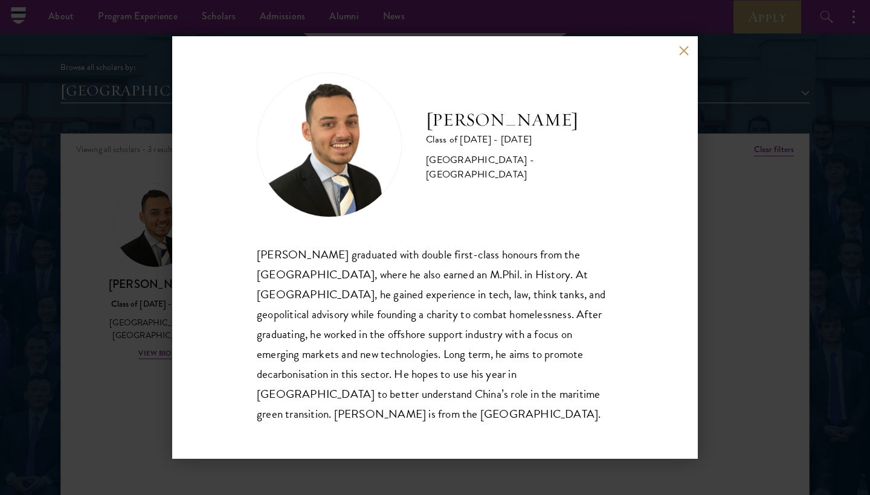
click at [355, 293] on div "Jacob Keisner graduated with double first-class honours from the University of …" at bounding box center [435, 334] width 356 height 179
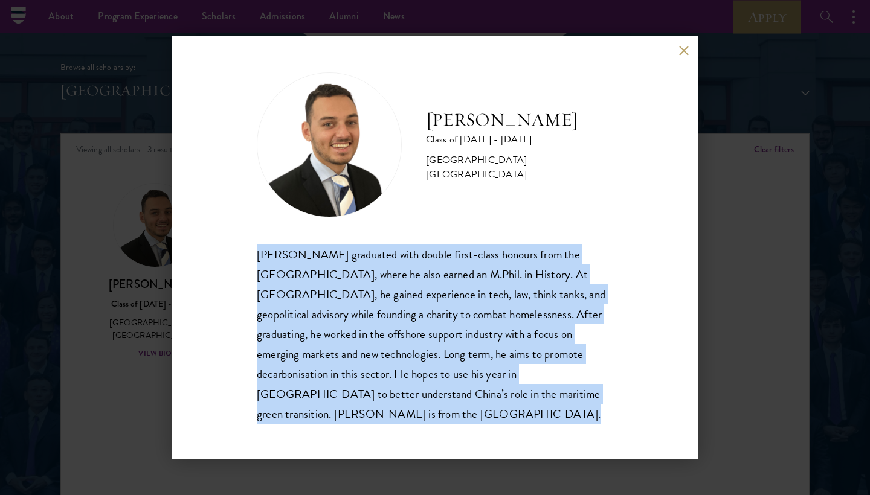
click at [355, 293] on div "Jacob Keisner graduated with double first-class honours from the University of …" at bounding box center [435, 334] width 356 height 179
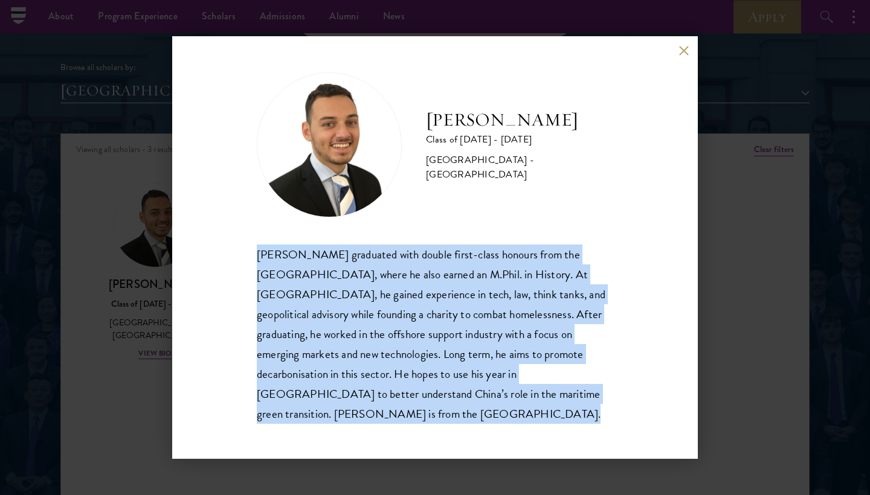
click at [355, 293] on div "Jacob Keisner graduated with double first-class honours from the University of …" at bounding box center [435, 334] width 356 height 179
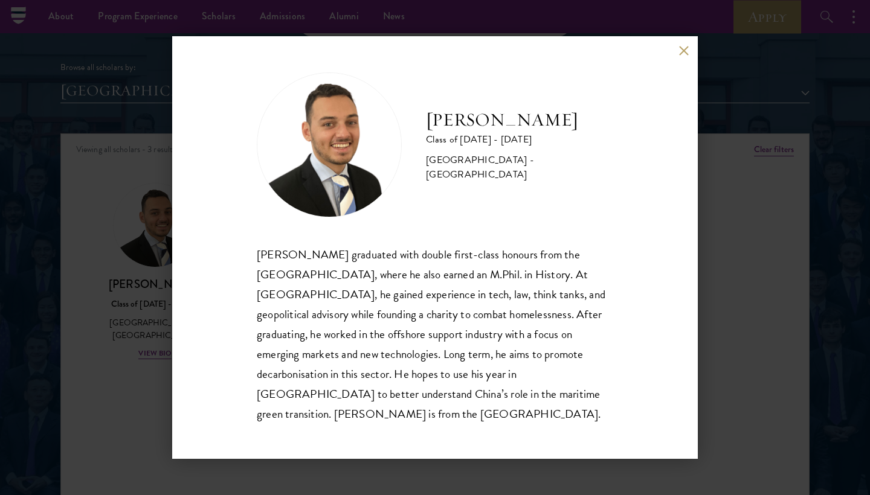
click at [243, 252] on div "Jacob Keisner Class of 2025 - 2026 United Kingdom - University of Cambridge Jac…" at bounding box center [435, 247] width 526 height 423
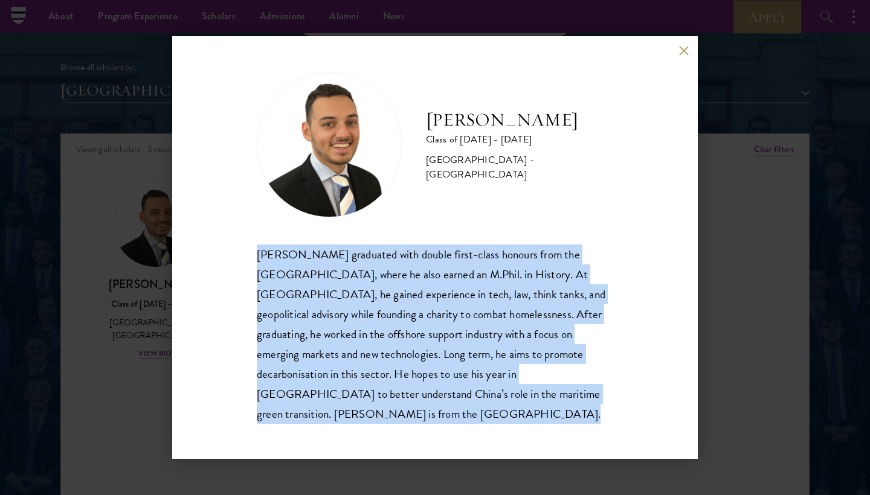
click at [243, 269] on div "Jacob Keisner Class of 2025 - 2026 United Kingdom - University of Cambridge Jac…" at bounding box center [435, 247] width 526 height 423
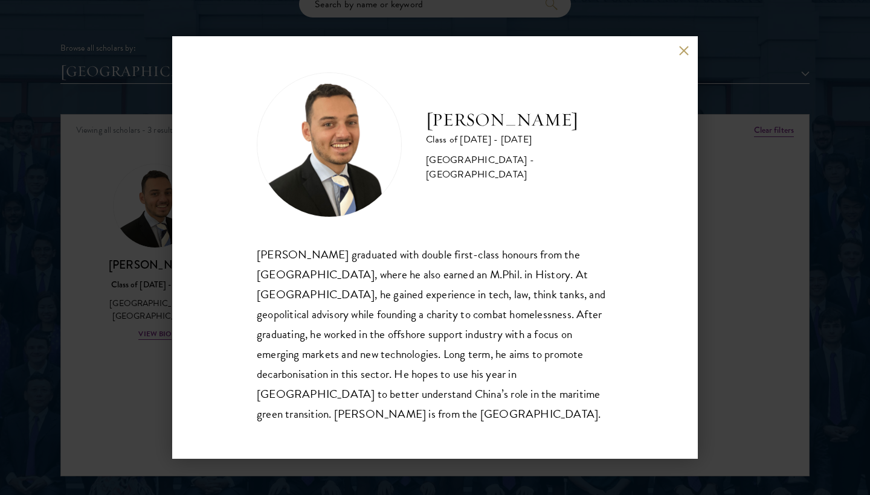
scroll to position [1495, 0]
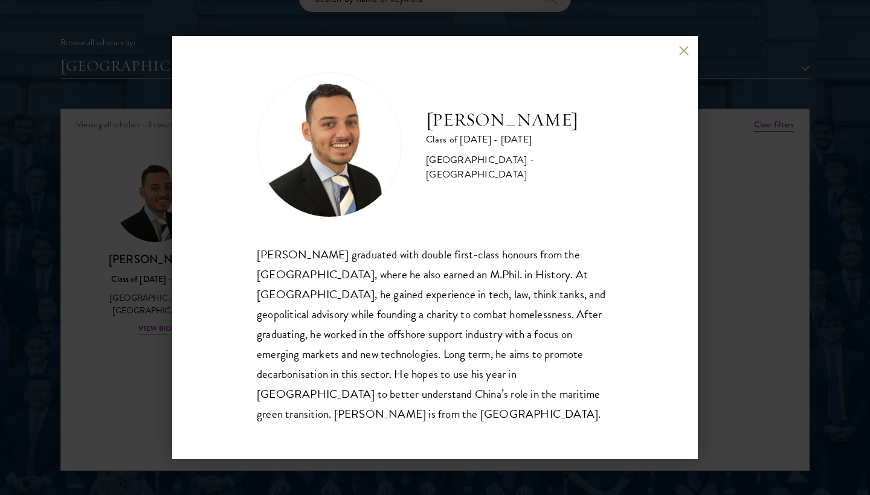
click at [684, 56] on button at bounding box center [683, 50] width 10 height 10
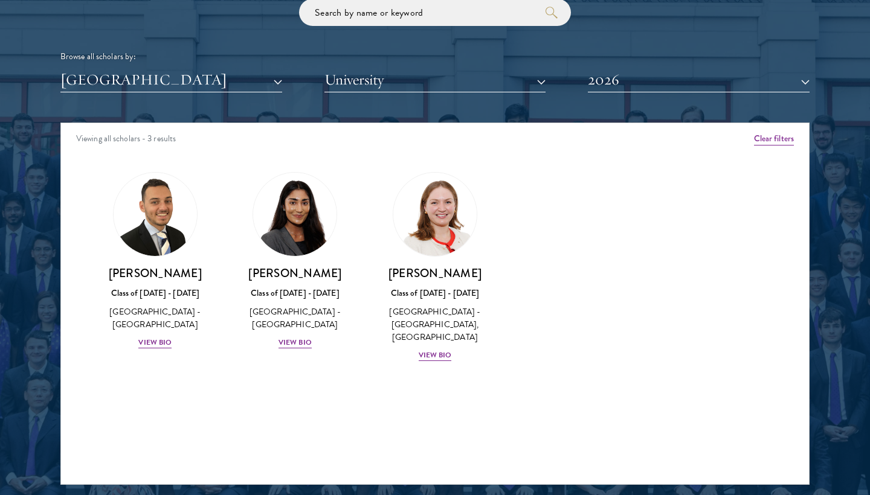
scroll to position [1489, 0]
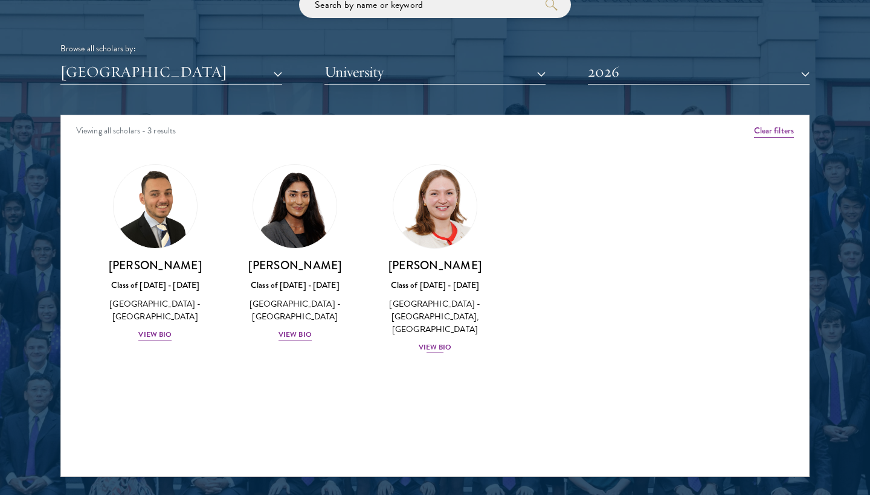
click at [438, 353] on div "View Bio" at bounding box center [435, 347] width 33 height 11
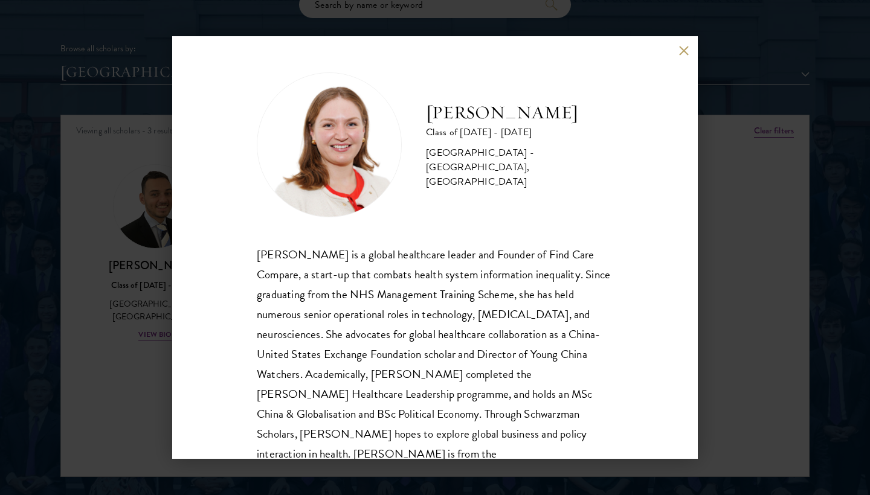
click at [134, 277] on div "Roxanne Stevenson-Brown Class of 2025 - 2026 United Kingdom - King's College Lo…" at bounding box center [435, 247] width 870 height 495
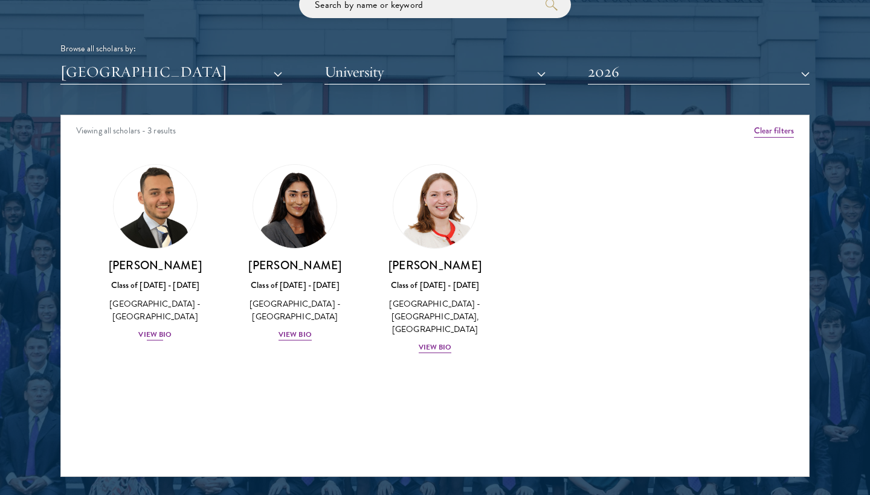
click at [156, 331] on div "View Bio" at bounding box center [154, 334] width 33 height 11
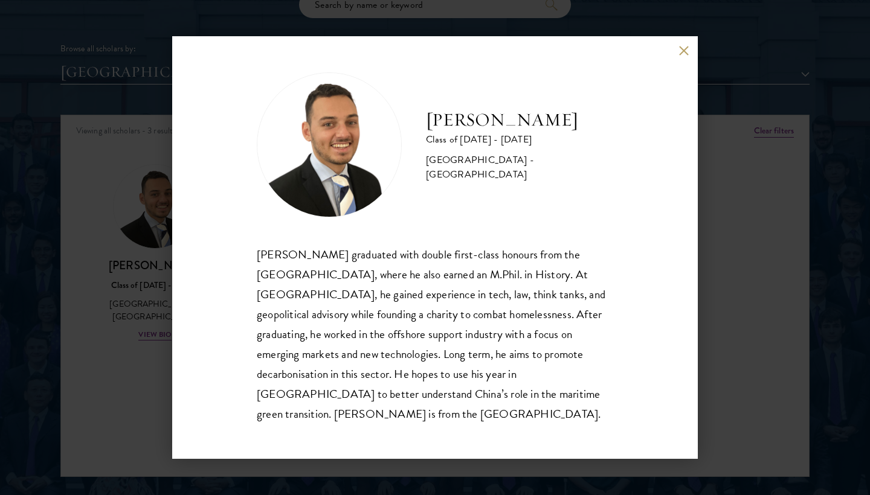
click at [137, 327] on div "Jacob Keisner Class of 2025 - 2026 United Kingdom - University of Cambridge Jac…" at bounding box center [435, 247] width 870 height 495
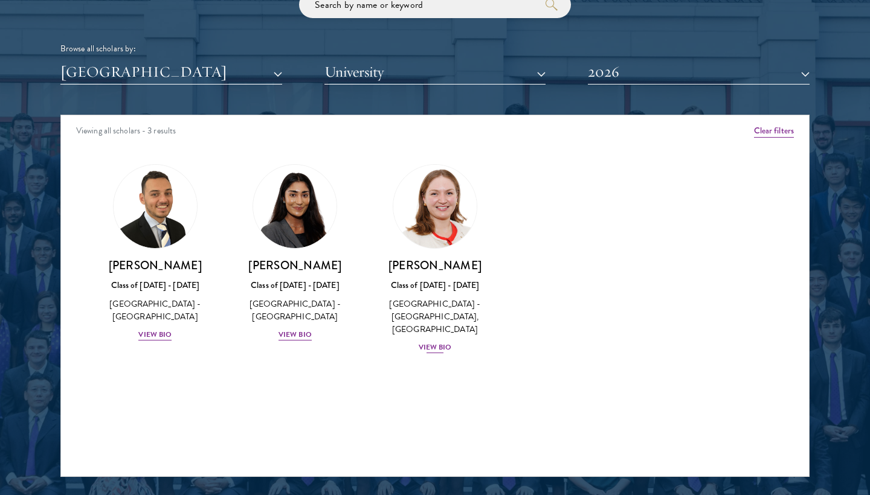
click at [445, 353] on div "View Bio" at bounding box center [435, 347] width 33 height 11
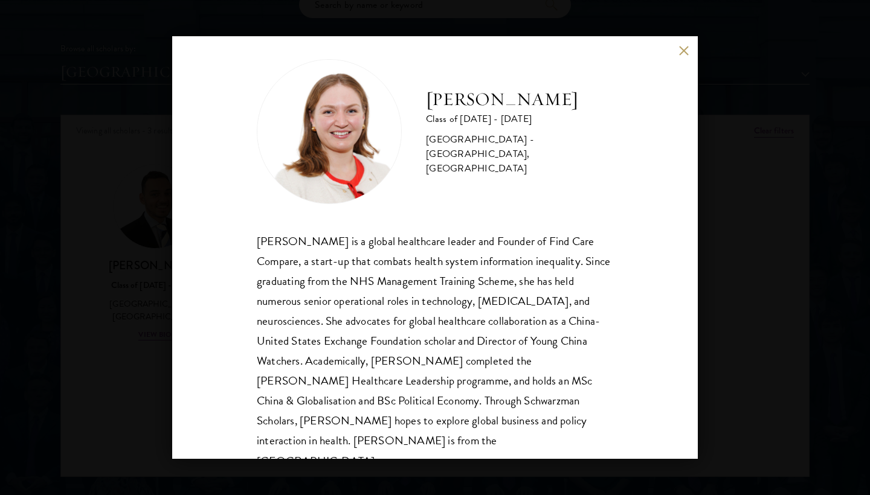
scroll to position [18, 0]
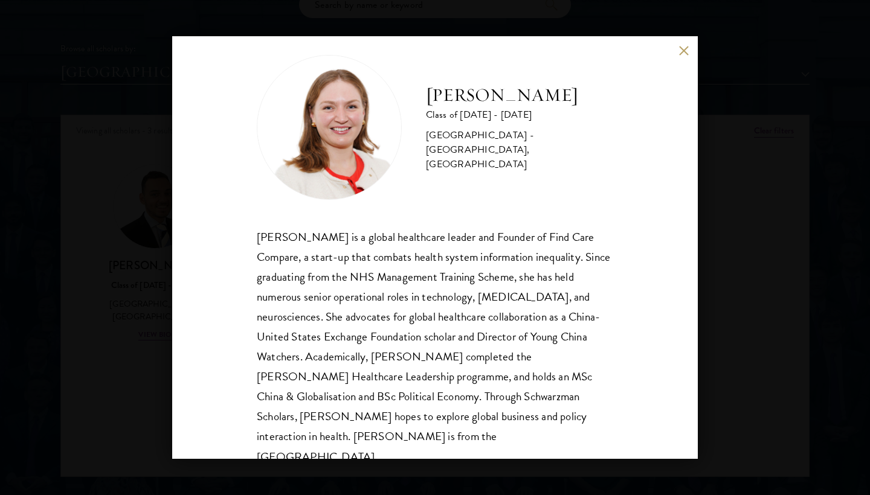
click at [766, 379] on div "Roxanne Stevenson-Brown Class of 2025 - 2026 United Kingdom - King's College Lo…" at bounding box center [435, 247] width 870 height 495
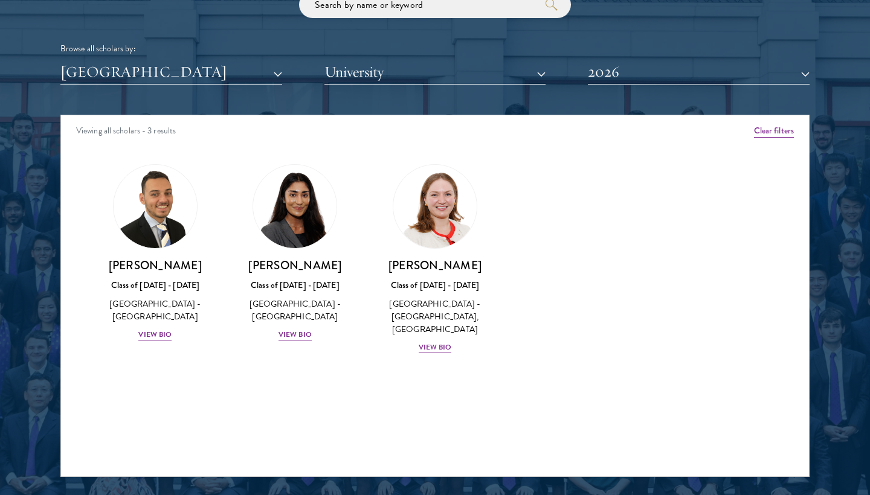
click at [295, 340] on div "Mia Sawjani Class of 2025 - 2026 United Kingdom - University of Cambridge View …" at bounding box center [295, 253] width 140 height 202
click at [296, 333] on div "View Bio" at bounding box center [294, 334] width 33 height 11
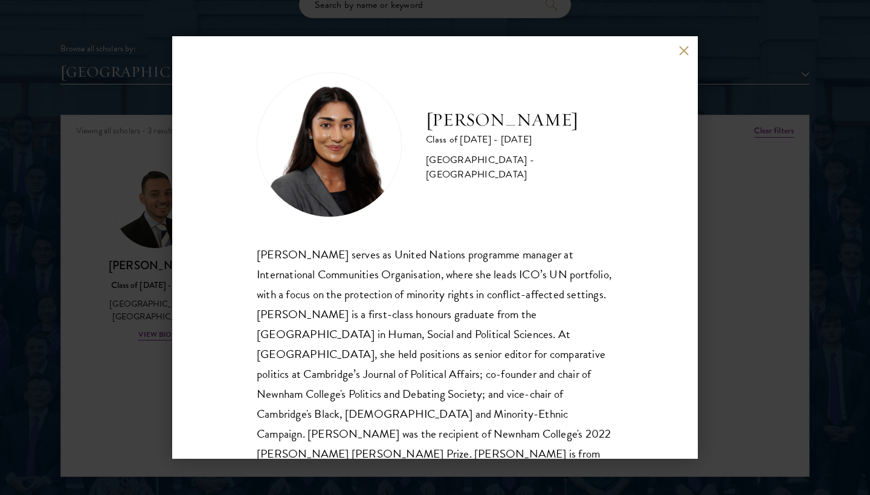
scroll to position [8, 0]
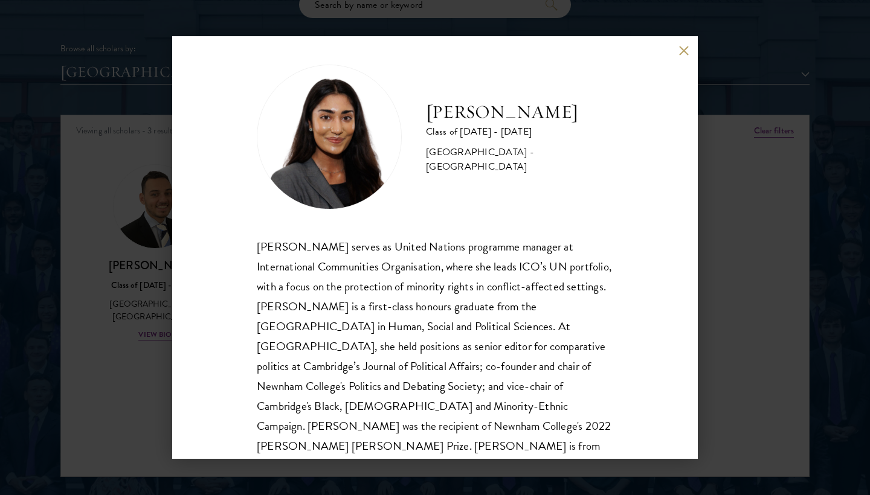
click at [680, 45] on div "Mia Sawjani Class of 2025 - 2026 United Kingdom - University of Cambridge Mia S…" at bounding box center [435, 247] width 526 height 423
click at [681, 50] on button at bounding box center [683, 50] width 10 height 10
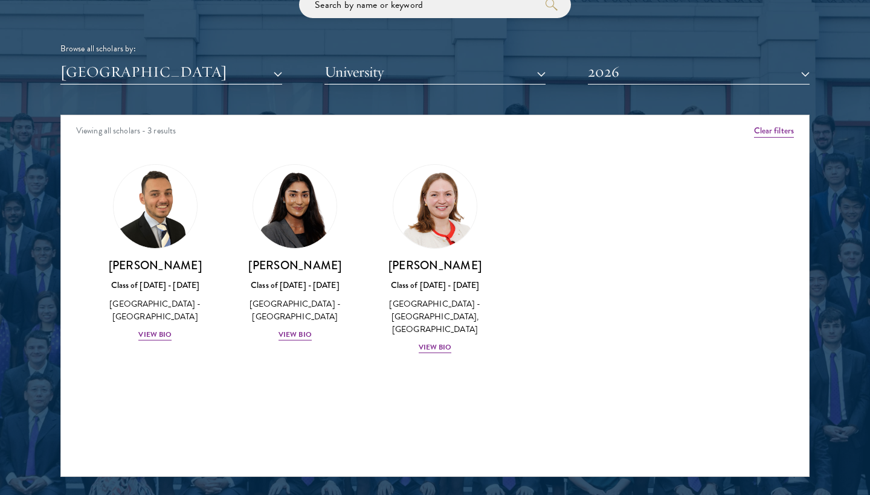
click at [264, 77] on button "[GEOGRAPHIC_DATA]" at bounding box center [171, 72] width 222 height 25
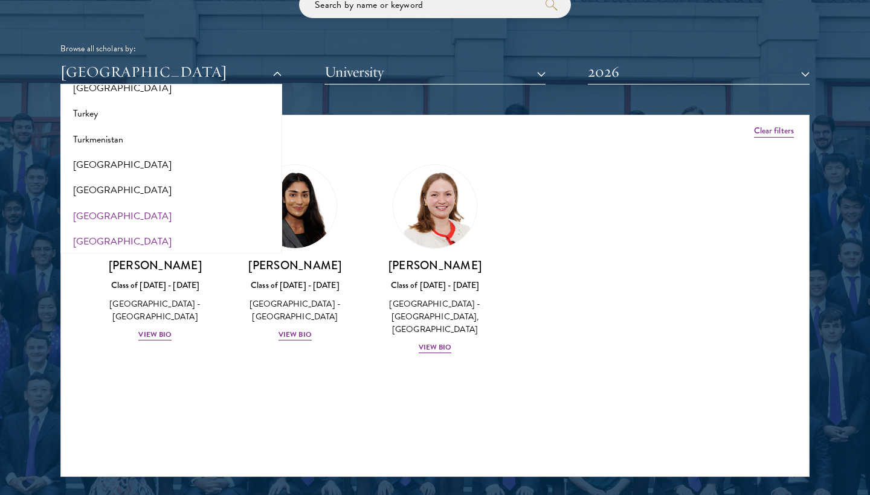
click at [149, 229] on button "[GEOGRAPHIC_DATA]" at bounding box center [171, 241] width 214 height 25
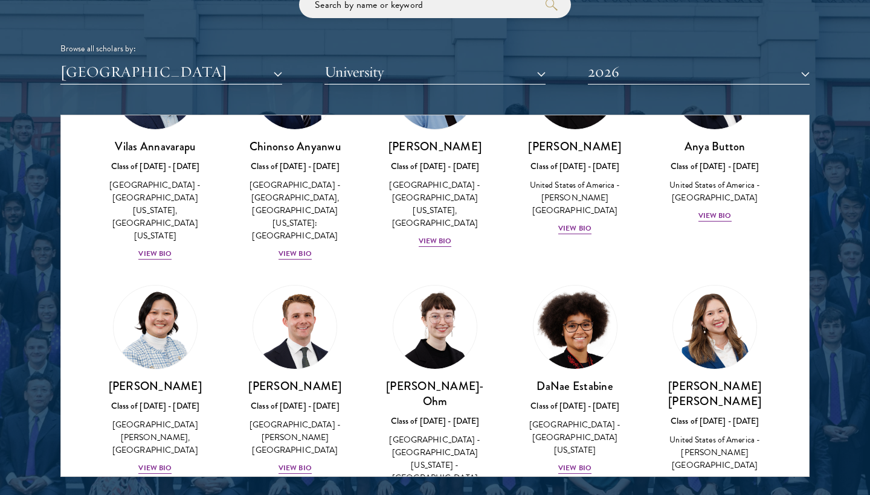
scroll to position [350, 0]
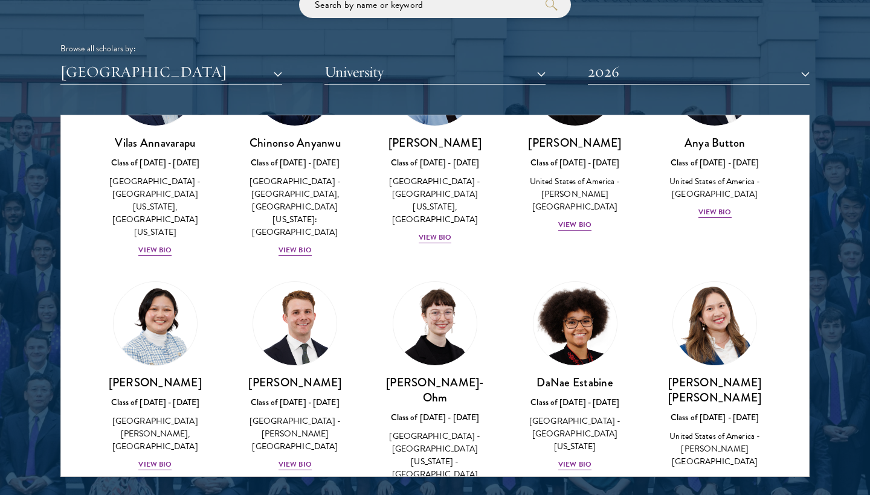
click at [724, 474] on div "View Bio" at bounding box center [714, 479] width 33 height 11
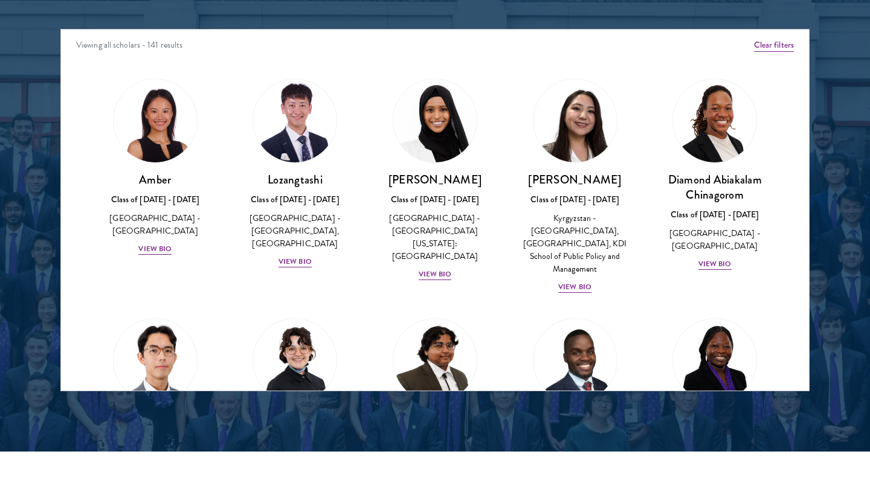
scroll to position [1620, 0]
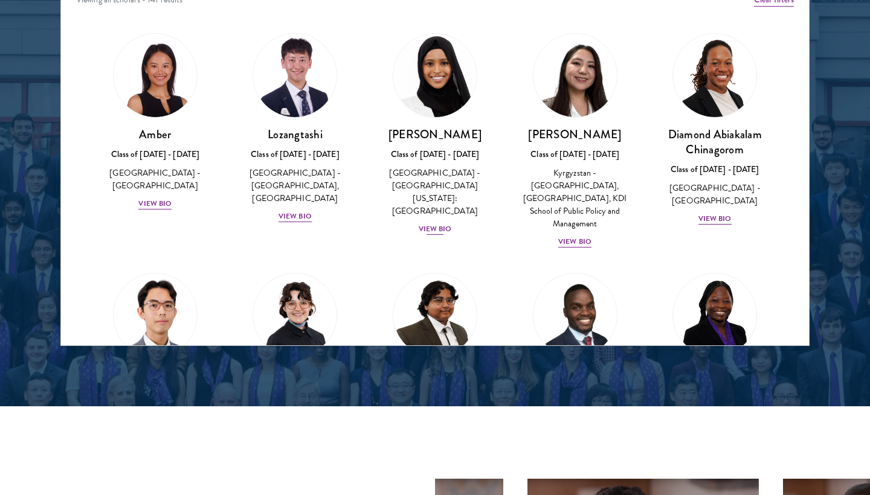
click at [445, 224] on div "View Bio" at bounding box center [435, 229] width 33 height 11
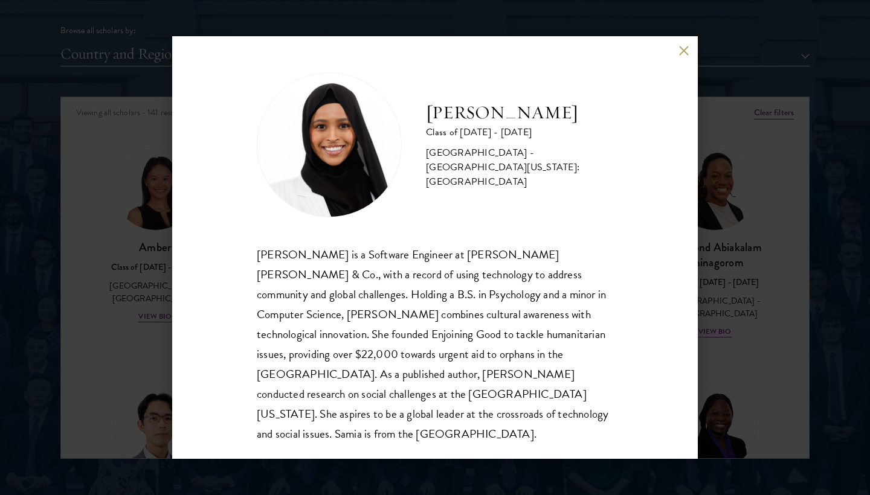
click at [686, 51] on button at bounding box center [683, 50] width 10 height 10
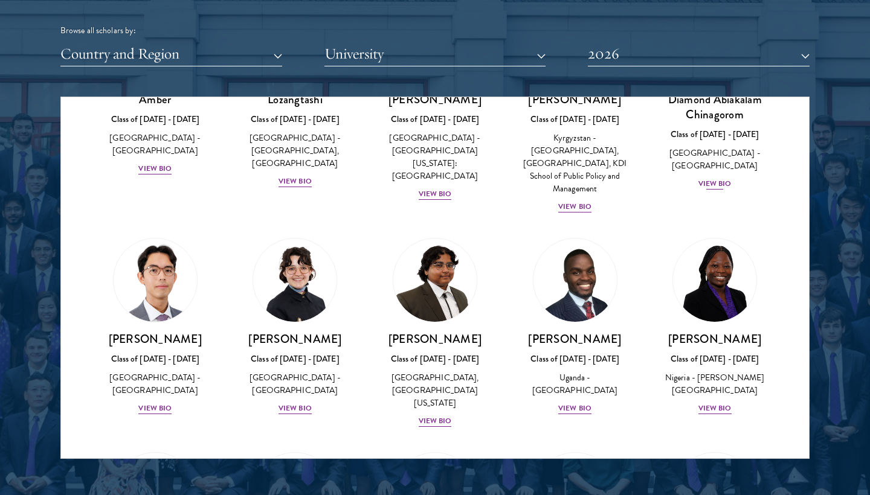
scroll to position [150, 0]
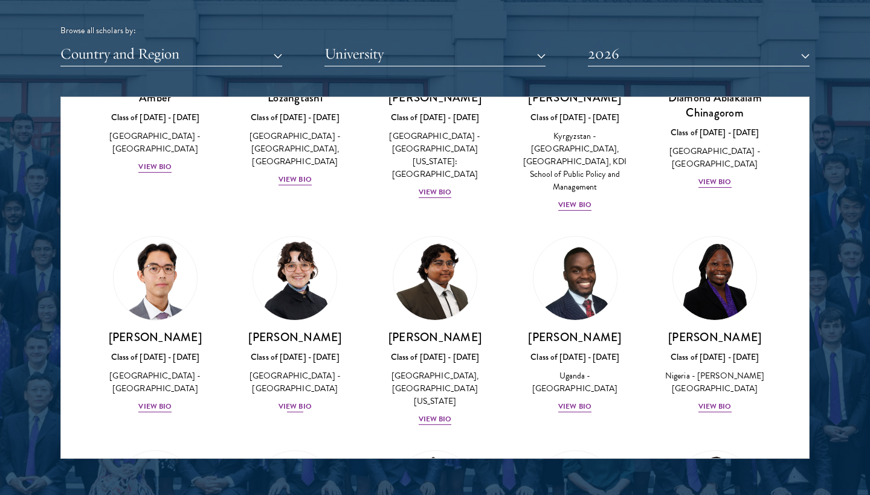
click at [300, 401] on div "View Bio" at bounding box center [294, 406] width 33 height 11
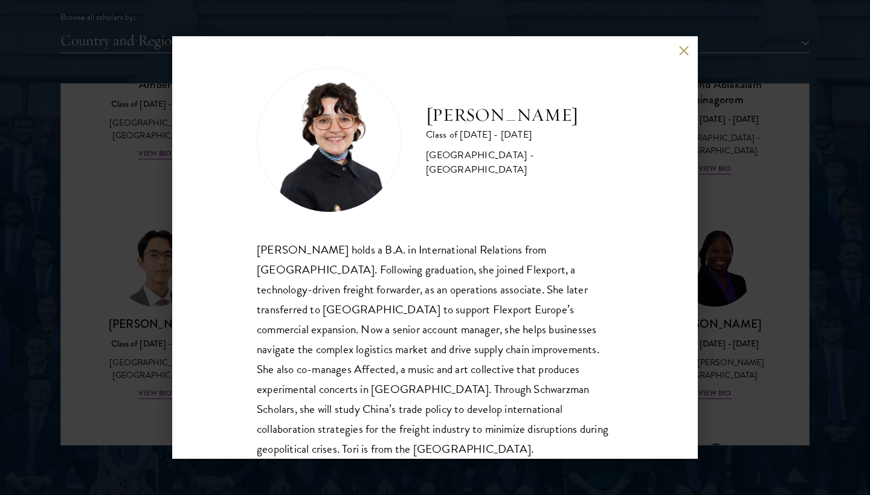
scroll to position [1521, 0]
click at [684, 55] on button at bounding box center [683, 50] width 10 height 10
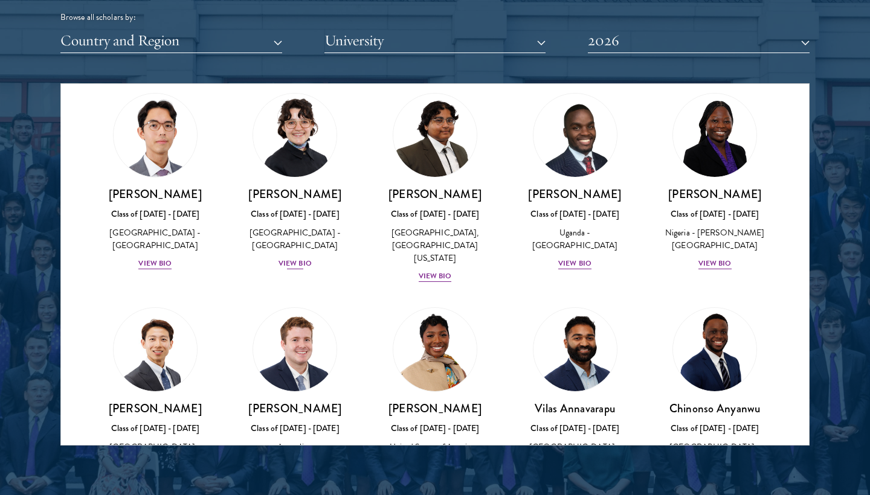
scroll to position [278, 0]
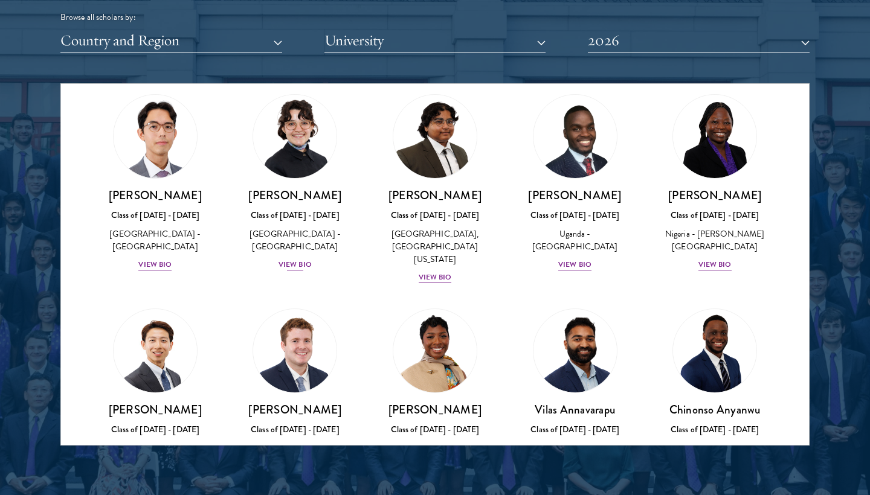
click at [295, 259] on div "View Bio" at bounding box center [294, 264] width 33 height 11
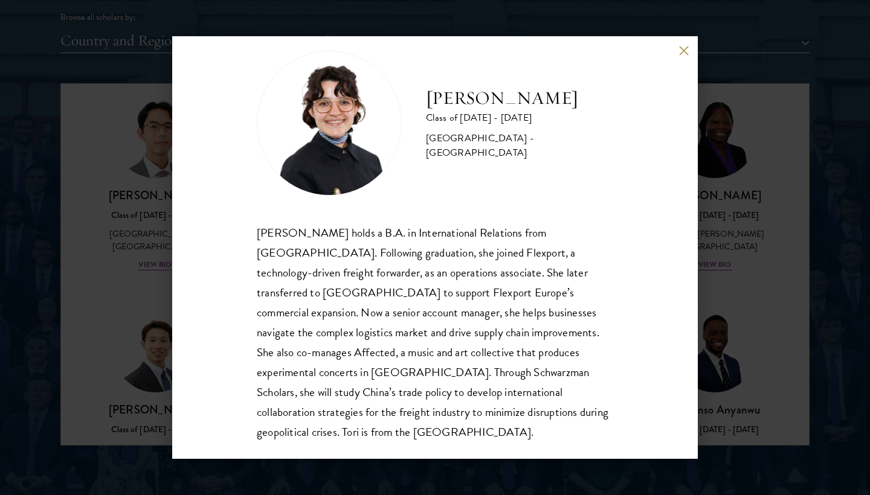
scroll to position [21, 0]
click at [684, 48] on button at bounding box center [683, 50] width 10 height 10
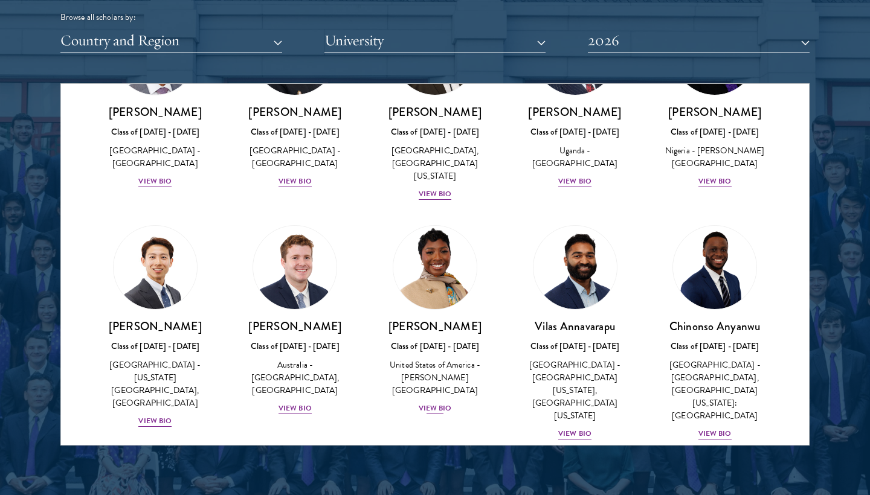
scroll to position [362, 0]
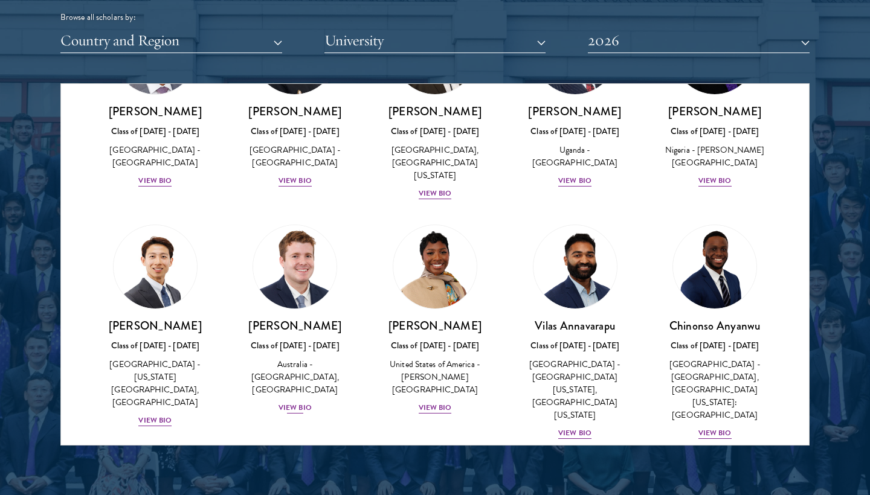
click at [291, 402] on div "View Bio" at bounding box center [294, 407] width 33 height 11
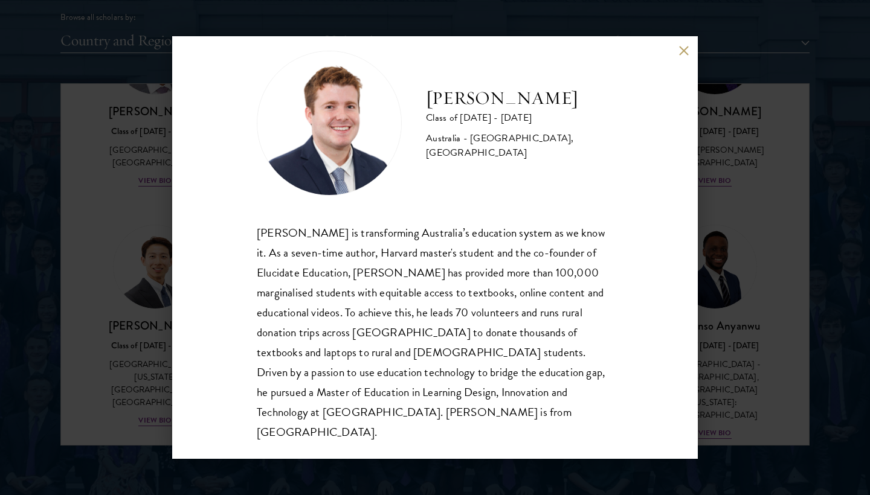
scroll to position [21, 0]
click at [685, 47] on button at bounding box center [683, 50] width 10 height 10
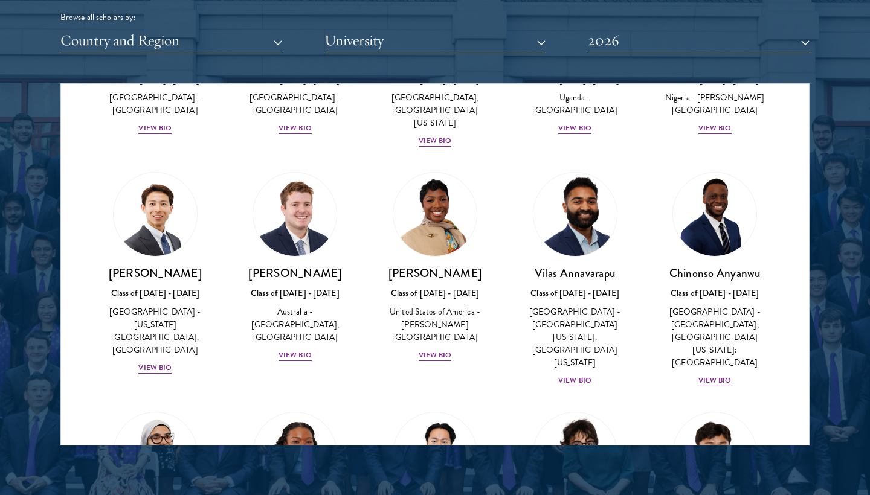
scroll to position [419, 0]
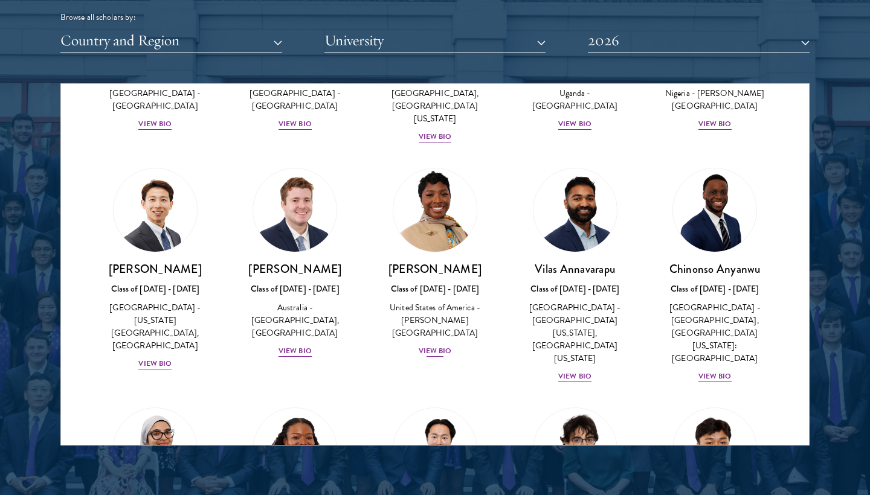
click at [440, 346] on div "View Bio" at bounding box center [435, 351] width 33 height 11
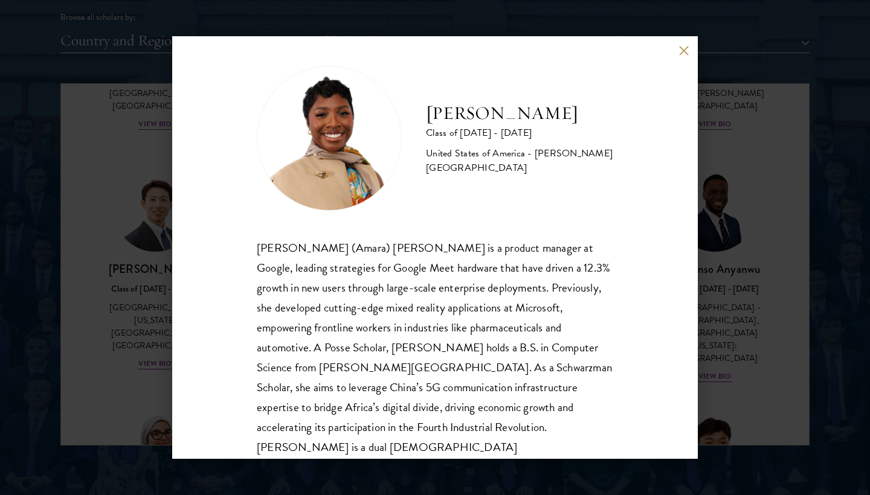
scroll to position [6, 0]
click at [675, 62] on div "[PERSON_NAME] Class of [DATE] - [DATE] [GEOGRAPHIC_DATA] - [PERSON_NAME][GEOGRA…" at bounding box center [435, 247] width 526 height 423
click at [679, 54] on button at bounding box center [683, 50] width 10 height 10
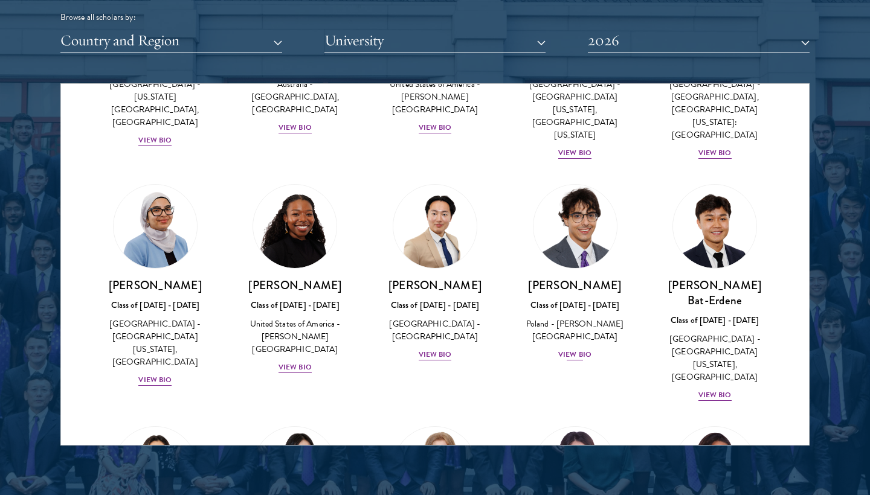
scroll to position [646, 0]
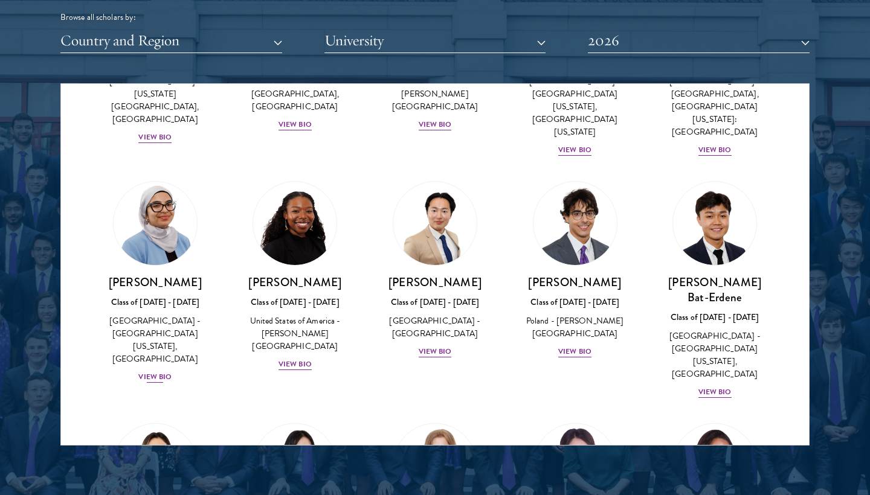
click at [147, 372] on div "View Bio" at bounding box center [154, 377] width 33 height 11
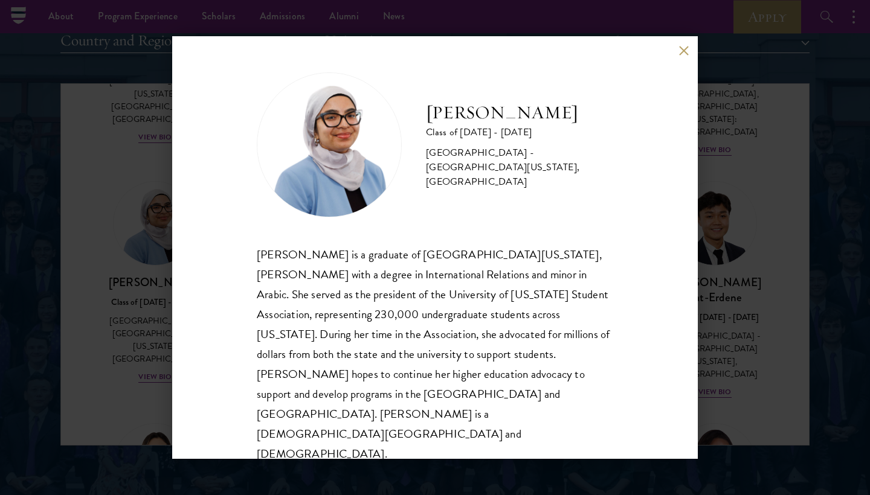
scroll to position [1519, 0]
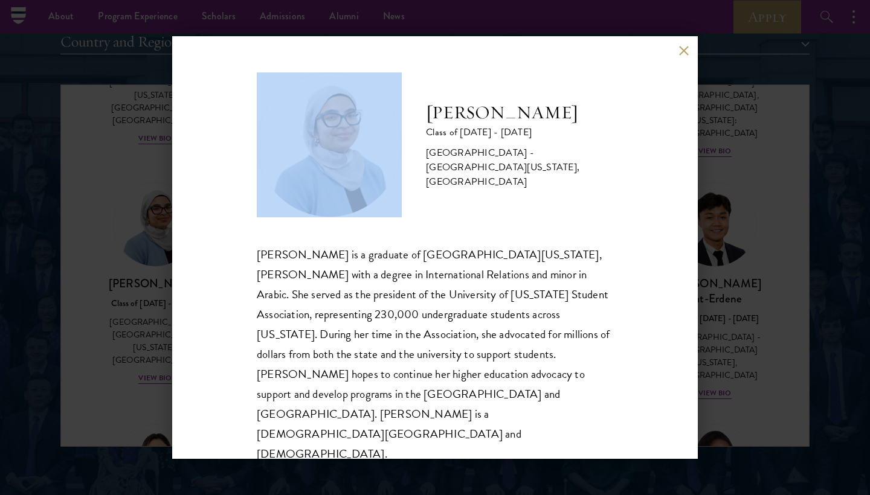
click at [686, 55] on div "[PERSON_NAME] Class of [DATE] - [DATE] [GEOGRAPHIC_DATA] - [GEOGRAPHIC_DATA][US…" at bounding box center [435, 247] width 526 height 423
click at [684, 56] on button at bounding box center [683, 50] width 10 height 10
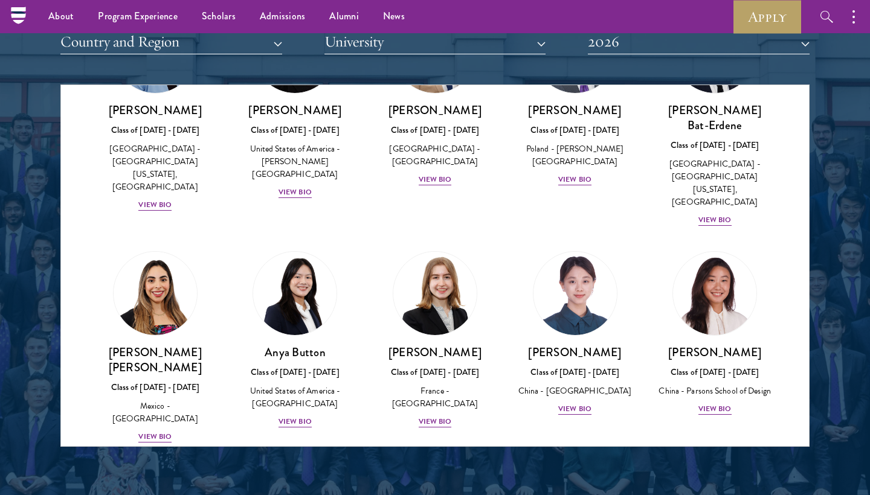
scroll to position [820, 0]
click at [579, 403] on div "View Bio" at bounding box center [574, 408] width 33 height 11
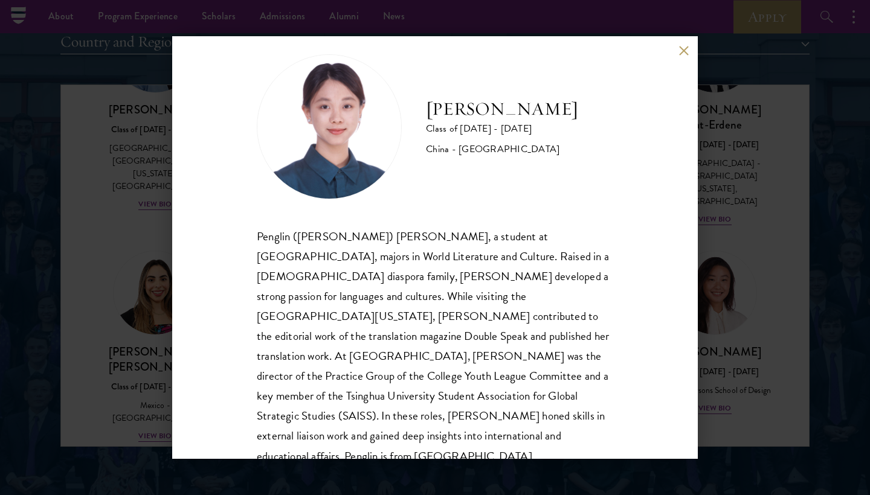
scroll to position [19, 0]
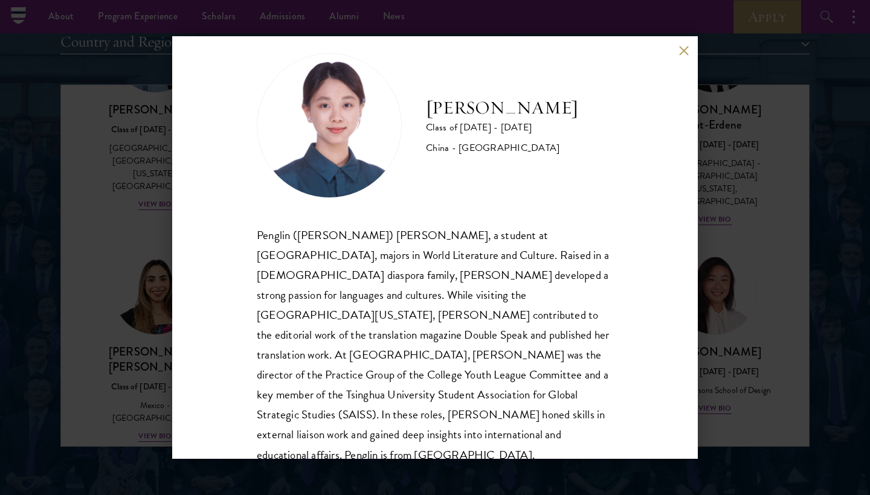
click at [683, 62] on div "[PERSON_NAME] Class of [DATE] - [DATE] [GEOGRAPHIC_DATA] - [GEOGRAPHIC_DATA] Pe…" at bounding box center [435, 247] width 526 height 423
click at [683, 53] on button at bounding box center [683, 50] width 10 height 10
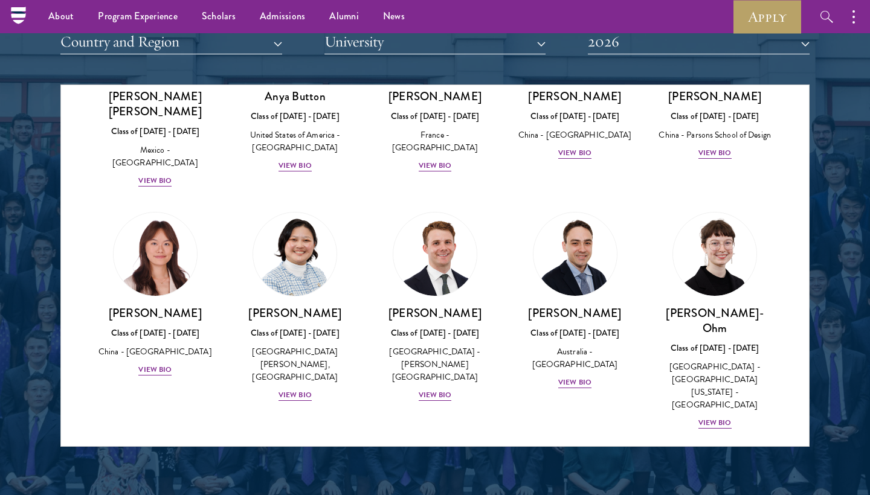
scroll to position [1077, 0]
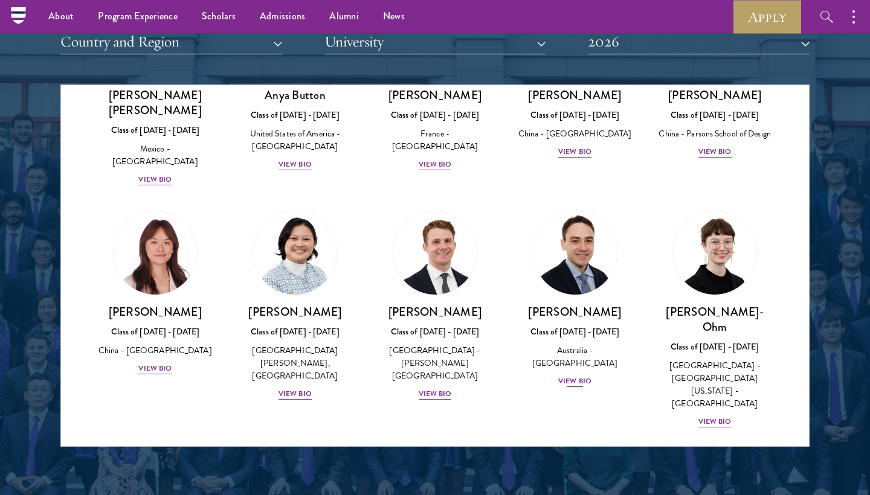
click at [582, 376] on div "View Bio" at bounding box center [574, 381] width 33 height 11
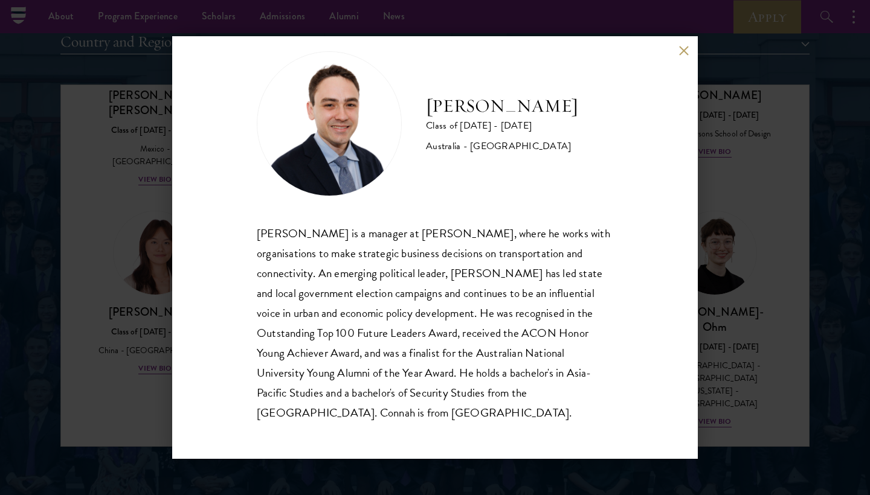
scroll to position [21, 0]
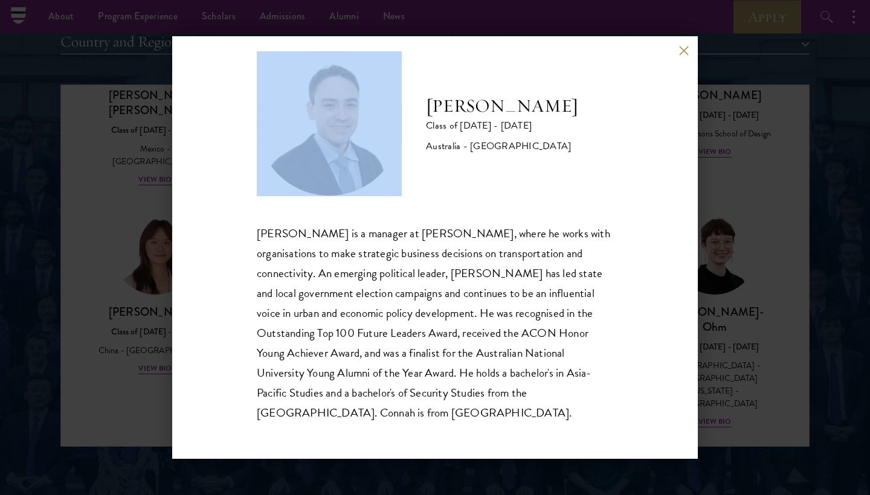
click at [688, 47] on div "[PERSON_NAME] Class of [DATE] - [DATE] [GEOGRAPHIC_DATA] - [GEOGRAPHIC_DATA] [P…" at bounding box center [435, 247] width 526 height 423
click at [681, 48] on button at bounding box center [683, 50] width 10 height 10
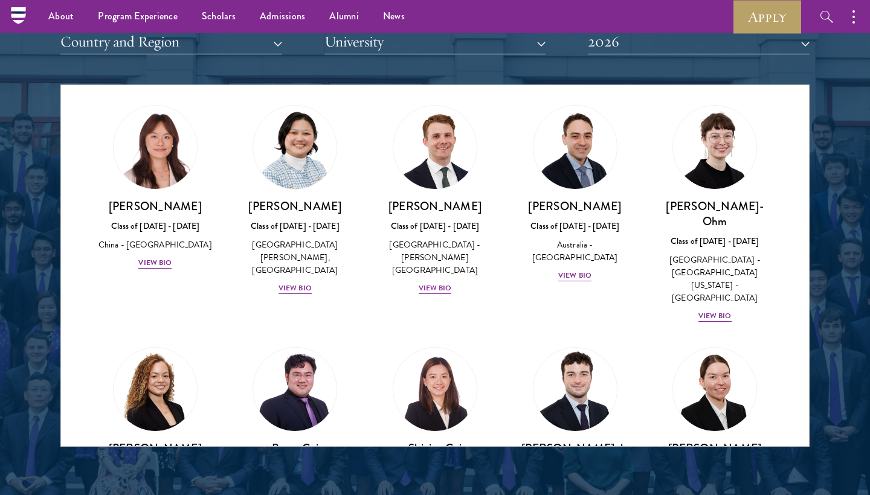
scroll to position [1223, 0]
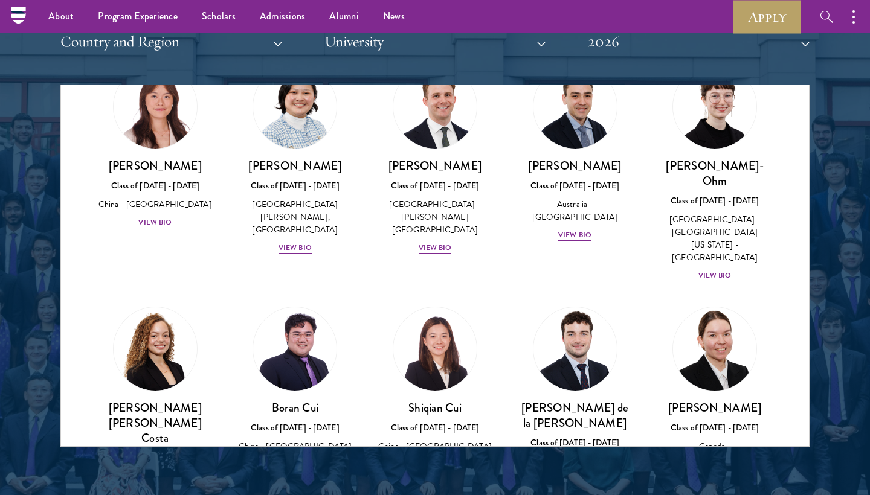
click at [723, 472] on div "View Bio" at bounding box center [714, 477] width 33 height 11
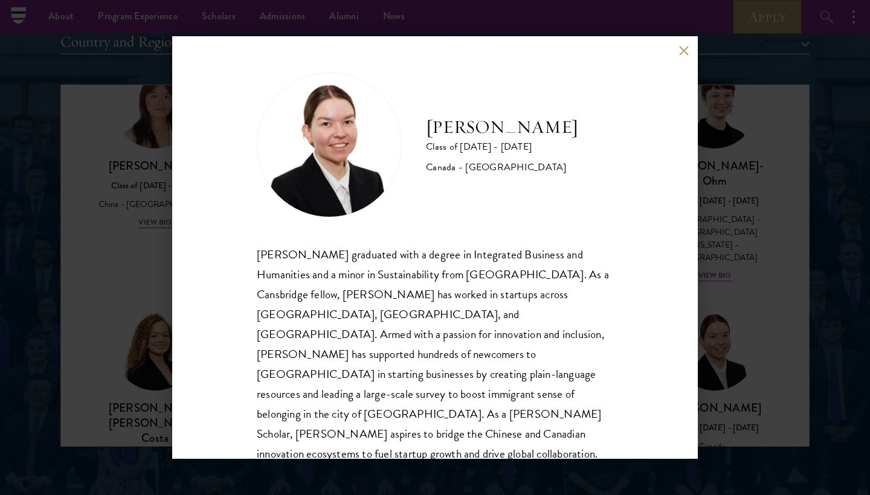
click at [684, 56] on div "[PERSON_NAME] Class of [DATE] - [DATE] [GEOGRAPHIC_DATA] - [GEOGRAPHIC_DATA] [P…" at bounding box center [435, 247] width 526 height 423
click at [686, 52] on button at bounding box center [683, 50] width 10 height 10
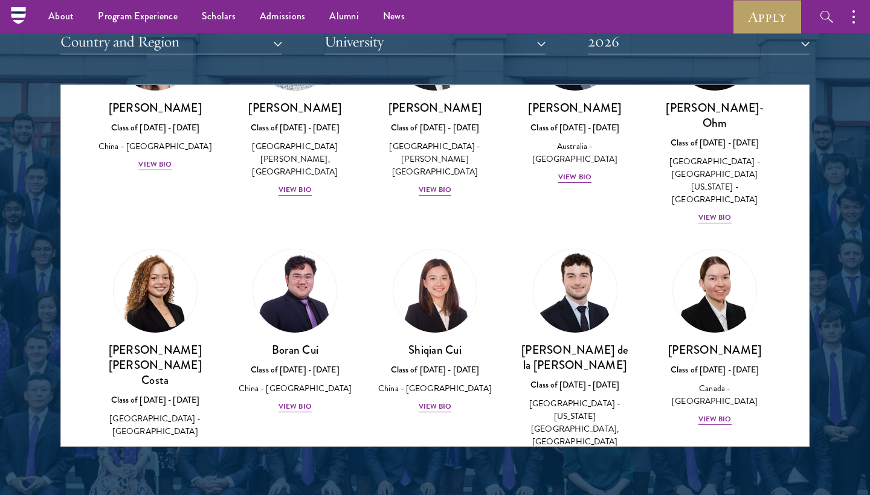
scroll to position [1284, 0]
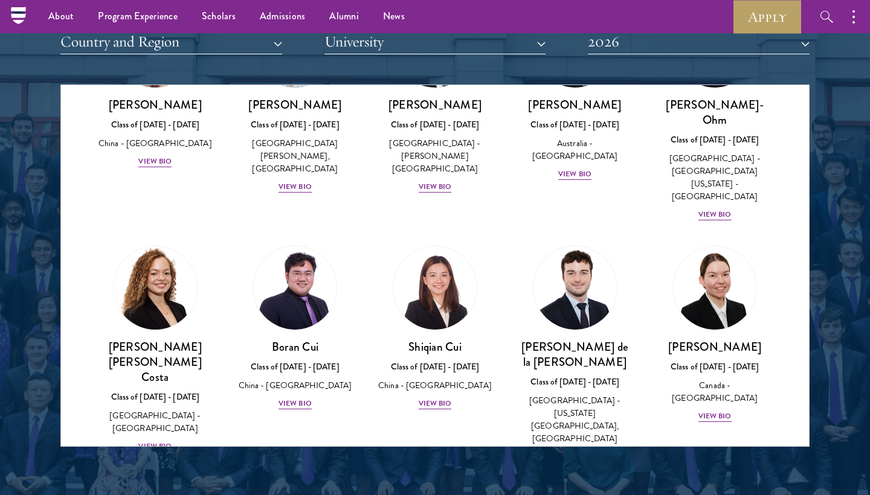
click at [151, 441] on div "View Bio" at bounding box center [154, 446] width 33 height 11
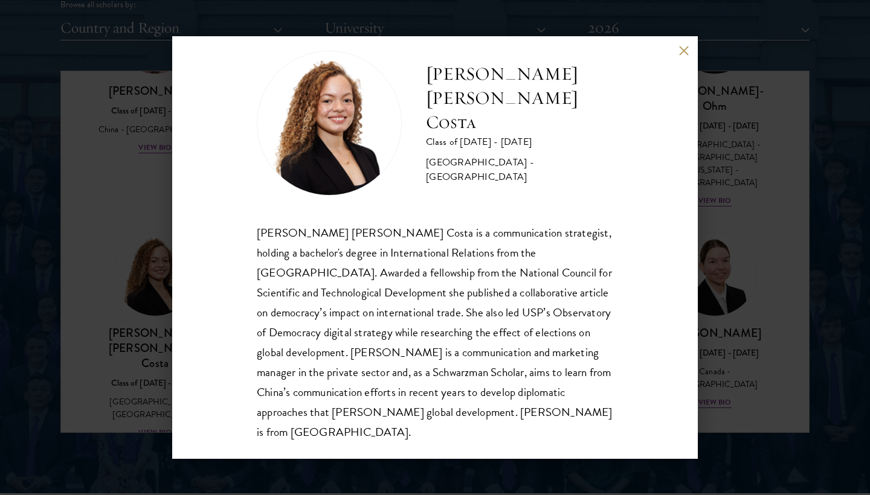
scroll to position [21, 0]
click at [681, 54] on button at bounding box center [683, 50] width 10 height 10
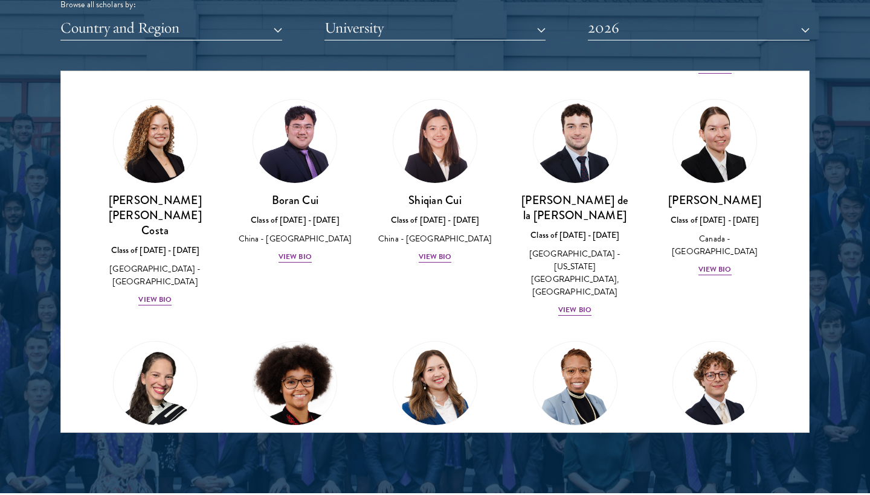
scroll to position [1423, 0]
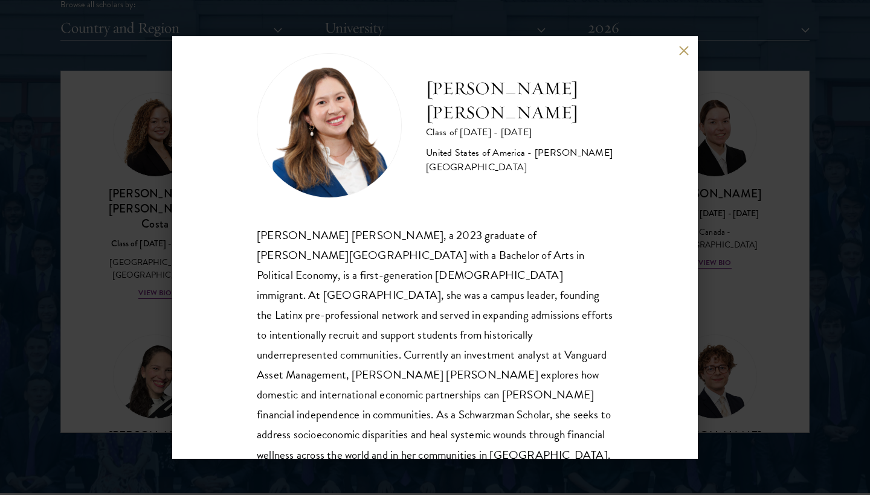
scroll to position [18, 0]
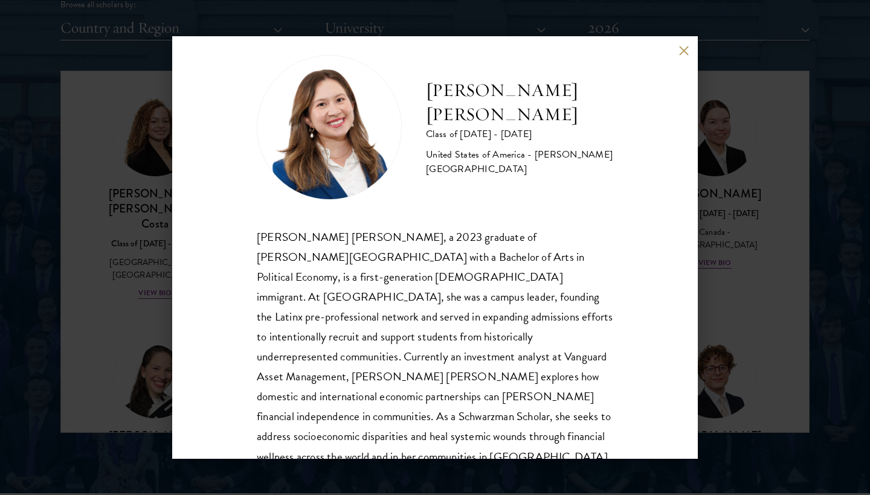
click at [723, 242] on div "[PERSON_NAME] [PERSON_NAME] Class of [DATE] - [DATE] [GEOGRAPHIC_DATA] - [PERSO…" at bounding box center [435, 247] width 870 height 495
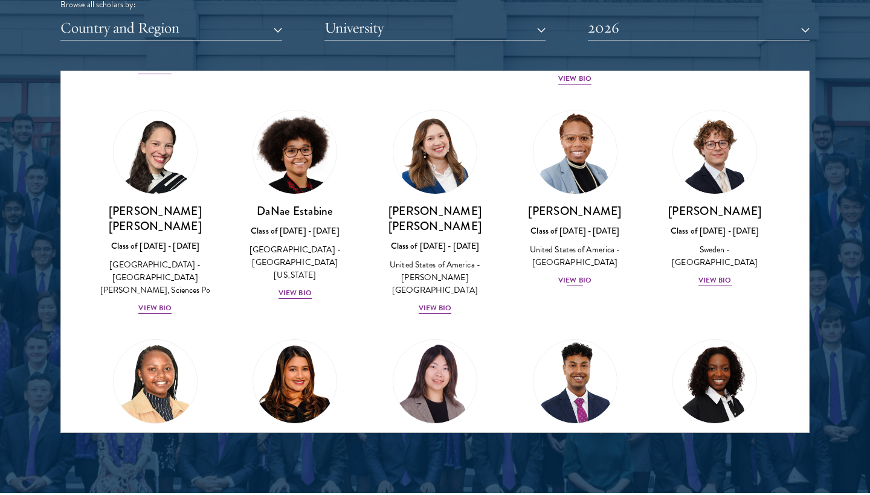
scroll to position [1661, 0]
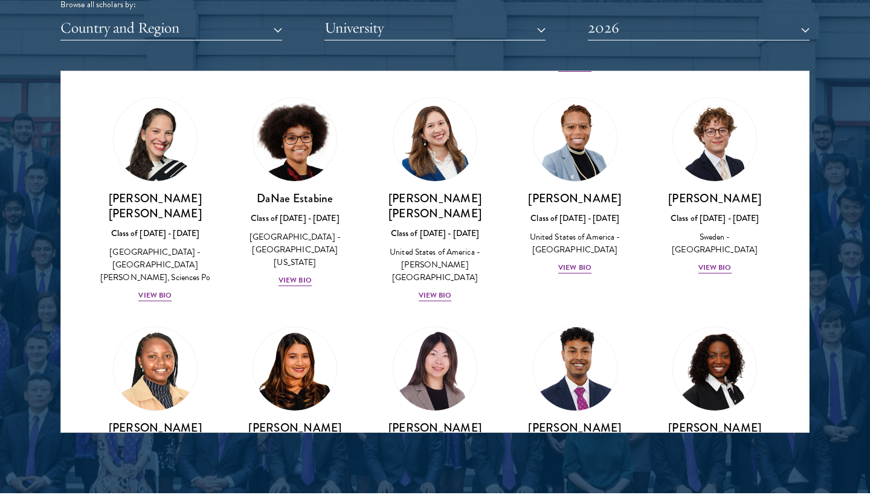
click at [580, 420] on div "[PERSON_NAME] Class of [DATE] - [DATE] [GEOGRAPHIC_DATA] - [GEOGRAPHIC_DATA] Vi…" at bounding box center [575, 462] width 116 height 84
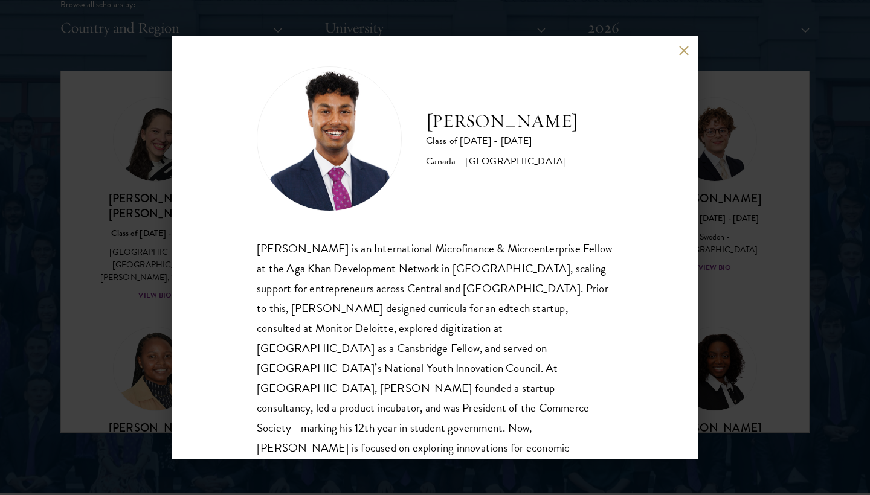
scroll to position [7, 0]
click at [682, 48] on button at bounding box center [683, 50] width 10 height 10
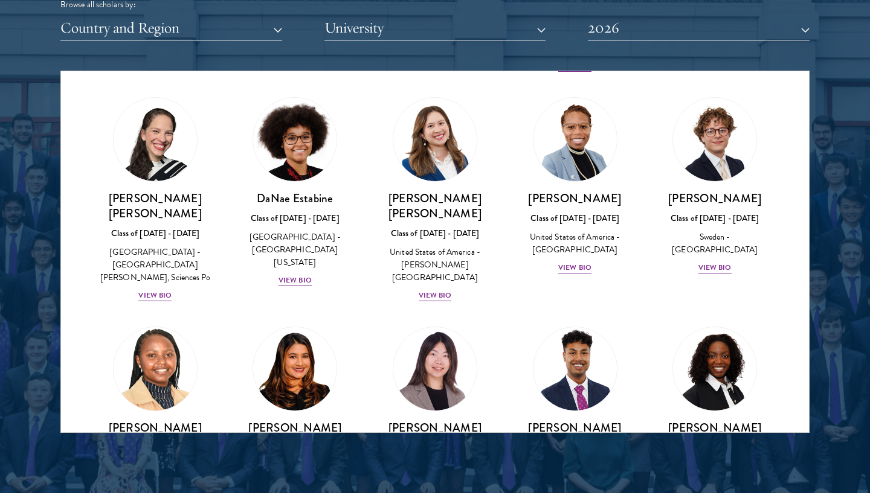
click at [159, 492] on div "View Bio" at bounding box center [154, 497] width 33 height 11
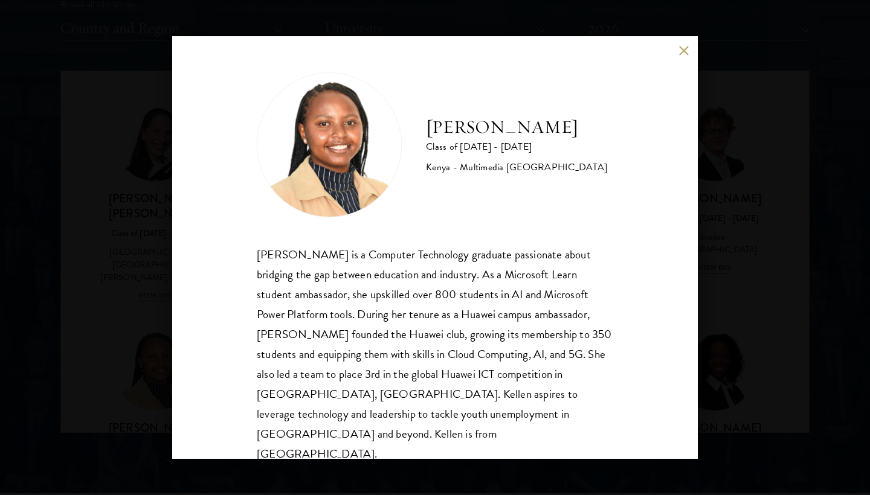
click at [403, 324] on div "[PERSON_NAME] is a Computer Technology graduate passionate about bridging the g…" at bounding box center [435, 355] width 356 height 220
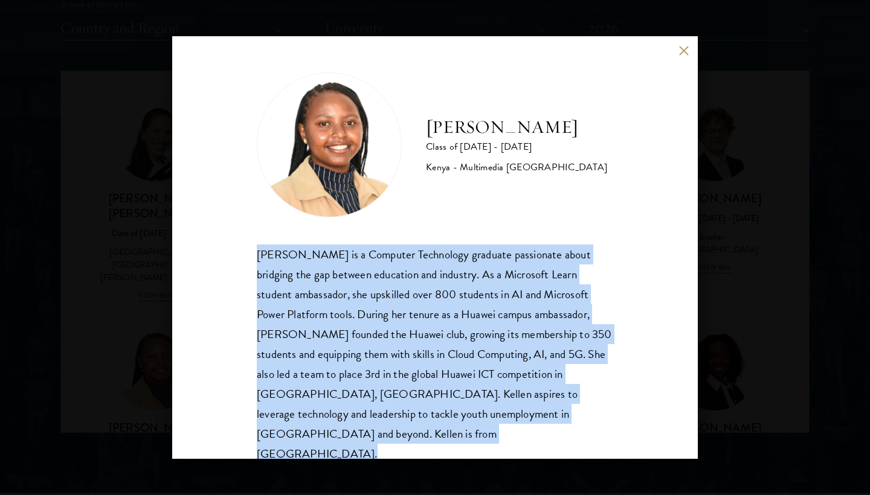
click at [403, 324] on div "[PERSON_NAME] is a Computer Technology graduate passionate about bridging the g…" at bounding box center [435, 355] width 356 height 220
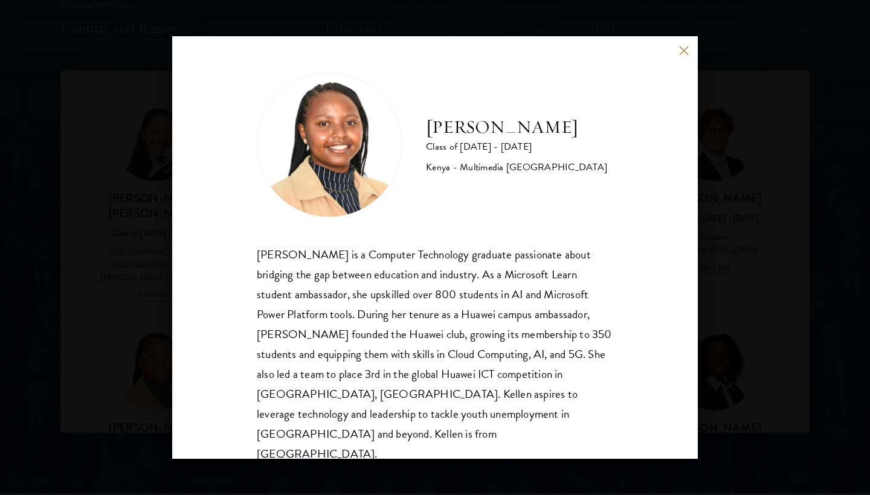
click at [687, 54] on button at bounding box center [683, 50] width 10 height 10
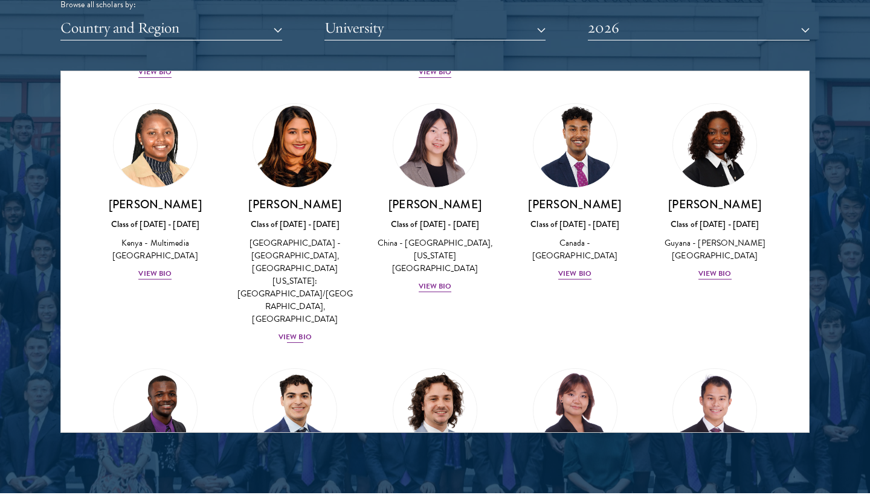
scroll to position [1888, 0]
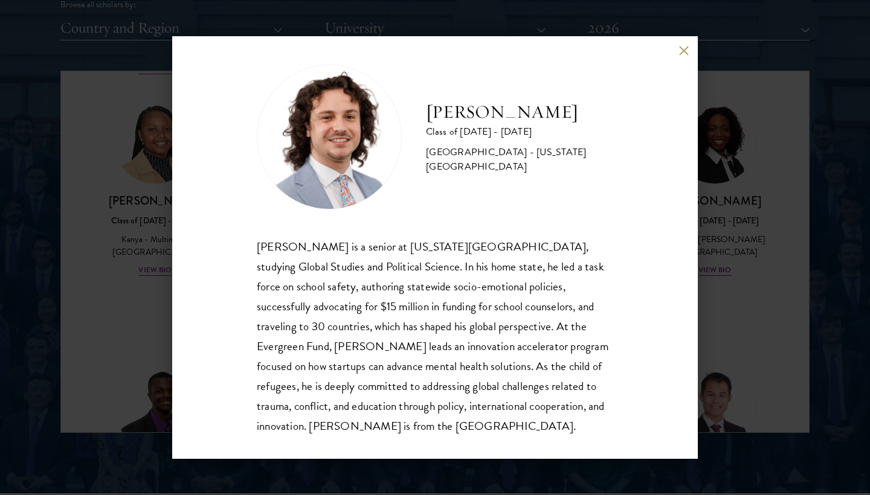
scroll to position [7, 0]
click at [441, 346] on div "[PERSON_NAME] is a senior at [US_STATE][GEOGRAPHIC_DATA], studying Global Studi…" at bounding box center [435, 337] width 356 height 199
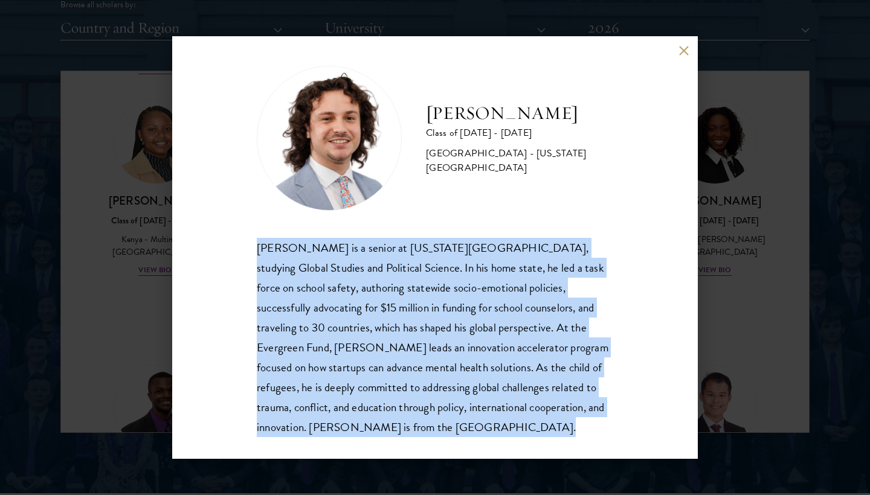
click at [441, 346] on div "[PERSON_NAME] is a senior at [US_STATE][GEOGRAPHIC_DATA], studying Global Studi…" at bounding box center [435, 337] width 356 height 199
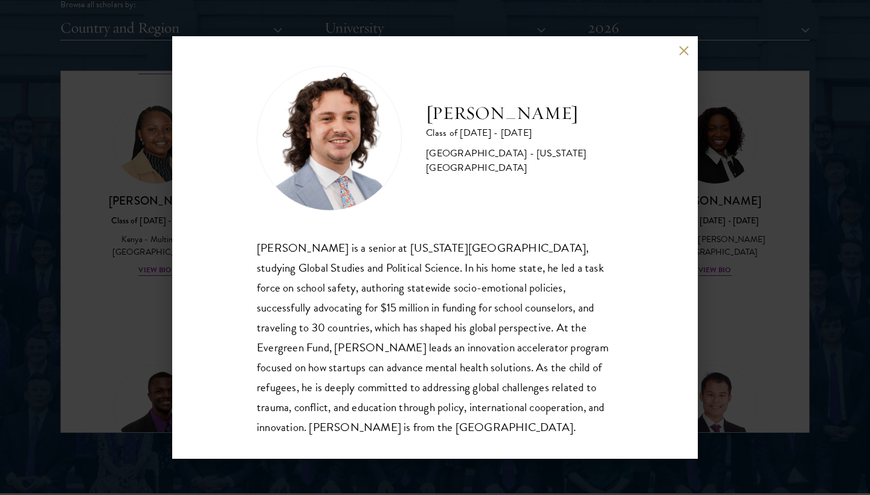
click at [441, 346] on div "[PERSON_NAME] is a senior at [US_STATE][GEOGRAPHIC_DATA], studying Global Studi…" at bounding box center [435, 337] width 356 height 199
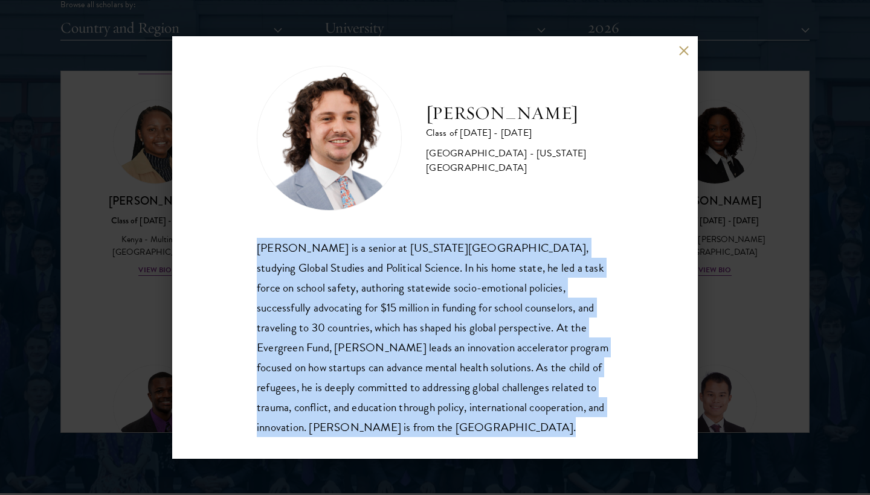
click at [441, 346] on div "[PERSON_NAME] is a senior at [US_STATE][GEOGRAPHIC_DATA], studying Global Studi…" at bounding box center [435, 337] width 356 height 199
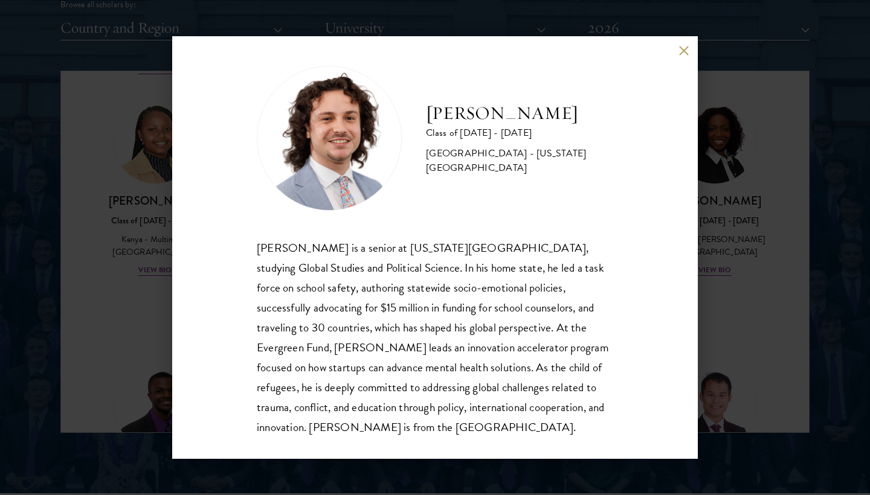
click at [441, 346] on div "[PERSON_NAME] is a senior at [US_STATE][GEOGRAPHIC_DATA], studying Global Studi…" at bounding box center [435, 337] width 356 height 199
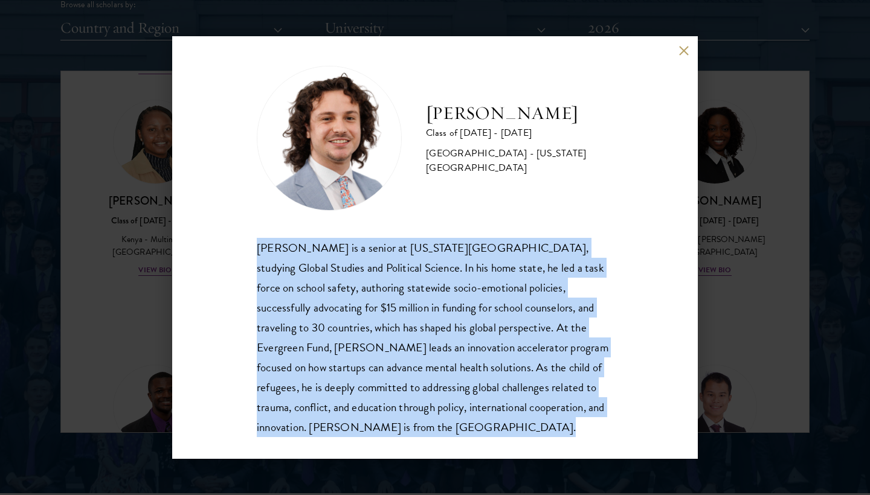
click at [439, 295] on div "[PERSON_NAME] is a senior at [US_STATE][GEOGRAPHIC_DATA], studying Global Studi…" at bounding box center [435, 337] width 356 height 199
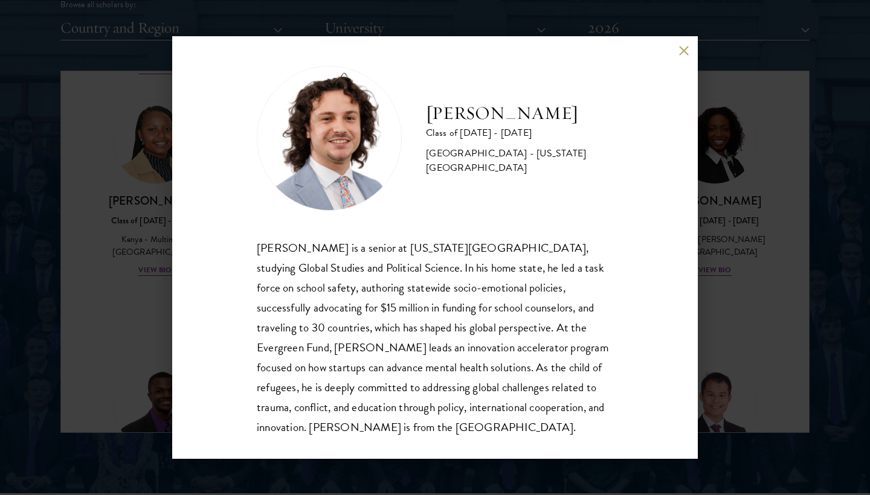
click at [439, 295] on div "[PERSON_NAME] is a senior at [US_STATE][GEOGRAPHIC_DATA], studying Global Studi…" at bounding box center [435, 337] width 356 height 199
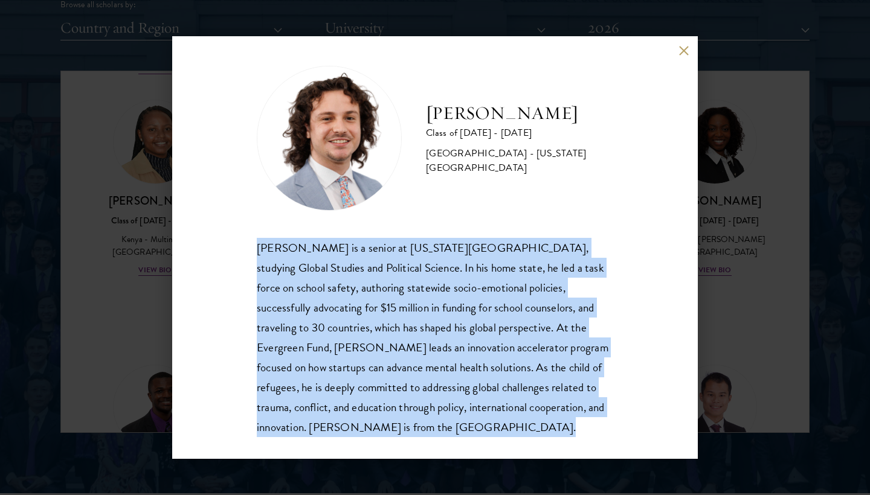
click at [439, 295] on div "[PERSON_NAME] is a senior at [US_STATE][GEOGRAPHIC_DATA], studying Global Studi…" at bounding box center [435, 337] width 356 height 199
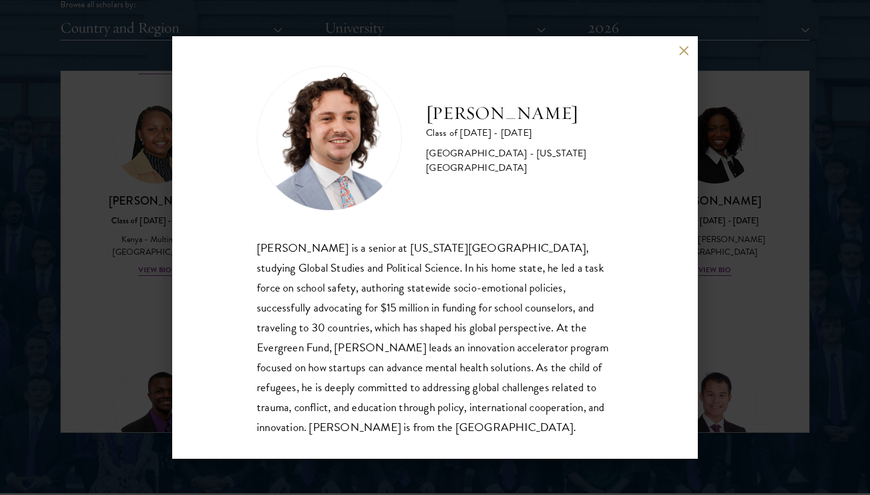
click at [685, 48] on button at bounding box center [683, 50] width 10 height 10
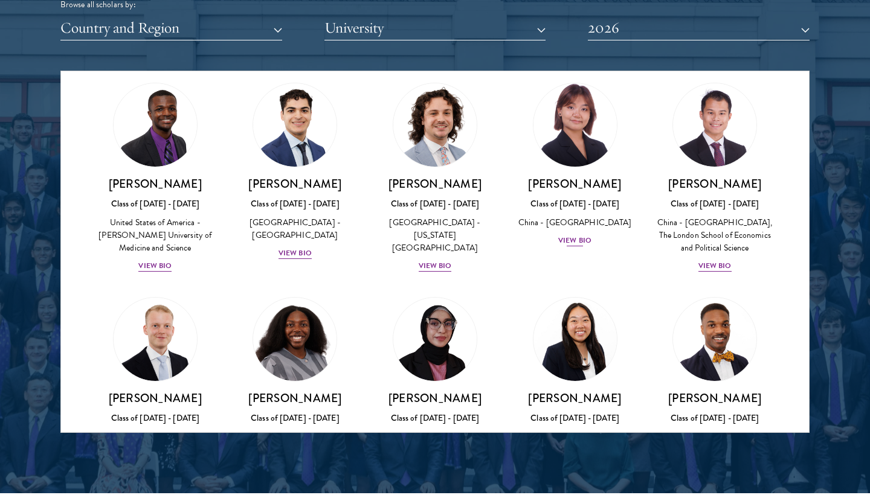
scroll to position [2169, 0]
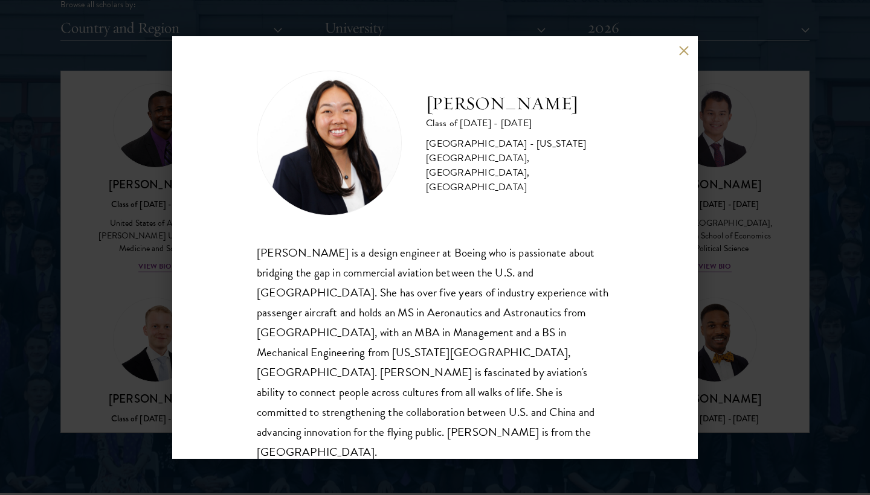
click at [572, 276] on div "[PERSON_NAME] is a design engineer at Boeing who is passionate about bridging t…" at bounding box center [435, 353] width 356 height 220
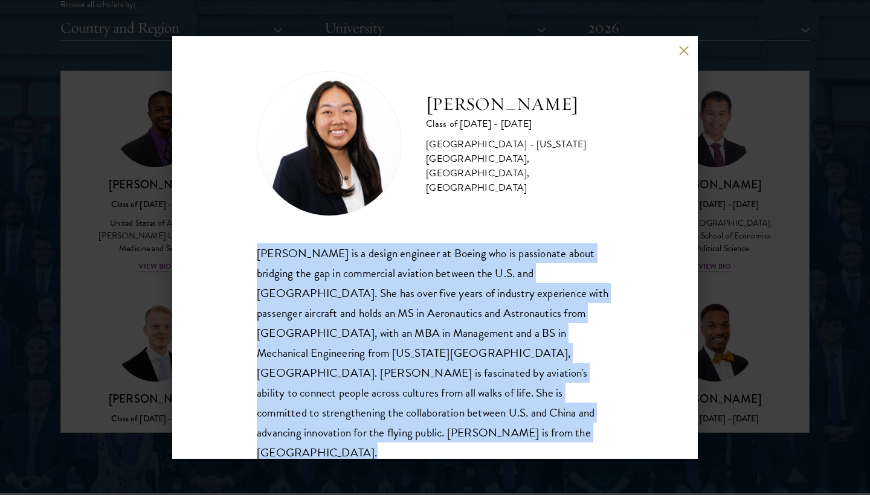
click at [572, 276] on div "[PERSON_NAME] is a design engineer at Boeing who is passionate about bridging t…" at bounding box center [435, 353] width 356 height 220
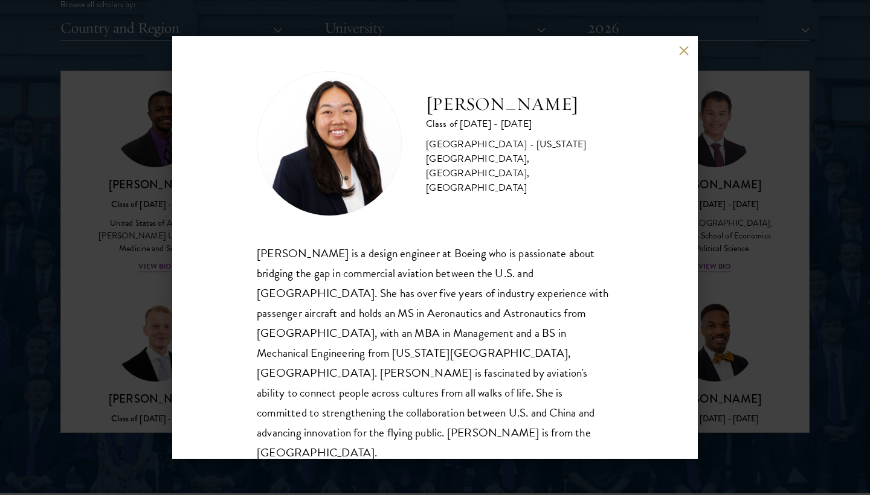
click at [580, 275] on div "[PERSON_NAME] is a design engineer at Boeing who is passionate about bridging t…" at bounding box center [435, 353] width 356 height 220
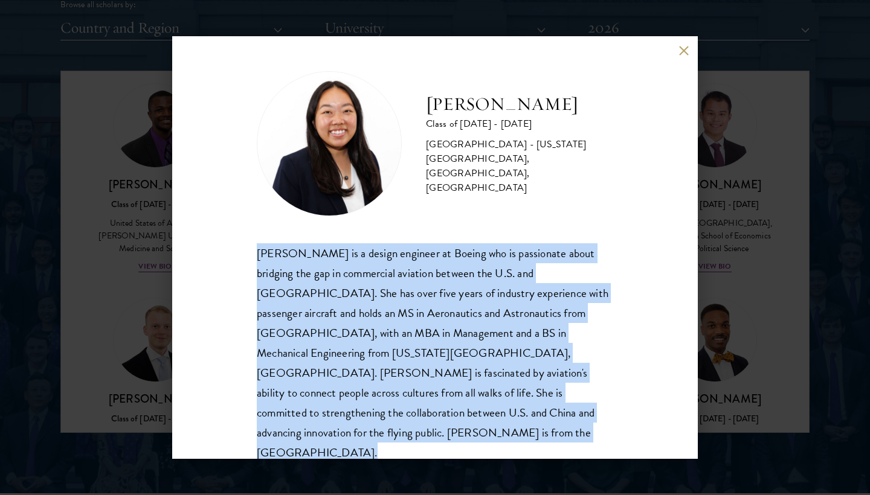
click at [584, 260] on div "[PERSON_NAME] is a design engineer at Boeing who is passionate about bridging t…" at bounding box center [435, 353] width 356 height 220
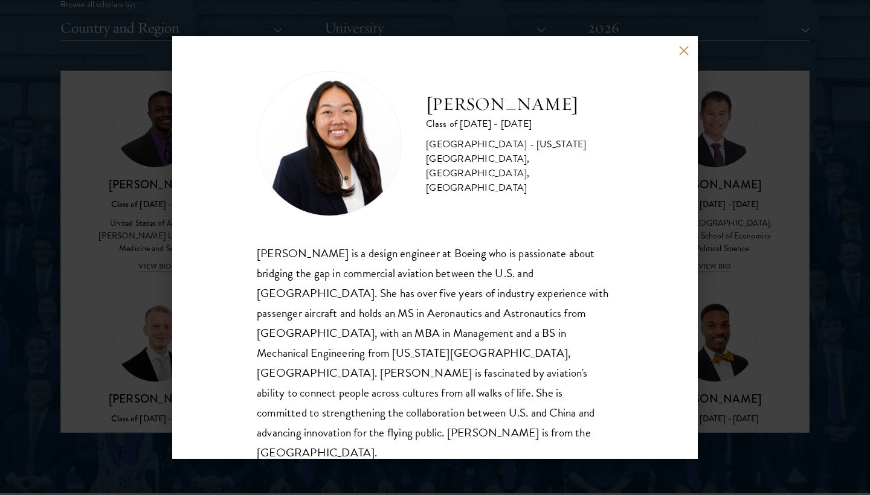
click at [606, 240] on div "[PERSON_NAME] Class of [DATE] - [DATE] [GEOGRAPHIC_DATA] - [US_STATE][GEOGRAPHI…" at bounding box center [435, 267] width 356 height 392
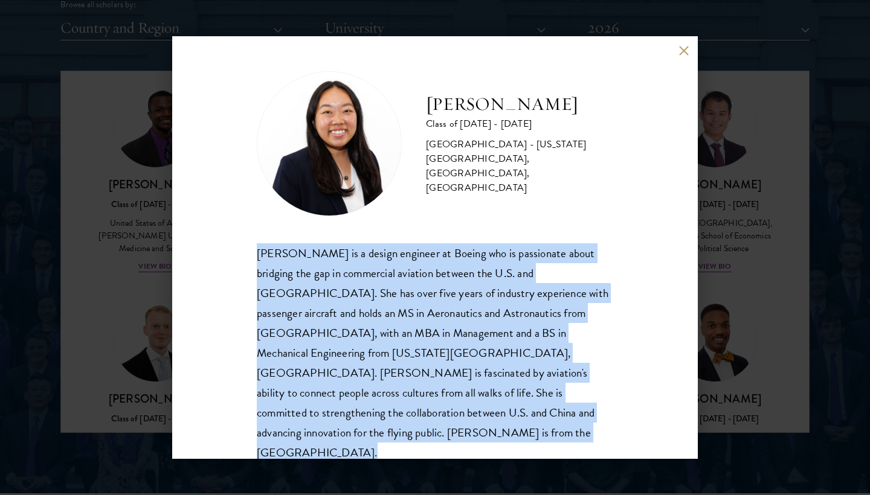
click at [594, 299] on div "[PERSON_NAME] is a design engineer at Boeing who is passionate about bridging t…" at bounding box center [435, 353] width 356 height 220
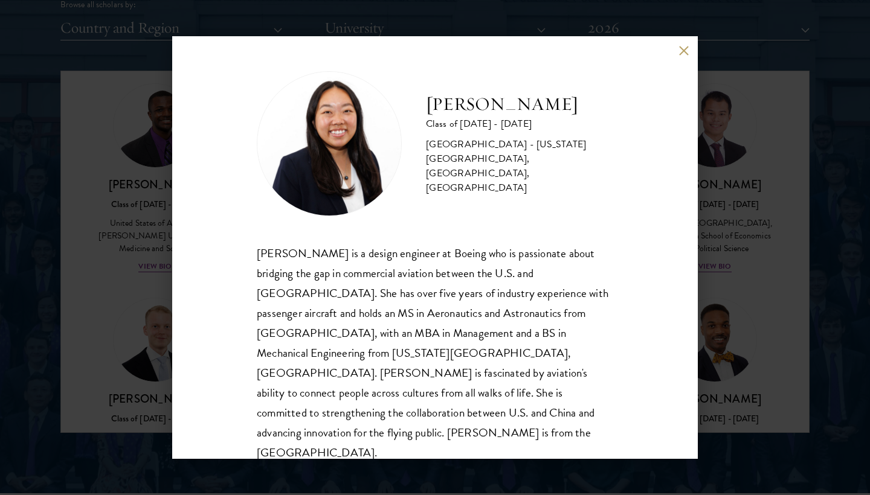
click at [594, 299] on div "[PERSON_NAME] is a design engineer at Boeing who is passionate about bridging t…" at bounding box center [435, 353] width 356 height 220
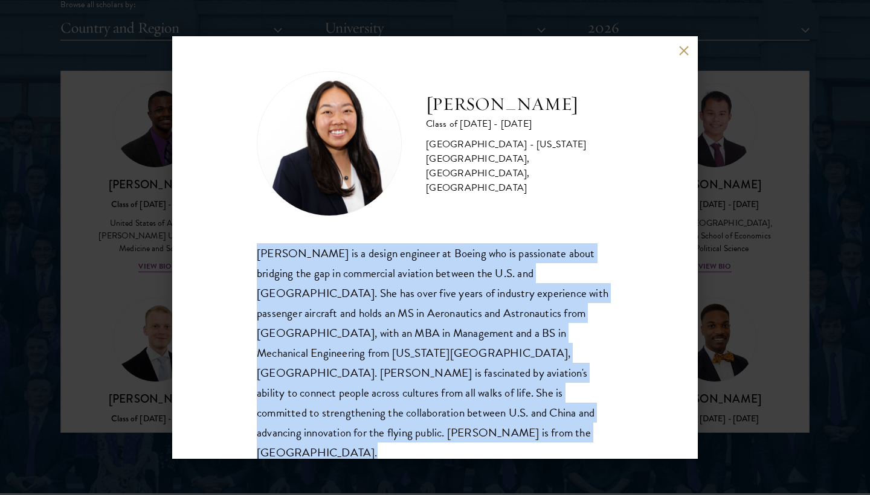
click at [591, 370] on div "[PERSON_NAME] is a design engineer at Boeing who is passionate about bridging t…" at bounding box center [435, 353] width 356 height 220
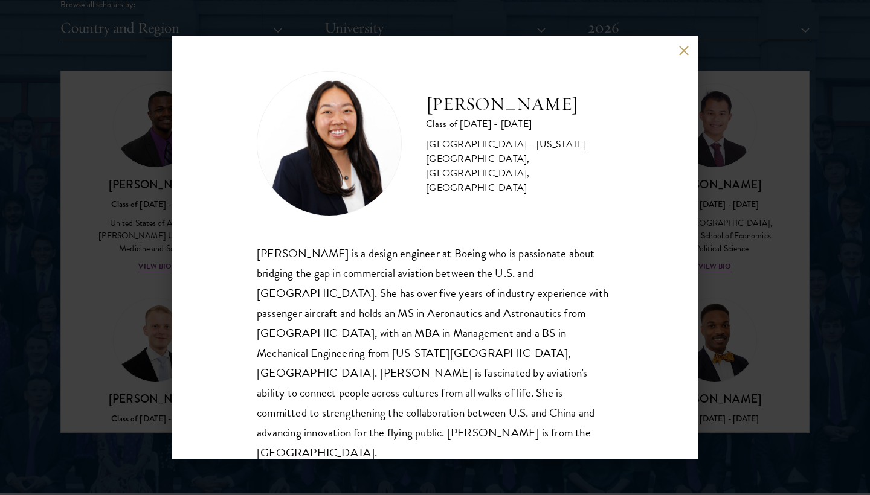
click at [591, 370] on div "[PERSON_NAME] is a design engineer at Boeing who is passionate about bridging t…" at bounding box center [435, 353] width 356 height 220
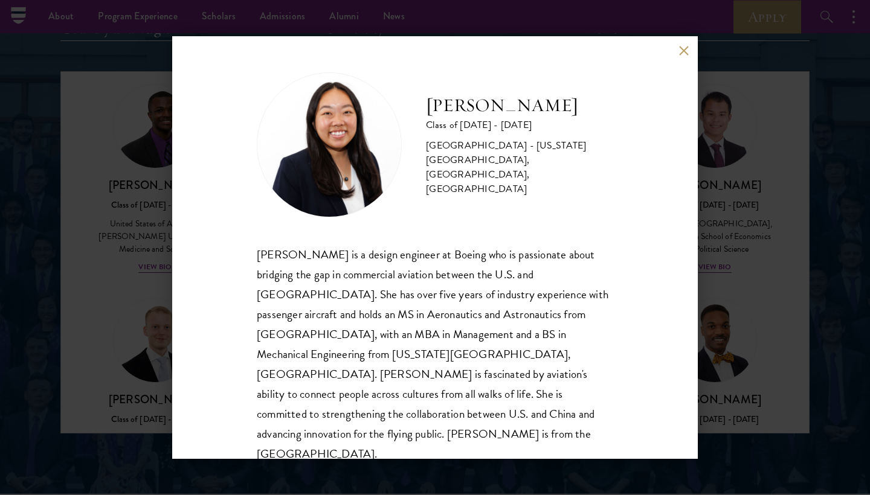
scroll to position [1531, 0]
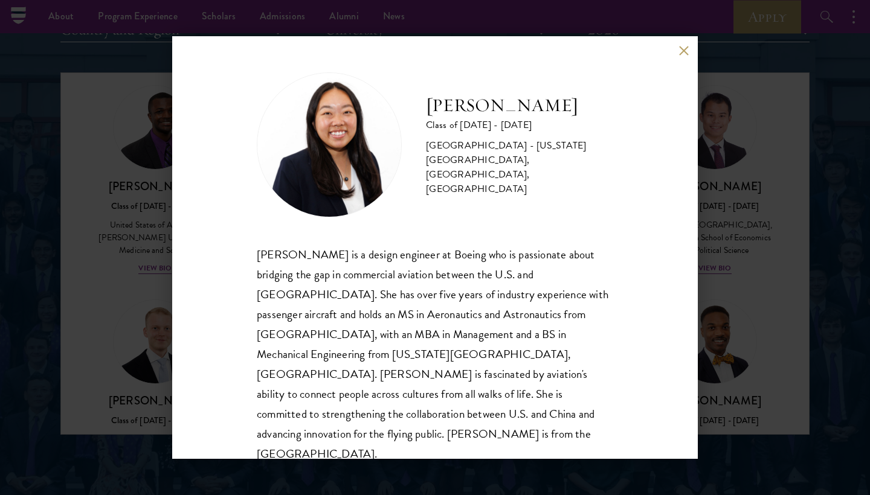
click at [592, 365] on div "[PERSON_NAME] is a design engineer at Boeing who is passionate about bridging t…" at bounding box center [435, 355] width 356 height 220
click at [679, 54] on button at bounding box center [683, 50] width 10 height 10
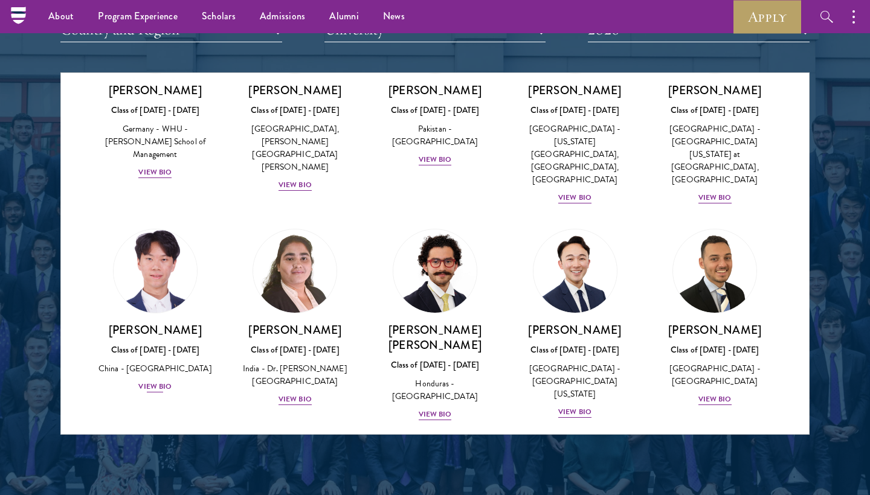
scroll to position [2481, 0]
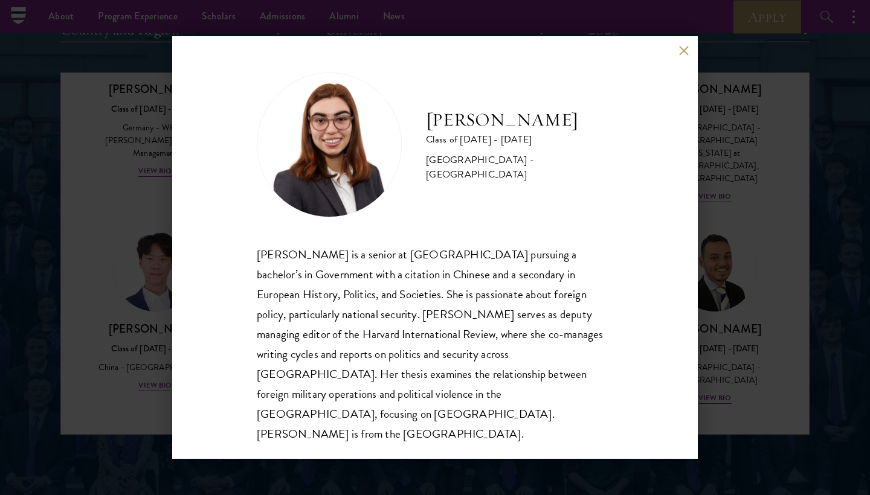
click at [376, 317] on div "[PERSON_NAME] is a senior at [GEOGRAPHIC_DATA] pursuing a bachelor’s in Governm…" at bounding box center [435, 344] width 356 height 199
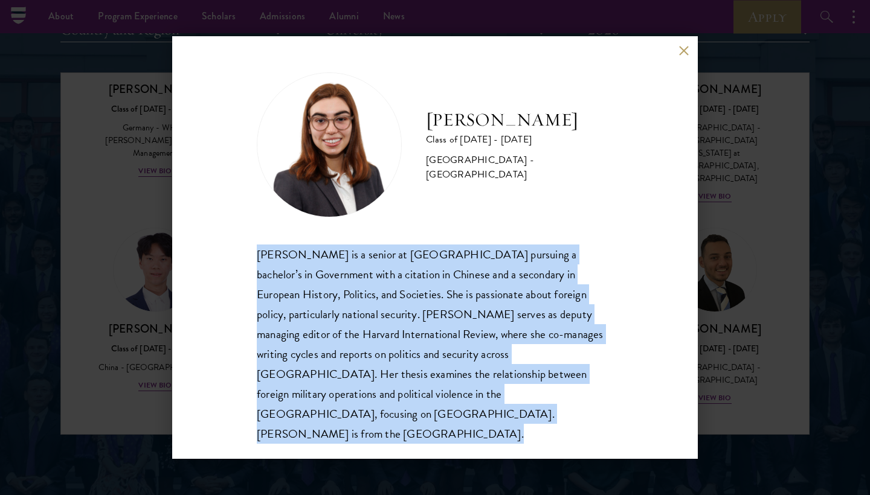
click at [376, 317] on div "[PERSON_NAME] is a senior at [GEOGRAPHIC_DATA] pursuing a bachelor’s in Governm…" at bounding box center [435, 344] width 356 height 199
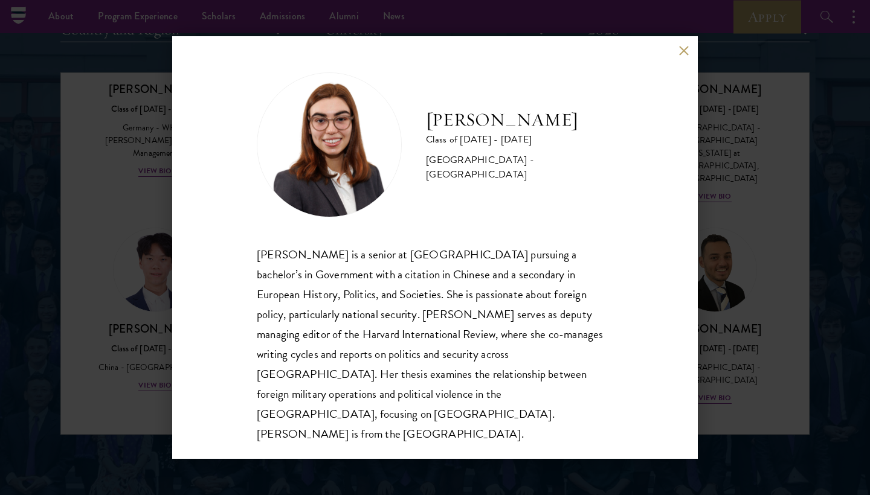
click at [767, 226] on div "[PERSON_NAME] Class of [DATE] - [DATE] [GEOGRAPHIC_DATA] - [GEOGRAPHIC_DATA] [P…" at bounding box center [435, 247] width 870 height 495
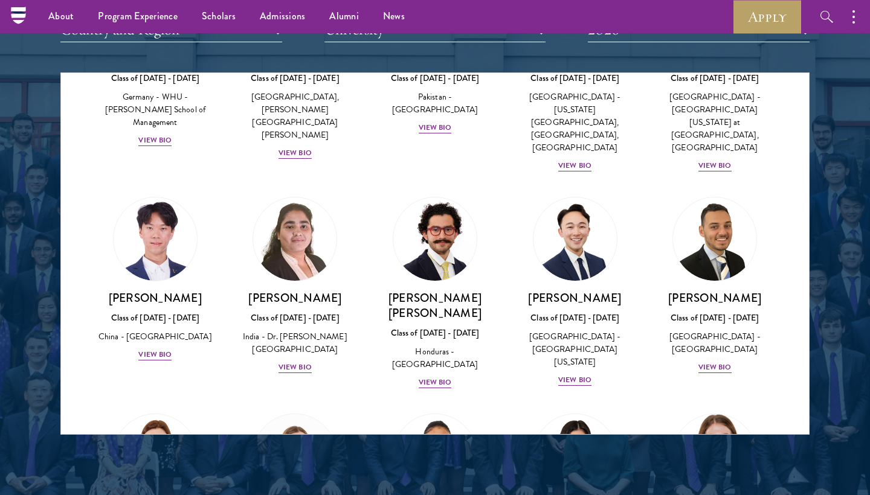
scroll to position [2527, 0]
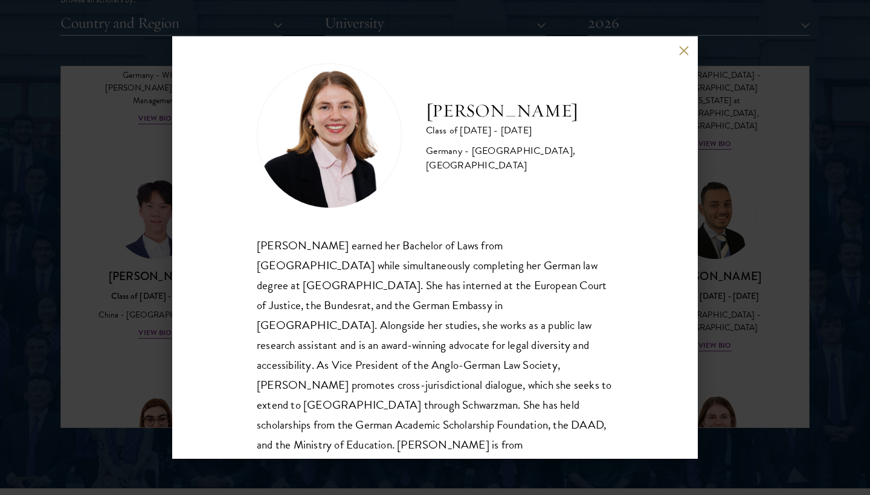
scroll to position [14, 0]
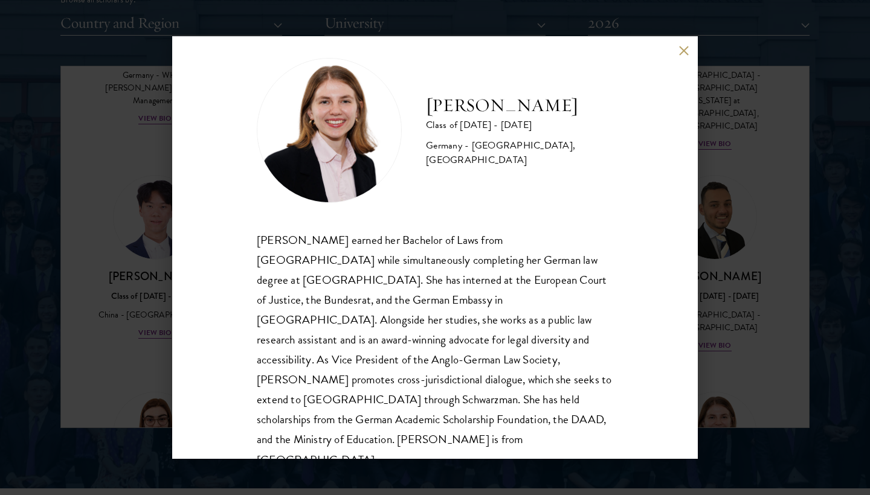
click at [682, 54] on button at bounding box center [683, 50] width 10 height 10
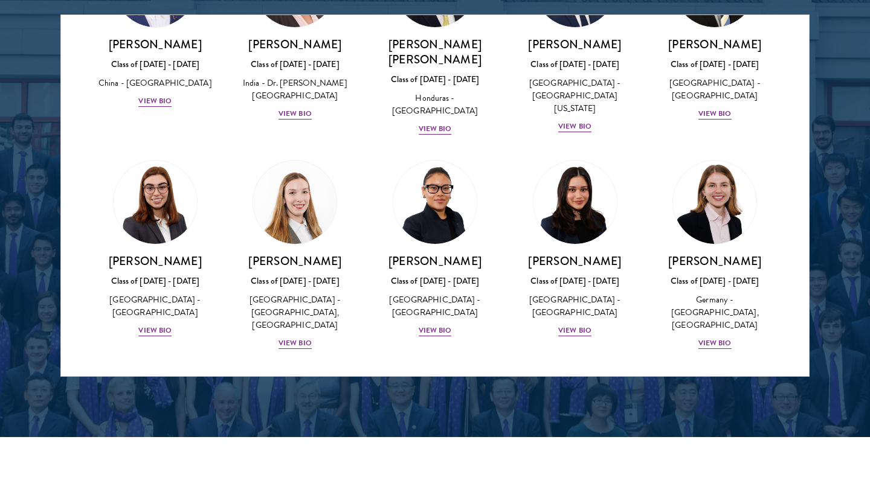
scroll to position [2731, 0]
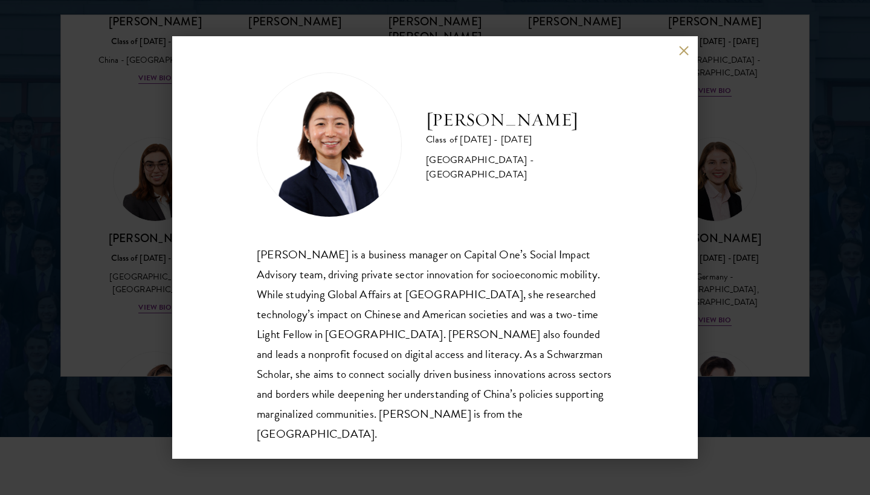
click at [729, 303] on div "[PERSON_NAME] Class of [DATE] - [DATE] [GEOGRAPHIC_DATA] - [GEOGRAPHIC_DATA] [P…" at bounding box center [435, 247] width 870 height 495
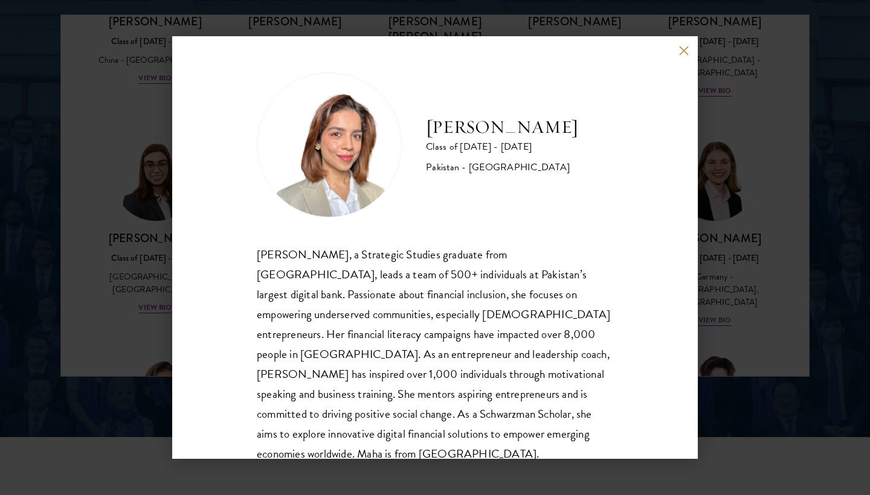
click at [155, 291] on div "[PERSON_NAME] Class of [DATE] - [DATE] Pakistan - [GEOGRAPHIC_DATA] [PERSON_NAM…" at bounding box center [435, 247] width 870 height 495
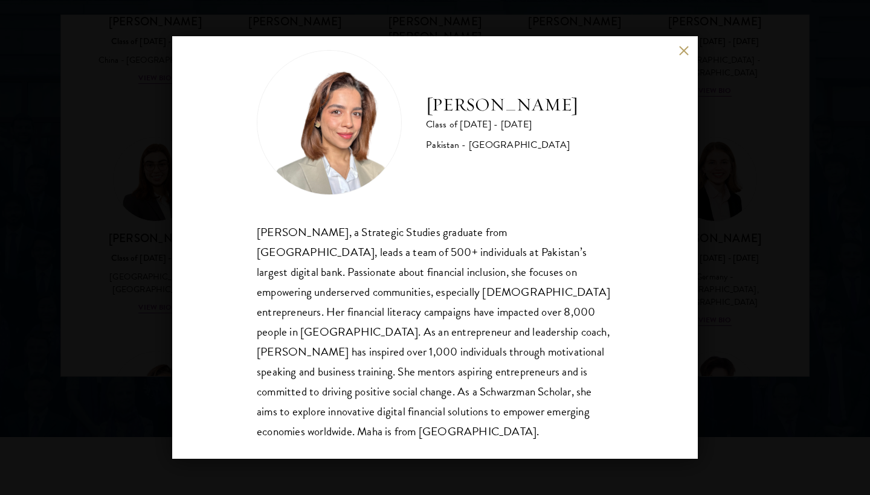
scroll to position [21, 0]
click at [735, 327] on div "[PERSON_NAME] Class of [DATE] - [DATE] Pakistan - [GEOGRAPHIC_DATA] [PERSON_NAM…" at bounding box center [435, 247] width 870 height 495
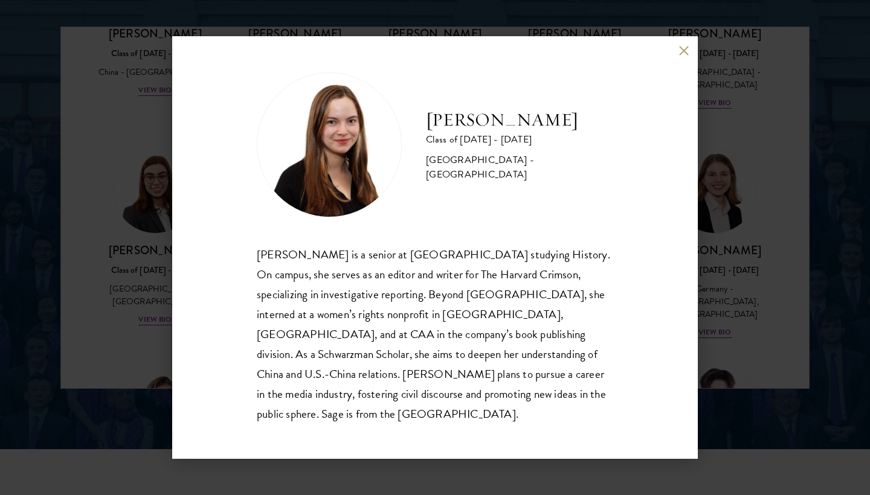
scroll to position [1583, 0]
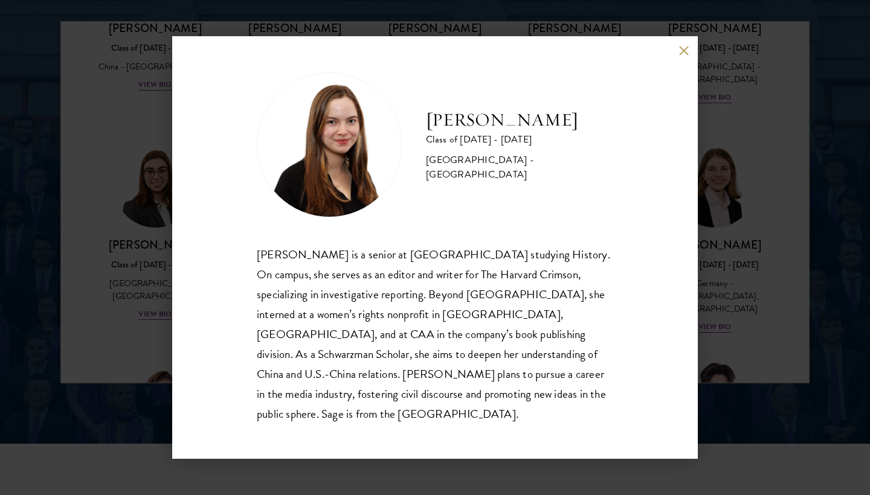
click at [138, 280] on div "[PERSON_NAME] Class of [DATE] - [DATE] [GEOGRAPHIC_DATA] - [GEOGRAPHIC_DATA] [P…" at bounding box center [435, 247] width 870 height 495
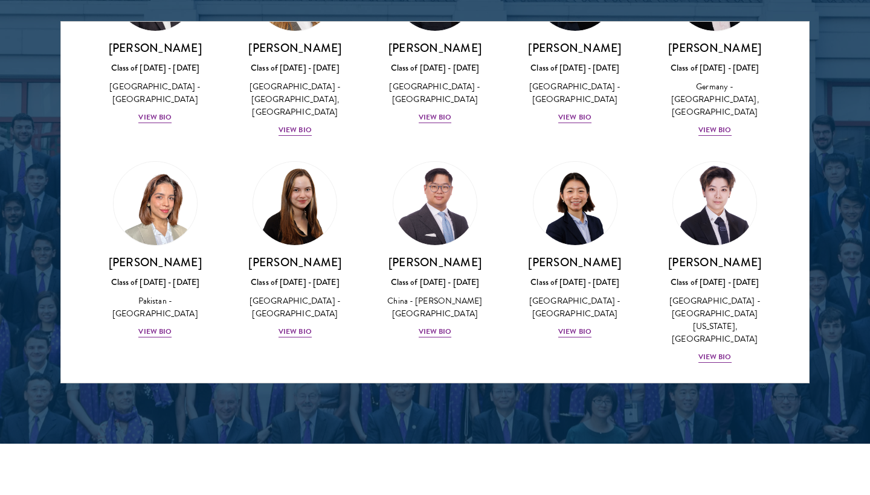
scroll to position [2948, 0]
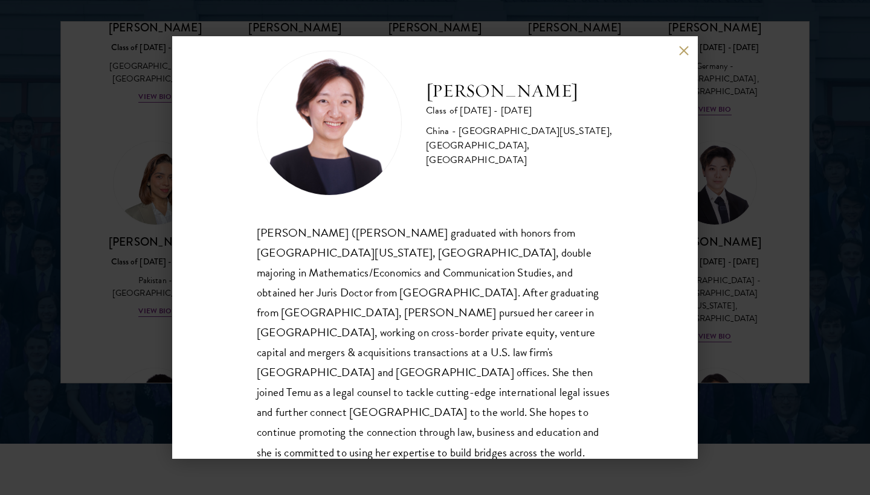
scroll to position [21, 0]
click at [560, 284] on div "[PERSON_NAME] ([PERSON_NAME] graduated with honors from [GEOGRAPHIC_DATA][US_ST…" at bounding box center [435, 354] width 356 height 260
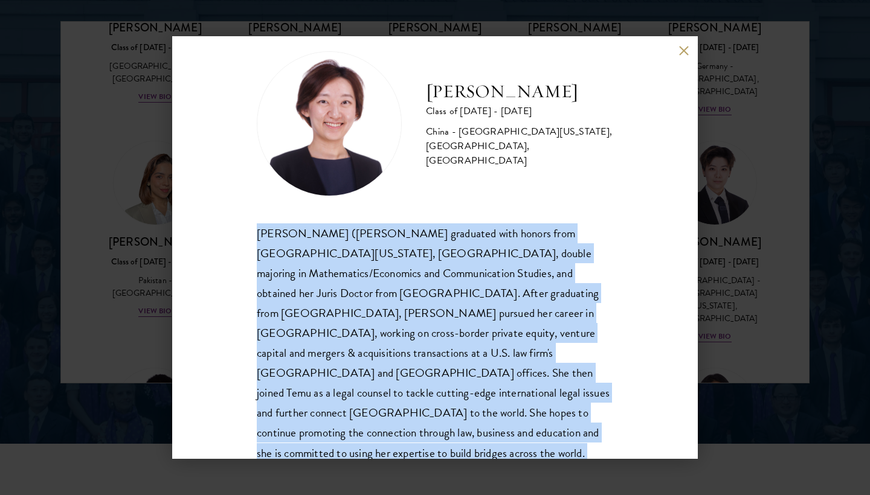
click at [560, 284] on div "[PERSON_NAME] ([PERSON_NAME] graduated with honors from [GEOGRAPHIC_DATA][US_ST…" at bounding box center [435, 354] width 356 height 260
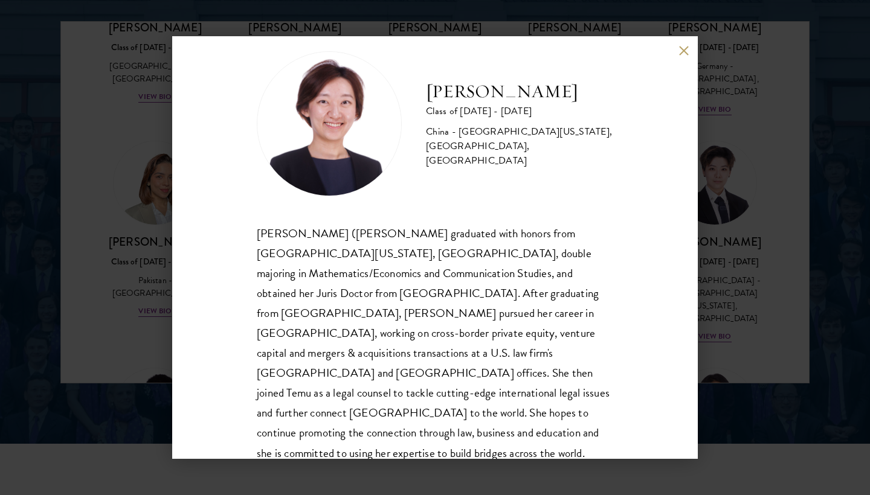
click at [560, 284] on div "[PERSON_NAME] ([PERSON_NAME] graduated with honors from [GEOGRAPHIC_DATA][US_ST…" at bounding box center [435, 354] width 356 height 260
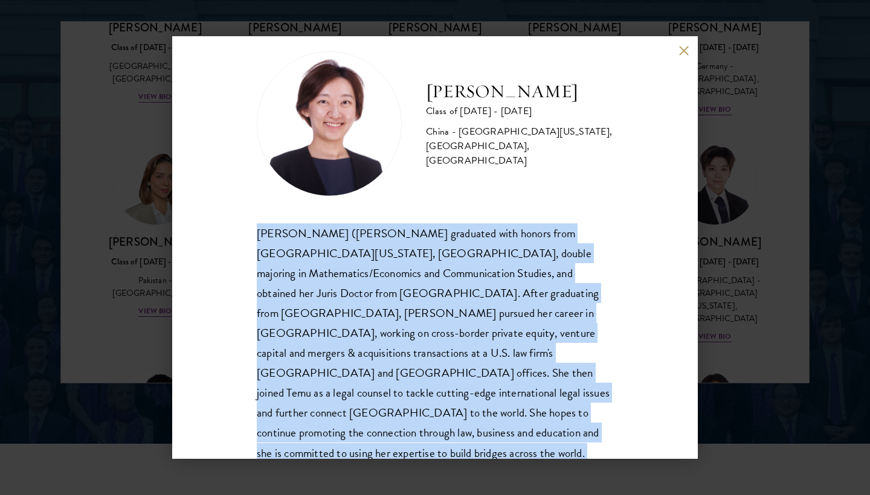
click at [560, 284] on div "[PERSON_NAME] ([PERSON_NAME] graduated with honors from [GEOGRAPHIC_DATA][US_ST…" at bounding box center [435, 354] width 356 height 260
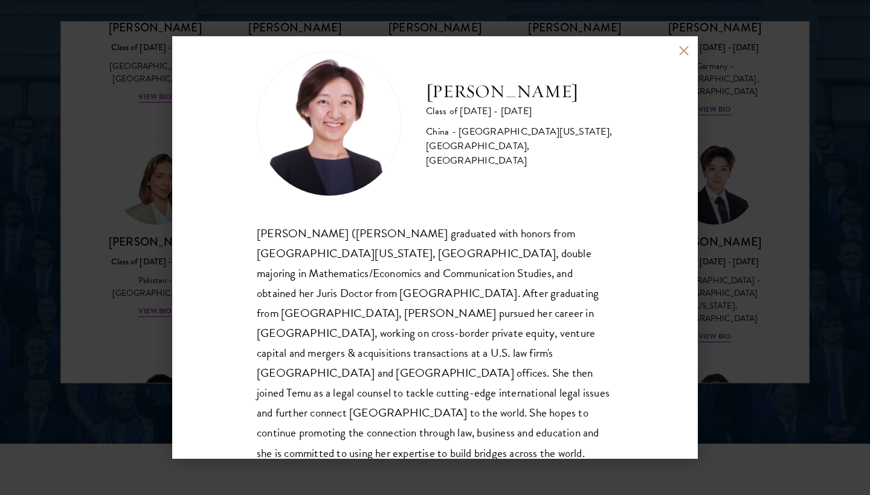
click at [560, 284] on div "[PERSON_NAME] ([PERSON_NAME] graduated with honors from [GEOGRAPHIC_DATA][US_ST…" at bounding box center [435, 354] width 356 height 260
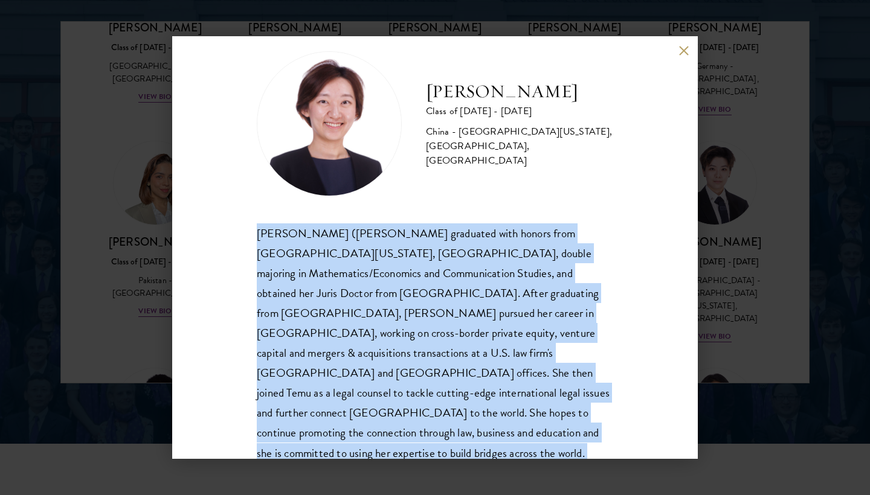
click at [559, 297] on div "[PERSON_NAME] ([PERSON_NAME] graduated with honors from [GEOGRAPHIC_DATA][US_ST…" at bounding box center [435, 354] width 356 height 260
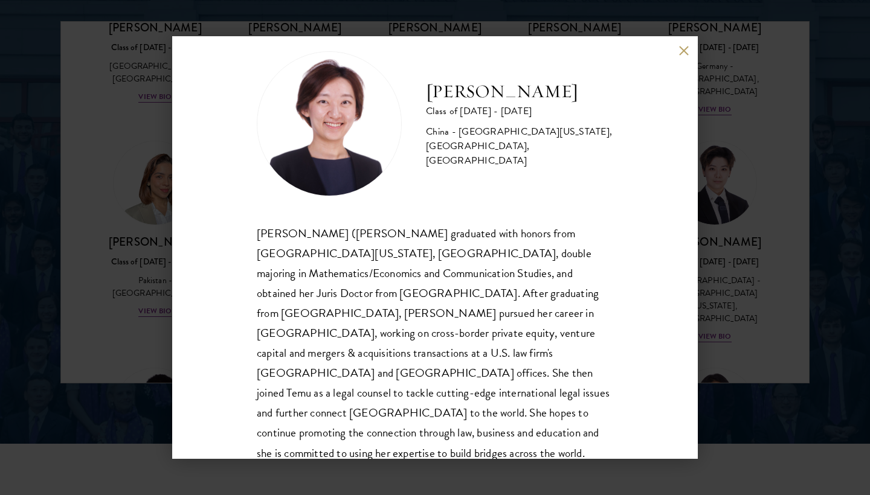
click at [559, 297] on div "[PERSON_NAME] ([PERSON_NAME] graduated with honors from [GEOGRAPHIC_DATA][US_ST…" at bounding box center [435, 354] width 356 height 260
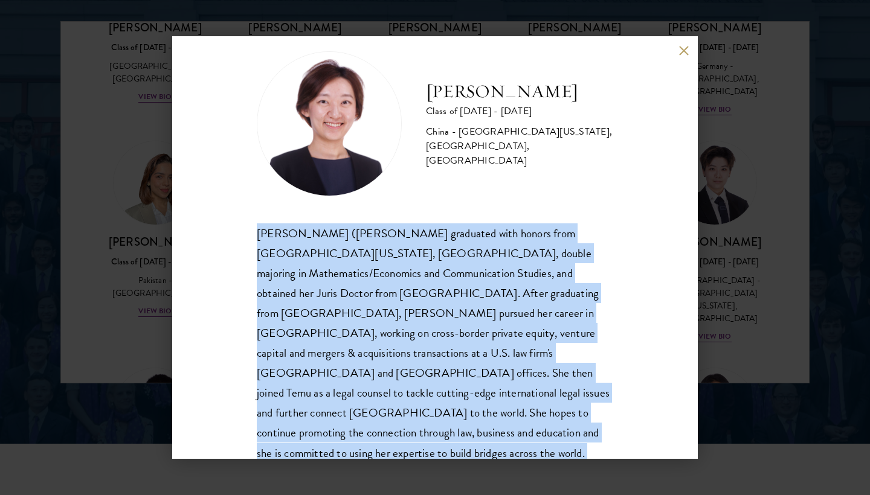
click at [564, 336] on div "[PERSON_NAME] ([PERSON_NAME] graduated with honors from [GEOGRAPHIC_DATA][US_ST…" at bounding box center [435, 354] width 356 height 260
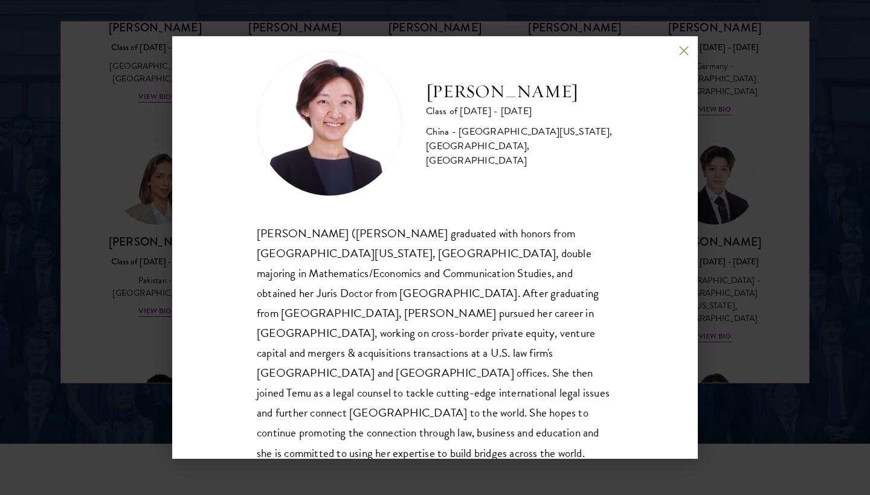
click at [821, 329] on div "[PERSON_NAME] Class of [DATE] - [DATE] [GEOGRAPHIC_DATA] - [GEOGRAPHIC_DATA][US…" at bounding box center [435, 247] width 870 height 495
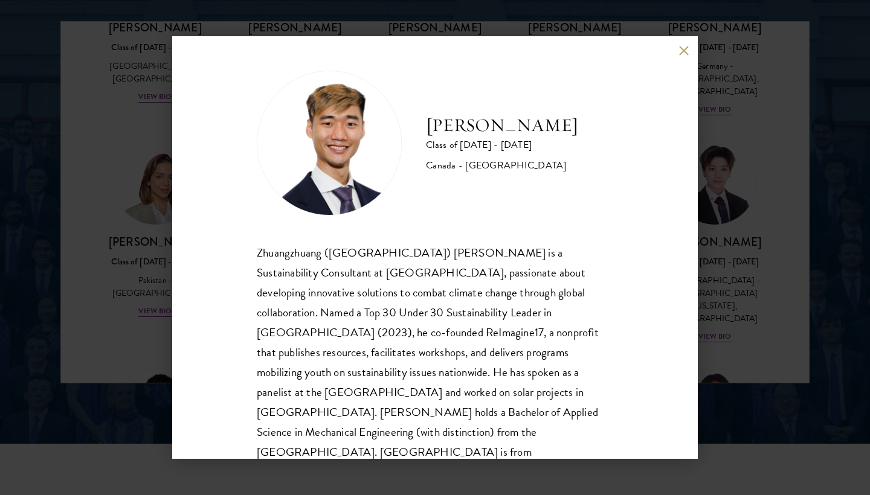
scroll to position [1, 0]
click at [323, 288] on div "Zhuangzhuang ([GEOGRAPHIC_DATA]) [PERSON_NAME] is a Sustainability Consultant a…" at bounding box center [435, 363] width 356 height 240
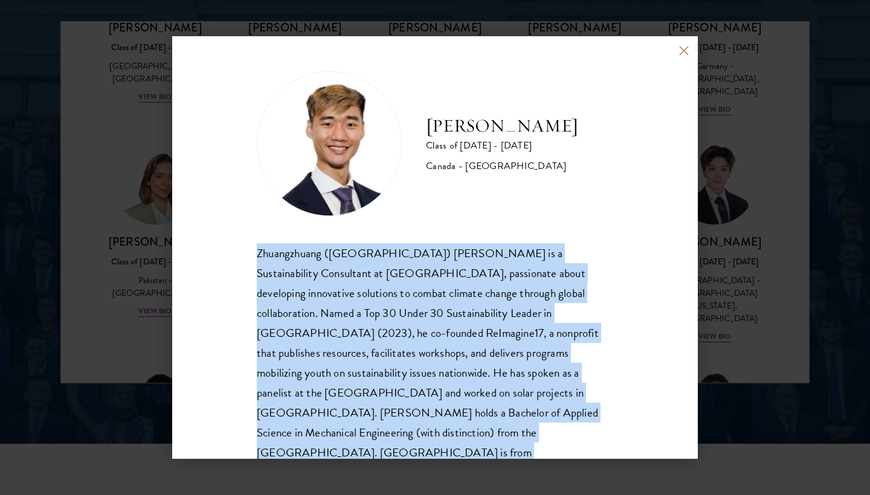
click at [323, 288] on div "Zhuangzhuang ([GEOGRAPHIC_DATA]) [PERSON_NAME] is a Sustainability Consultant a…" at bounding box center [435, 363] width 356 height 240
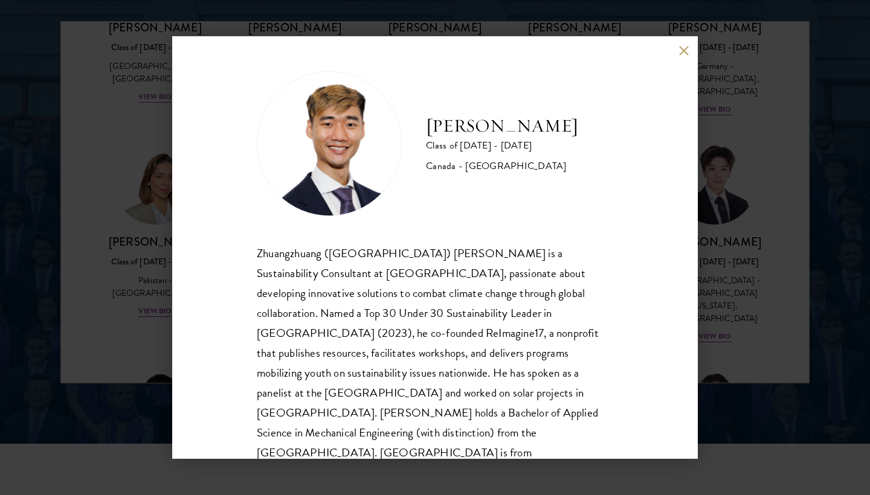
click at [323, 288] on div "Zhuangzhuang ([GEOGRAPHIC_DATA]) [PERSON_NAME] is a Sustainability Consultant a…" at bounding box center [435, 363] width 356 height 240
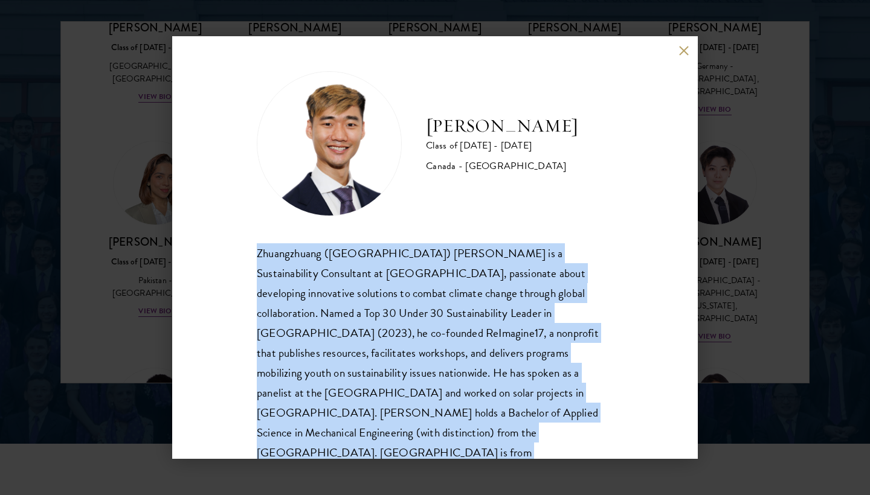
click at [323, 288] on div "Zhuangzhuang ([GEOGRAPHIC_DATA]) [PERSON_NAME] is a Sustainability Consultant a…" at bounding box center [435, 363] width 356 height 240
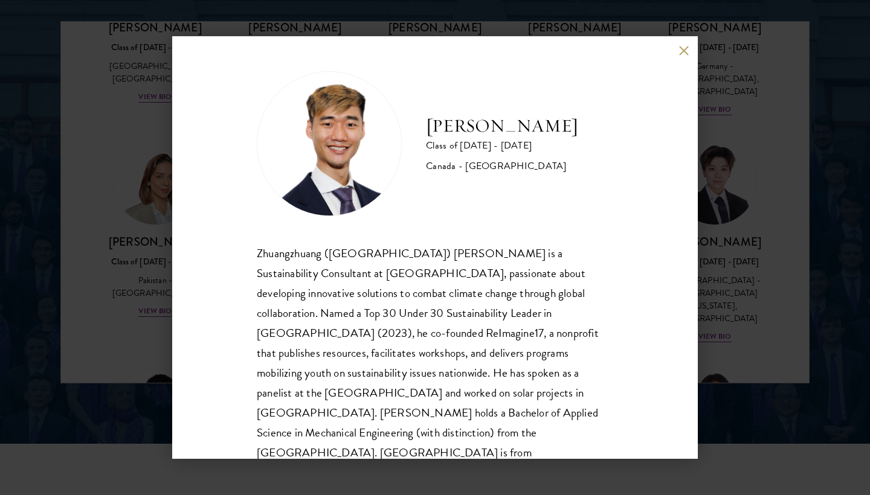
click at [744, 331] on div "[PERSON_NAME] Class of [DATE] - [DATE] [GEOGRAPHIC_DATA] - [GEOGRAPHIC_DATA] Zh…" at bounding box center [435, 247] width 870 height 495
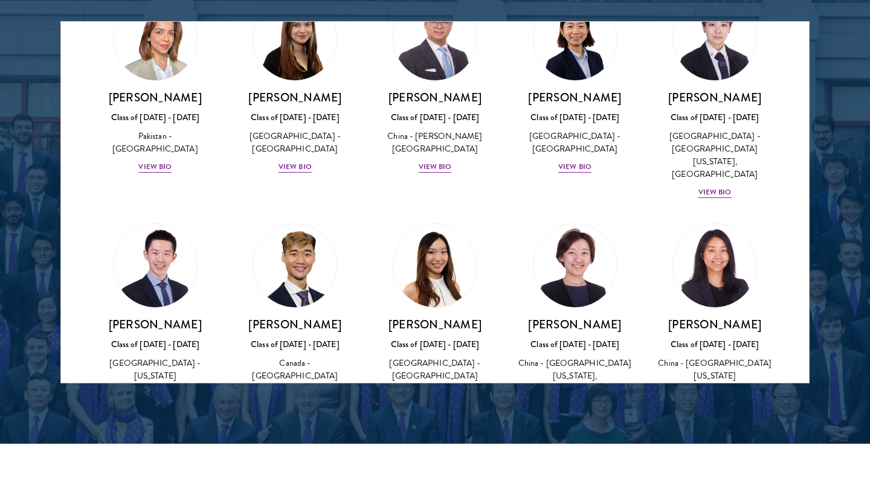
scroll to position [3115, 0]
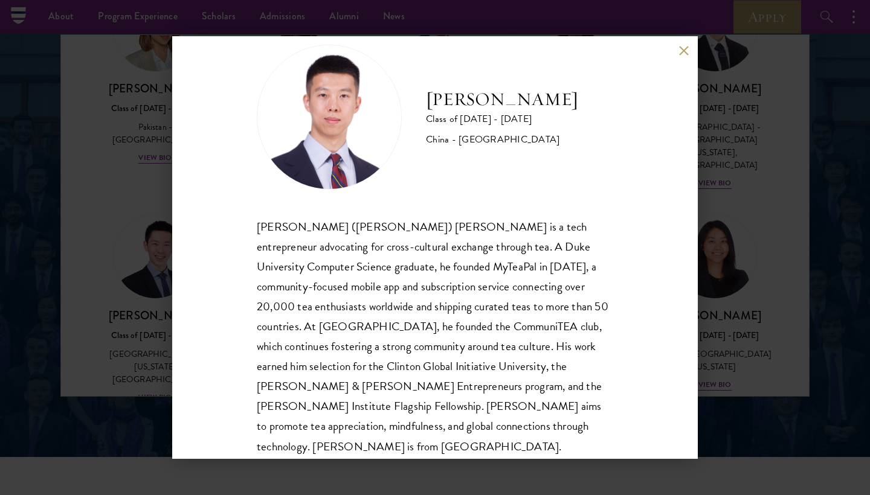
scroll to position [25, 0]
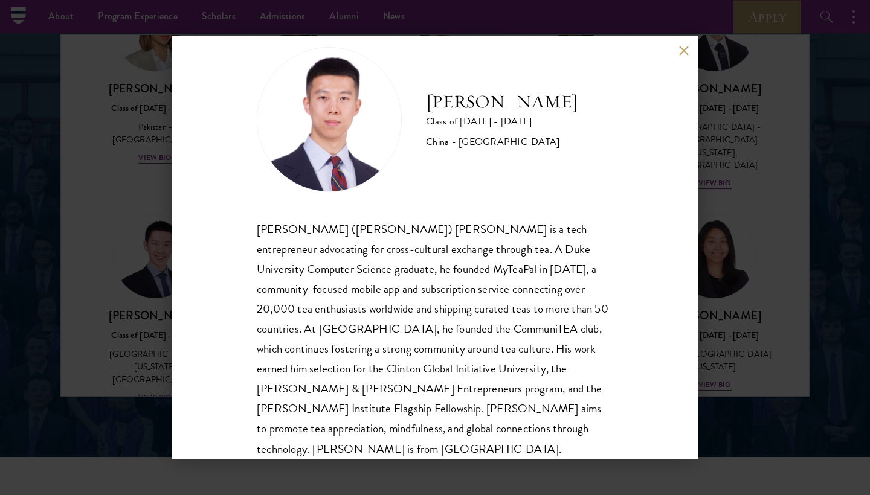
click at [156, 124] on div "[PERSON_NAME] Class of [DATE] - [DATE] [GEOGRAPHIC_DATA] - [GEOGRAPHIC_DATA] [P…" at bounding box center [435, 247] width 870 height 495
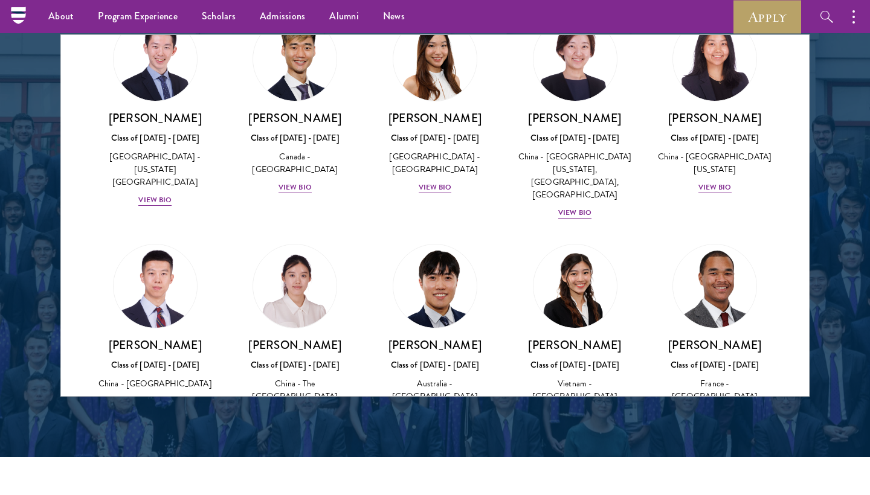
scroll to position [3312, 0]
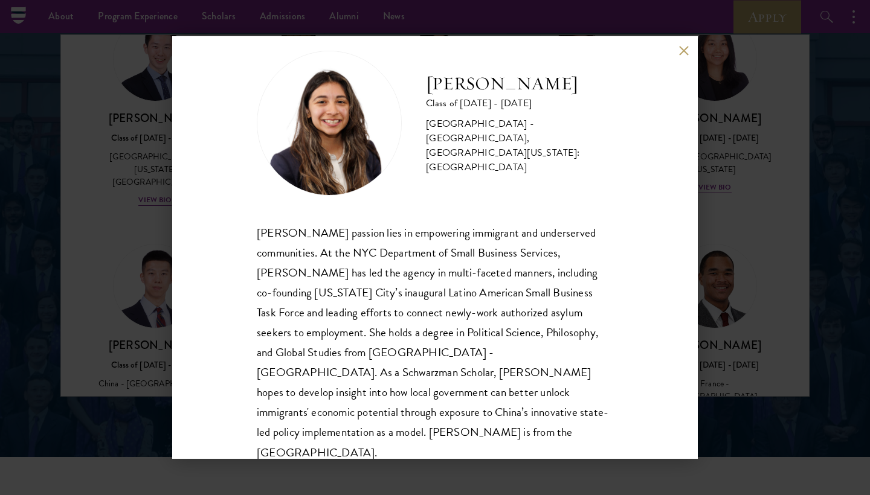
scroll to position [21, 0]
click at [686, 42] on div "[PERSON_NAME] Class of [DATE] - [DATE] [GEOGRAPHIC_DATA] - [GEOGRAPHIC_DATA], […" at bounding box center [435, 247] width 526 height 423
click at [681, 51] on button at bounding box center [683, 50] width 10 height 10
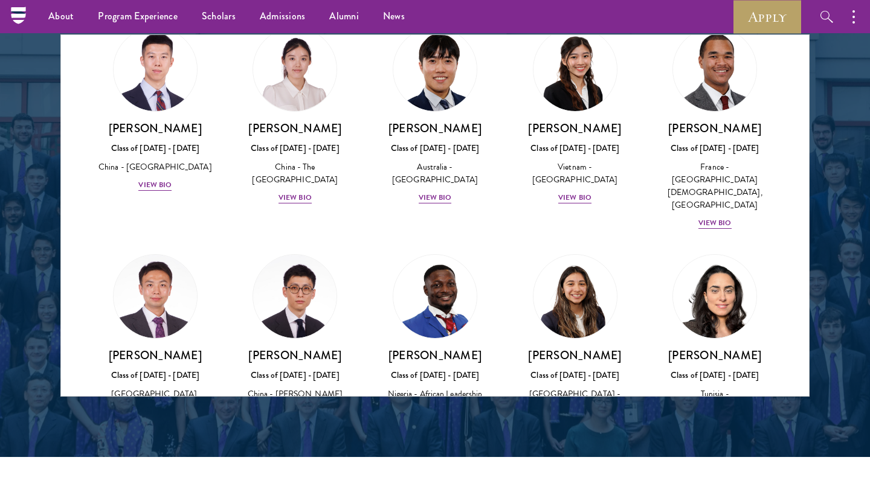
scroll to position [3533, 0]
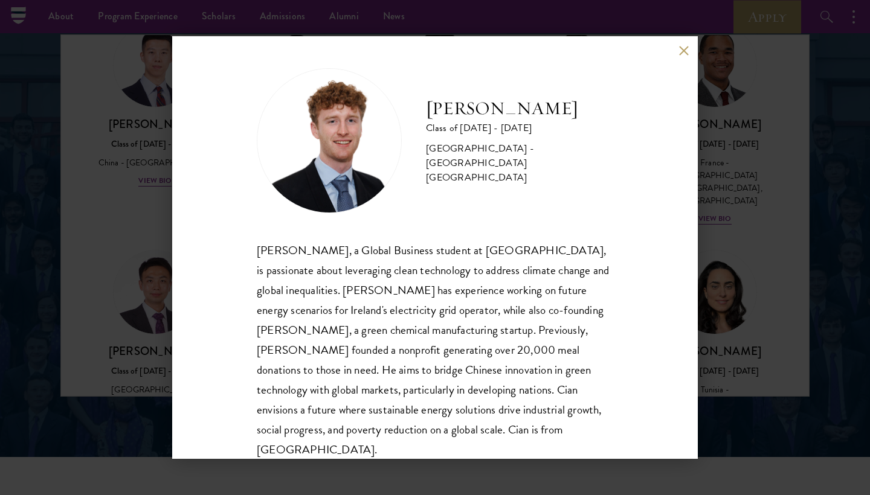
scroll to position [8, 0]
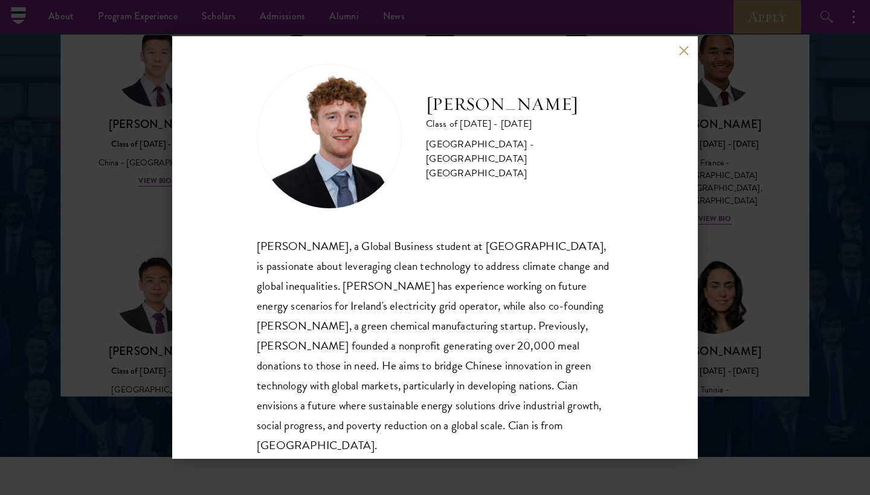
click at [681, 53] on button at bounding box center [683, 50] width 10 height 10
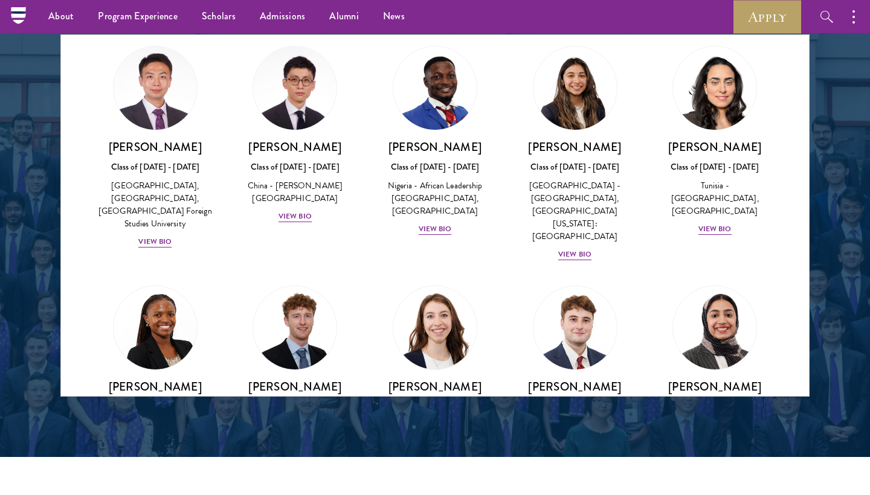
scroll to position [3785, 0]
